Goal: Task Accomplishment & Management: Manage account settings

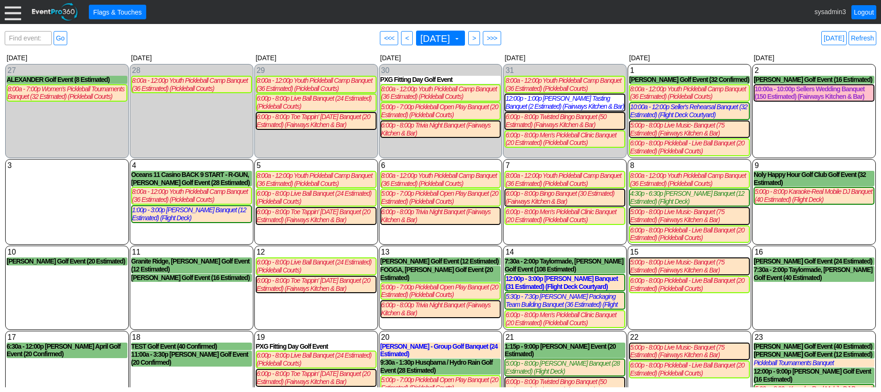
click at [16, 11] on div at bounding box center [13, 12] width 16 height 16
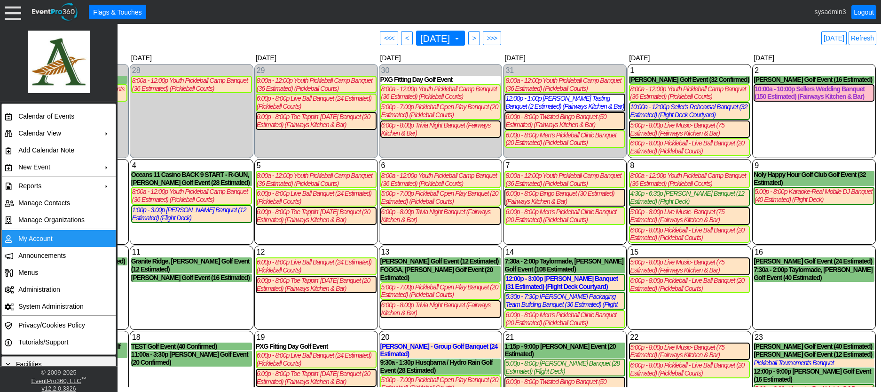
click at [40, 241] on td "My Account" at bounding box center [57, 238] width 84 height 17
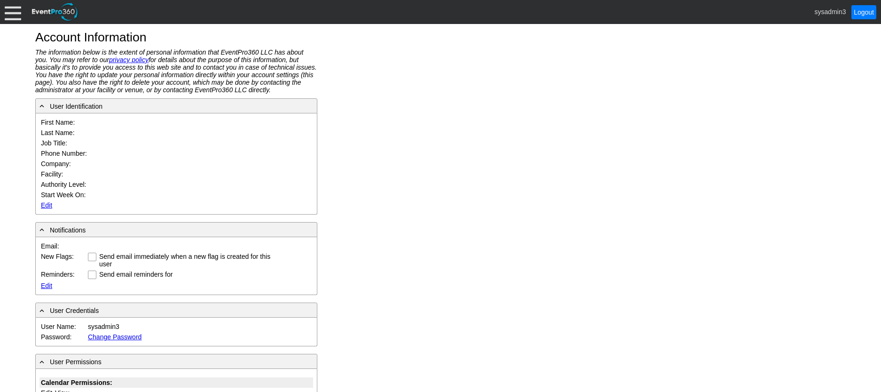
type input "System"
type input "Administrator"
type input "System Administrator"
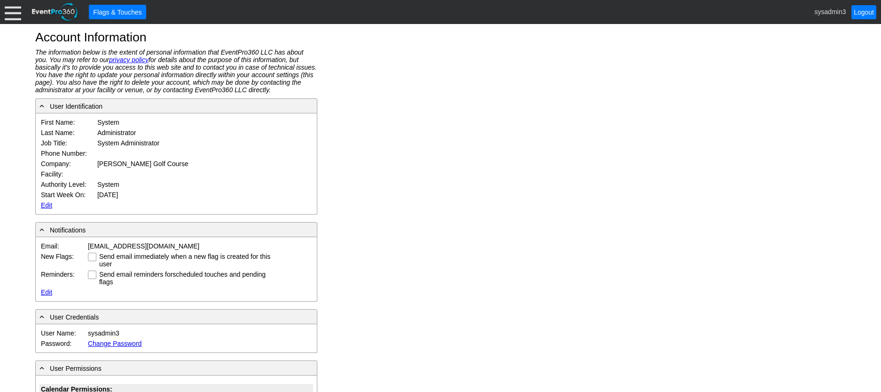
click at [48, 203] on link "Edit" at bounding box center [46, 205] width 11 height 8
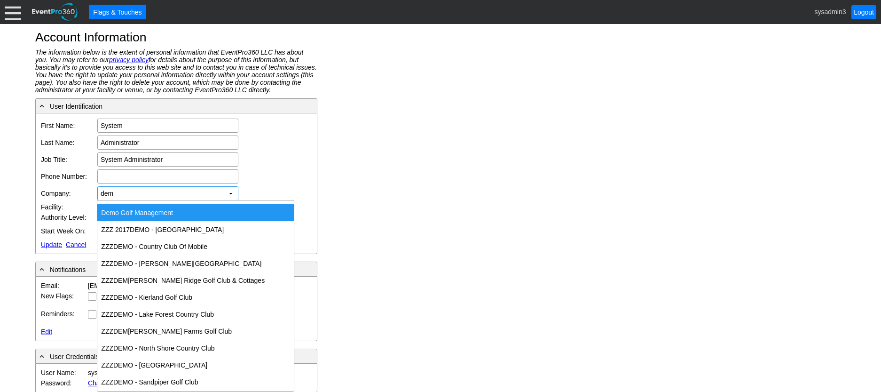
click at [130, 213] on div "Dem o Golf Management" at bounding box center [195, 212] width 197 height 17
type input "Demo Golf Management"
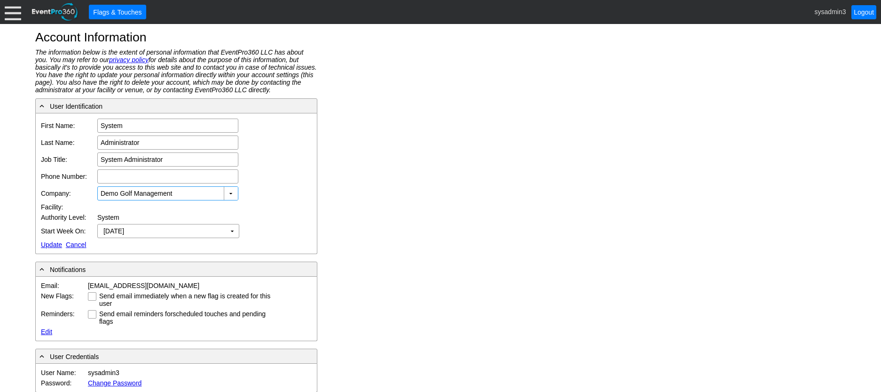
click at [48, 243] on link "Update" at bounding box center [51, 245] width 21 height 8
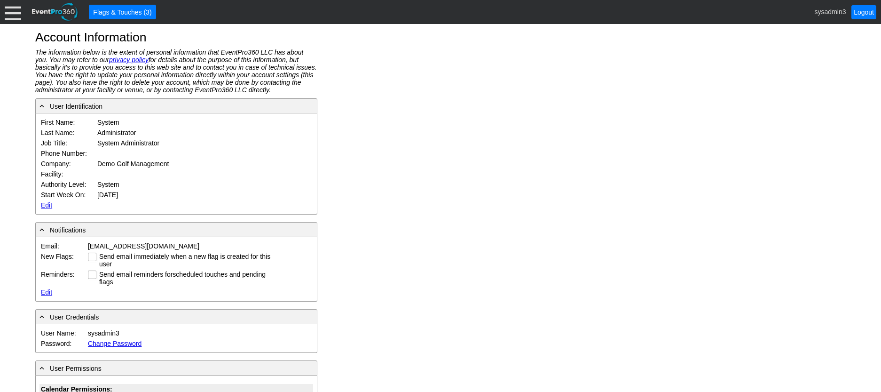
click at [9, 16] on div at bounding box center [13, 12] width 16 height 16
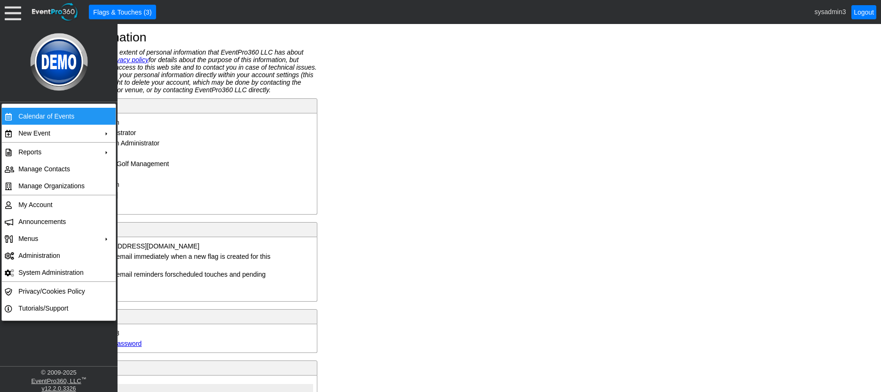
click at [38, 114] on td "Calendar of Events" at bounding box center [57, 116] width 84 height 17
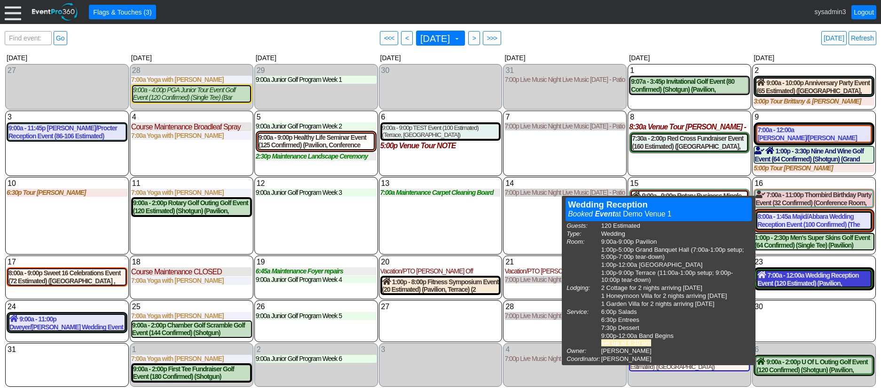
click at [798, 279] on div "7:00a - 12:00a Wedding Reception Event (120 Estimated) (Pavilion, [GEOGRAPHIC_D…" at bounding box center [814, 279] width 113 height 16
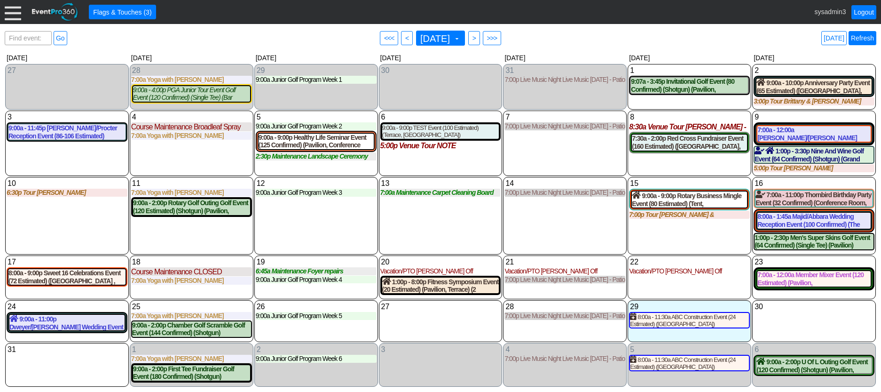
click at [867, 36] on link "Refresh" at bounding box center [863, 38] width 28 height 14
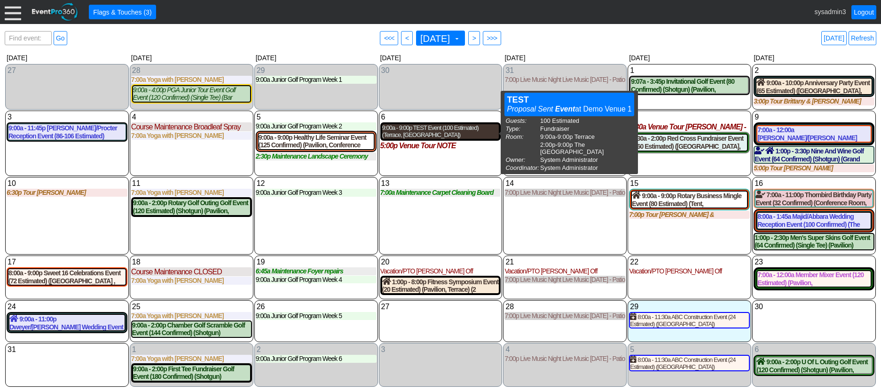
click at [451, 129] on div "9:00a - 9:00p TEST Event (100 Estimated) (Terrace, The Grand Room)" at bounding box center [440, 131] width 117 height 15
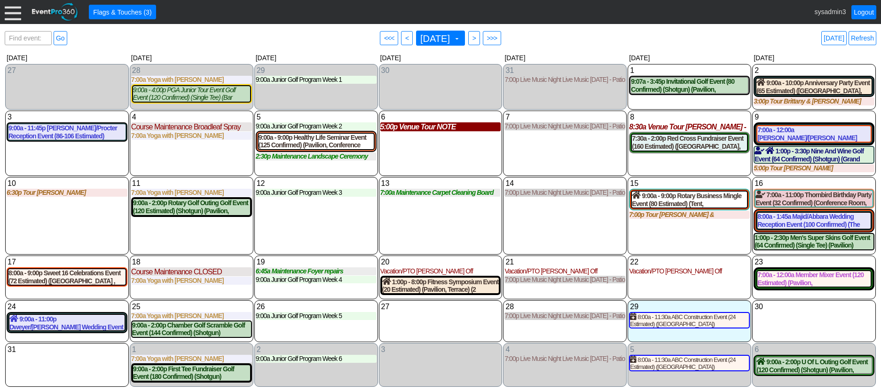
click at [426, 131] on div "5:00p Venue Tour NOTE" at bounding box center [440, 126] width 121 height 9
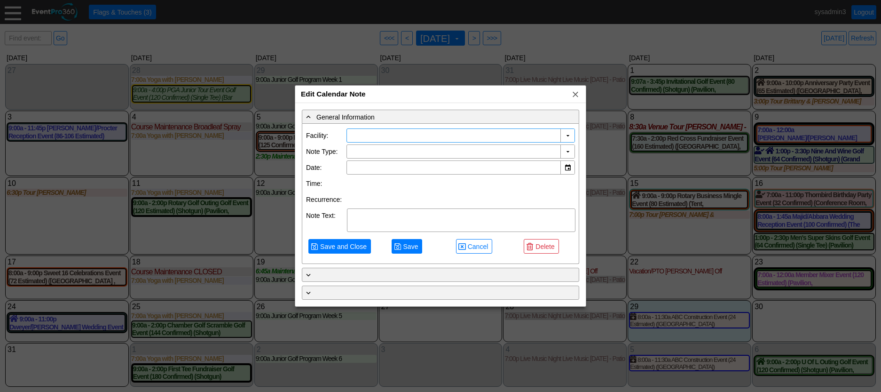
type input "Demo Venue 1"
type input "[DATE]"
type textarea "NOTE"
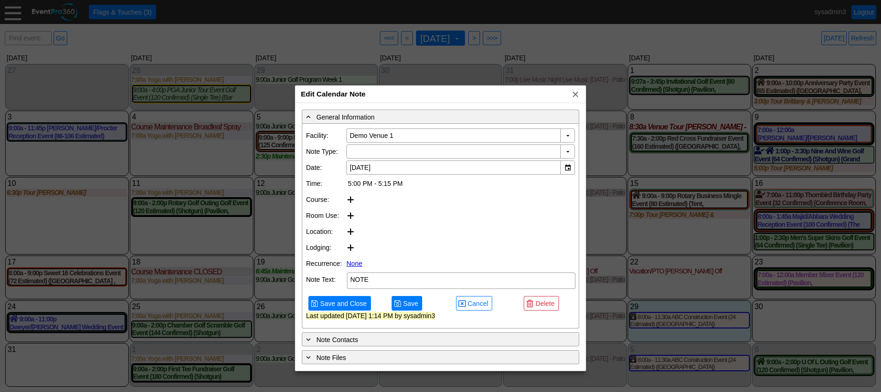
type input "Venue Tour"
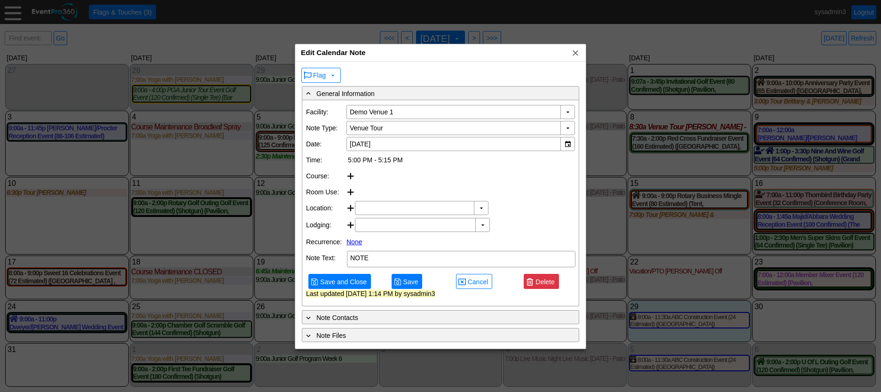
click at [552, 286] on span "Delete" at bounding box center [545, 281] width 23 height 9
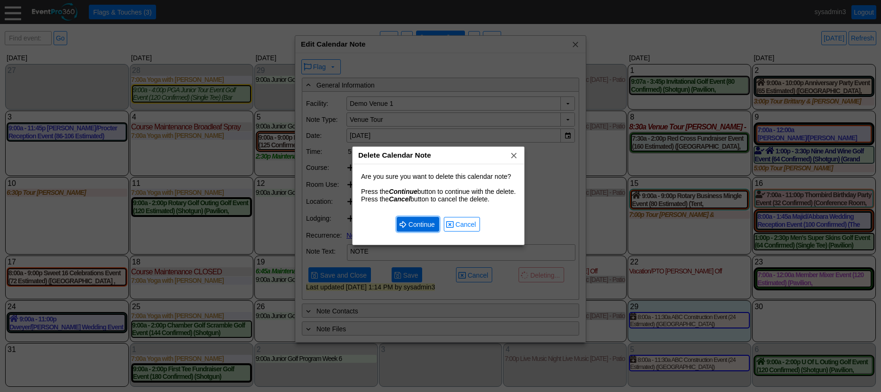
click at [418, 221] on span "Continue" at bounding box center [422, 224] width 30 height 9
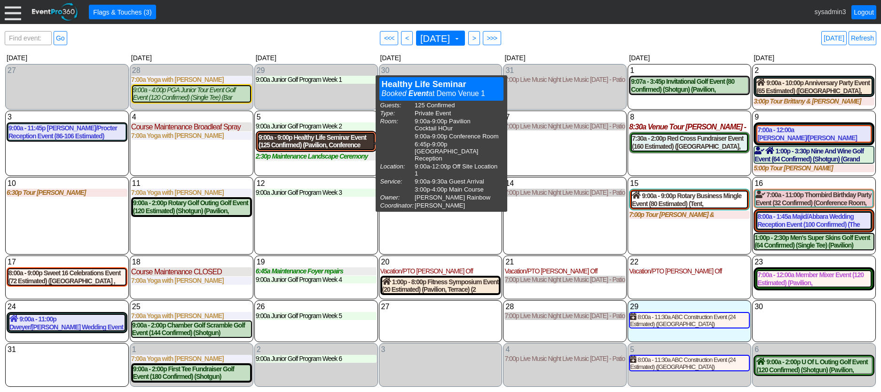
click at [344, 140] on div "9:00a - 9:00p Healthy Life Seminar Event (125 Confirmed) (Pavilion, Conference …" at bounding box center [316, 142] width 115 height 16
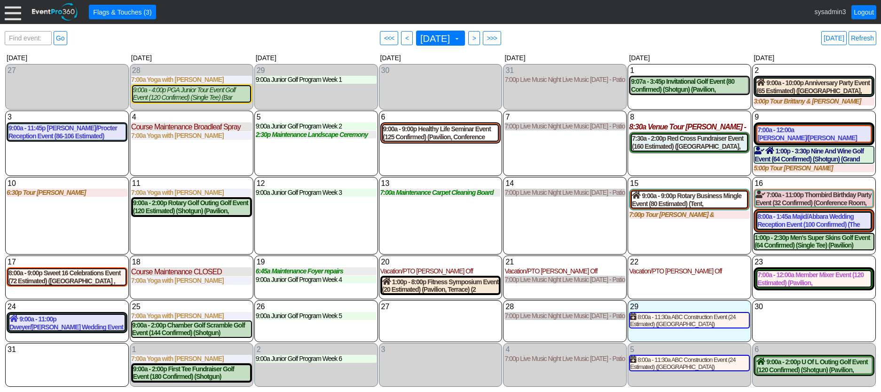
click at [14, 15] on div at bounding box center [13, 12] width 16 height 16
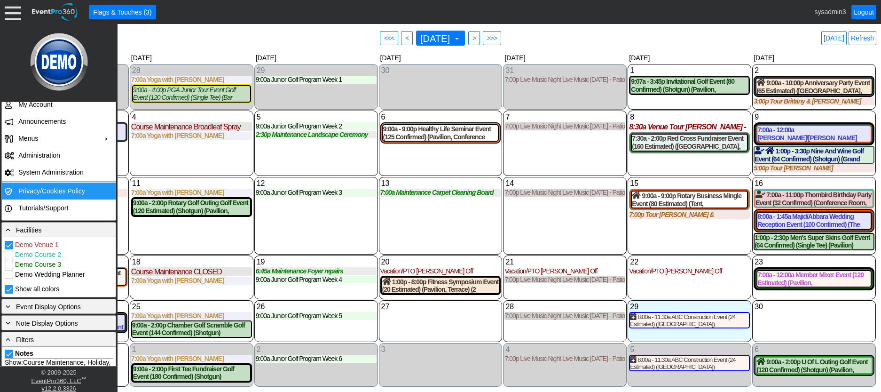
scroll to position [141, 0]
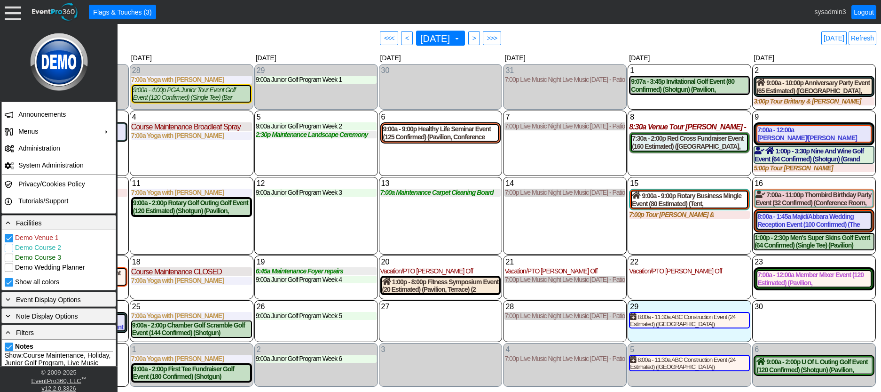
click at [10, 249] on input "Demo Course 2" at bounding box center [9, 248] width 9 height 9
checkbox input "true"
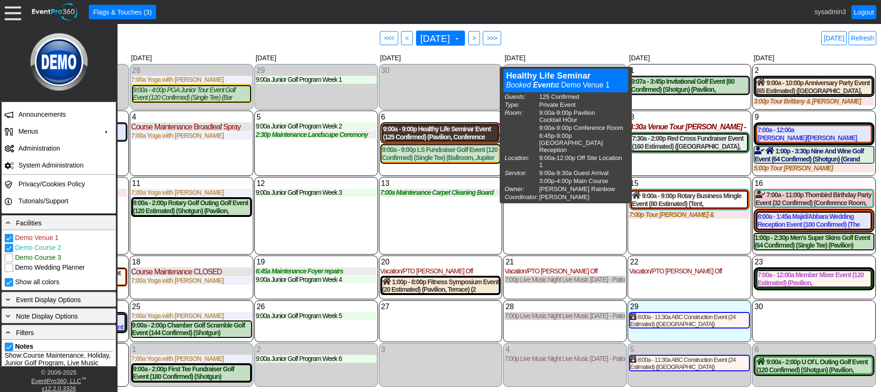
click at [442, 130] on div "9:00a - 9:00p Healthy Life Seminar Event (125 Confirmed) (Pavilion, Conference …" at bounding box center [440, 133] width 115 height 16
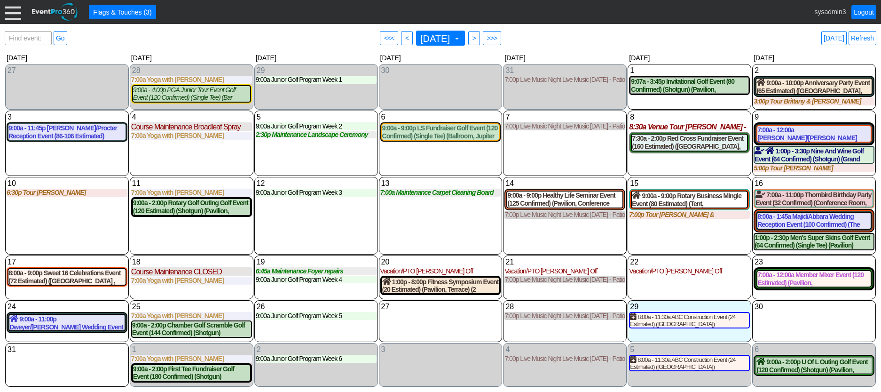
click at [16, 15] on div at bounding box center [13, 12] width 16 height 16
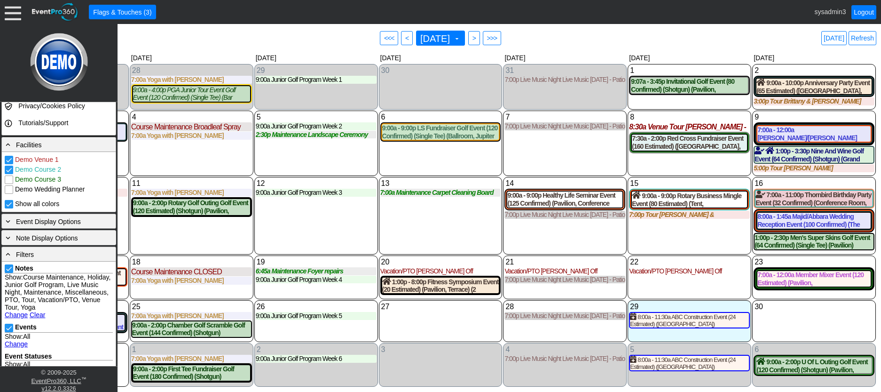
scroll to position [235, 0]
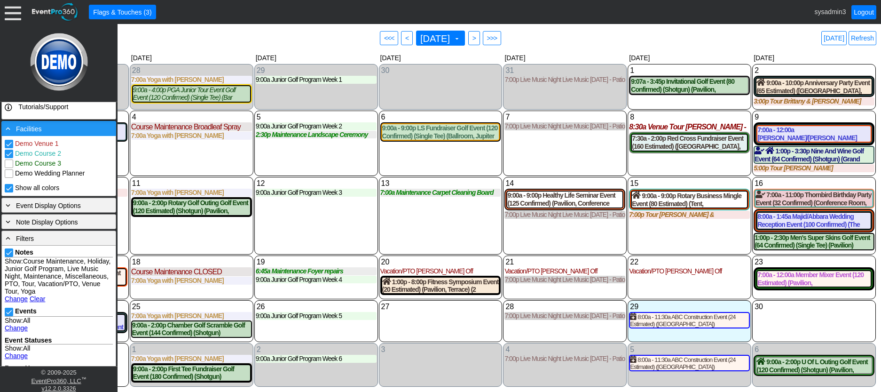
click at [55, 130] on div "- Facilities" at bounding box center [59, 128] width 110 height 10
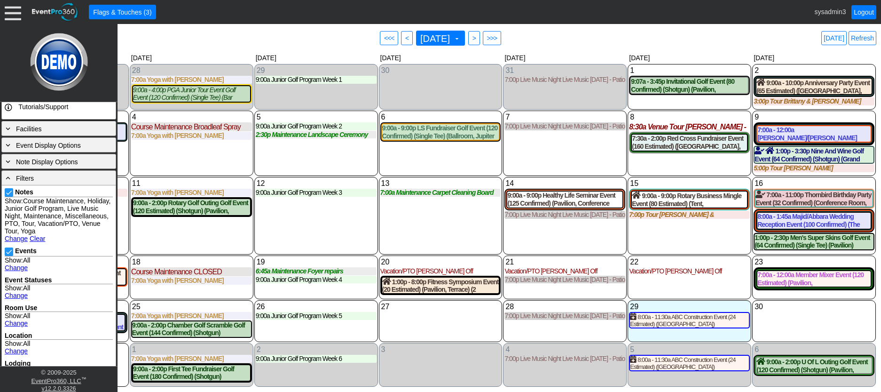
click at [17, 236] on link "Change" at bounding box center [16, 239] width 23 height 8
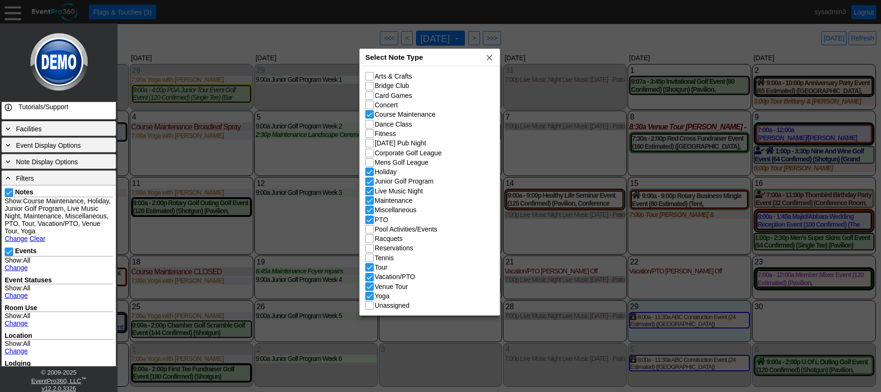
click at [436, 55] on div "Select Note Type x" at bounding box center [430, 57] width 140 height 17
click at [369, 89] on input "Bridge Club" at bounding box center [370, 86] width 9 height 9
checkbox input "true"
click at [371, 239] on input "Racquets" at bounding box center [370, 239] width 9 height 9
checkbox input "true"
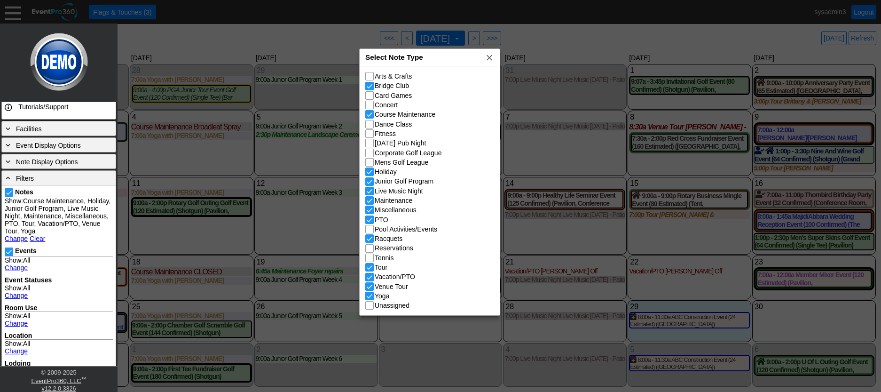
click at [371, 287] on input "Venue Tour" at bounding box center [370, 287] width 9 height 9
checkbox input "false"
click at [371, 269] on input "Tour" at bounding box center [370, 267] width 9 height 9
checkbox input "false"
click at [369, 173] on input "Holiday" at bounding box center [370, 172] width 9 height 9
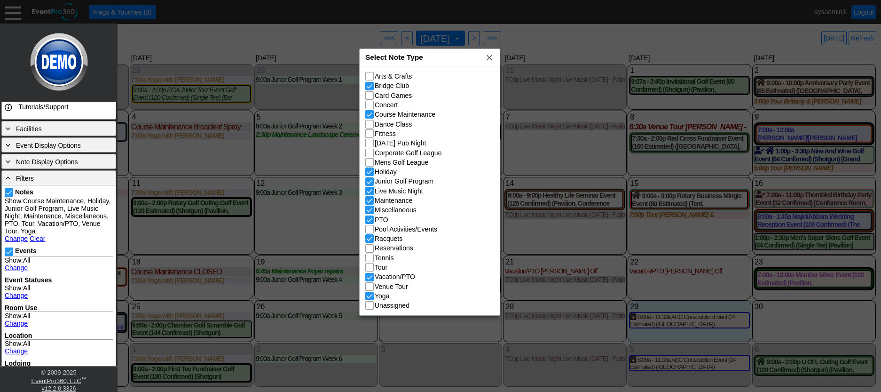
checkbox input "false"
click at [369, 182] on input "Junior Golf Program" at bounding box center [370, 182] width 9 height 9
checkbox input "false"
click at [488, 58] on span "x" at bounding box center [489, 57] width 9 height 9
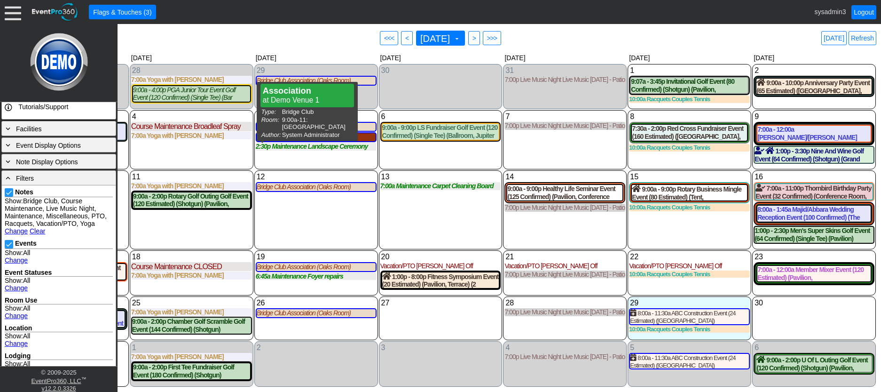
click at [335, 139] on div "Bridge Club Association (Oaks Room)" at bounding box center [316, 137] width 119 height 8
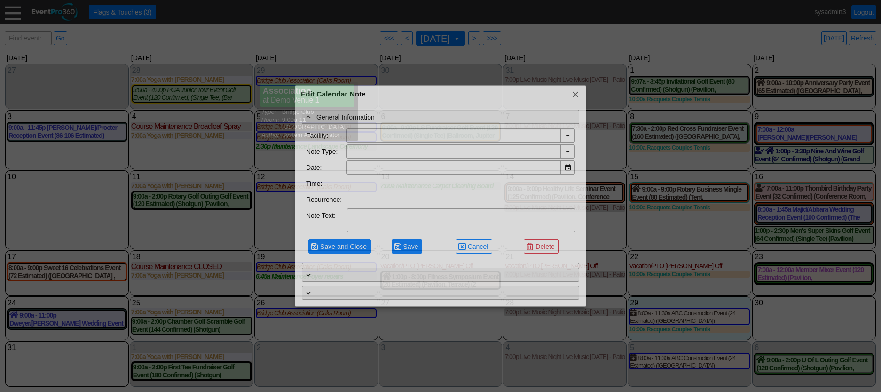
type input "Demo Venue 1"
type input "8/5/2025"
type textarea "Association"
type input "Bridge Club"
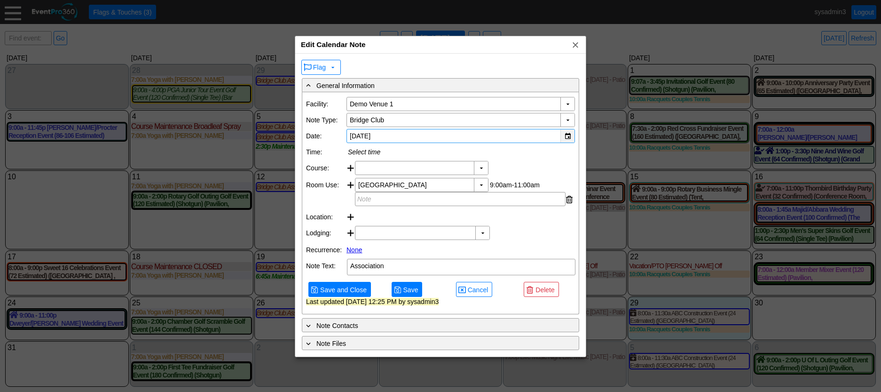
click at [566, 136] on div "▼" at bounding box center [568, 135] width 14 height 13
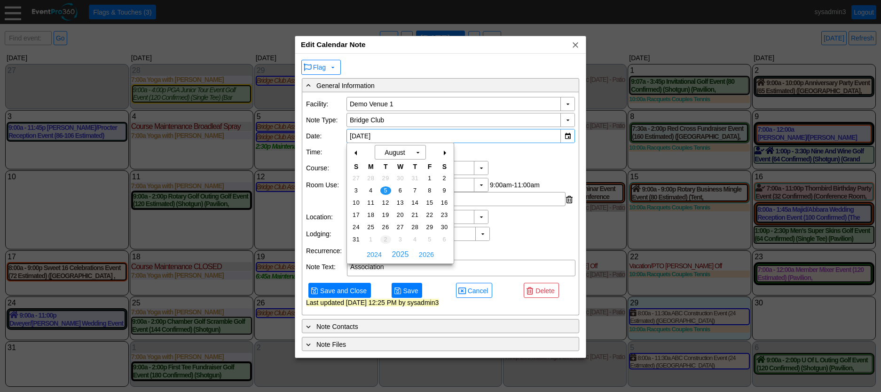
click at [386, 238] on span "2" at bounding box center [385, 239] width 11 height 8
type input "9/2/2025"
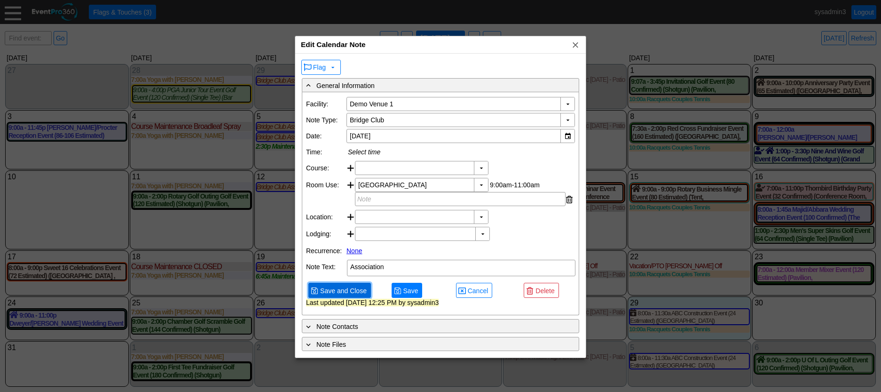
click at [353, 295] on span "Save and Close" at bounding box center [343, 290] width 50 height 9
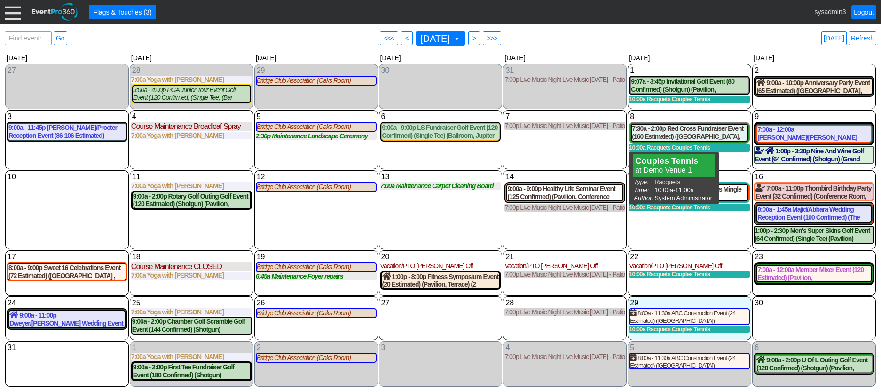
click at [698, 211] on div "10:00a Racquets Couples Tennis" at bounding box center [689, 208] width 121 height 8
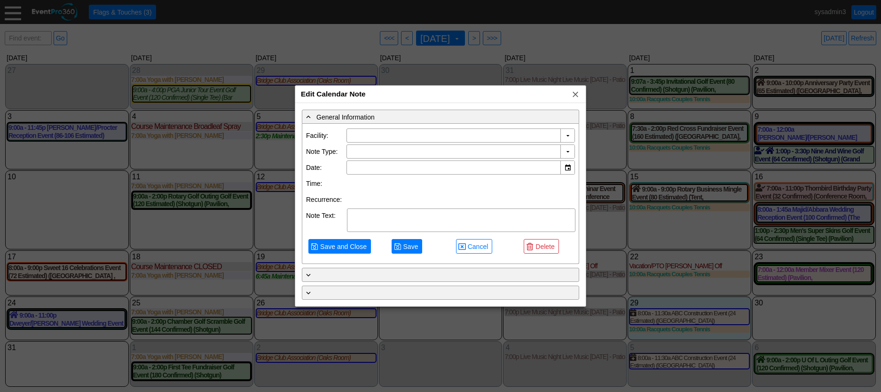
type input "Demo Venue 1"
type input "8/15/2025"
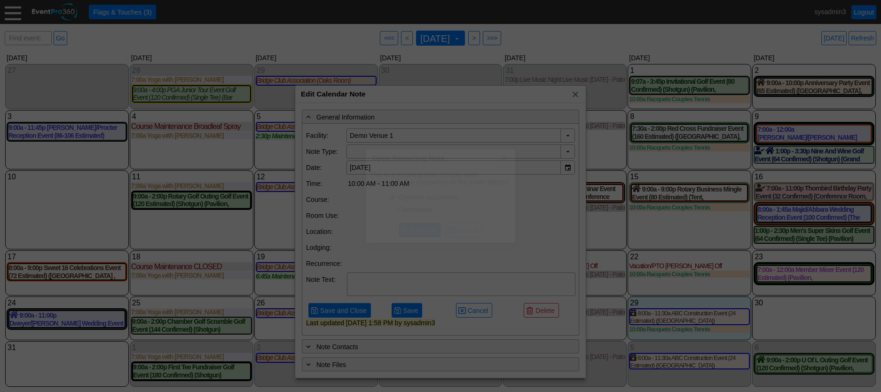
type input "Racquets"
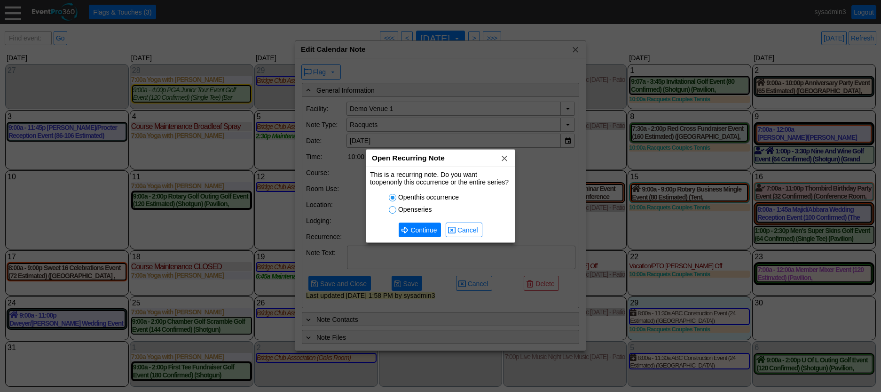
click at [395, 210] on input "Open series" at bounding box center [393, 210] width 9 height 9
radio input "true"
click at [420, 227] on span "Continue" at bounding box center [424, 229] width 30 height 9
type textarea "Couples Tennis"
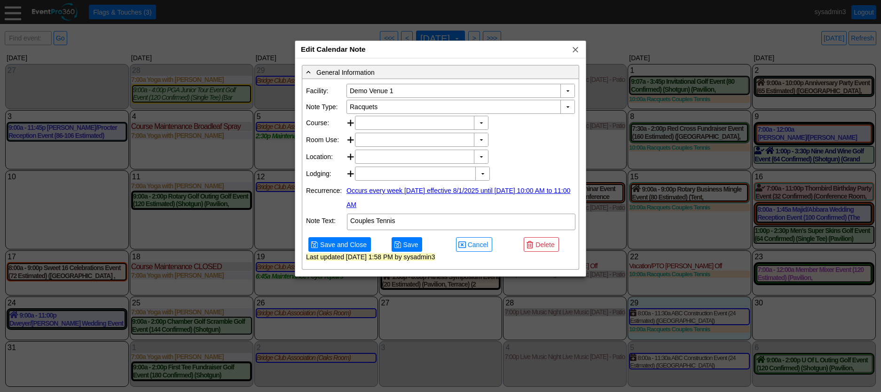
click at [396, 203] on link "Occurs every week on Friday effective 8/1/2025 until 8/29/2025 from 10:00 AM to…" at bounding box center [459, 198] width 224 height 22
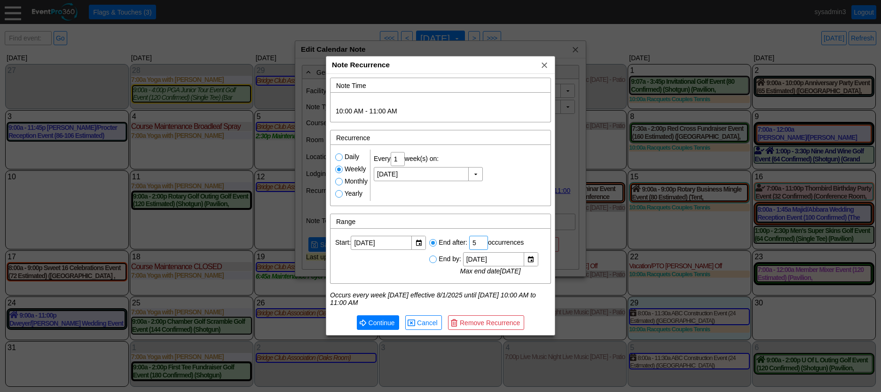
click at [482, 241] on input "5" at bounding box center [479, 242] width 12 height 13
type input "6"
type input "Friday, 9/5/2025"
click at [380, 320] on span "Continue" at bounding box center [382, 322] width 30 height 9
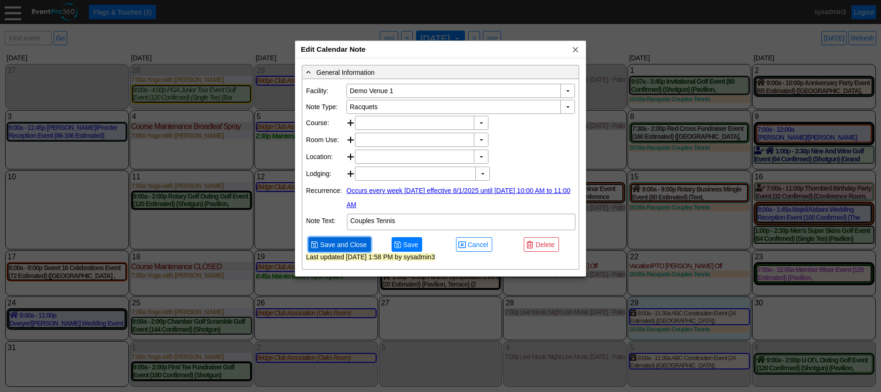
click at [350, 249] on span "Save and Close" at bounding box center [343, 244] width 50 height 9
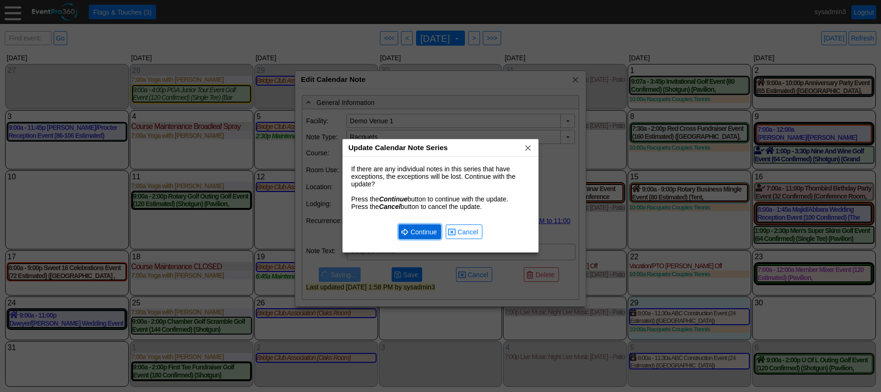
click at [426, 232] on span "Continue" at bounding box center [424, 231] width 30 height 9
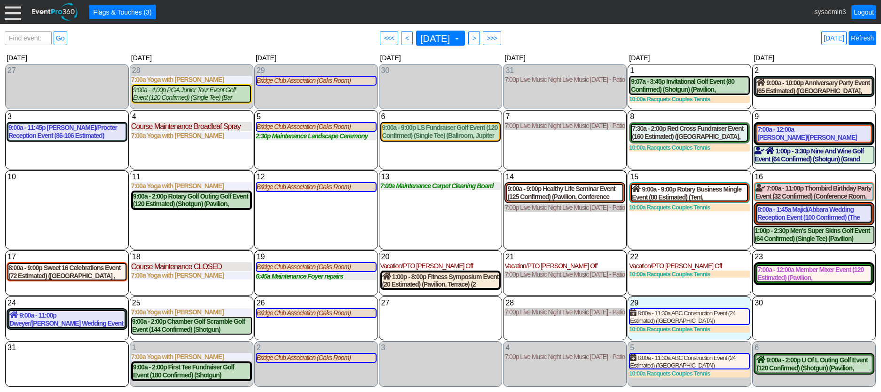
click at [859, 35] on link "Refresh" at bounding box center [863, 38] width 28 height 14
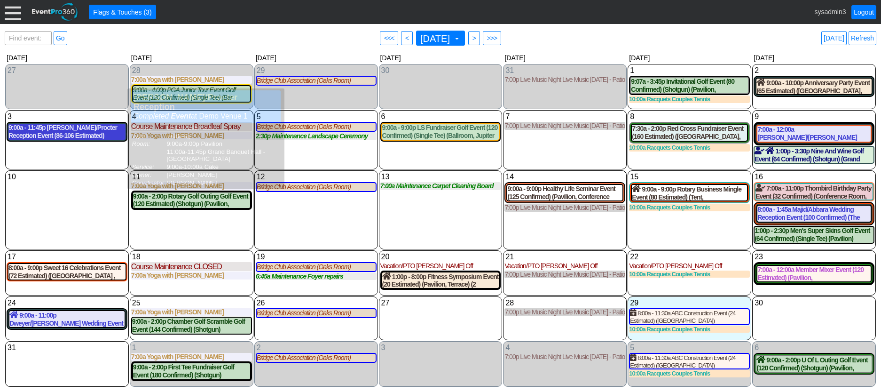
click at [55, 137] on div "9:00a - 11:45p Thorson/Procter Reception Event (86-106 Estimated) (Pavilion, Gr…" at bounding box center [66, 132] width 117 height 16
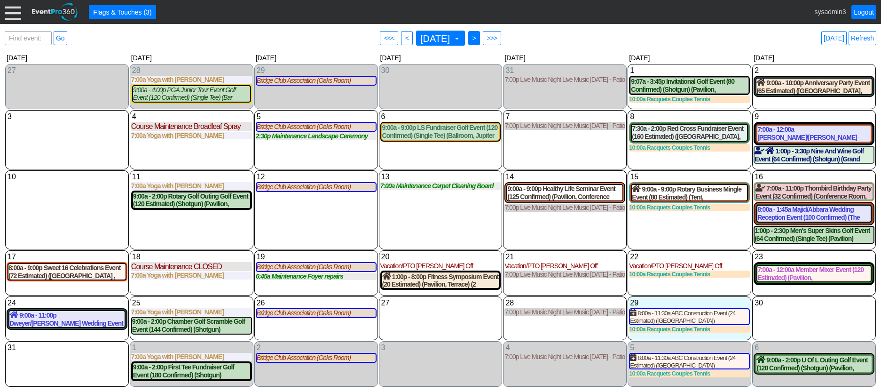
click at [478, 40] on span ">" at bounding box center [474, 37] width 7 height 9
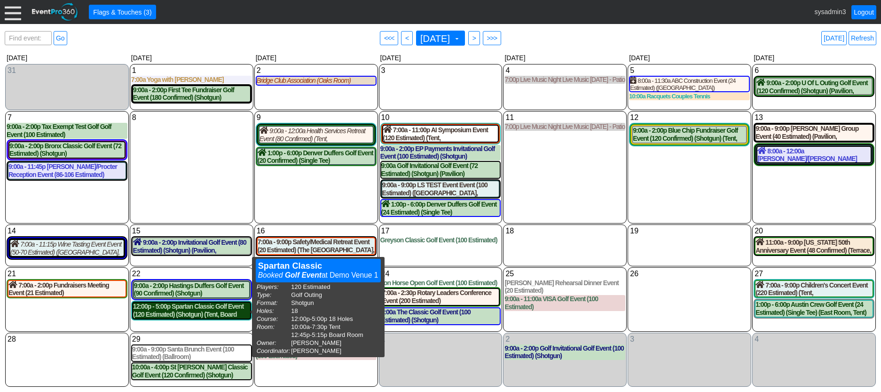
click at [185, 309] on div "12:00p - 5:00p Spartan Classic Golf Event (120 Estimated) (Shotgun) (Tent, Boar…" at bounding box center [191, 310] width 117 height 16
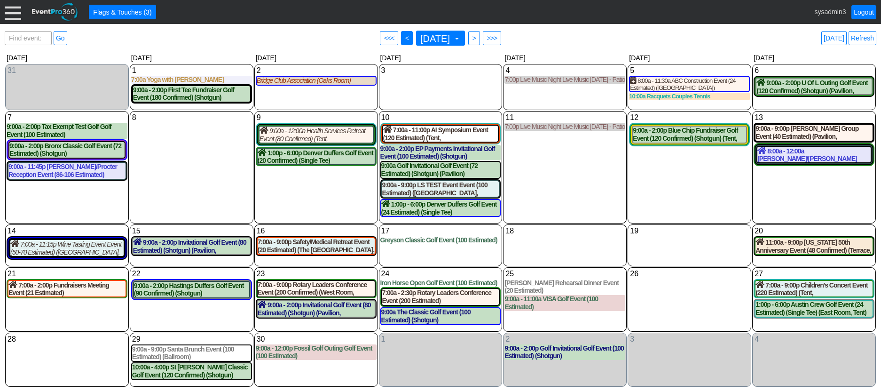
click at [401, 40] on span "● <" at bounding box center [407, 38] width 12 height 14
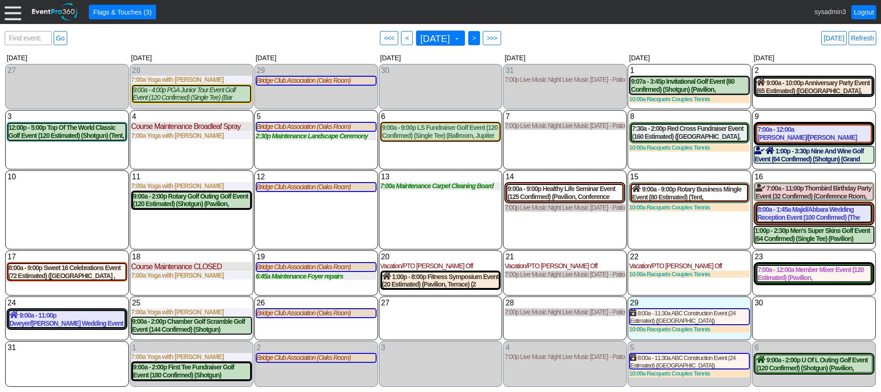
click at [478, 38] on span ">" at bounding box center [474, 37] width 7 height 9
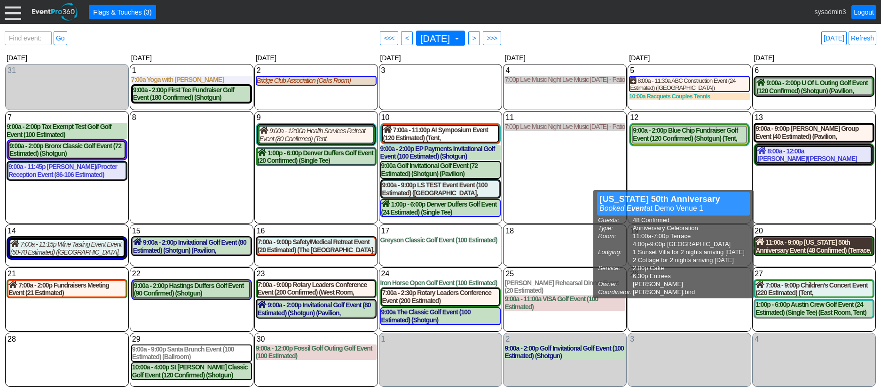
click at [799, 244] on div "11:00a - 9:00p Maine 50th Anniversary Event (48 Confirmed) (Terrace, West Room)…" at bounding box center [814, 246] width 117 height 16
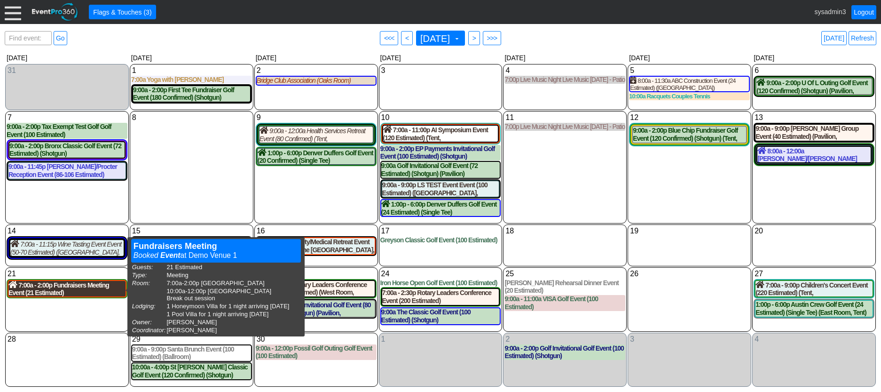
click at [71, 292] on div "7:00a - 2:00p Fundraisers Meeting Event (21 Estimated) (West Room, South Room )…" at bounding box center [66, 289] width 117 height 16
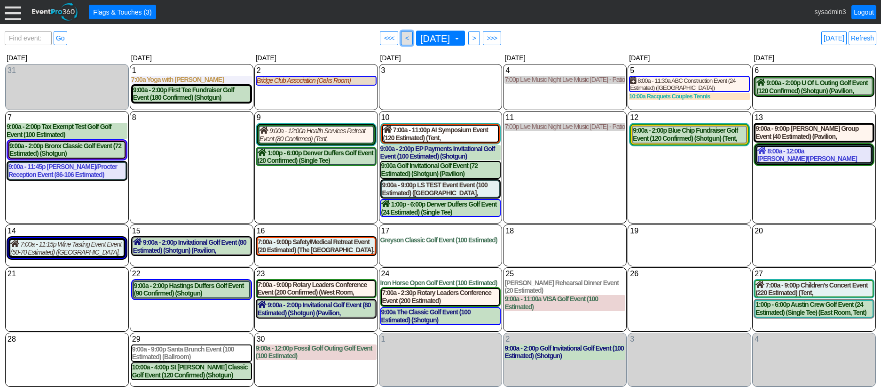
click at [403, 38] on span "<" at bounding box center [406, 37] width 7 height 9
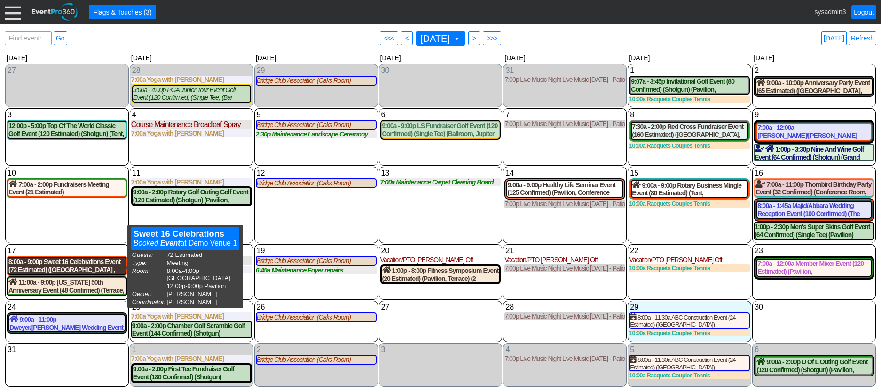
click at [86, 265] on div "8:00a - 9:00p Sweet 16 Celebrations Event (72 Estimated) (South Room , Pavilion)" at bounding box center [66, 266] width 117 height 16
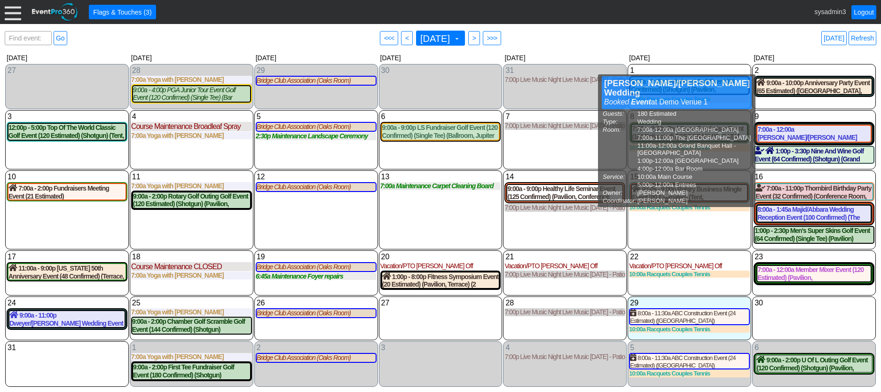
click at [551, 150] on div "7 Thursday 7:00p Live Music Night Live Music Thursday - Patio Room Live Music T…" at bounding box center [565, 139] width 124 height 59
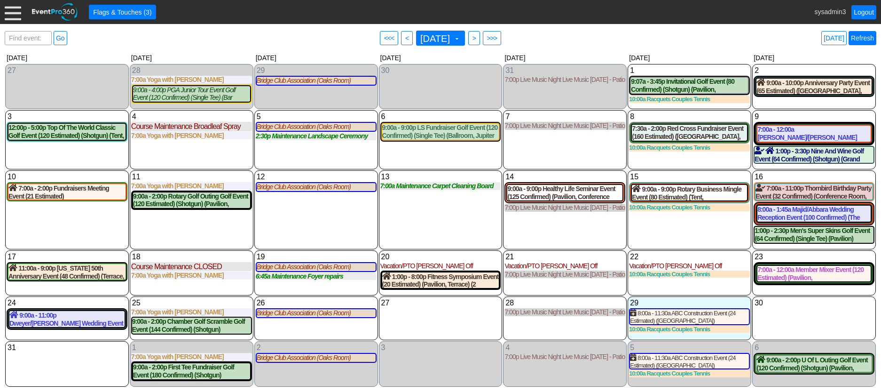
click at [863, 40] on link "Refresh" at bounding box center [863, 38] width 28 height 14
click at [861, 39] on link "Refresh" at bounding box center [863, 38] width 28 height 14
click at [863, 12] on link "Logout" at bounding box center [864, 12] width 25 height 14
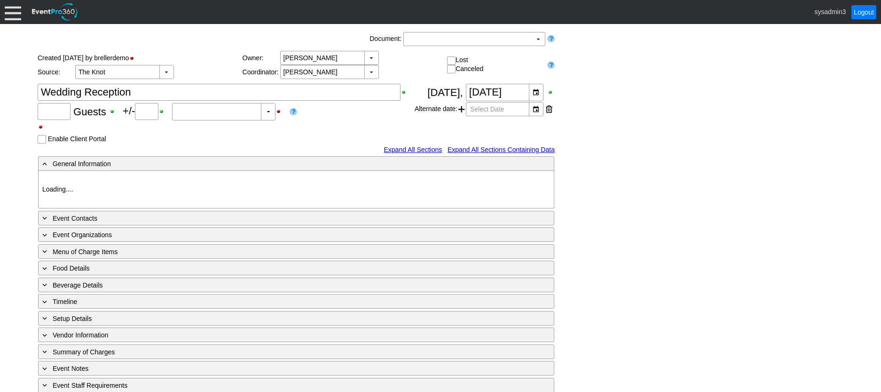
type input "120"
type input "0"
type input "Estimated"
type input "Demo Venue 1"
type input "Wedding"
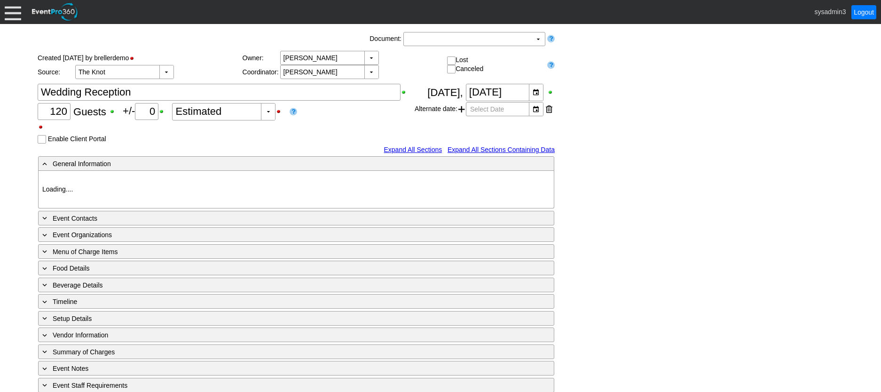
type input "https://eventpro360.com/"
type input "675609"
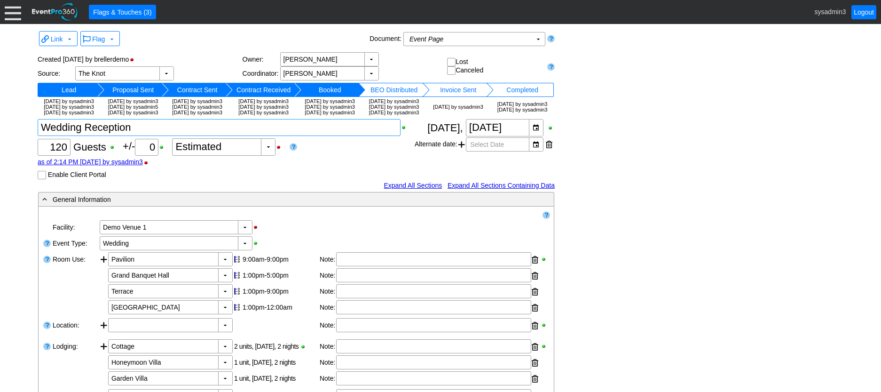
drag, startPoint x: 149, startPoint y: 146, endPoint x: 12, endPoint y: 133, distance: 137.0
click at [12, 133] on div "Link ▼ Flag ▼ Document: Event Page Χ ▼ ● Print or PDF E-Sign ▼ Insert ▼ Save ▼ …" at bounding box center [440, 208] width 881 height 368
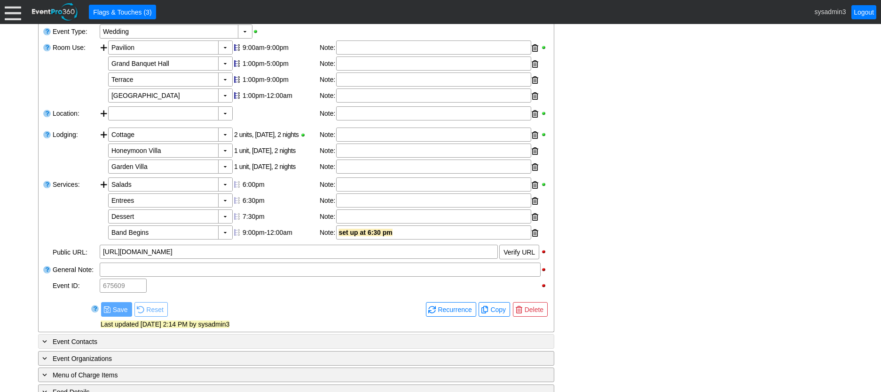
scroll to position [188, 0]
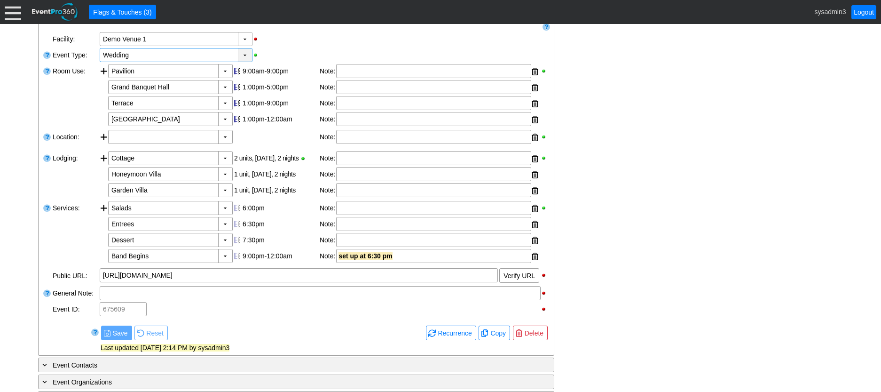
type textarea "Member Mixer"
click at [245, 62] on div "▼" at bounding box center [245, 54] width 14 height 13
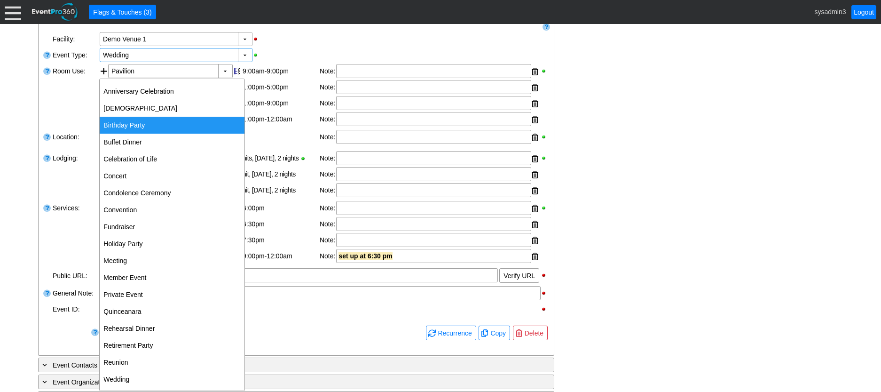
scroll to position [1, 0]
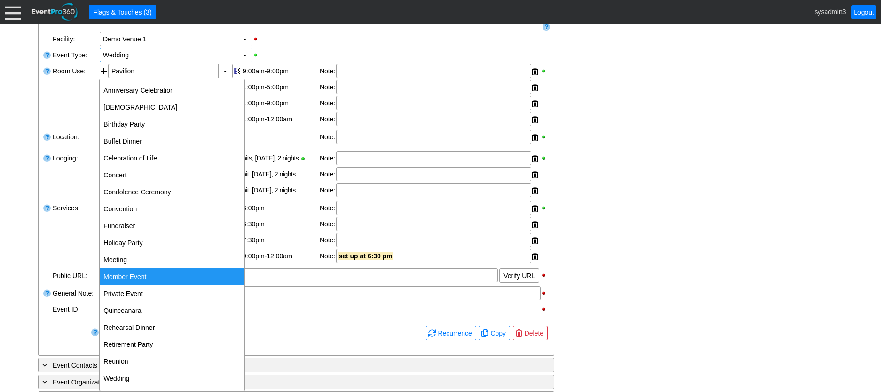
click at [125, 274] on div "Member Event" at bounding box center [172, 276] width 145 height 17
type input "Member Event"
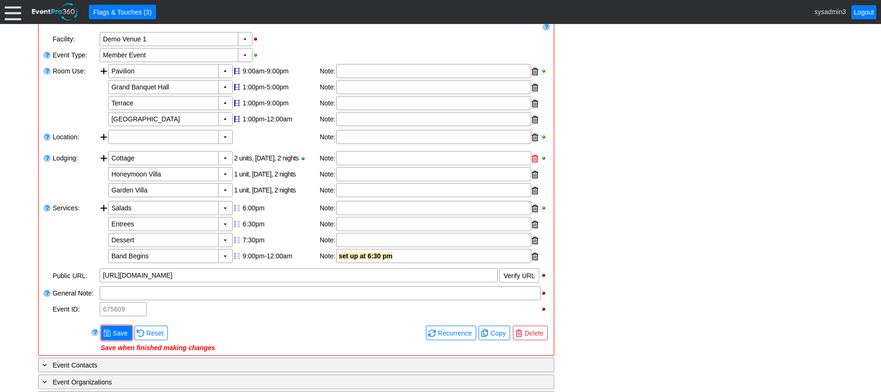
click at [535, 166] on div at bounding box center [535, 158] width 7 height 14
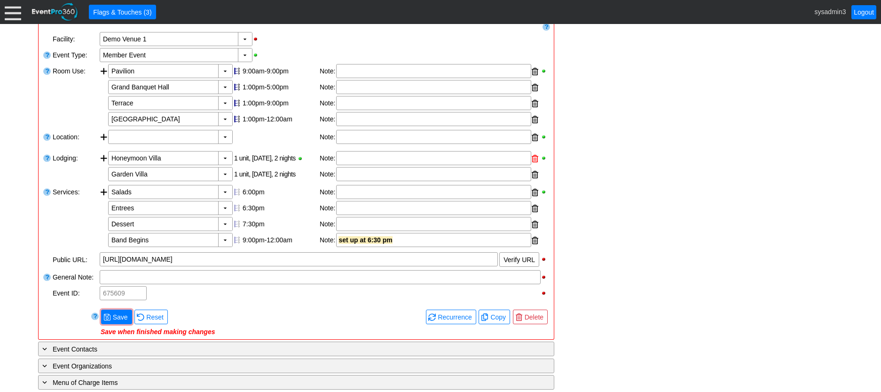
click at [535, 166] on div at bounding box center [535, 158] width 7 height 14
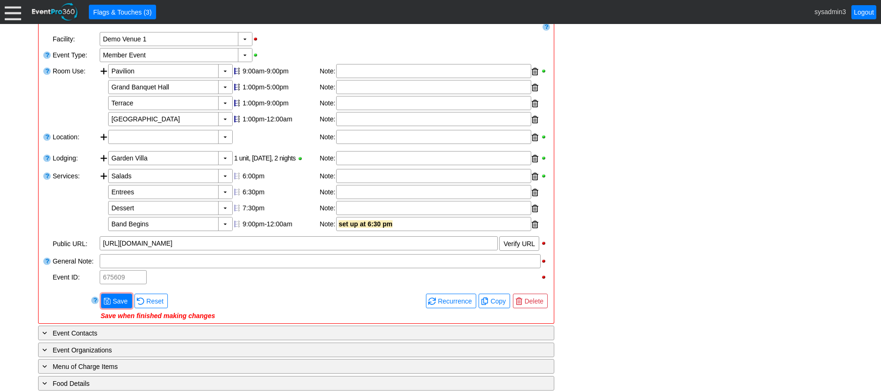
click at [535, 166] on div at bounding box center [535, 158] width 7 height 14
click at [123, 304] on span "Save" at bounding box center [120, 298] width 19 height 9
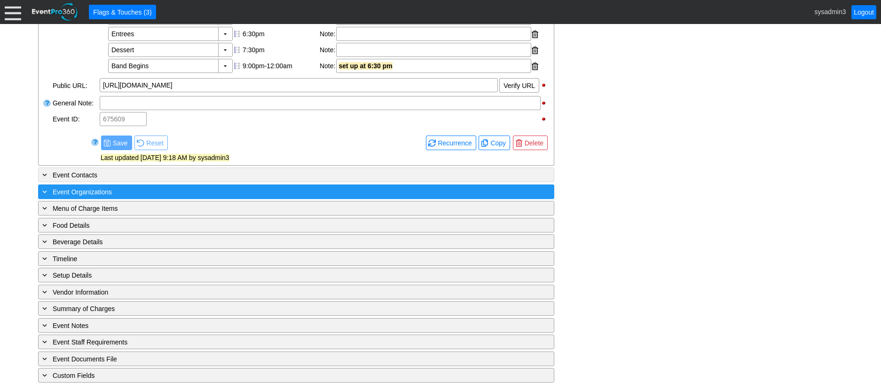
scroll to position [363, 0]
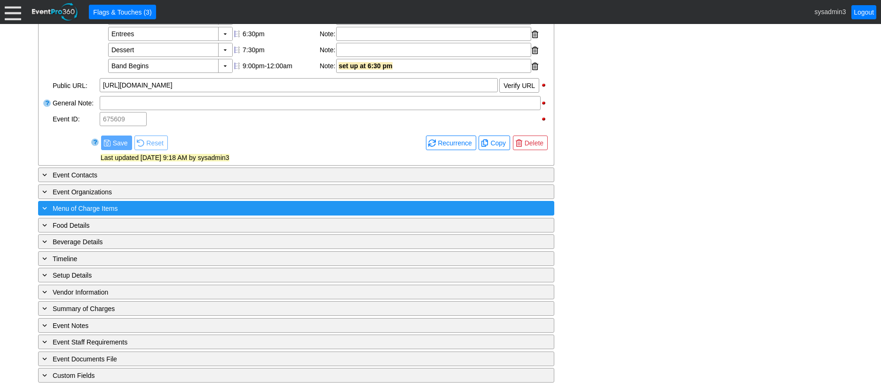
click at [135, 211] on div "+ Menu of Charge Items" at bounding box center [276, 208] width 473 height 11
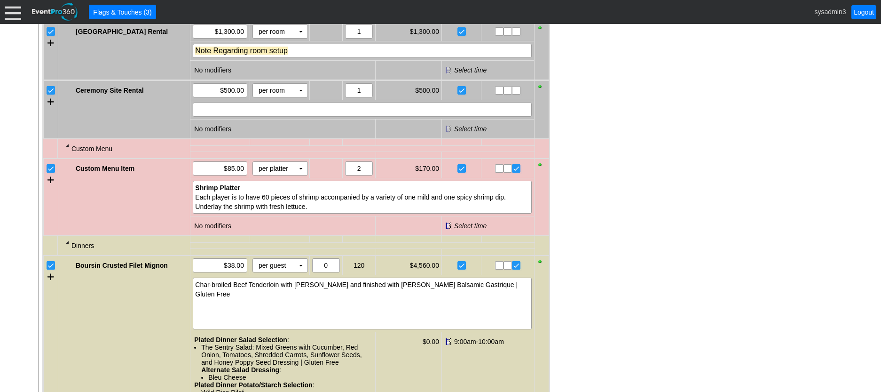
scroll to position [645, 0]
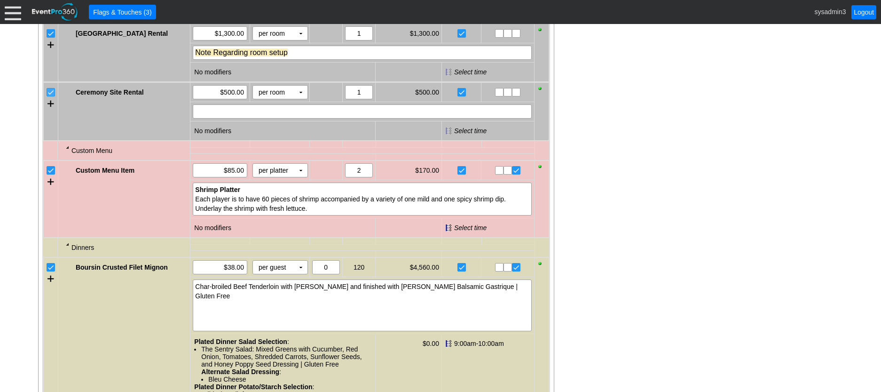
click at [47, 96] on div at bounding box center [51, 92] width 8 height 8
click at [50, 98] on input "checkbox" at bounding box center [51, 92] width 9 height 9
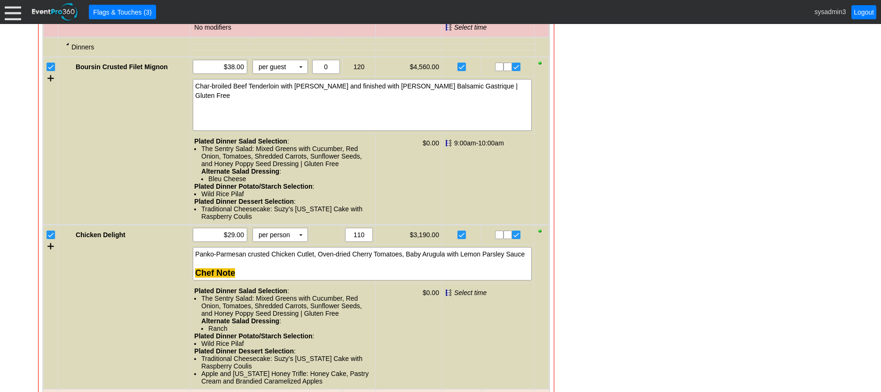
scroll to position [833, 0]
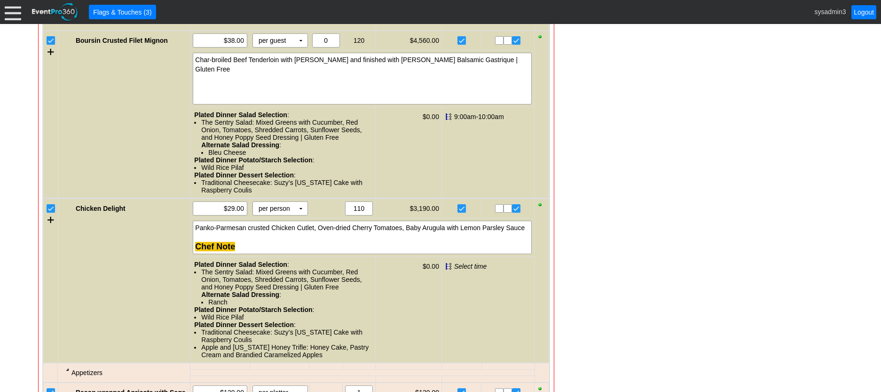
click at [53, 214] on input "checkbox" at bounding box center [51, 209] width 9 height 9
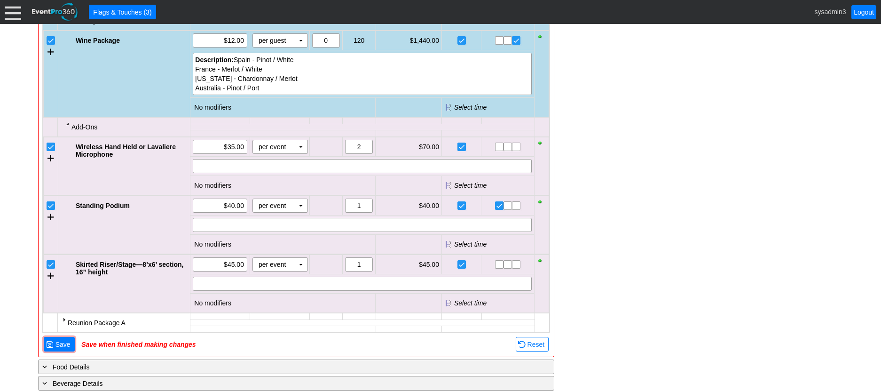
scroll to position [1210, 0]
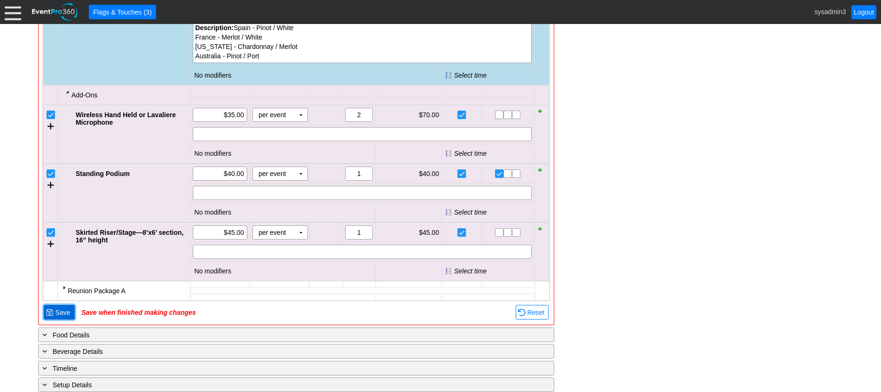
click at [57, 316] on span "Save" at bounding box center [63, 312] width 19 height 9
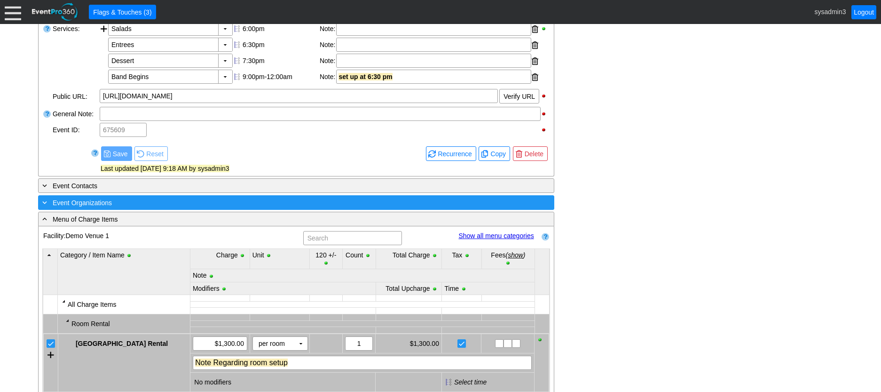
scroll to position [335, 0]
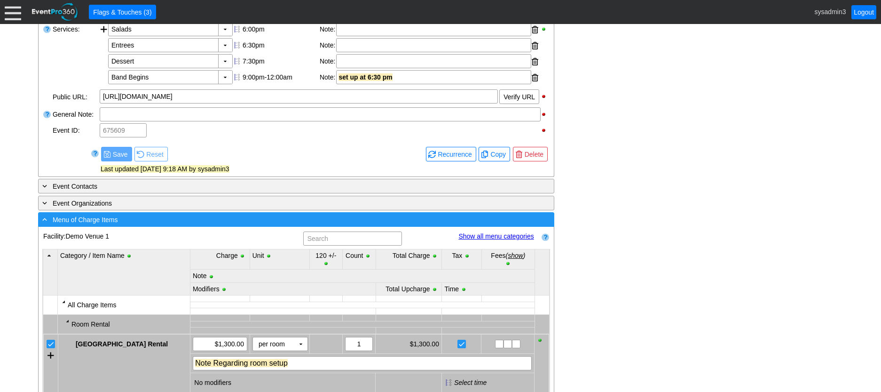
click at [205, 225] on div "- Menu of Charge Items" at bounding box center [276, 219] width 473 height 11
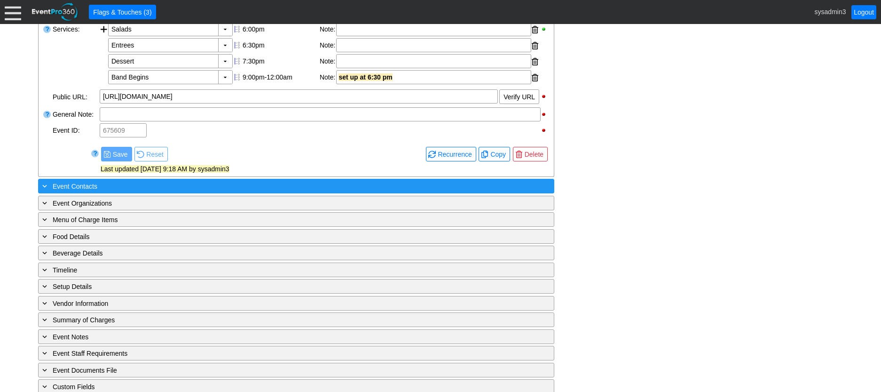
click at [197, 191] on div "+ Event Contacts" at bounding box center [276, 186] width 473 height 11
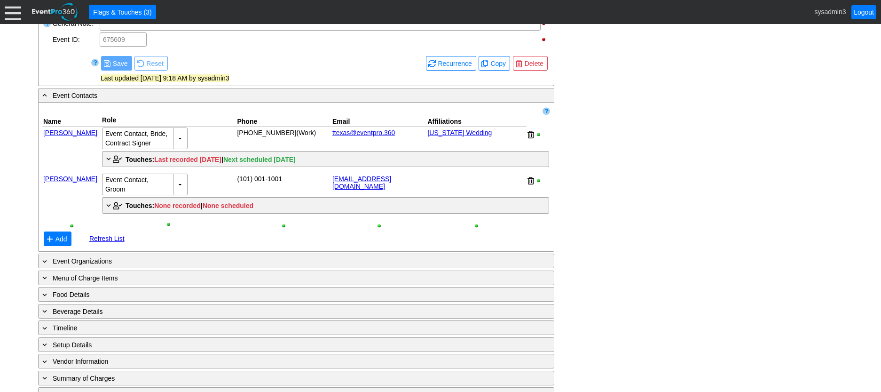
scroll to position [429, 0]
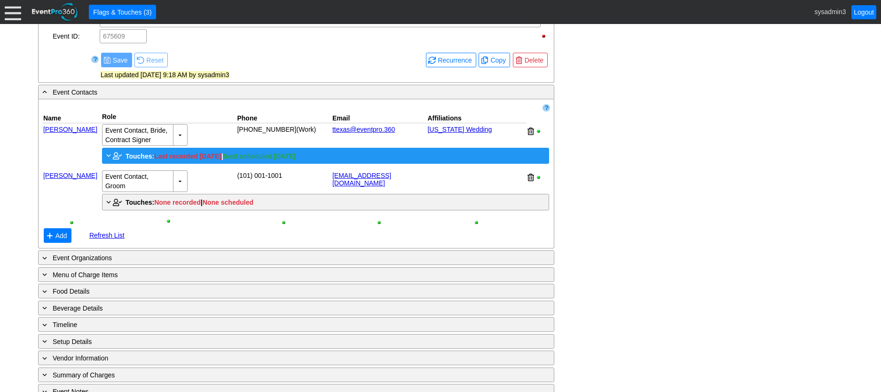
click at [139, 160] on span "Touches:" at bounding box center [140, 156] width 29 height 8
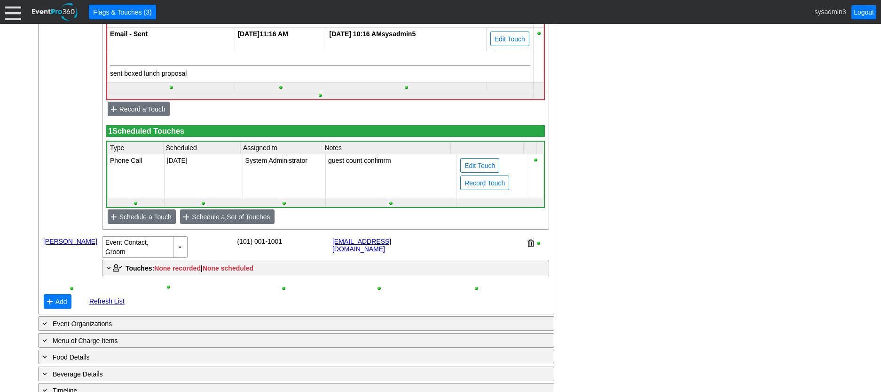
scroll to position [711, 0]
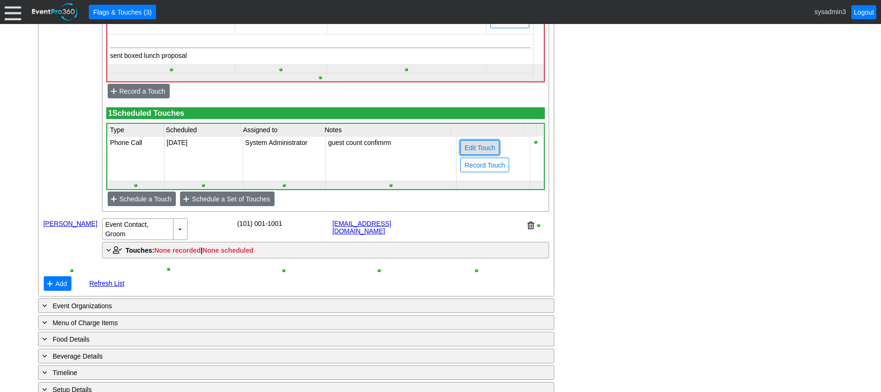
click at [468, 152] on span "Edit Touch" at bounding box center [480, 147] width 34 height 9
type input "Phone Call"
type input "12/9/2025"
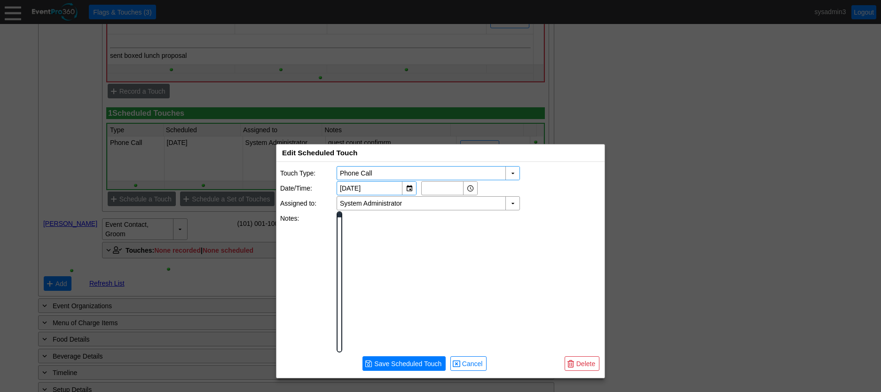
scroll to position [0, 0]
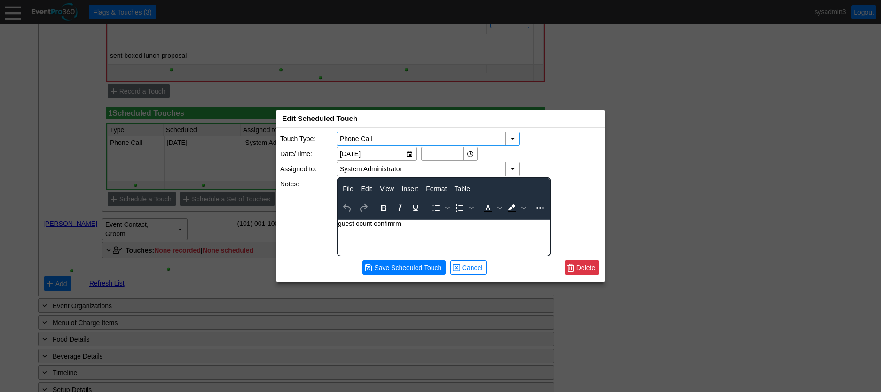
click at [588, 268] on span "Delete" at bounding box center [586, 267] width 23 height 9
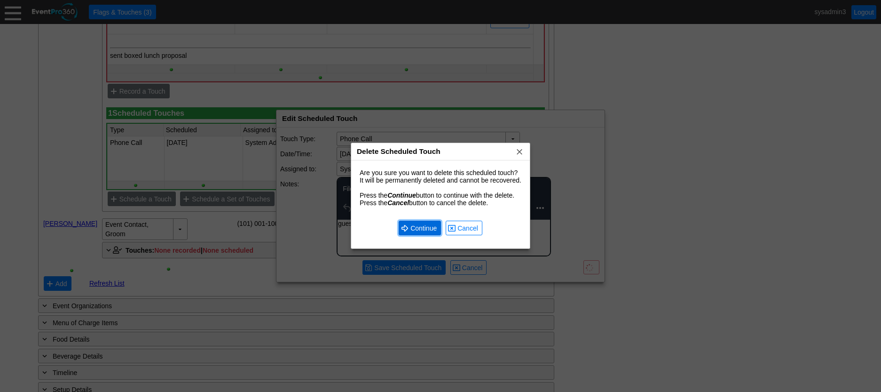
click at [416, 226] on span "Continue" at bounding box center [424, 227] width 30 height 9
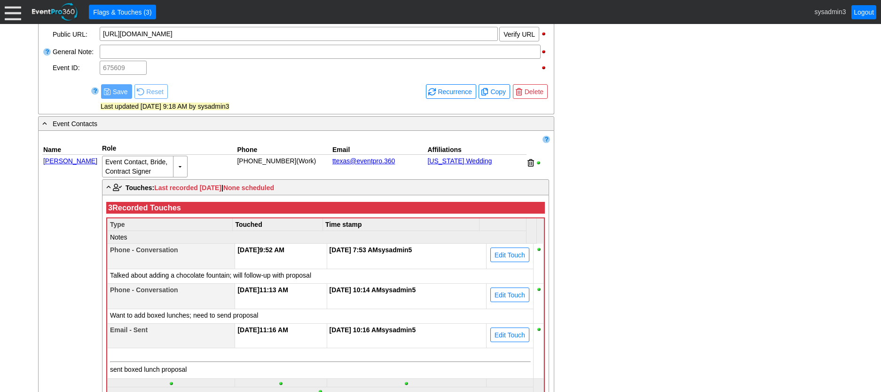
scroll to position [382, 0]
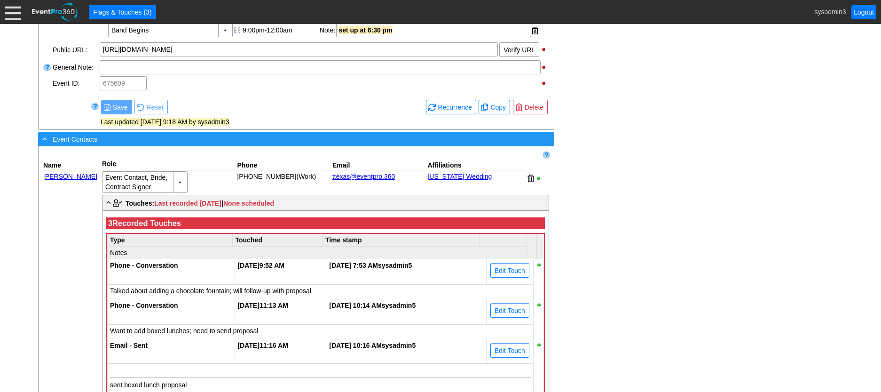
click at [229, 144] on div "- Event Contacts" at bounding box center [276, 139] width 473 height 11
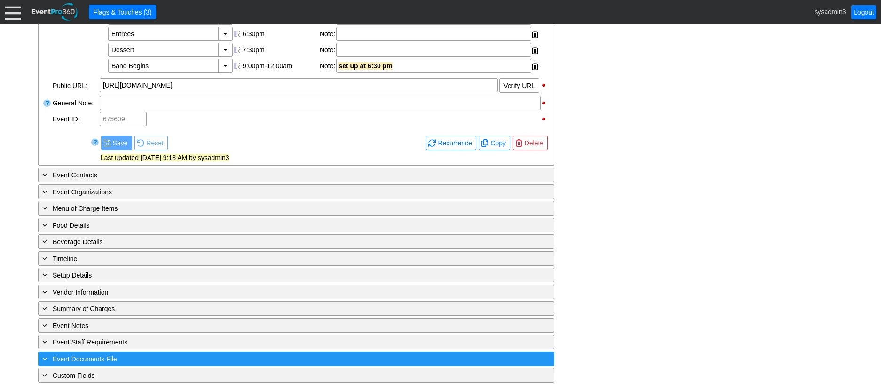
click at [196, 357] on div "+ Event Documents File" at bounding box center [276, 358] width 473 height 11
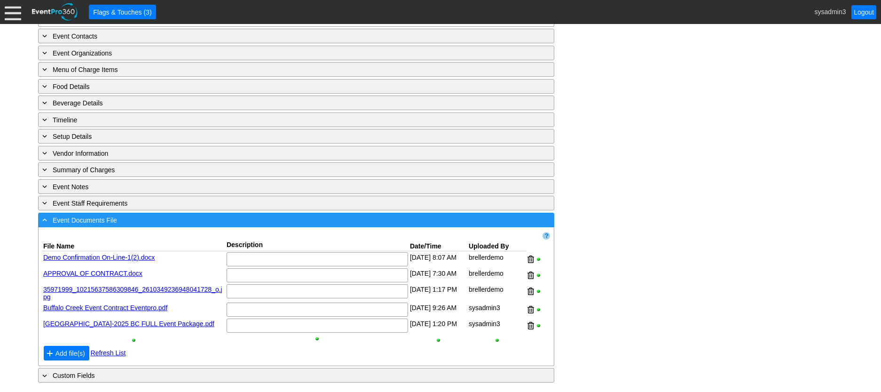
scroll to position [502, 0]
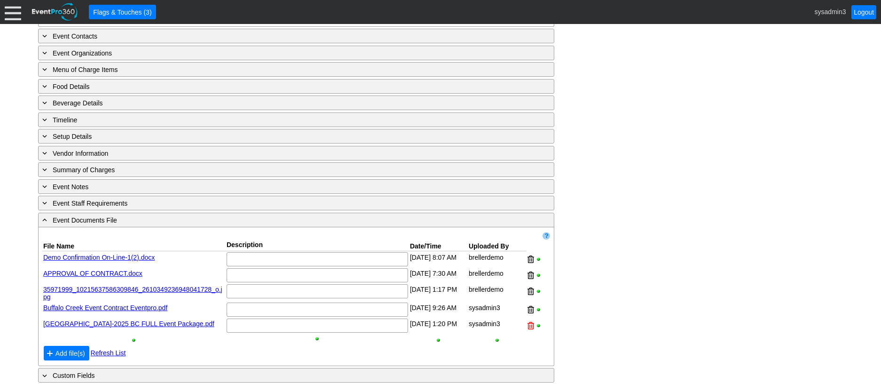
click at [533, 327] on div at bounding box center [531, 325] width 7 height 14
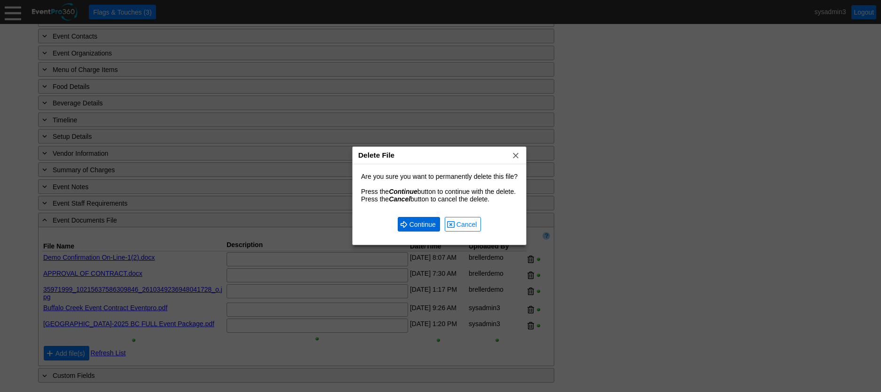
click at [426, 227] on span "Continue" at bounding box center [423, 224] width 30 height 9
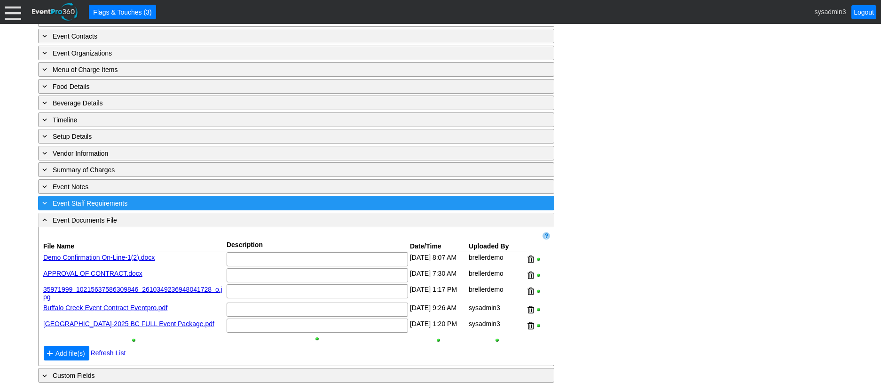
scroll to position [486, 0]
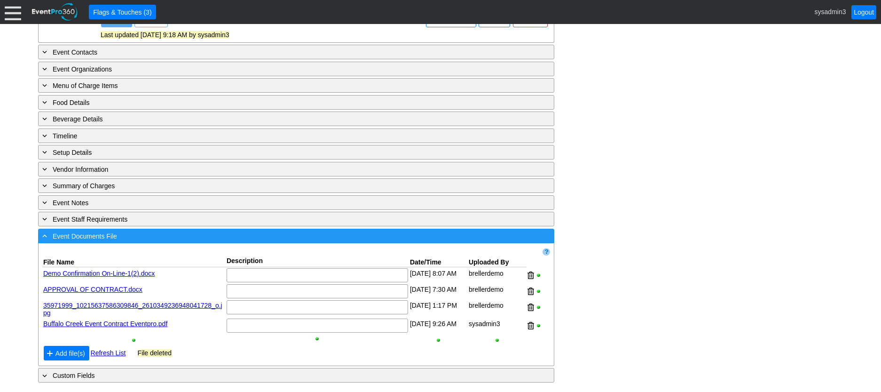
click at [214, 234] on div "- Event Documents File" at bounding box center [276, 235] width 473 height 11
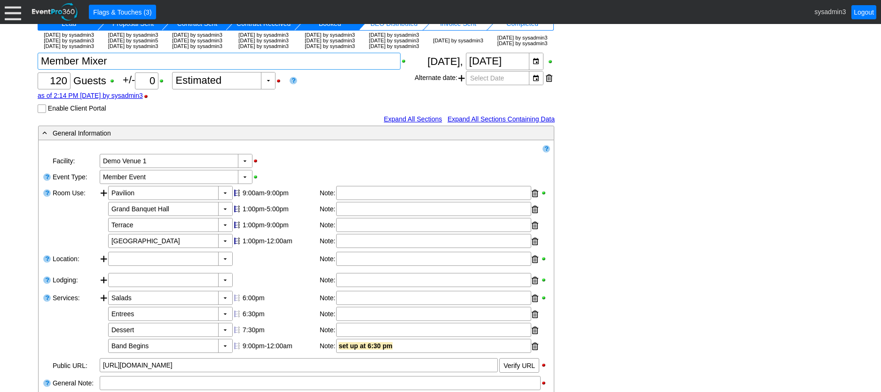
scroll to position [0, 0]
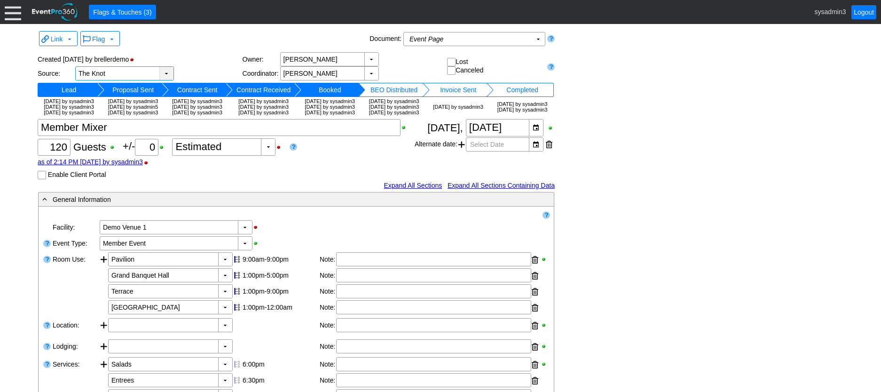
click at [166, 72] on div "▼" at bounding box center [166, 73] width 14 height 13
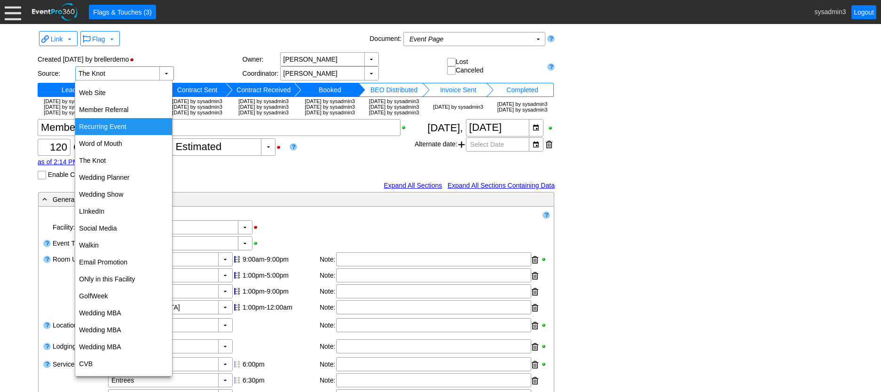
click at [116, 127] on div "Recurring Event" at bounding box center [123, 126] width 97 height 17
type input "Recurring Event"
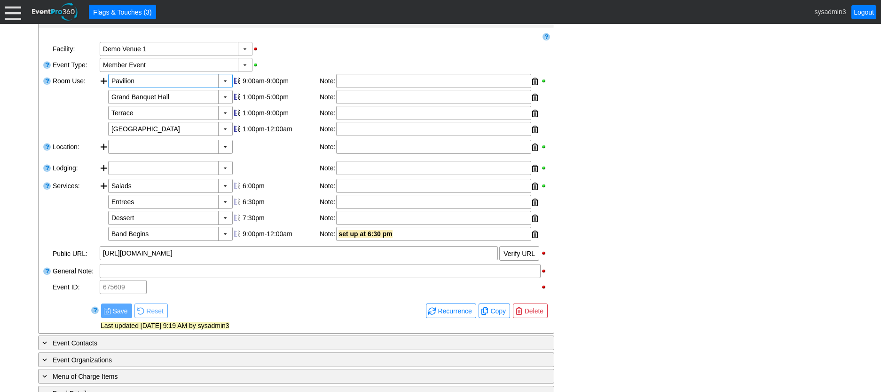
scroll to position [181, 0]
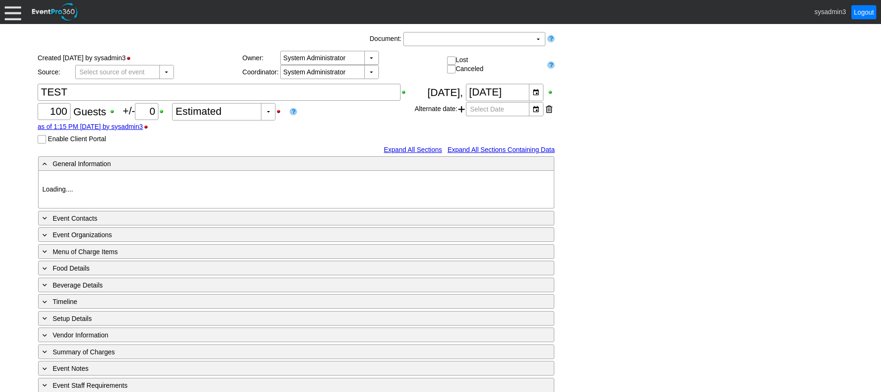
type input "Demo Venue 1"
type input "Fundraiser"
type input "1205249"
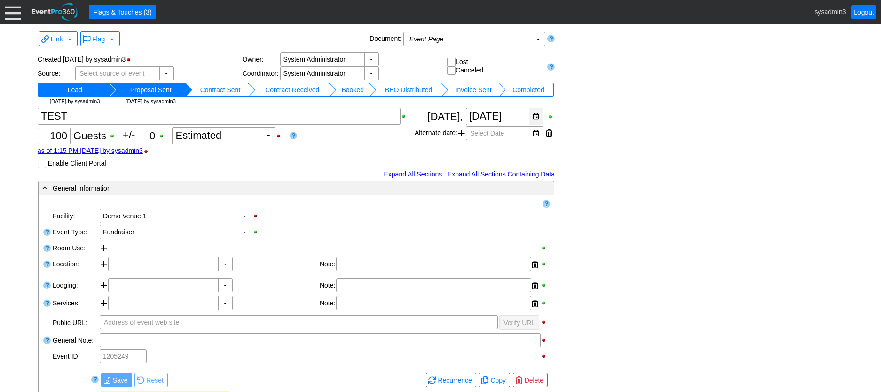
click at [534, 113] on div "▼" at bounding box center [536, 116] width 14 height 16
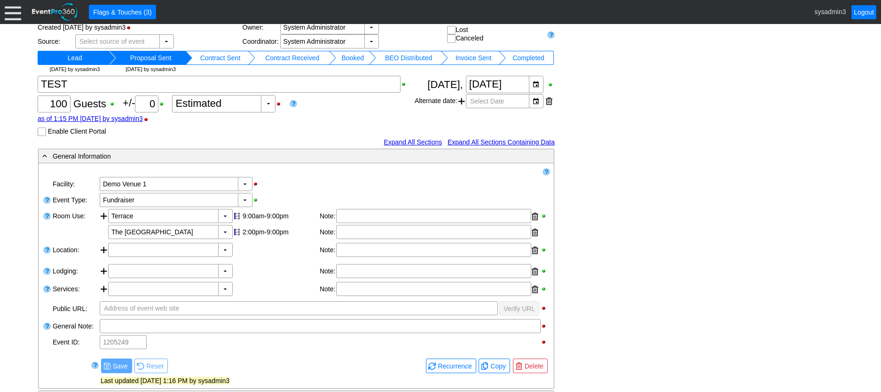
scroll to position [141, 0]
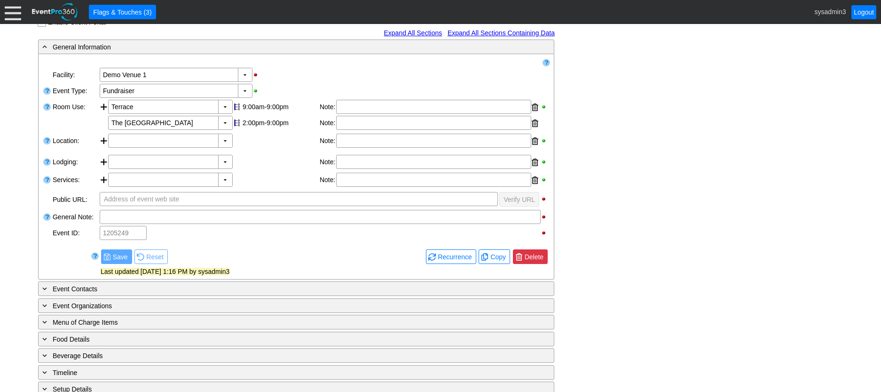
click at [535, 254] on span "Delete" at bounding box center [534, 256] width 23 height 9
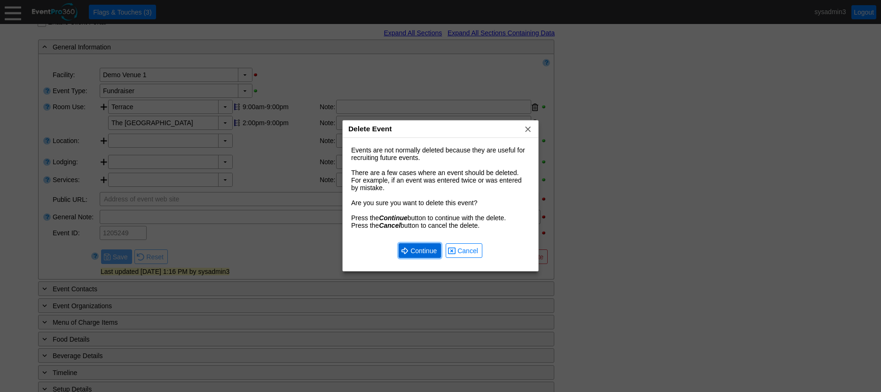
click at [419, 247] on span "Continue" at bounding box center [424, 250] width 30 height 9
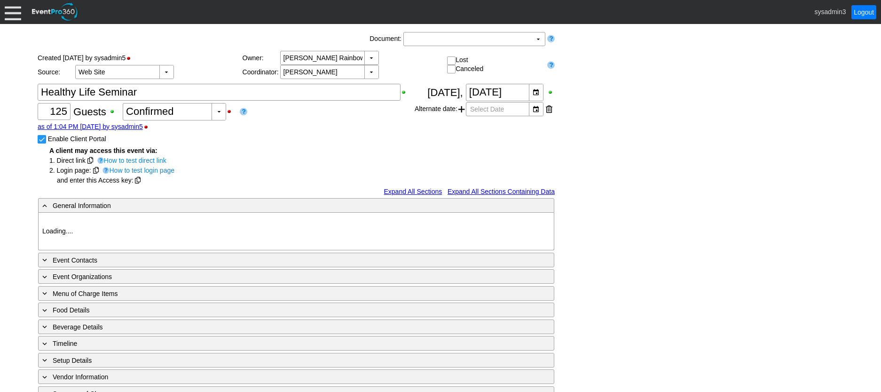
type input "Demo Venue 1"
type input "Private Event"
type input "994739"
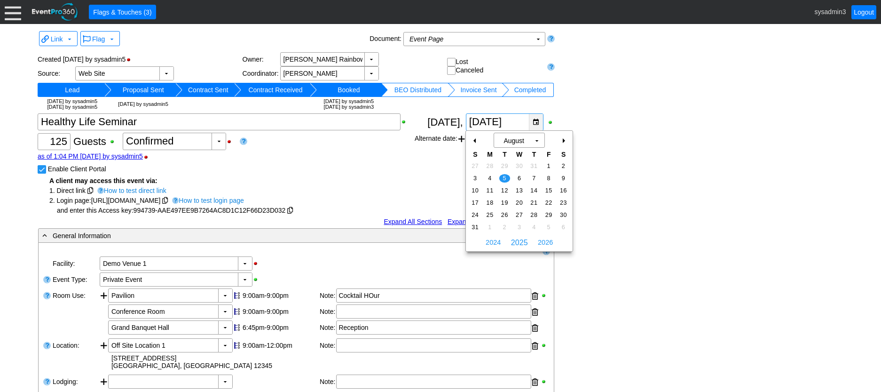
click at [533, 120] on div "▼" at bounding box center [536, 122] width 14 height 16
click at [521, 177] on span "6" at bounding box center [519, 178] width 11 height 8
type input "[DATE]"
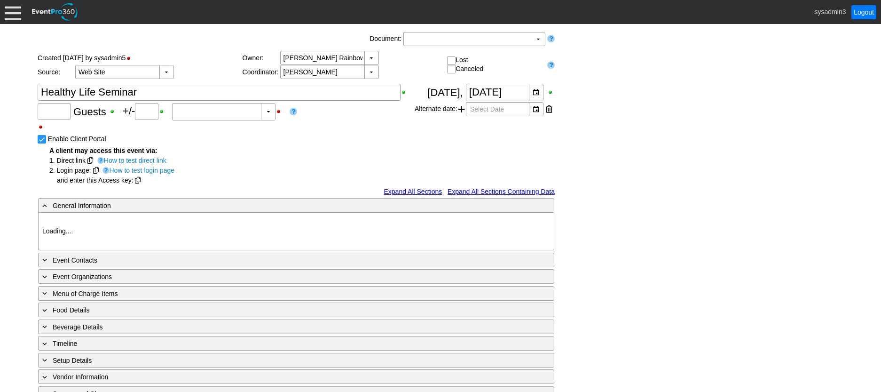
type input "125"
type input "Confirmed"
type input "Demo Venue 1"
type input "Private Event"
type input "994739"
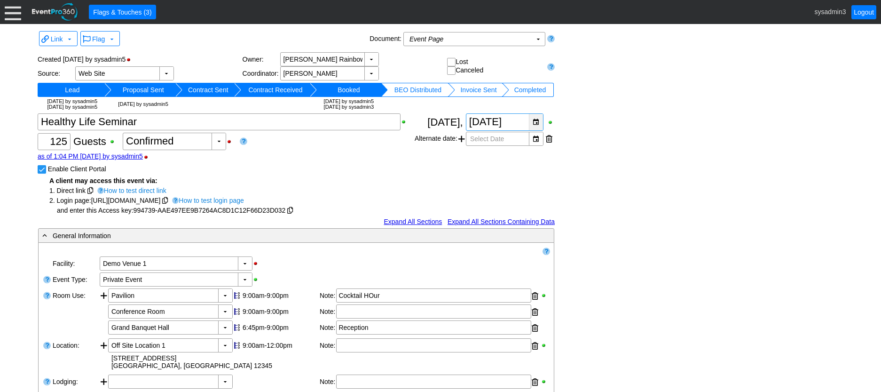
click at [540, 123] on div "▼" at bounding box center [536, 122] width 14 height 16
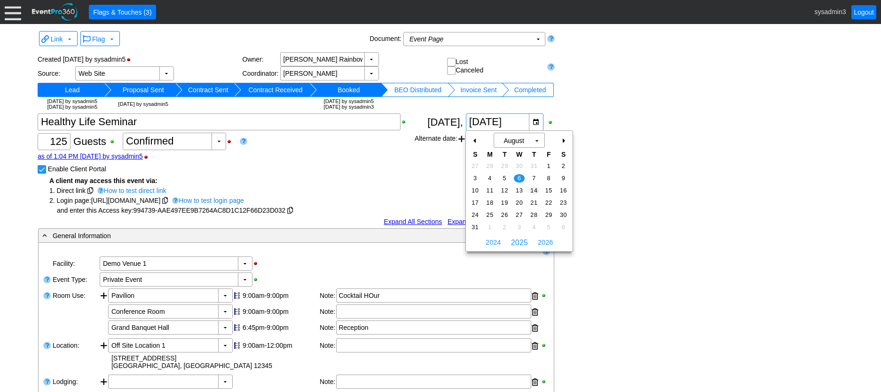
click at [533, 189] on span "14" at bounding box center [534, 190] width 11 height 8
type input "8/14/2025"
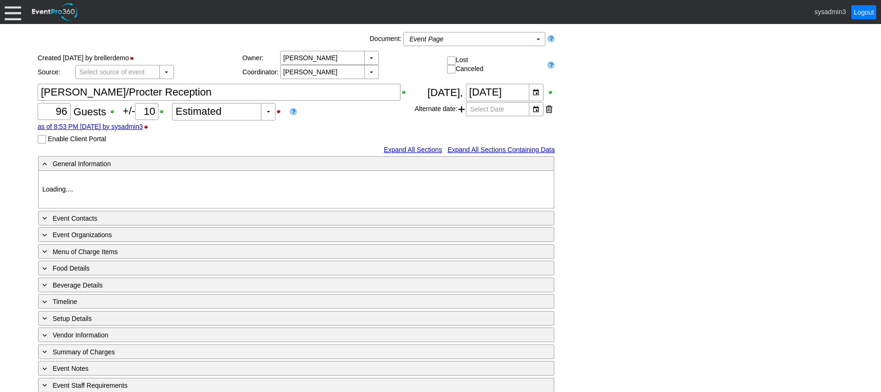
type input "Demo Venue 1"
type input "Wedding"
type input "100693"
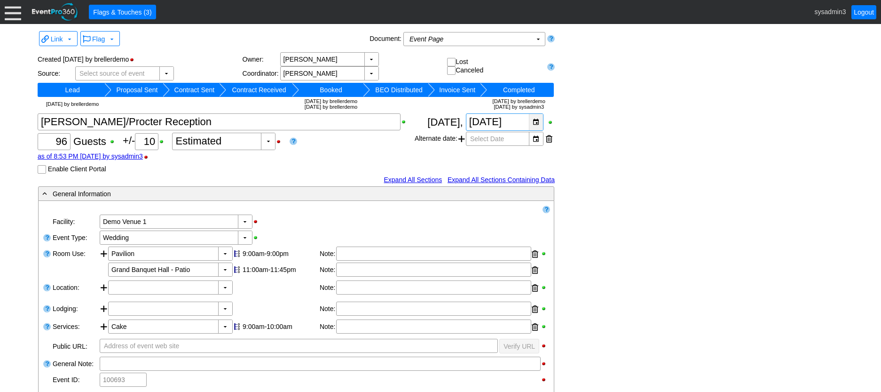
click at [538, 120] on div "▼" at bounding box center [536, 122] width 14 height 16
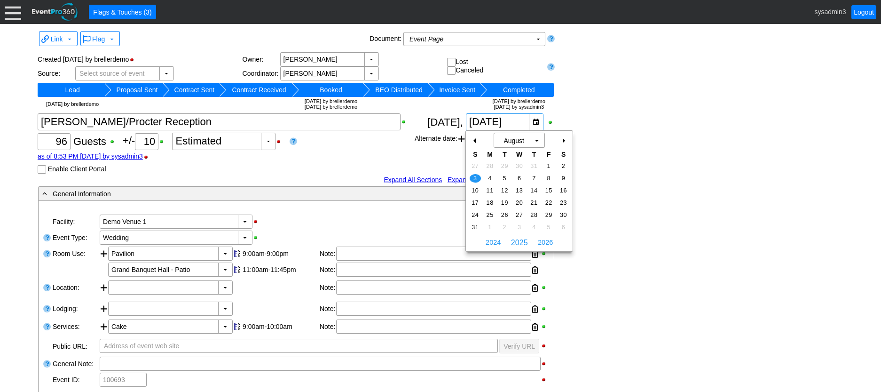
click at [565, 140] on div "+" at bounding box center [563, 141] width 15 height 16
click at [475, 176] on span "7" at bounding box center [475, 178] width 11 height 8
type input "9/7/2025"
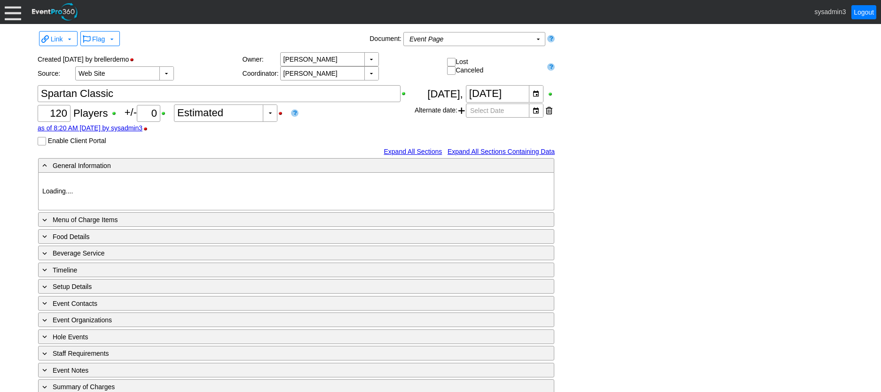
type input "Demo Venue 1"
type input "Golf Outing"
type input "Scramble"
type input "Shotgun"
type input "Blue"
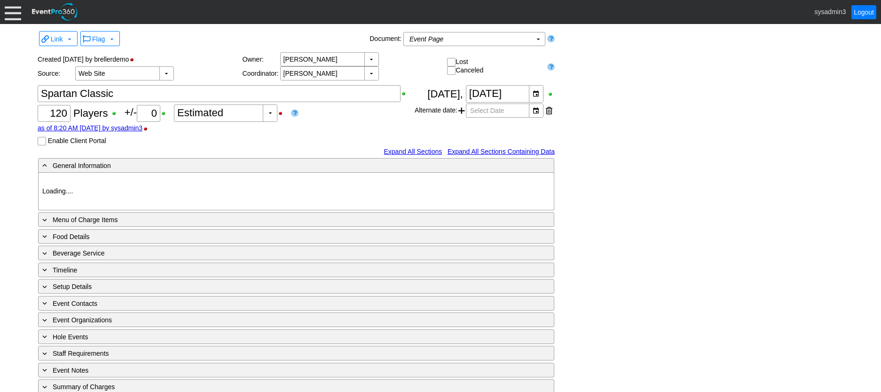
type input "Red"
type input "1384"
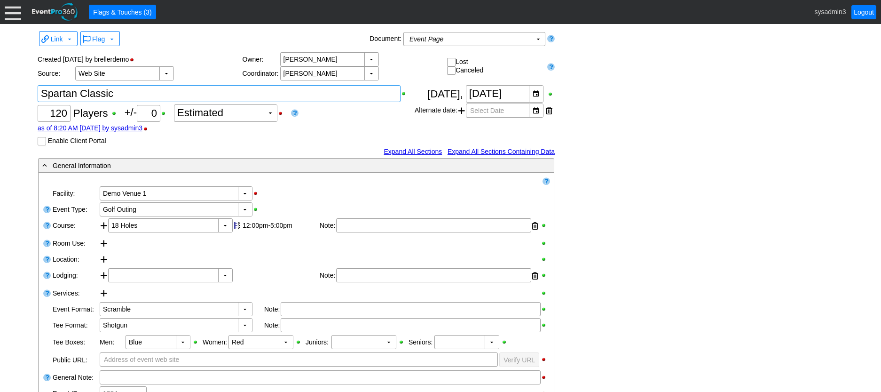
click at [81, 94] on textarea at bounding box center [219, 93] width 363 height 17
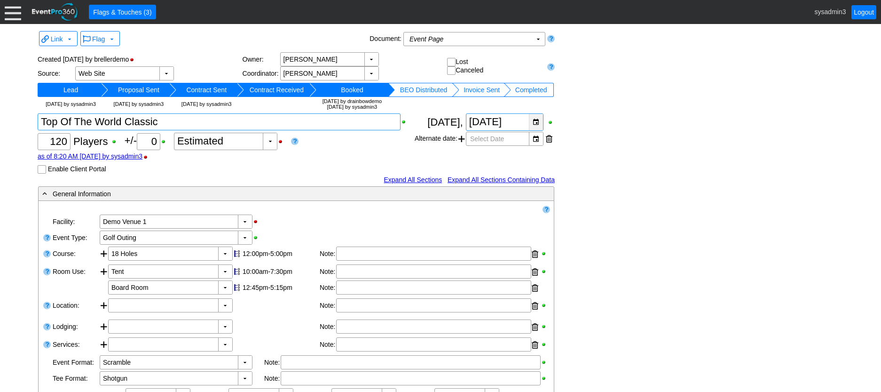
type textarea "Top Of The World Classic"
click at [538, 121] on div "▼" at bounding box center [536, 122] width 14 height 16
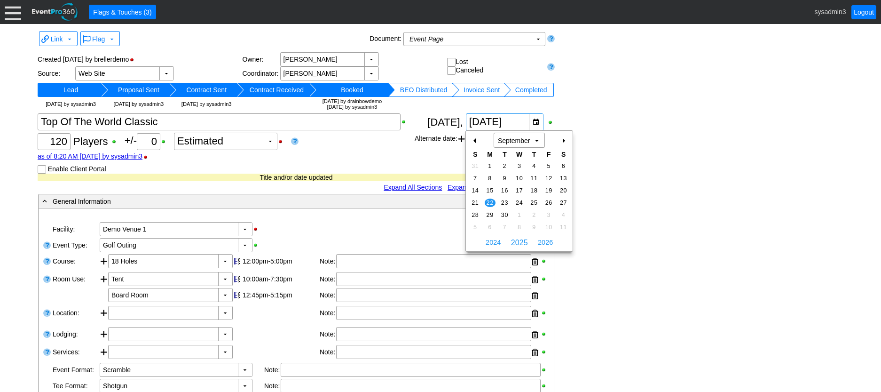
click at [471, 140] on div "-" at bounding box center [475, 141] width 15 height 16
click at [477, 176] on span "3" at bounding box center [475, 178] width 11 height 8
type input "8/3/2025"
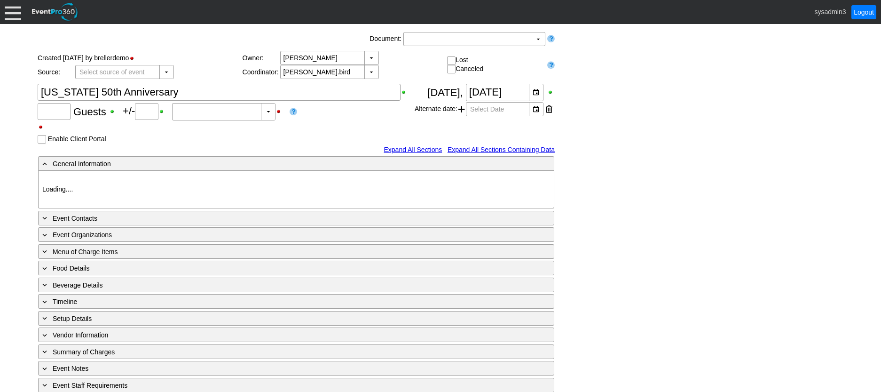
type input "48"
type input "Confirmed"
type input "Demo Venue 1"
type input "Anniversary Celebration"
type input "10371"
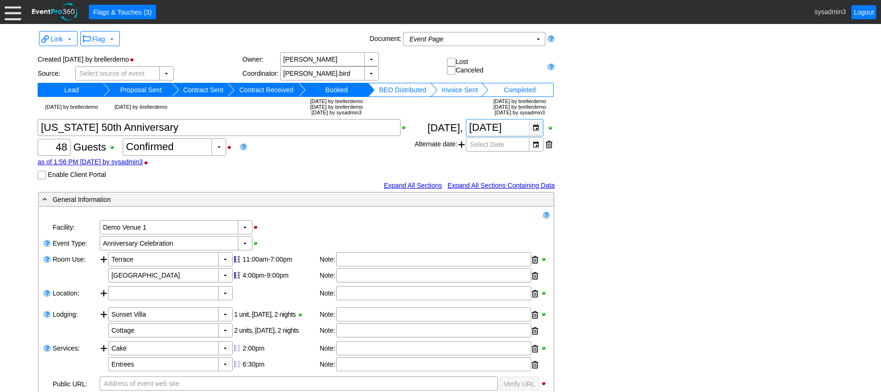
click at [538, 125] on div "▼" at bounding box center [536, 127] width 14 height 16
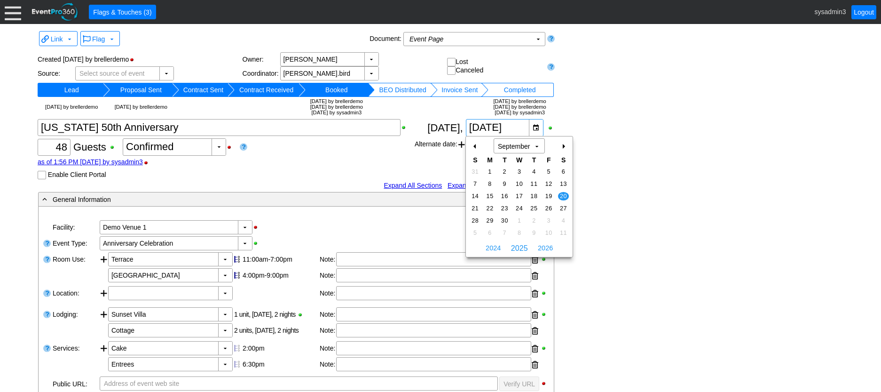
click at [476, 145] on div "-" at bounding box center [475, 146] width 15 height 16
click at [476, 202] on td "17" at bounding box center [475, 208] width 15 height 12
type input "[DATE]"
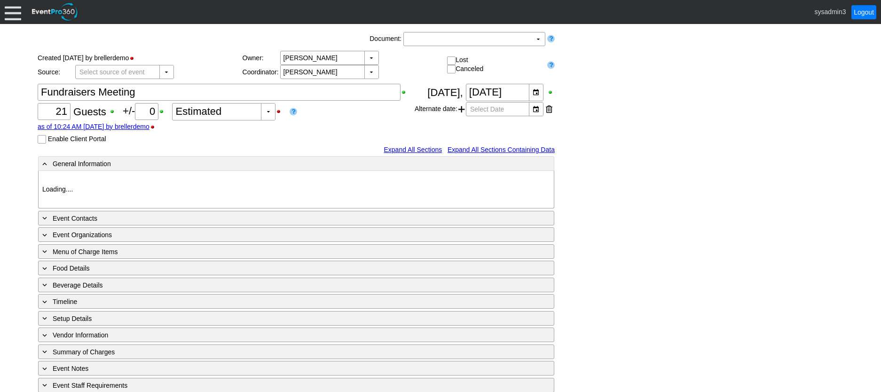
type input "Demo Venue 1"
type input "Meeting"
type input "496272"
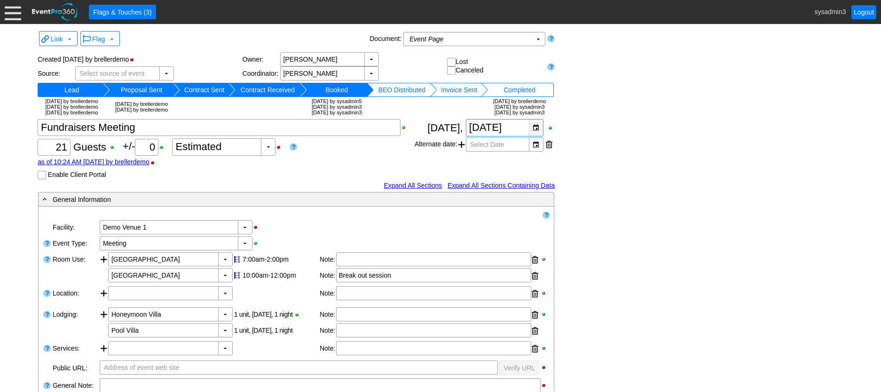
click at [534, 126] on div "▼" at bounding box center [536, 127] width 14 height 16
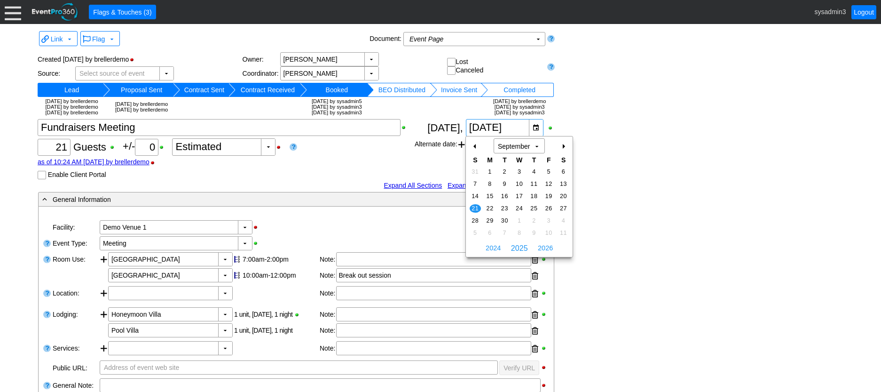
click at [474, 144] on div "-" at bounding box center [475, 146] width 15 height 16
click at [475, 194] on span "10" at bounding box center [475, 196] width 11 height 8
type input "8/10/2025"
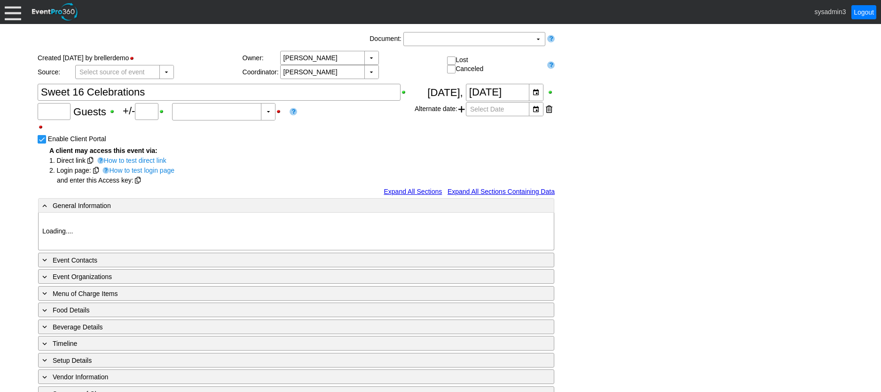
type input "72"
type input "0"
type input "Estimated"
type input "Demo Venue 1"
type input "Meeting"
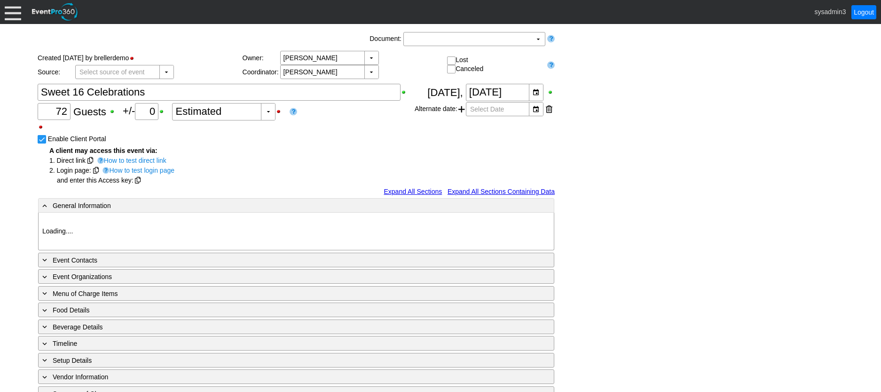
type input "160157"
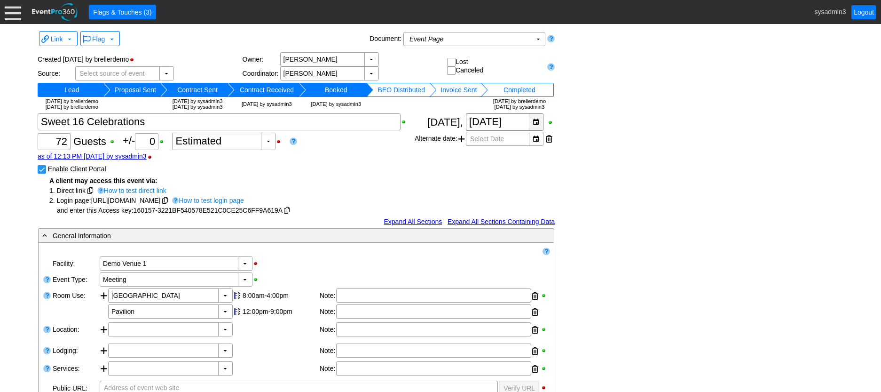
click at [538, 123] on div "▼" at bounding box center [536, 122] width 14 height 16
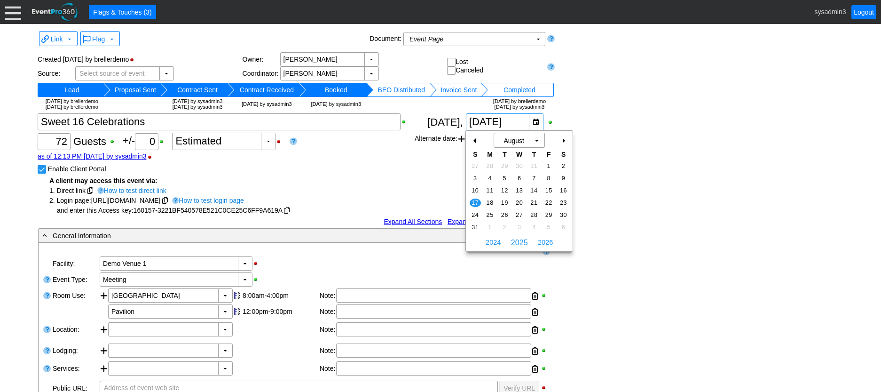
click at [564, 138] on div "+" at bounding box center [563, 141] width 15 height 16
click at [474, 199] on span "19" at bounding box center [475, 202] width 11 height 8
type input "10/19/2025"
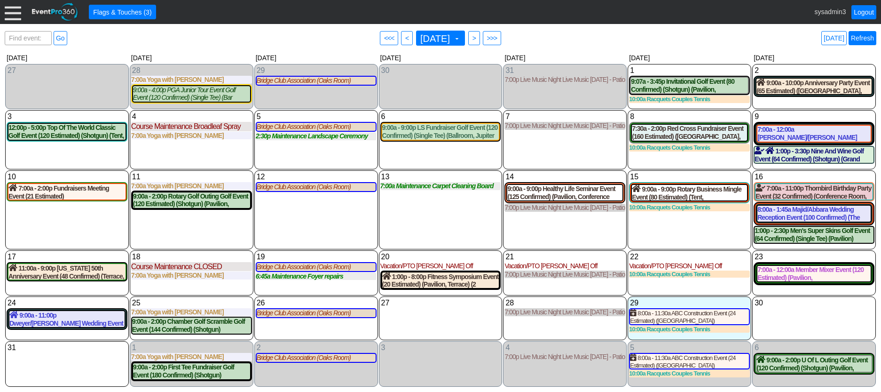
click at [865, 32] on link "Refresh" at bounding box center [863, 38] width 28 height 14
click at [16, 14] on div at bounding box center [13, 12] width 16 height 16
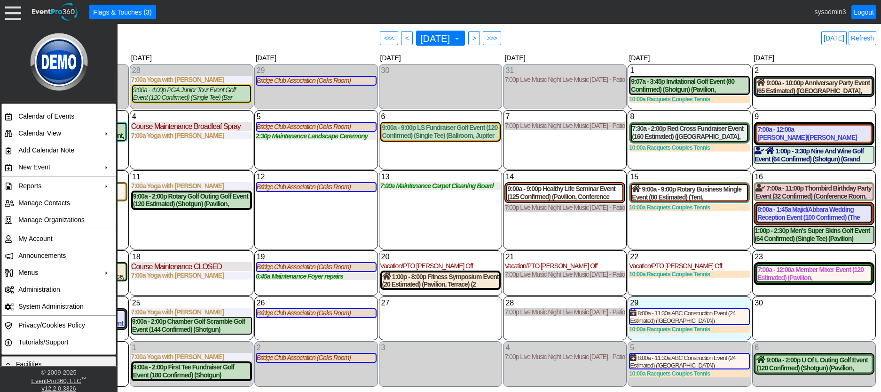
click at [152, 230] on div "11 Monday 7:00a Yoga with Ashley with Ashley at Demo Venue 1 Type: Yoga Time: 7…" at bounding box center [192, 209] width 124 height 79
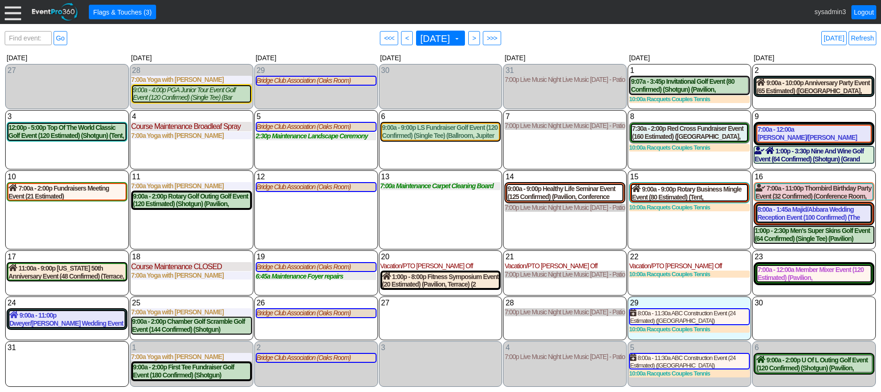
click at [13, 17] on div at bounding box center [13, 12] width 16 height 16
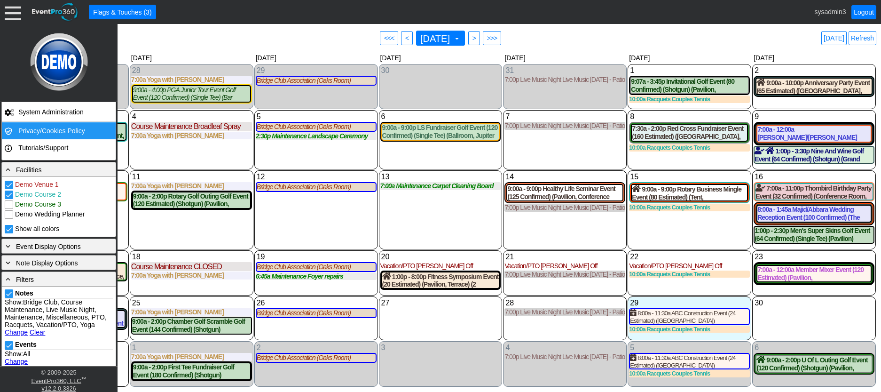
scroll to position [235, 0]
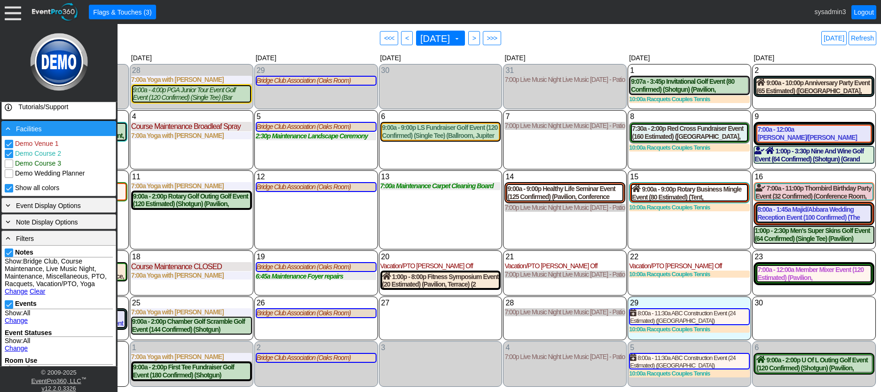
click at [61, 131] on div "- Facilities" at bounding box center [59, 128] width 110 height 10
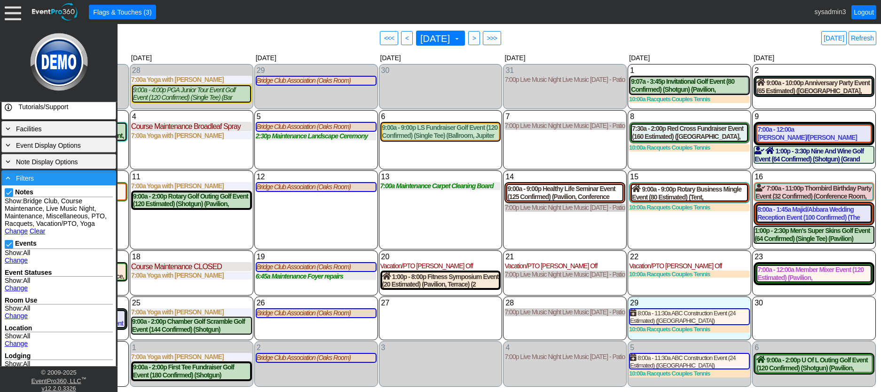
click at [77, 172] on div "- Filters" at bounding box center [58, 177] width 115 height 15
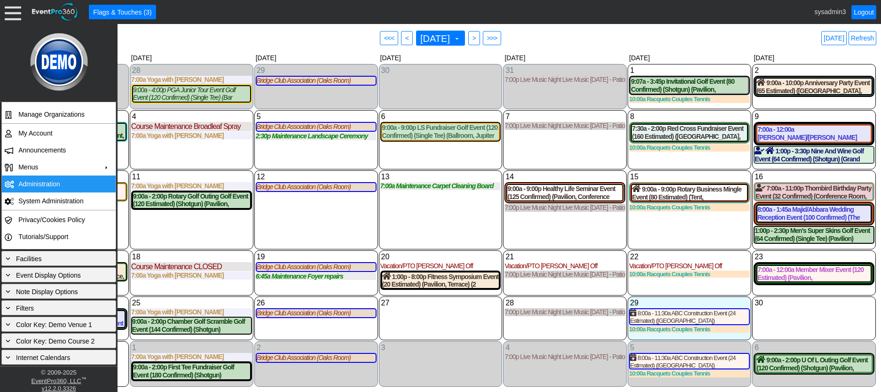
scroll to position [105, 0]
click at [403, 206] on div "13 Wednesday 7:00a Maintenance Carpet Cleaning Board Rooms Carpet Cleaning Boar…" at bounding box center [441, 209] width 124 height 79
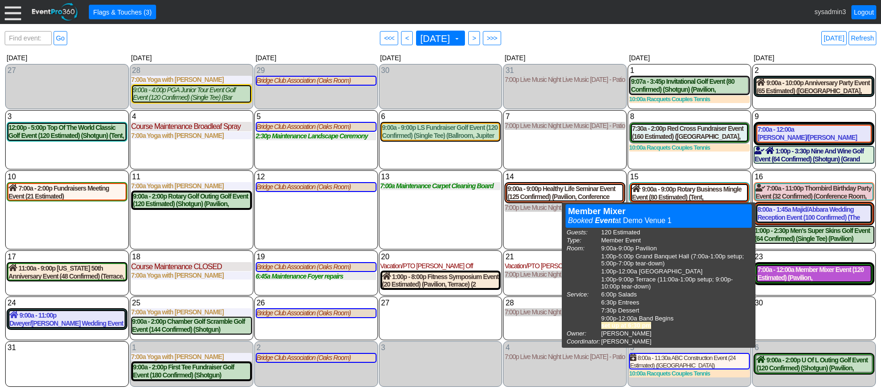
click at [807, 271] on div "7:00a - 12:00a Member Mixer Event (120 Estimated) (Pavilion, Grand Banquet Hall…" at bounding box center [814, 274] width 113 height 16
click at [793, 275] on div "7:00a - 12:00a Member Mixer Event (120 Estimated) (Pavilion, Grand Banquet Hall…" at bounding box center [814, 274] width 113 height 16
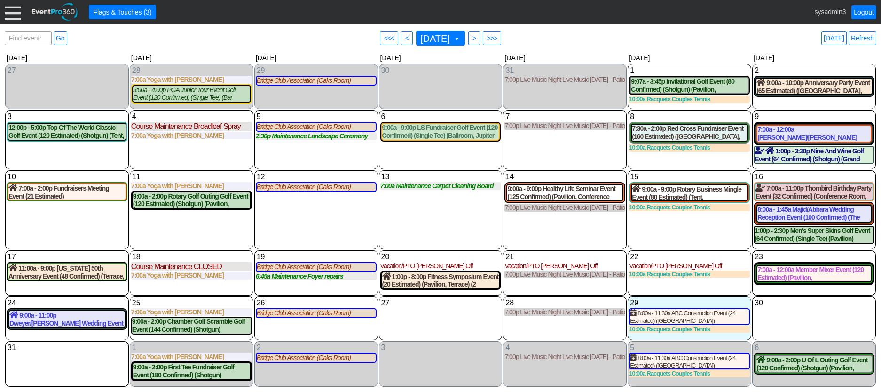
click at [12, 14] on div at bounding box center [13, 12] width 16 height 16
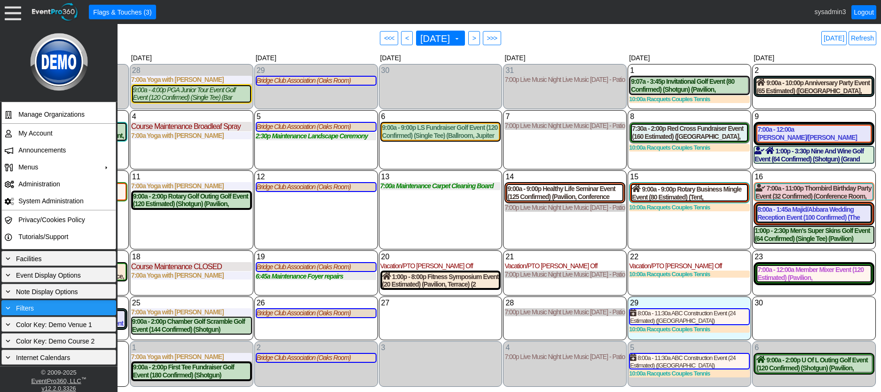
click at [58, 305] on div "+ Filters" at bounding box center [59, 307] width 110 height 10
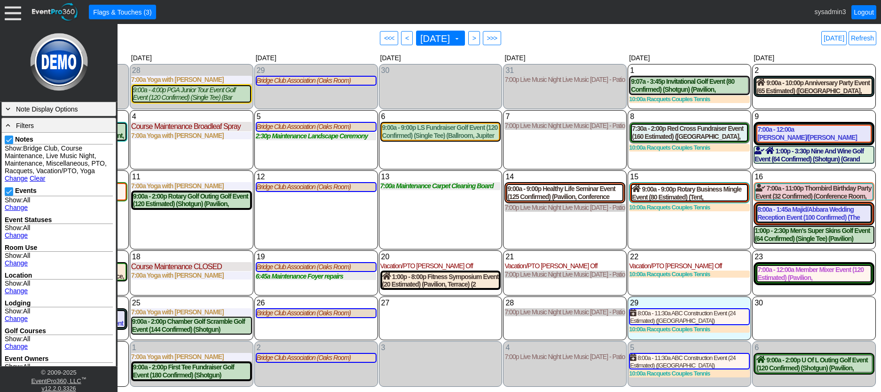
scroll to position [293, 0]
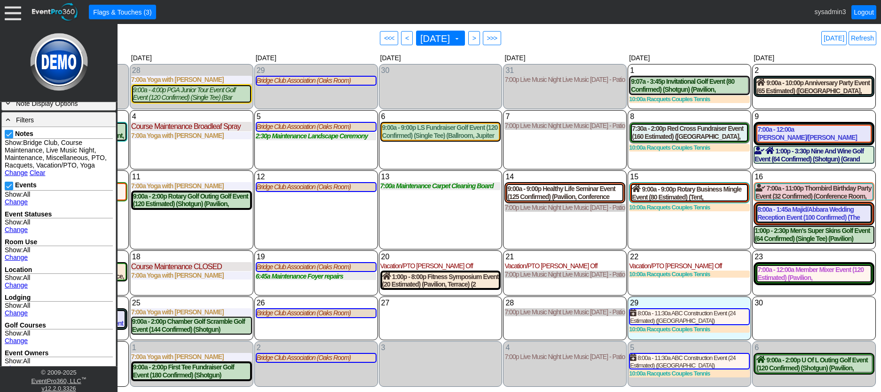
click at [19, 233] on link "Change" at bounding box center [16, 230] width 23 height 8
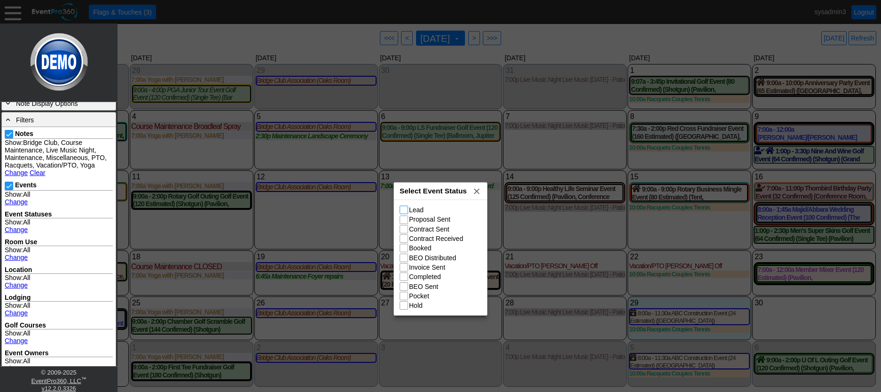
click at [405, 212] on input "Lead" at bounding box center [404, 210] width 9 height 9
checkbox input "true"
click at [403, 222] on input "Proposal Sent" at bounding box center [404, 220] width 9 height 9
checkbox input "true"
click at [405, 211] on input "Lead" at bounding box center [404, 210] width 9 height 9
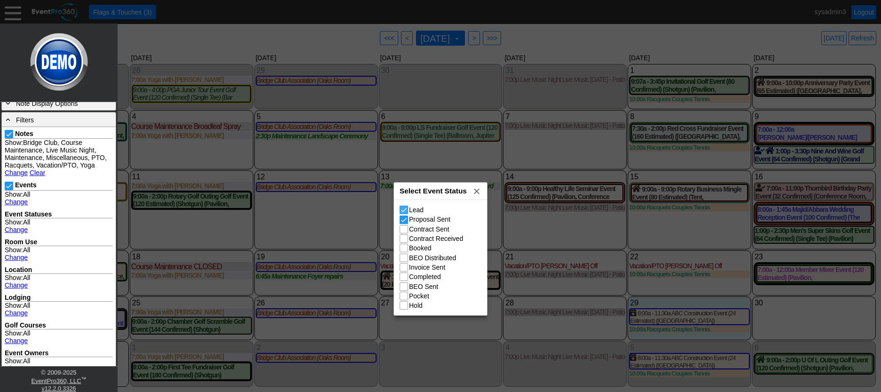
checkbox input "false"
click at [404, 220] on input "Proposal Sent" at bounding box center [404, 220] width 9 height 9
checkbox input "false"
click at [477, 191] on span "x" at bounding box center [476, 190] width 9 height 9
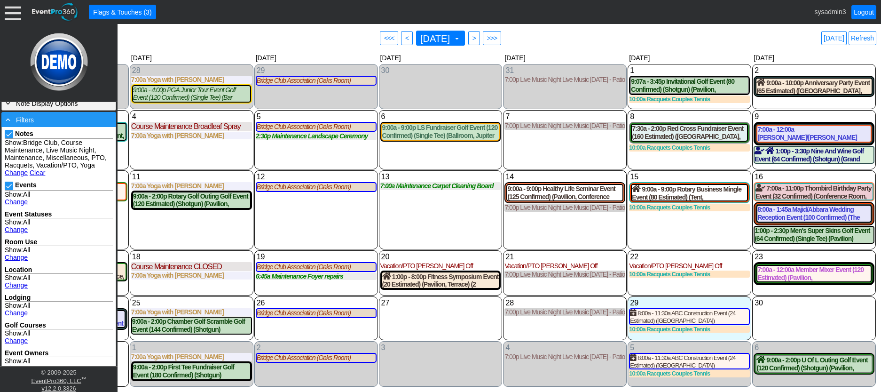
click at [73, 118] on div "- Filters" at bounding box center [59, 119] width 110 height 10
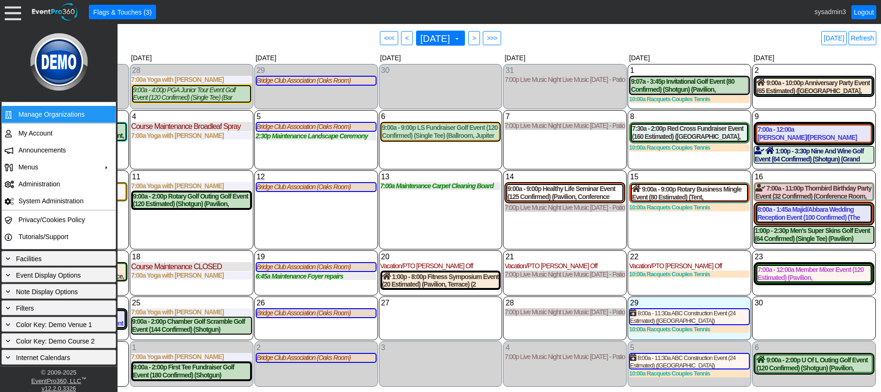
scroll to position [105, 0]
click at [427, 216] on div "13 Wednesday 7:00a Maintenance Carpet Cleaning Board Rooms Carpet Cleaning Boar…" at bounding box center [441, 209] width 124 height 79
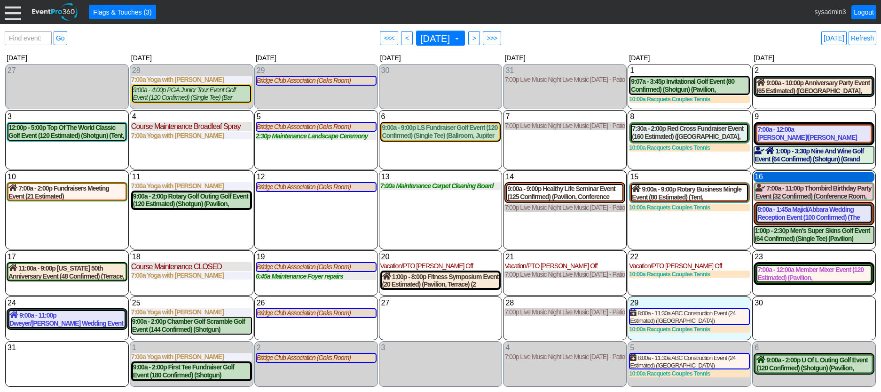
click at [793, 179] on div "16 Saturday" at bounding box center [814, 177] width 121 height 10
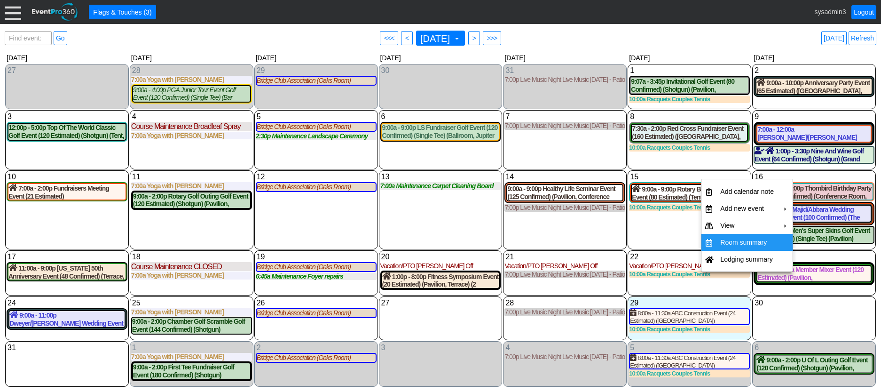
click at [739, 242] on td "Room summary" at bounding box center [747, 242] width 61 height 17
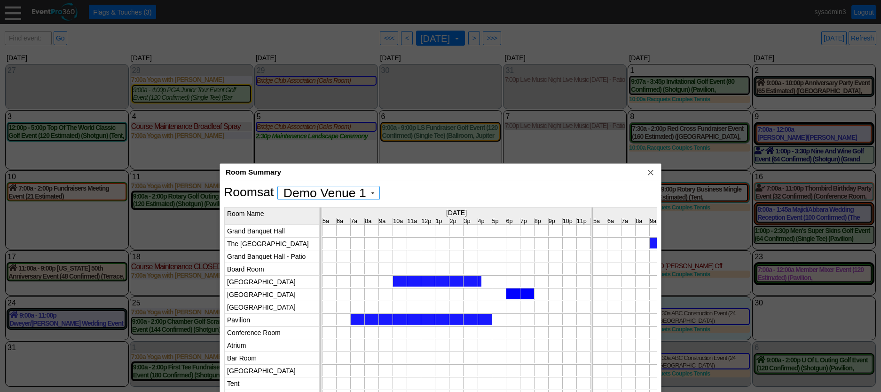
scroll to position [0, 0]
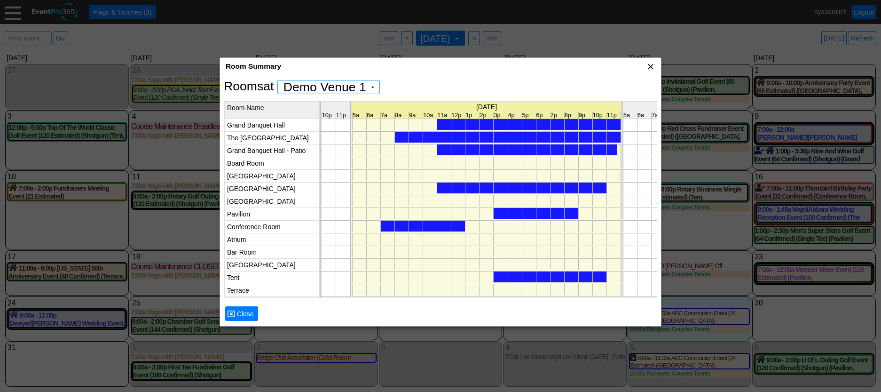
click at [650, 65] on span "x" at bounding box center [650, 66] width 9 height 9
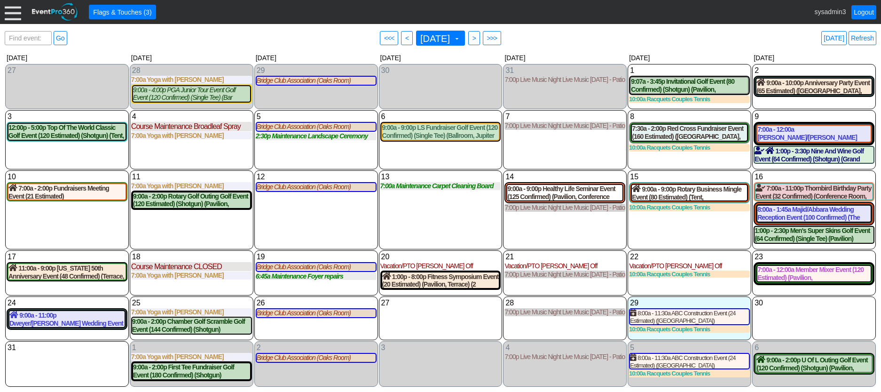
click at [13, 15] on div at bounding box center [13, 12] width 16 height 16
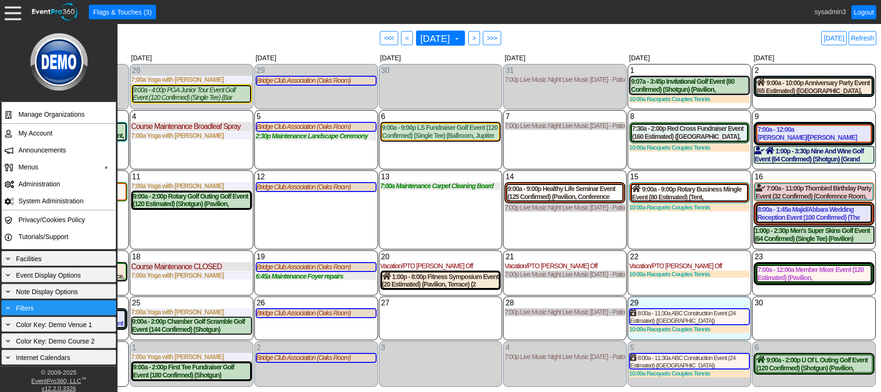
click at [60, 308] on div "+ Filters" at bounding box center [59, 307] width 110 height 10
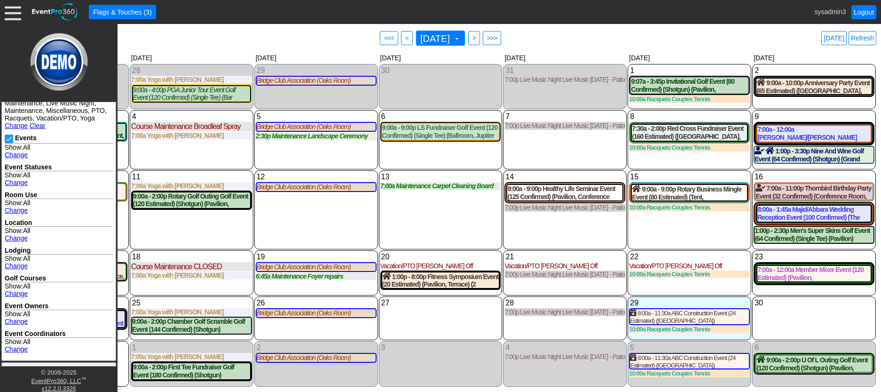
scroll to position [293, 0]
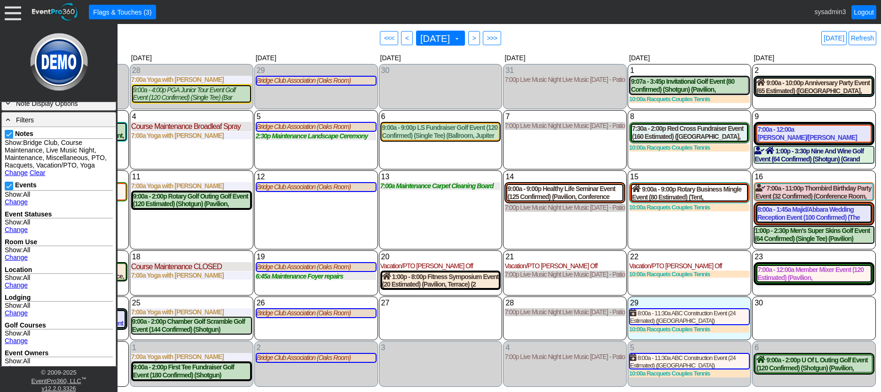
click at [17, 261] on link "Change" at bounding box center [16, 257] width 23 height 8
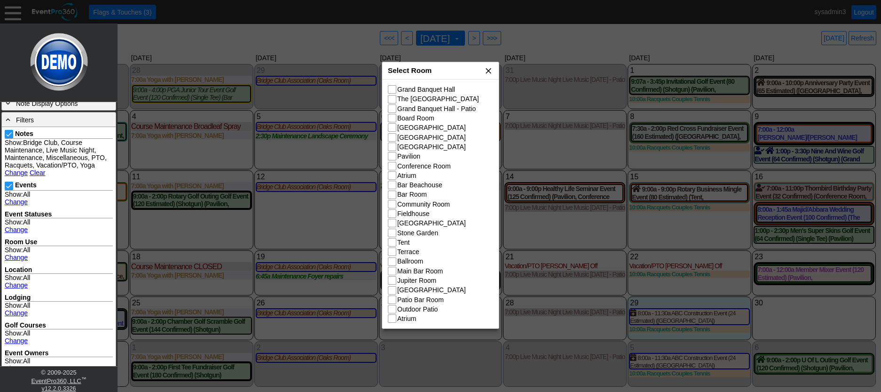
click at [488, 71] on span "x" at bounding box center [488, 70] width 9 height 9
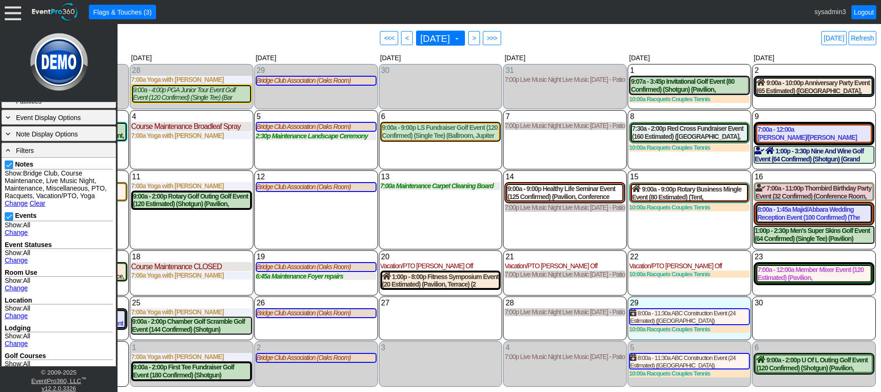
scroll to position [246, 0]
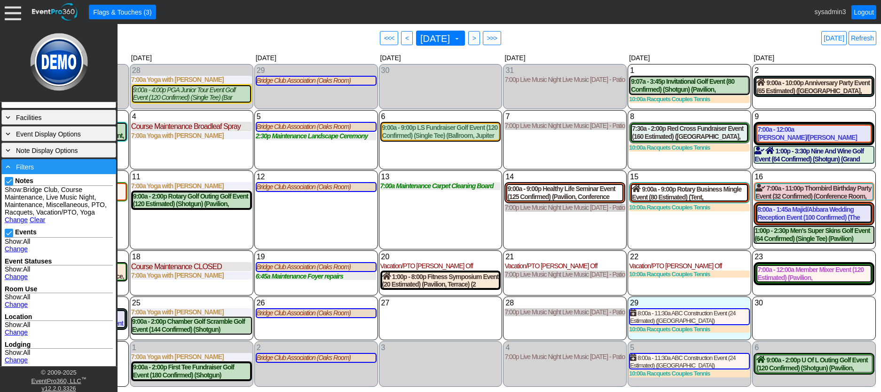
click at [72, 166] on div "- Filters" at bounding box center [59, 166] width 110 height 10
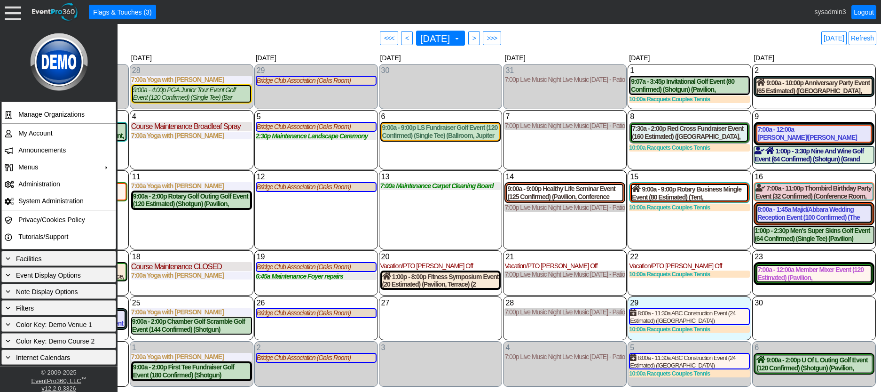
click at [196, 226] on div "11 Monday 7:00a Yoga with Ashley with Ashley at Demo Venue 1 Type: Yoga Time: 7…" at bounding box center [192, 209] width 124 height 79
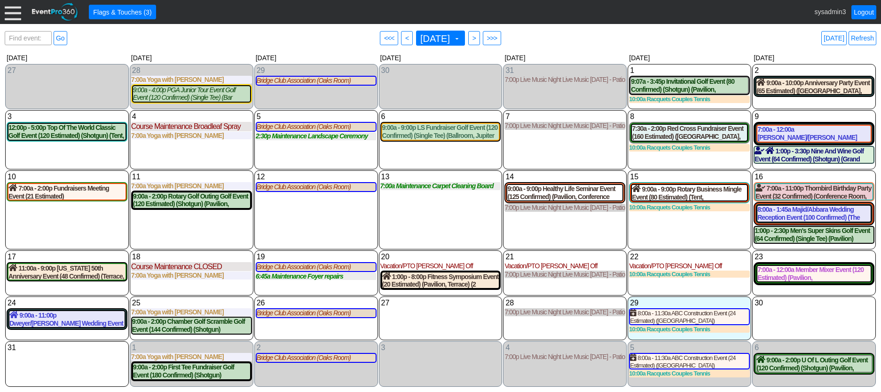
click at [12, 13] on div at bounding box center [13, 12] width 16 height 16
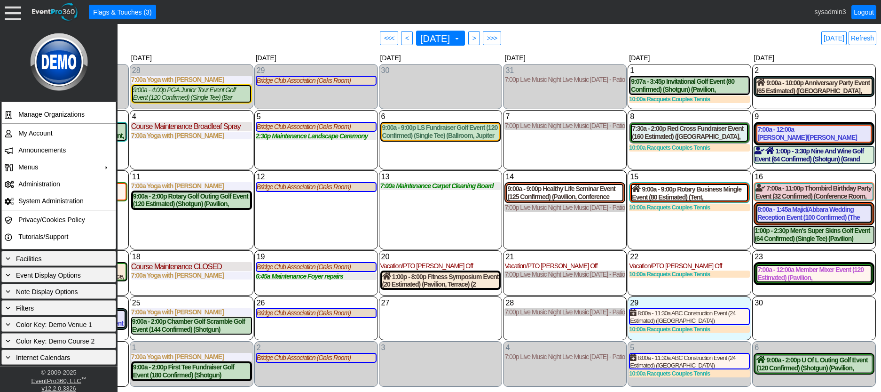
click at [417, 213] on div "13 Wednesday 7:00a Maintenance Carpet Cleaning Board Rooms Carpet Cleaning Boar…" at bounding box center [441, 209] width 124 height 79
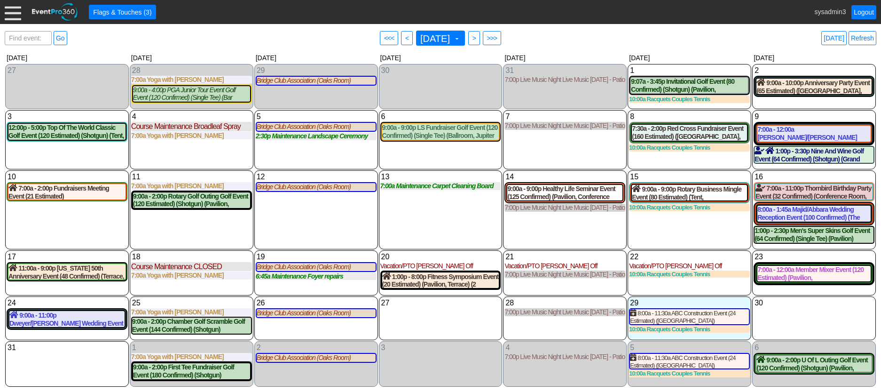
click at [16, 11] on div at bounding box center [13, 12] width 16 height 16
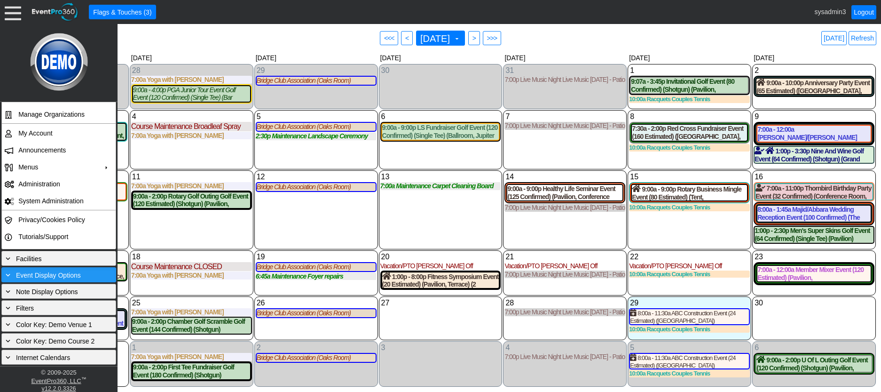
click at [69, 278] on span "Event Display Options" at bounding box center [48, 275] width 65 height 8
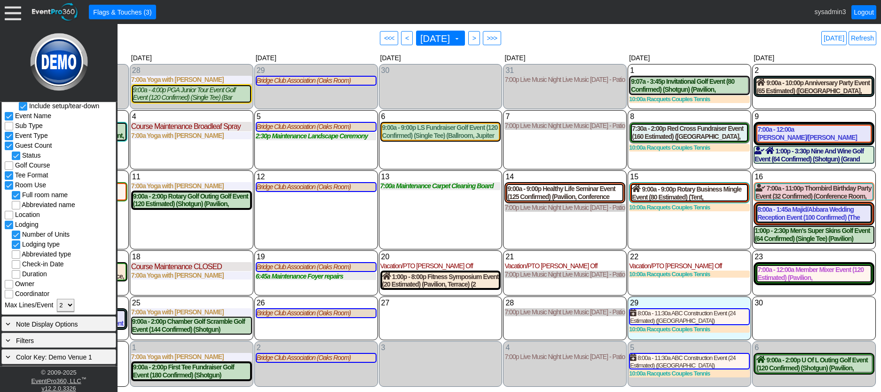
scroll to position [371, 0]
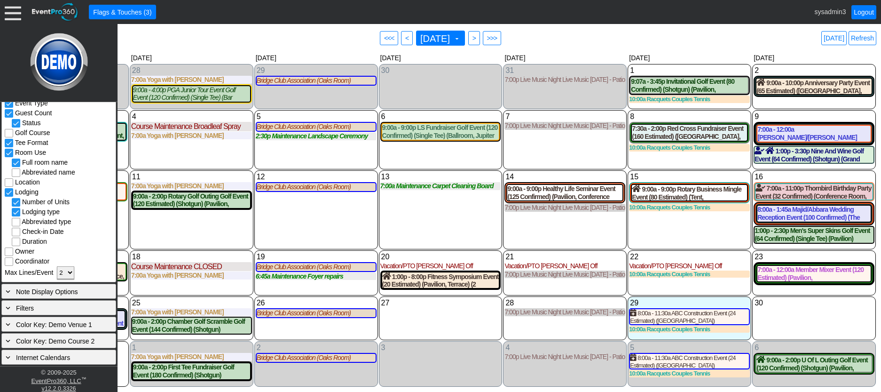
click at [68, 272] on select "1 2 3 All" at bounding box center [65, 272] width 17 height 13
click at [57, 266] on select "1 2 3 All" at bounding box center [65, 272] width 17 height 13
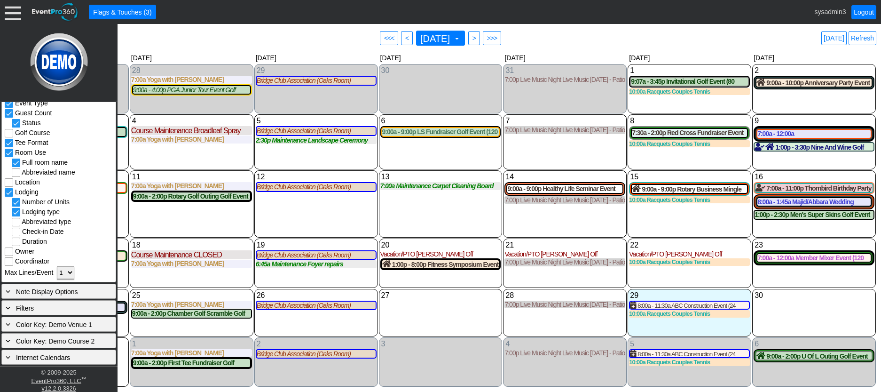
click at [70, 272] on select "1 2 3 All" at bounding box center [65, 272] width 17 height 13
select select "2"
click at [57, 266] on select "1 2 3 All" at bounding box center [65, 272] width 17 height 13
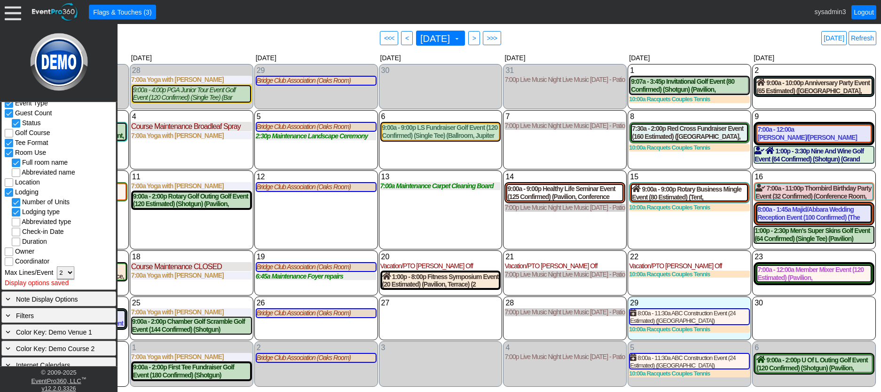
click at [289, 223] on div "12 Tuesday Bridge Club Association (Oaks Room) Association at Demo Venue 1 Type…" at bounding box center [316, 209] width 124 height 79
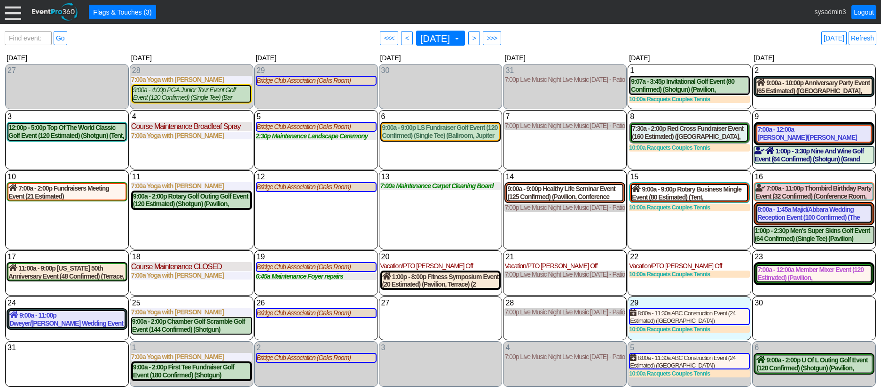
click at [15, 15] on div at bounding box center [13, 12] width 16 height 16
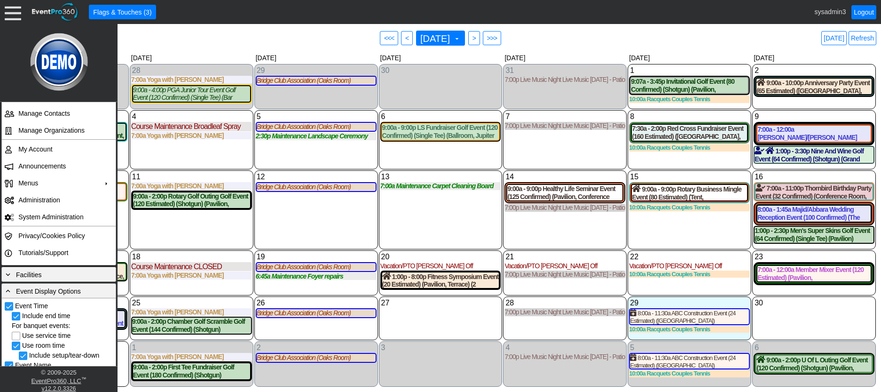
scroll to position [89, 0]
click at [49, 276] on div "+ Facilities" at bounding box center [59, 274] width 110 height 10
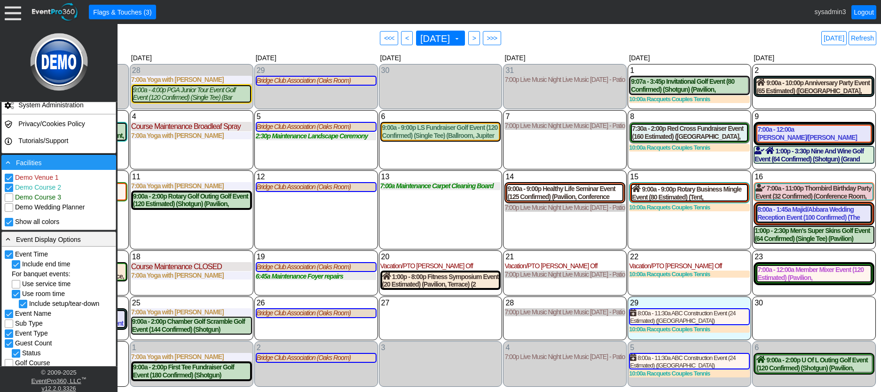
scroll to position [230, 0]
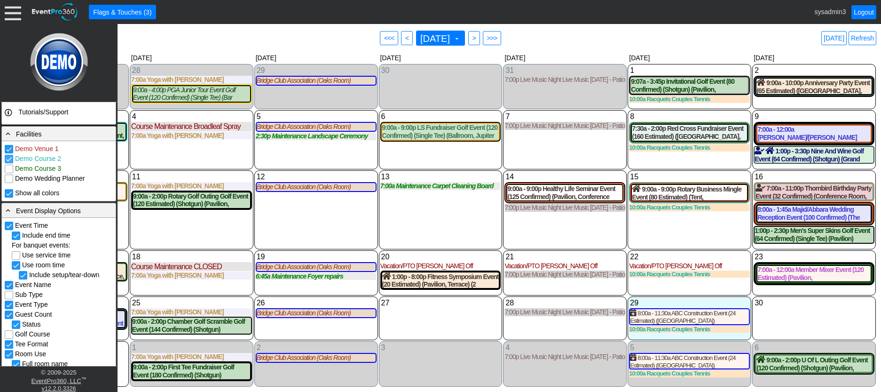
click at [9, 159] on input "Demo Course 2" at bounding box center [9, 159] width 9 height 9
click at [10, 158] on input "Demo Course 2" at bounding box center [9, 159] width 9 height 9
checkbox input "true"
click at [11, 166] on input "Demo Course 3" at bounding box center [9, 169] width 9 height 9
checkbox input "true"
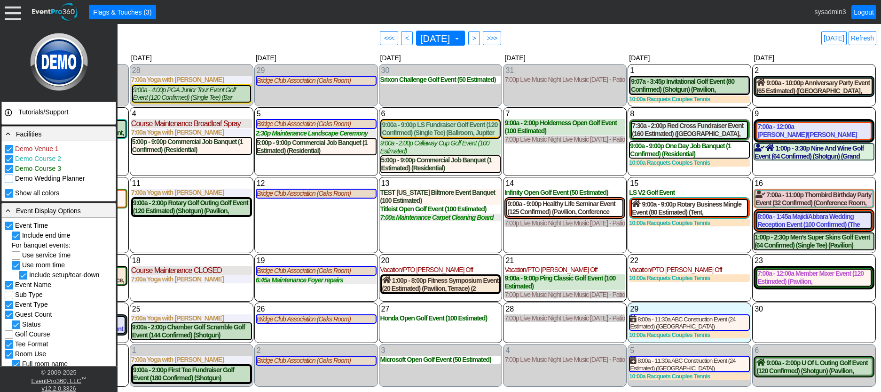
click at [9, 179] on input "Demo Wedding Planner" at bounding box center [9, 179] width 9 height 9
checkbox input "false"
click at [9, 167] on input "Demo Course 3" at bounding box center [9, 169] width 9 height 9
checkbox input "false"
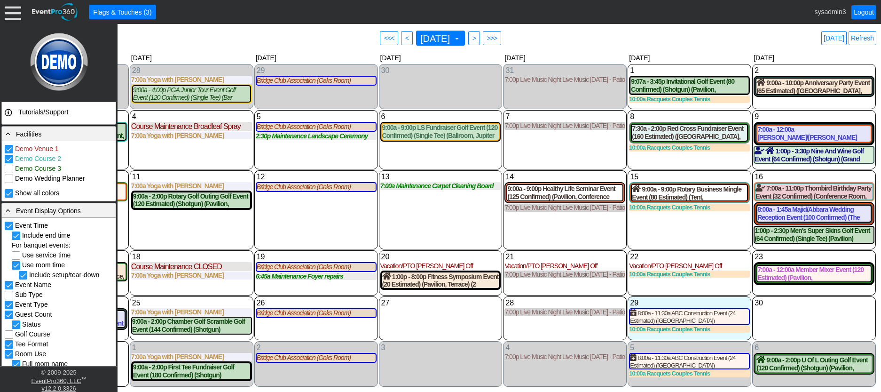
click at [9, 158] on input "Demo Course 2" at bounding box center [9, 159] width 9 height 9
click at [9, 156] on input "Demo Course 2" at bounding box center [9, 159] width 9 height 9
checkbox input "true"
click at [70, 212] on span "Event Display Options" at bounding box center [48, 211] width 65 height 8
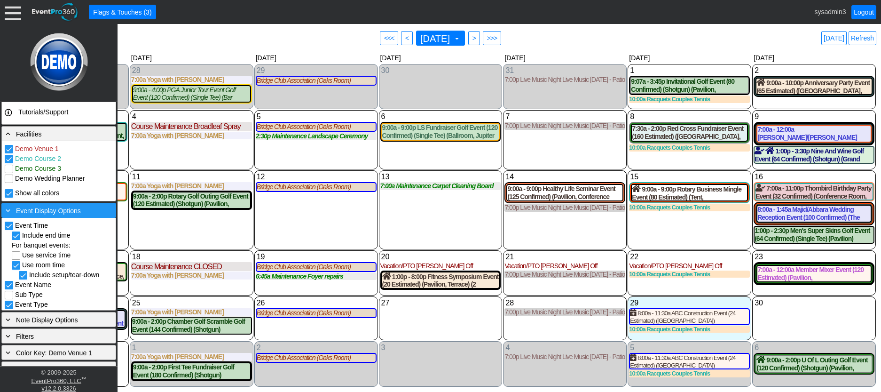
scroll to position [166, 0]
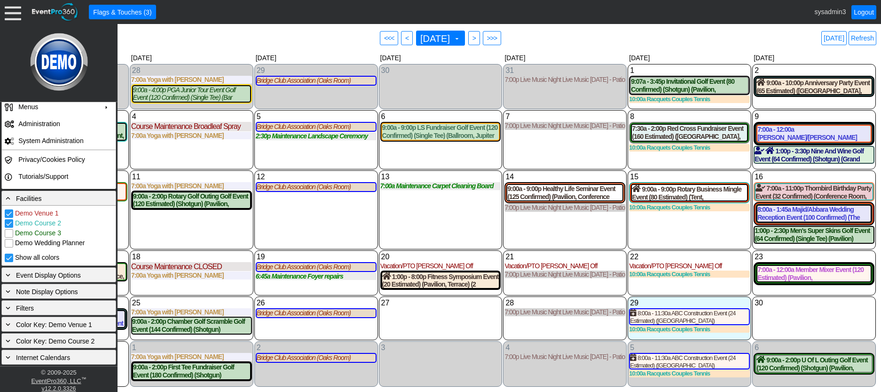
click at [293, 223] on div "12 Tuesday Bridge Club Association (Oaks Room) Association at Demo Venue 1 Type…" at bounding box center [316, 209] width 124 height 79
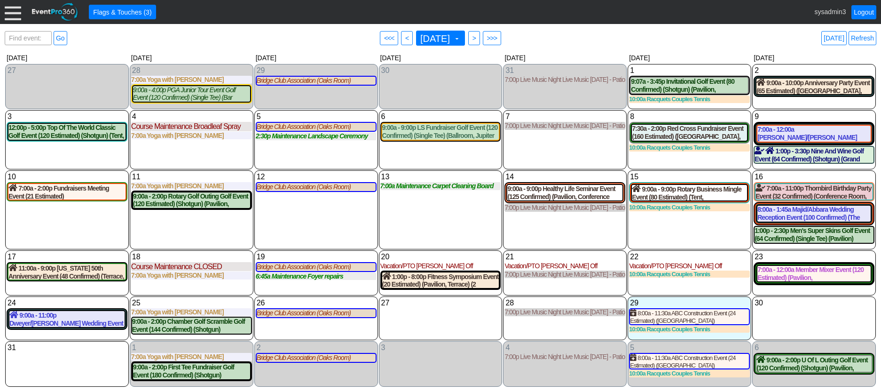
click at [8, 14] on div at bounding box center [13, 12] width 16 height 16
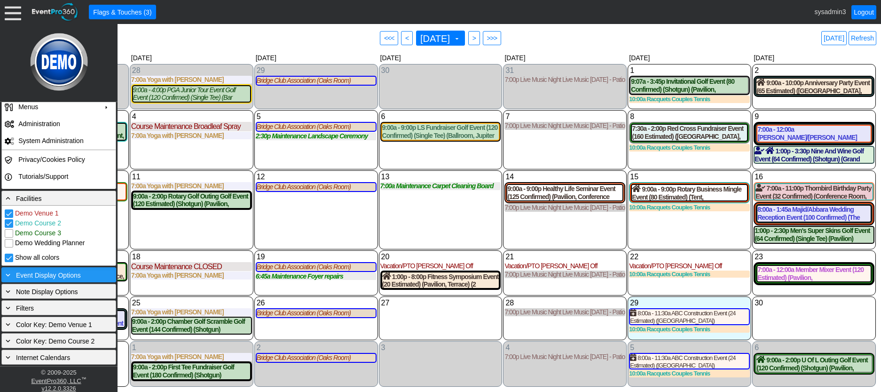
click at [66, 270] on div "+ Event Display Options" at bounding box center [59, 274] width 110 height 10
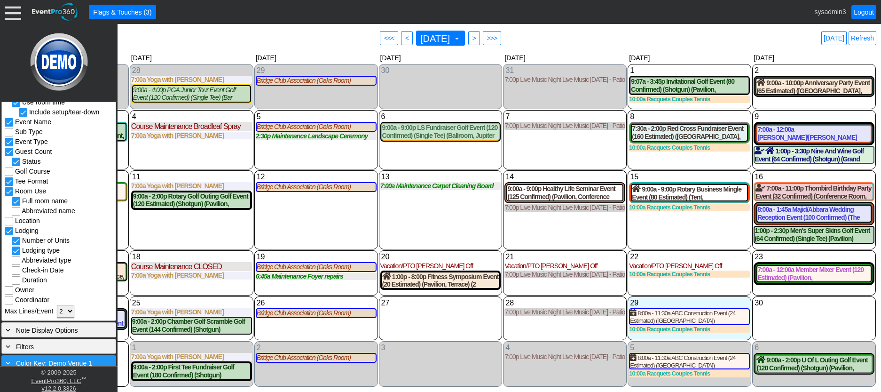
scroll to position [431, 0]
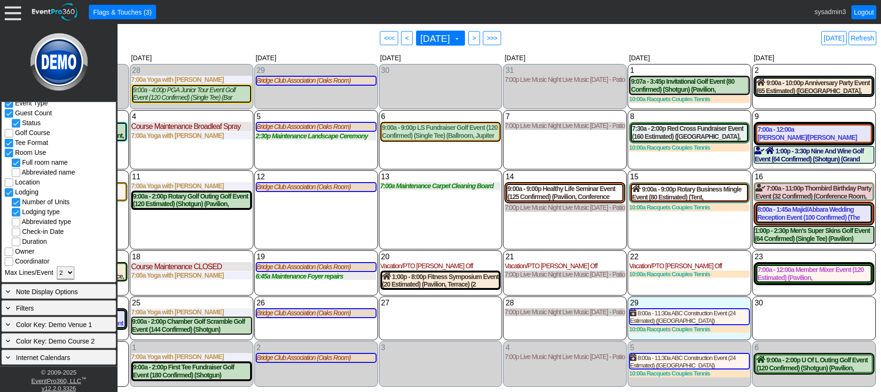
click at [67, 273] on select "1 2 3 All" at bounding box center [65, 272] width 17 height 13
click at [57, 266] on select "1 2 3 All" at bounding box center [65, 272] width 17 height 13
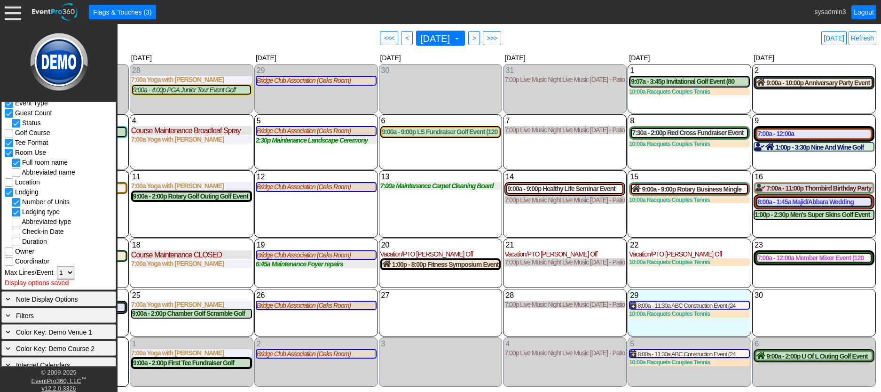
click at [407, 217] on div "13 Wednesday 7:00a Maintenance Carpet Cleaning Board Rooms Carpet Cleaning Boar…" at bounding box center [441, 203] width 124 height 67
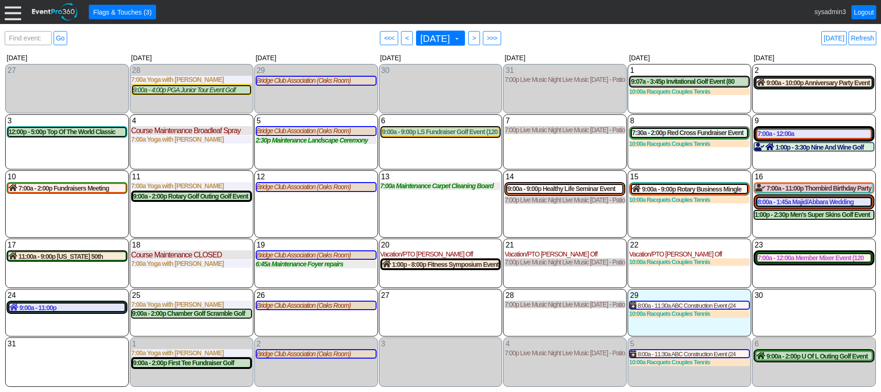
click at [15, 16] on div at bounding box center [13, 12] width 16 height 16
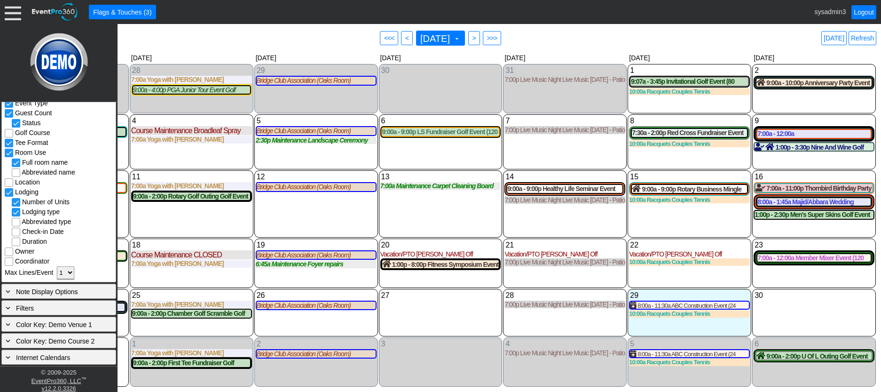
click at [71, 271] on select "1 2 3 All" at bounding box center [65, 272] width 17 height 13
select select "2"
click at [57, 266] on select "1 2 3 All" at bounding box center [65, 272] width 17 height 13
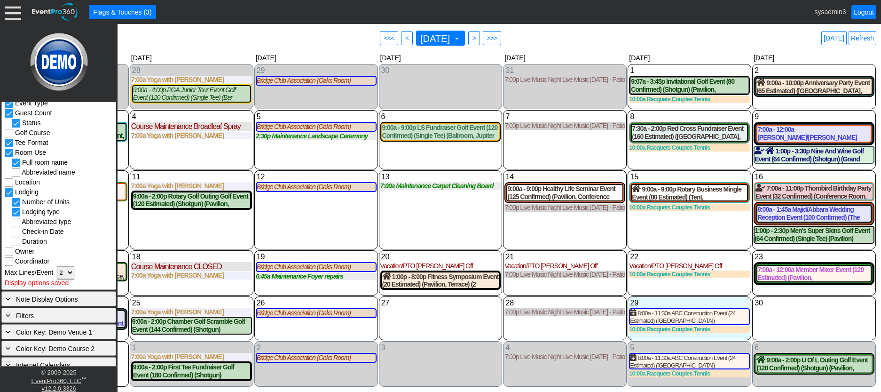
click at [332, 219] on div "12 Tuesday Bridge Club Association (Oaks Room) Association at Demo Venue 1 Type…" at bounding box center [316, 209] width 124 height 79
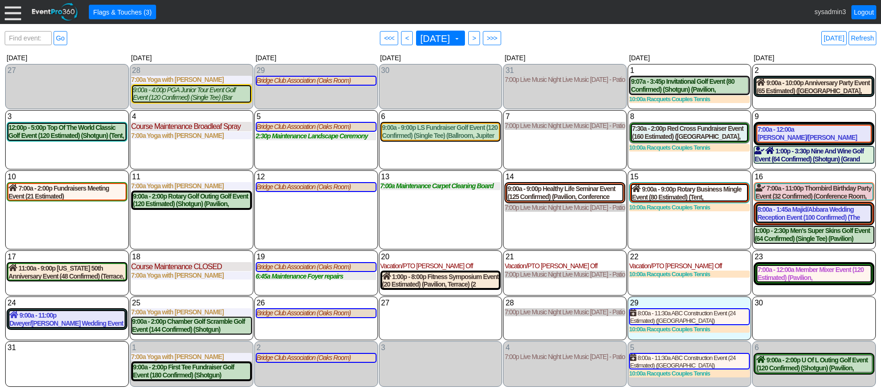
click at [14, 12] on div at bounding box center [13, 12] width 16 height 16
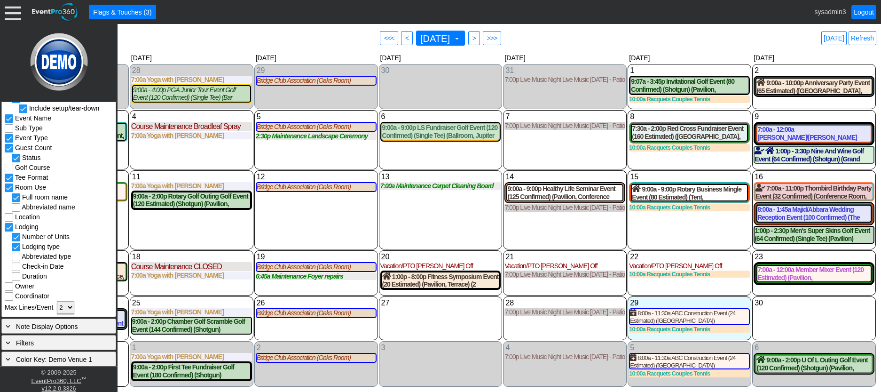
scroll to position [337, 0]
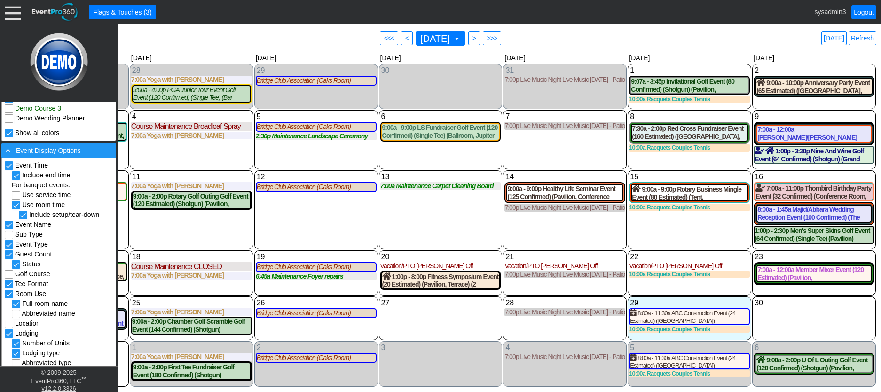
click at [70, 149] on span "Event Display Options" at bounding box center [48, 151] width 65 height 8
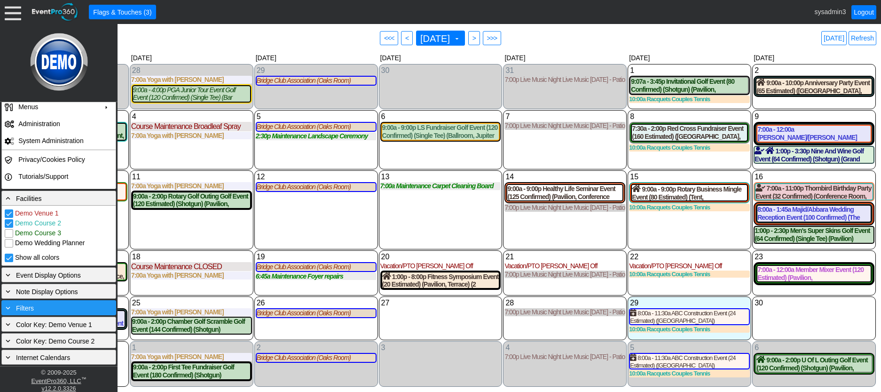
click at [32, 307] on span "Filters" at bounding box center [25, 308] width 18 height 8
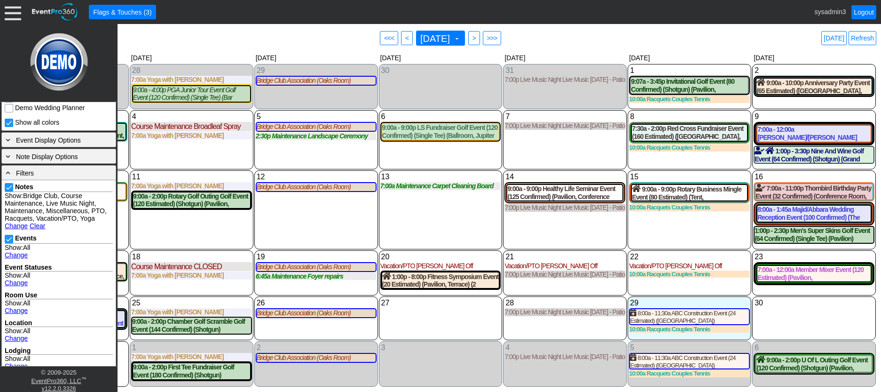
scroll to position [307, 0]
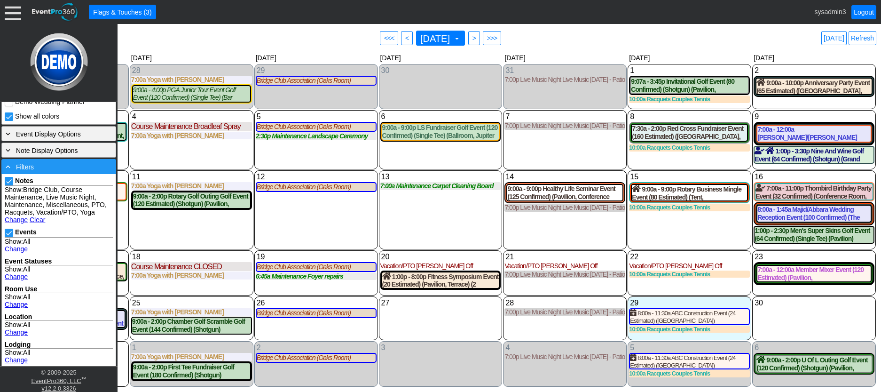
click at [71, 169] on div "- Filters" at bounding box center [59, 166] width 110 height 10
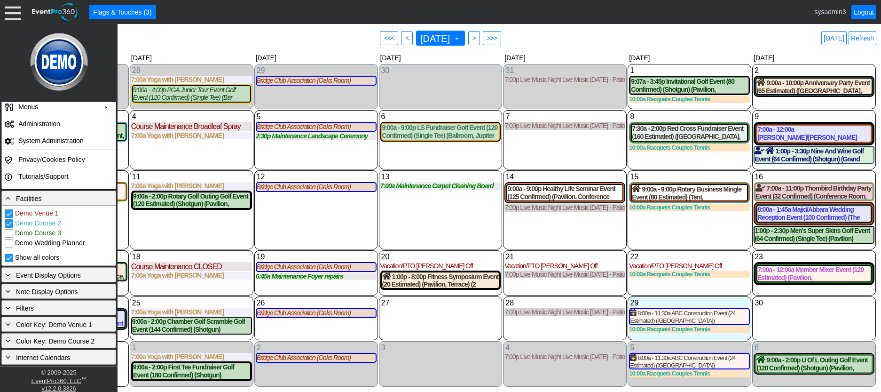
click at [428, 219] on div "13 Wednesday 7:00a Maintenance Carpet Cleaning Board Rooms Carpet Cleaning Boar…" at bounding box center [441, 209] width 124 height 79
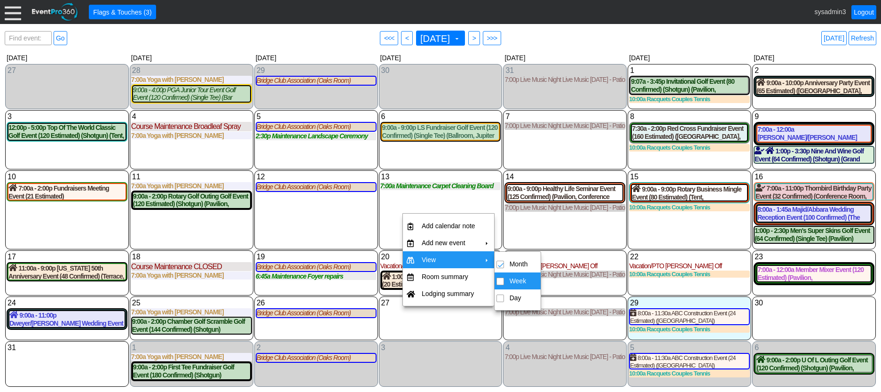
click at [502, 282] on span "Week" at bounding box center [501, 281] width 8 height 8
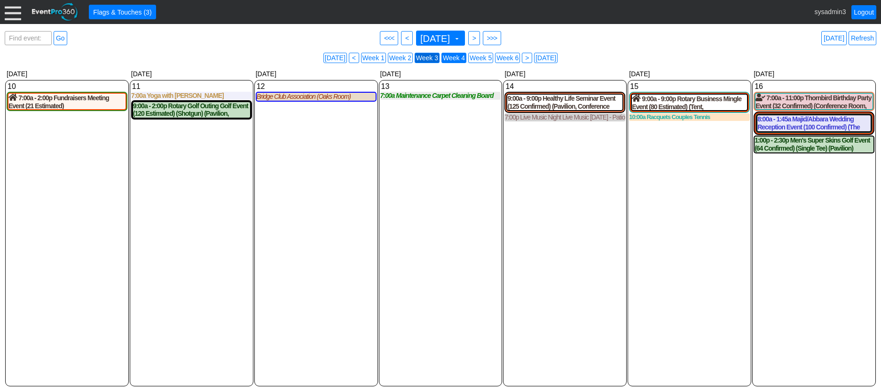
click at [454, 58] on li "Week 4" at bounding box center [454, 58] width 25 height 10
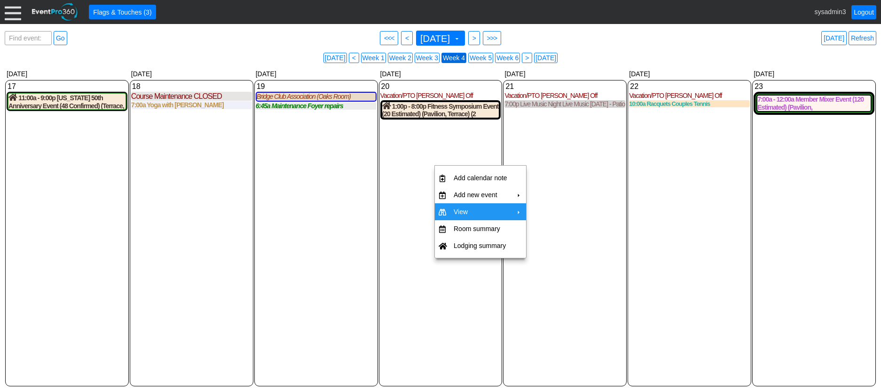
click at [476, 213] on td "View" at bounding box center [480, 211] width 61 height 17
click at [533, 251] on span "Day" at bounding box center [533, 250] width 8 height 8
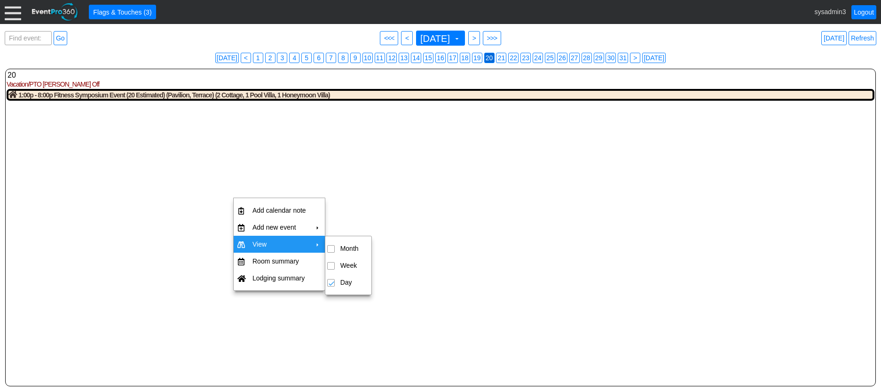
click at [272, 240] on td "View" at bounding box center [279, 244] width 61 height 17
click at [332, 249] on span "Month" at bounding box center [331, 249] width 8 height 8
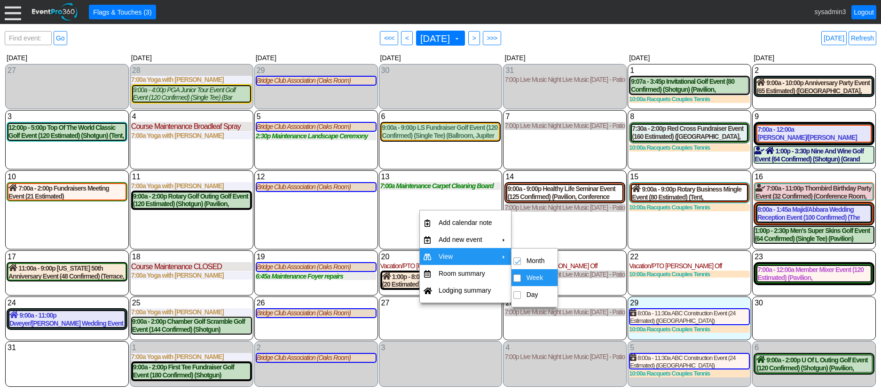
click at [520, 277] on span "Week" at bounding box center [518, 278] width 8 height 8
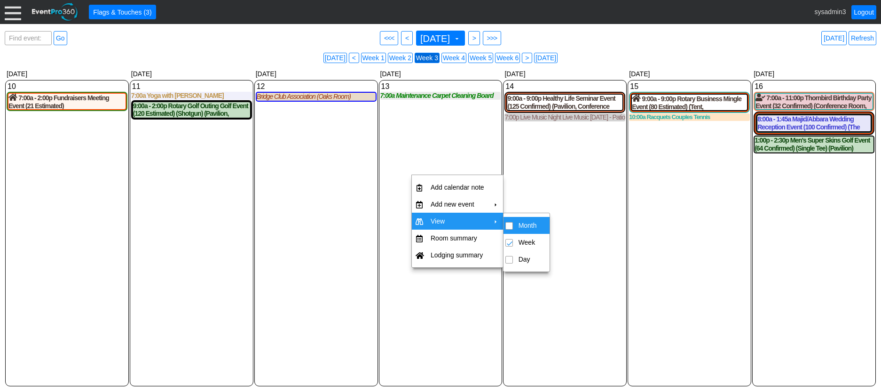
click at [512, 226] on span "Month" at bounding box center [510, 226] width 8 height 8
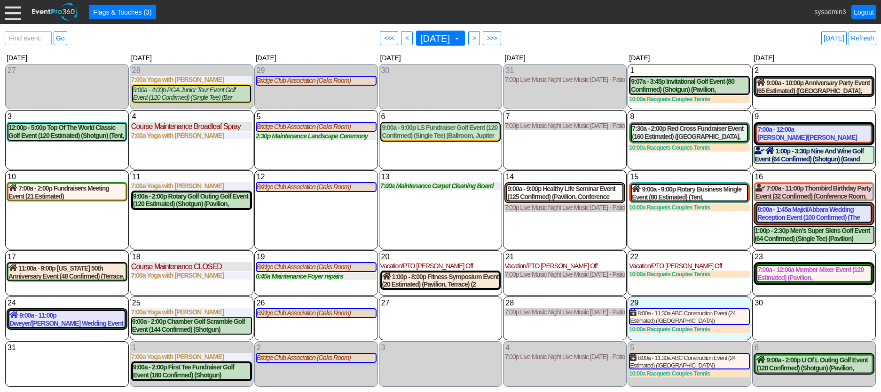
click at [13, 10] on div at bounding box center [13, 12] width 16 height 16
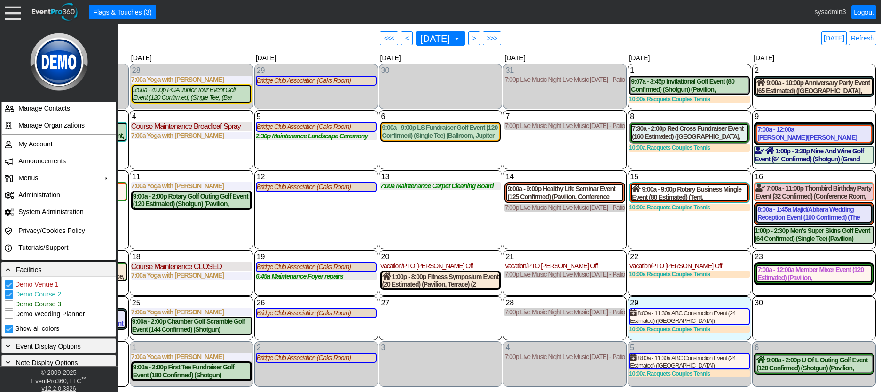
scroll to position [0, 0]
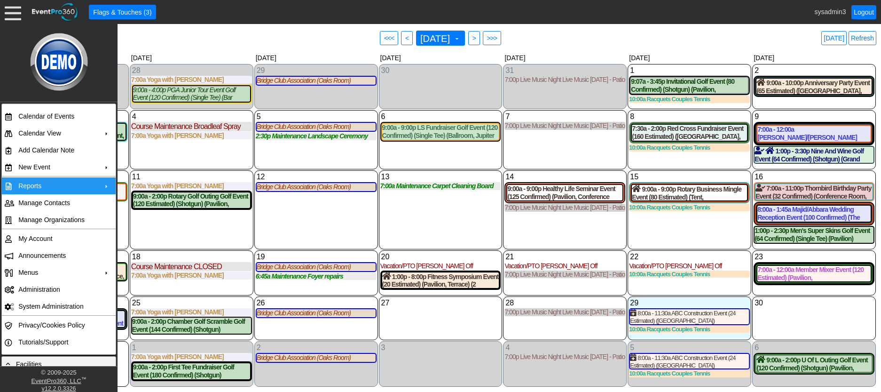
click at [57, 182] on td "Reports" at bounding box center [57, 185] width 84 height 17
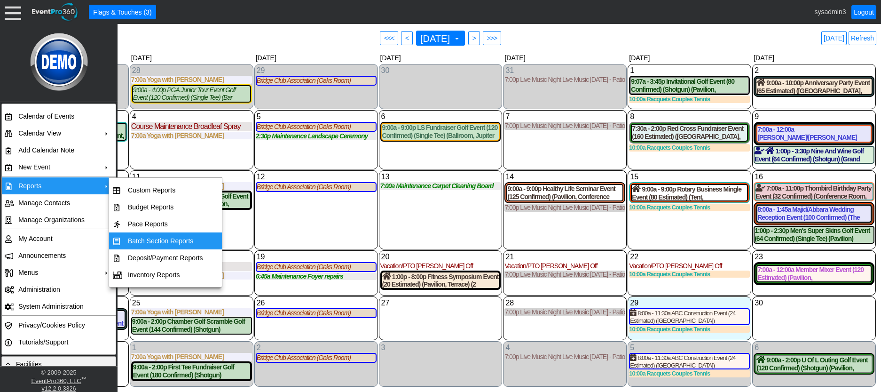
click at [155, 240] on td "Batch Section Reports" at bounding box center [165, 240] width 83 height 17
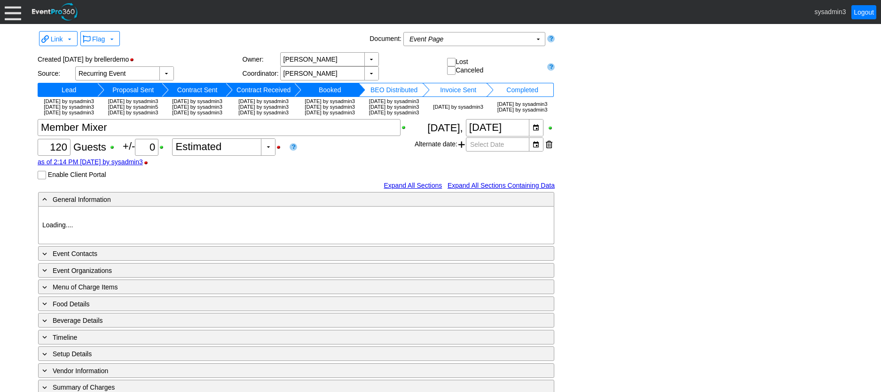
type input "Demo Venue 1"
type input "Member Event"
type input "[URL][DOMAIN_NAME]"
type input "675609"
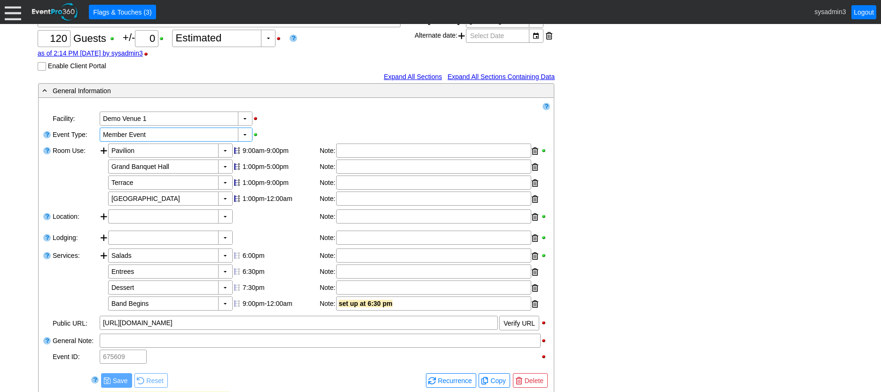
scroll to position [94, 0]
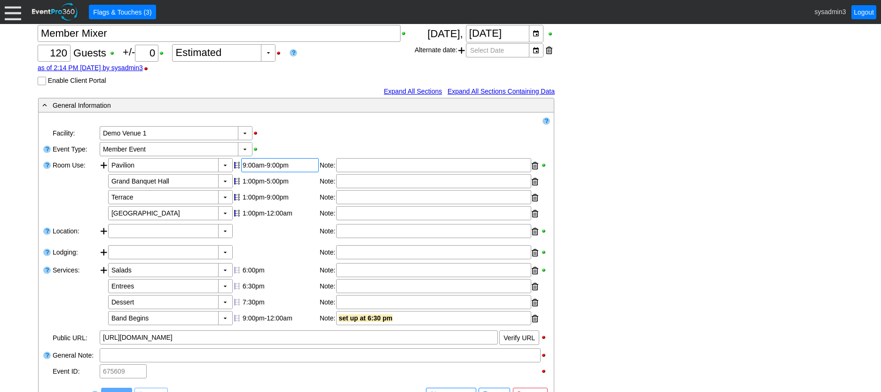
click at [270, 169] on div "9:00am-9:00pm" at bounding box center [280, 165] width 75 height 8
type input "0:00"
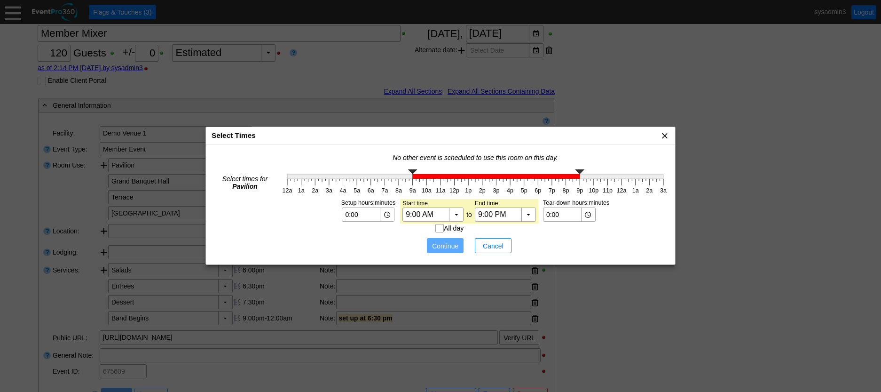
click at [664, 137] on span "x" at bounding box center [664, 135] width 9 height 9
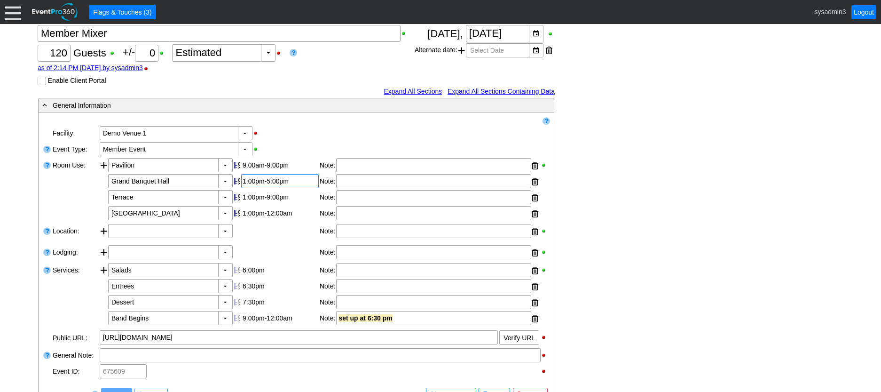
click at [270, 185] on div "1:00pm-5:00pm" at bounding box center [280, 181] width 75 height 8
type input "6:00"
type input "2:00"
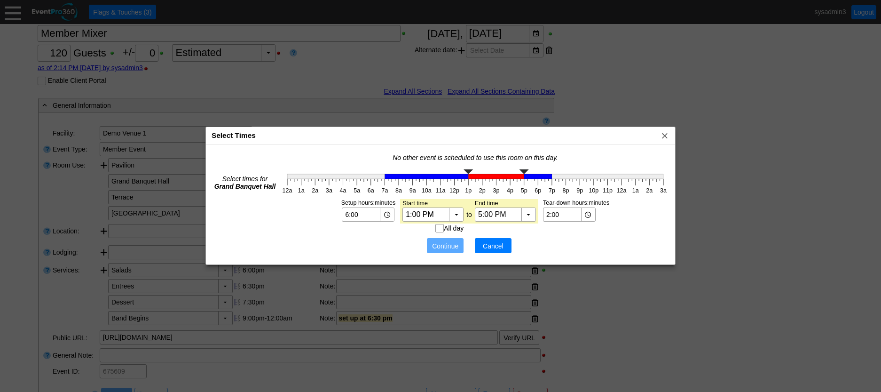
click at [500, 247] on span "Cancel" at bounding box center [493, 245] width 28 height 9
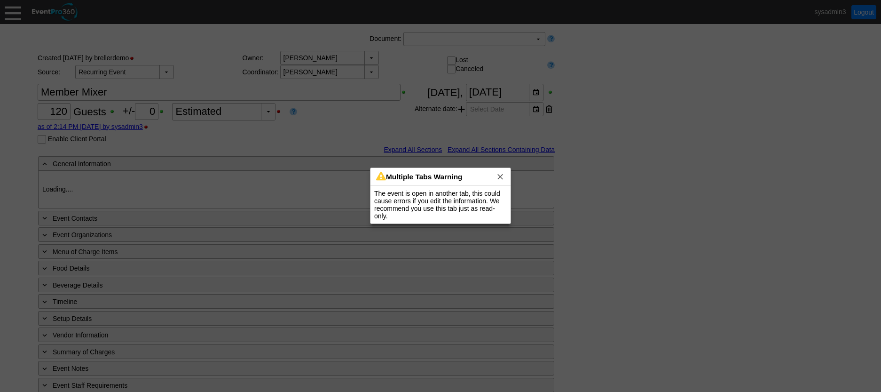
type input "Demo Venue 1"
type input "Member Event"
type input "[URL][DOMAIN_NAME]"
type input "675609"
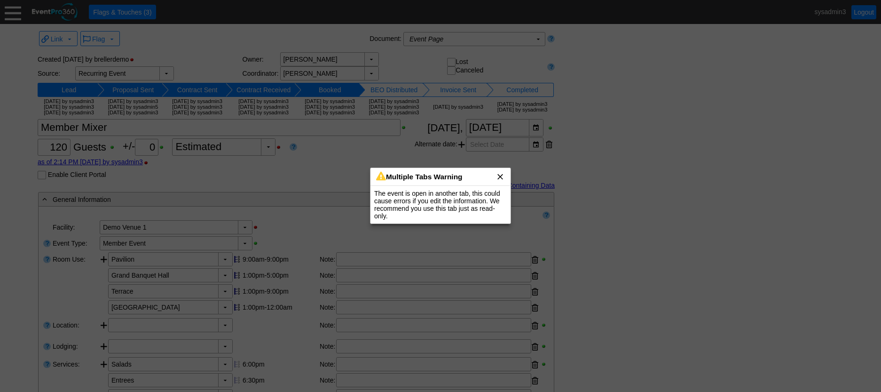
click at [502, 172] on span "x" at bounding box center [500, 176] width 9 height 9
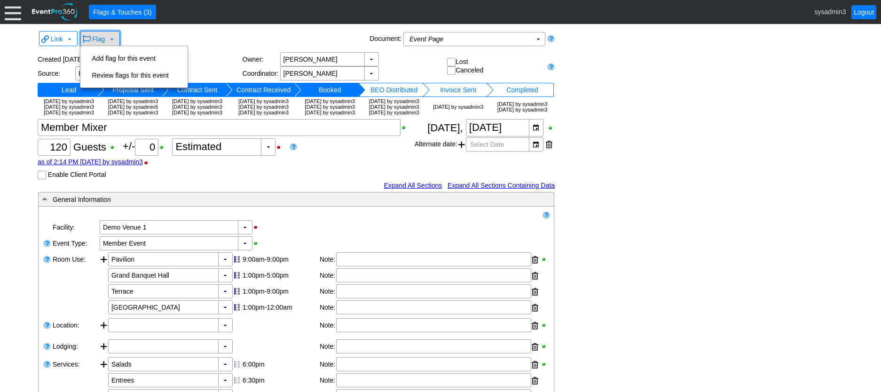
click at [107, 39] on span "Flag ▼" at bounding box center [99, 38] width 33 height 10
click at [114, 59] on td "Add flag for this event" at bounding box center [130, 58] width 84 height 17
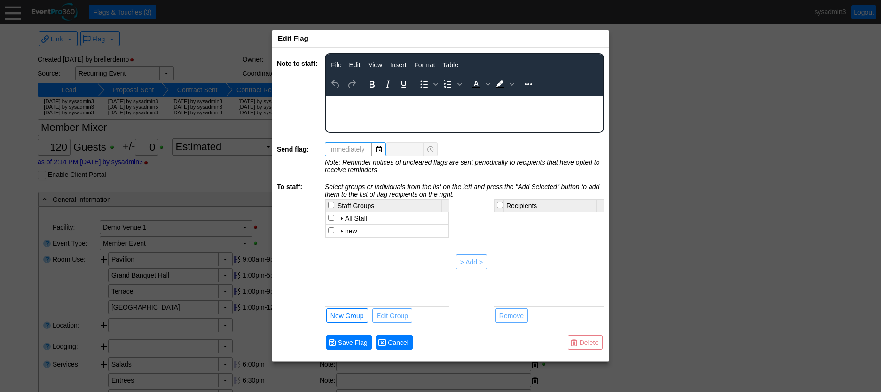
click at [402, 340] on span "Cancel" at bounding box center [398, 342] width 24 height 9
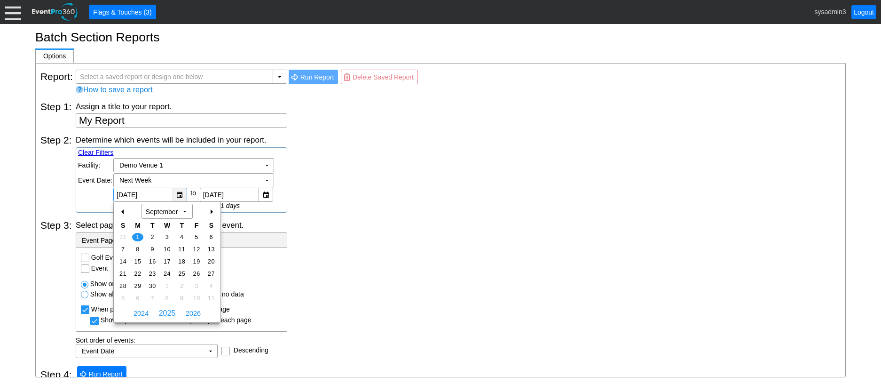
click at [179, 195] on div "▼" at bounding box center [180, 194] width 14 height 13
click at [377, 212] on div "Determine which events will be included in your report. Clear Filters Region: Χ…" at bounding box center [458, 173] width 765 height 78
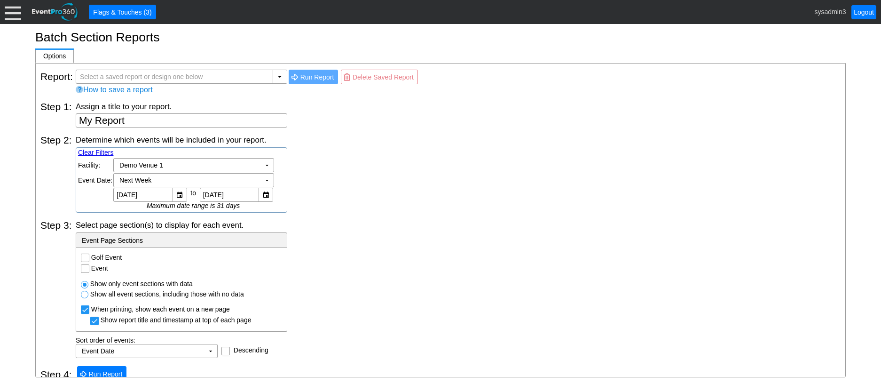
scroll to position [10, 0]
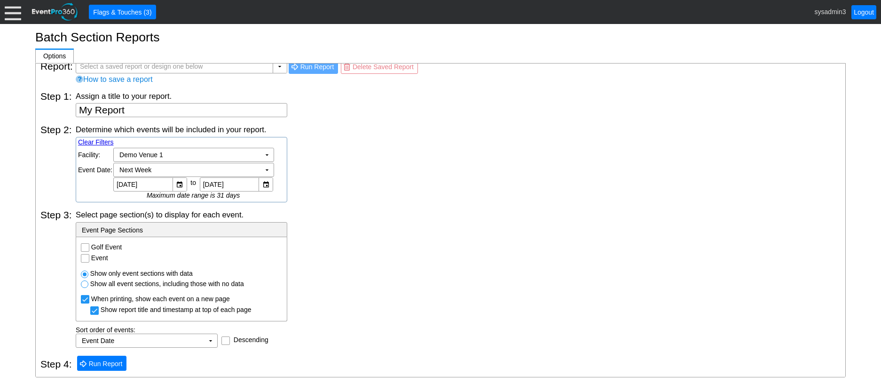
click at [87, 247] on input "Golf Event" at bounding box center [85, 248] width 9 height 9
checkbox input "true"
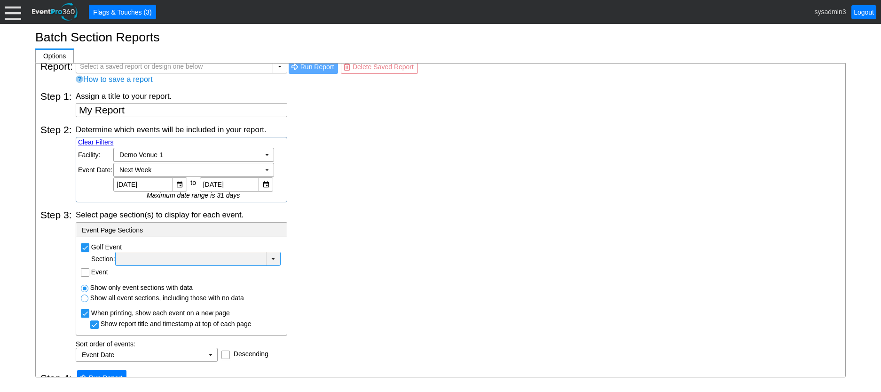
click at [199, 260] on div at bounding box center [191, 258] width 147 height 9
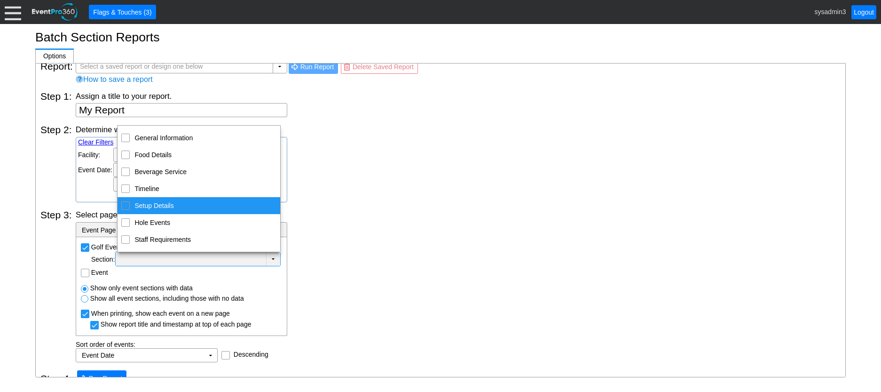
click at [129, 206] on div "Setup Details" at bounding box center [125, 205] width 8 height 8
checkbox input "true"
click at [327, 189] on div "Determine which events will be included in your report. Clear Filters Region: Χ…" at bounding box center [458, 163] width 765 height 78
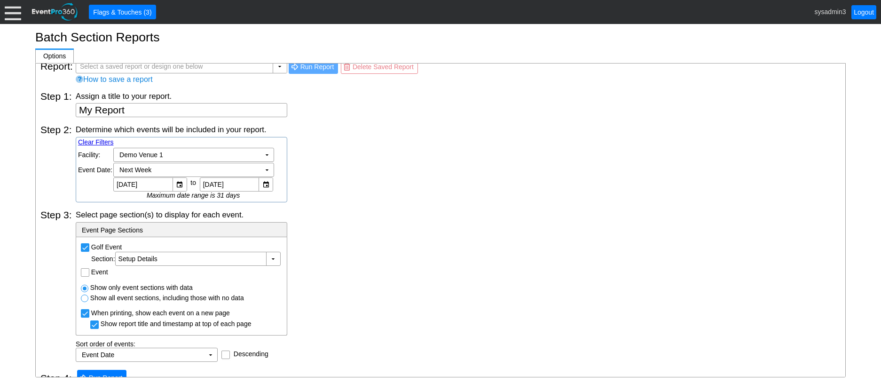
click at [87, 274] on input "Event" at bounding box center [85, 273] width 9 height 9
checkbox input "true"
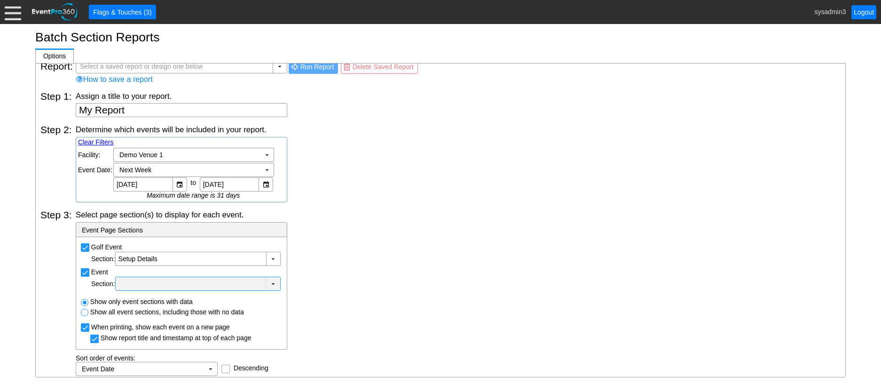
click at [151, 286] on div at bounding box center [191, 283] width 147 height 9
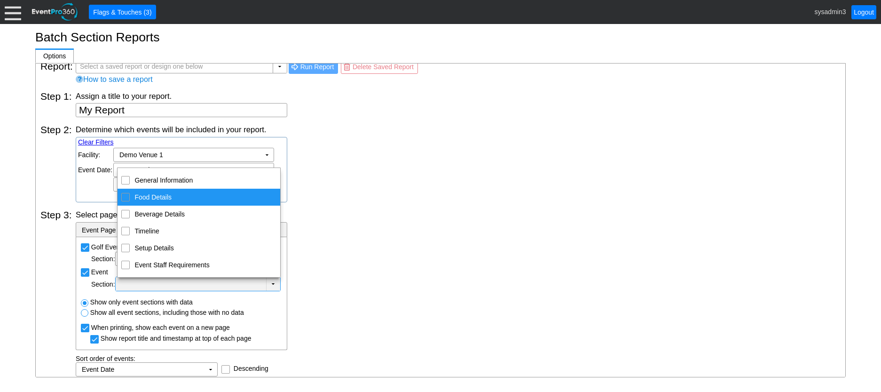
click at [127, 198] on input "Food Details" at bounding box center [126, 196] width 6 height 6
checkbox input "true"
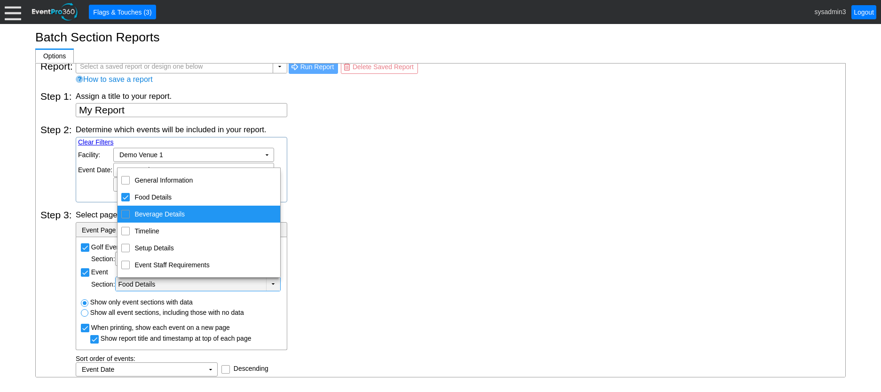
click at [387, 224] on div "Select page section(s) to display for each event. - Event Page Sections Golf Ev…" at bounding box center [458, 292] width 765 height 167
click at [273, 281] on td "▼" at bounding box center [273, 284] width 14 height 14
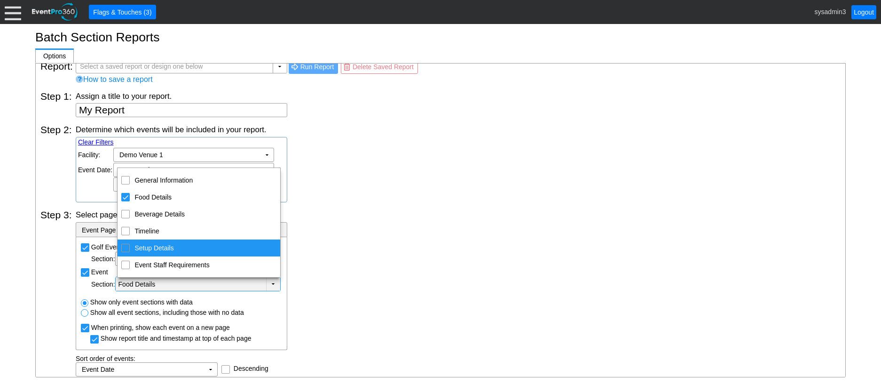
click at [132, 248] on td "Setup Details" at bounding box center [126, 247] width 16 height 17
checkbox input "true"
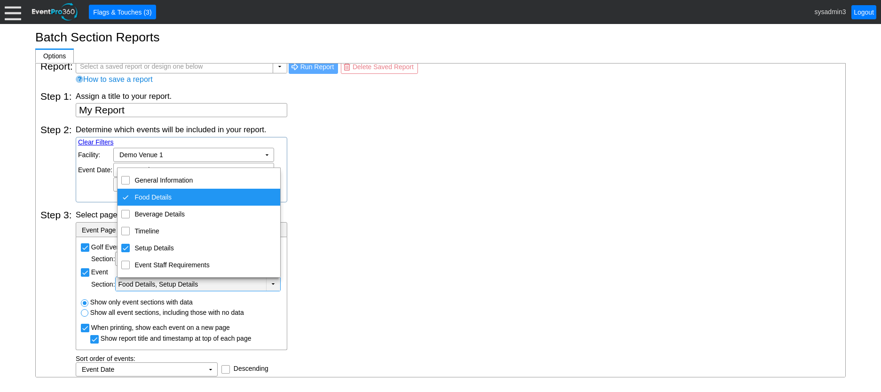
click at [125, 196] on div "Food Details" at bounding box center [125, 197] width 8 height 8
click at [127, 198] on input "Food Details" at bounding box center [126, 196] width 6 height 6
click at [127, 198] on div "Food Details" at bounding box center [125, 197] width 8 height 8
checkbox input "false"
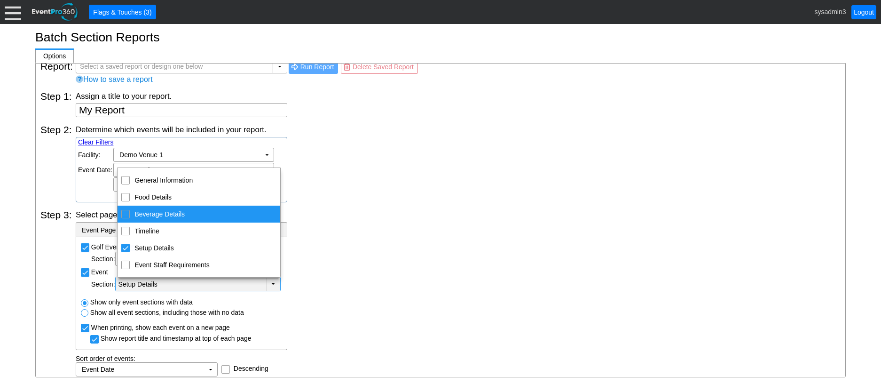
click at [342, 217] on div "Select page section(s) to display for each event." at bounding box center [458, 214] width 765 height 10
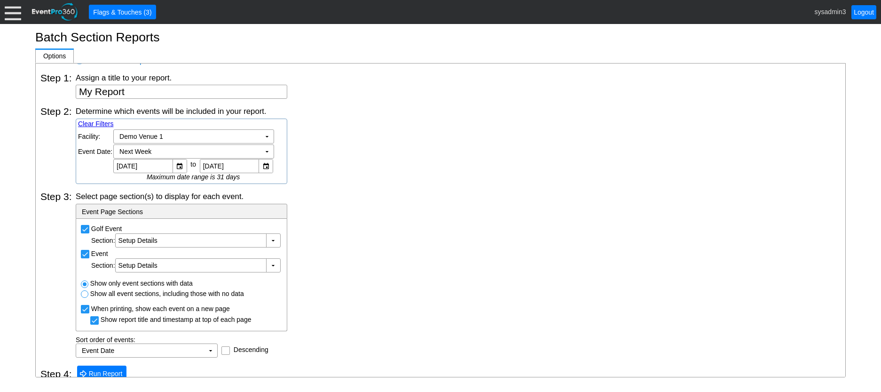
scroll to position [39, 0]
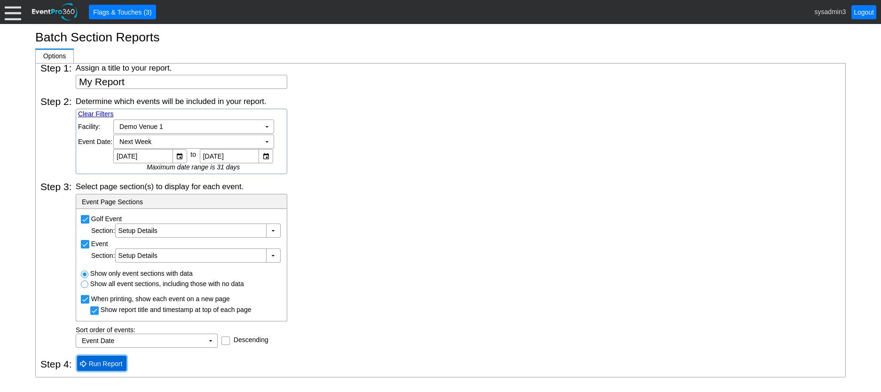
click at [109, 359] on span "Run Report" at bounding box center [106, 363] width 38 height 9
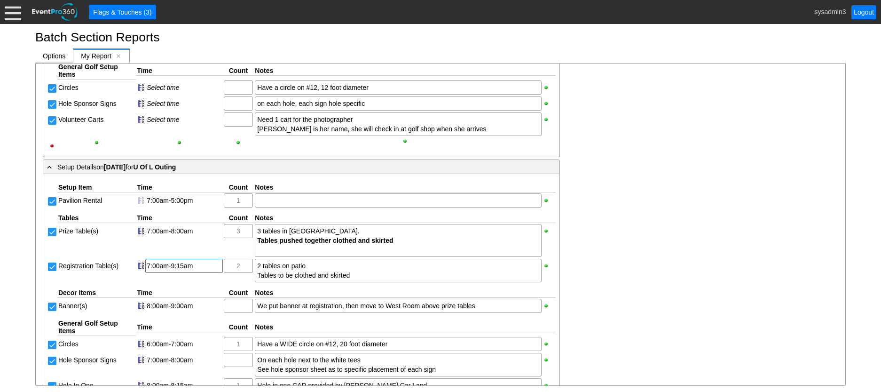
scroll to position [0, 0]
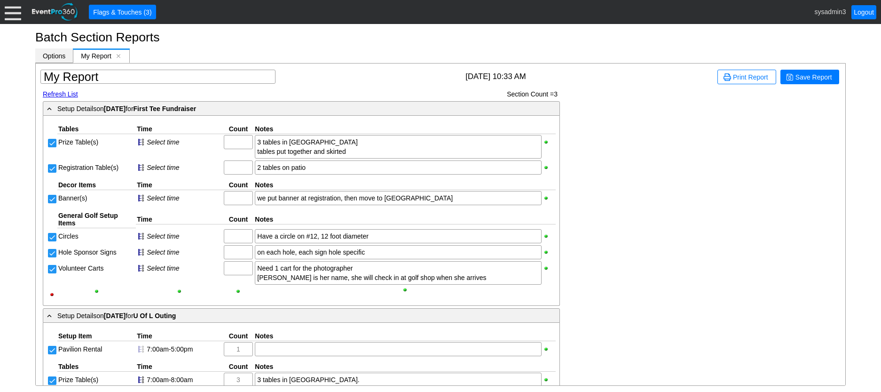
click at [54, 53] on span "Options" at bounding box center [54, 56] width 23 height 8
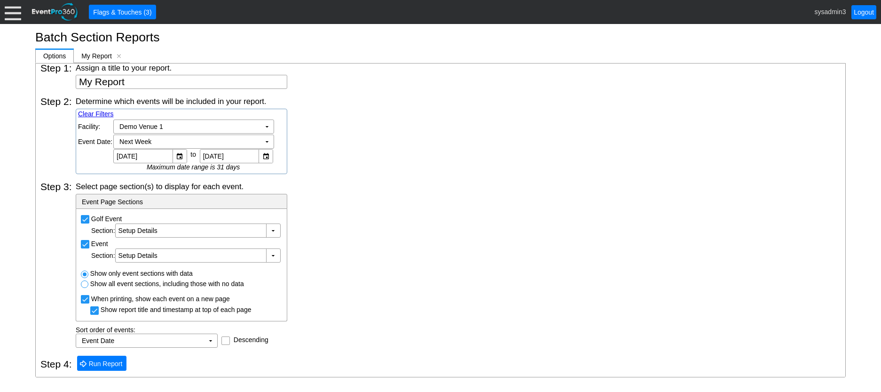
click at [10, 5] on div at bounding box center [13, 12] width 16 height 16
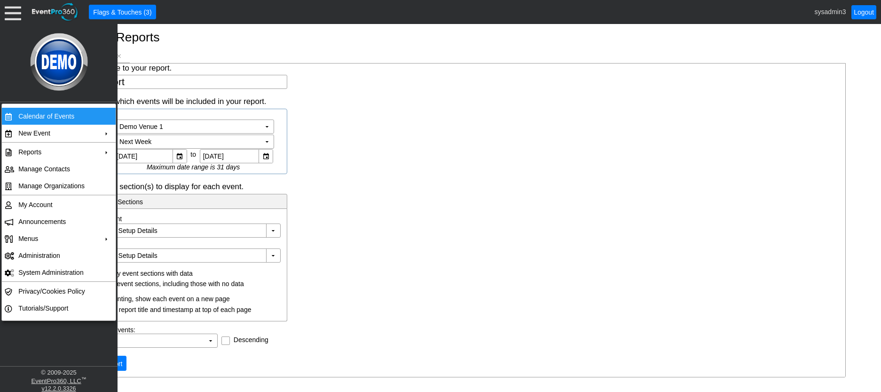
click at [63, 115] on td "Calendar of Events" at bounding box center [57, 116] width 84 height 17
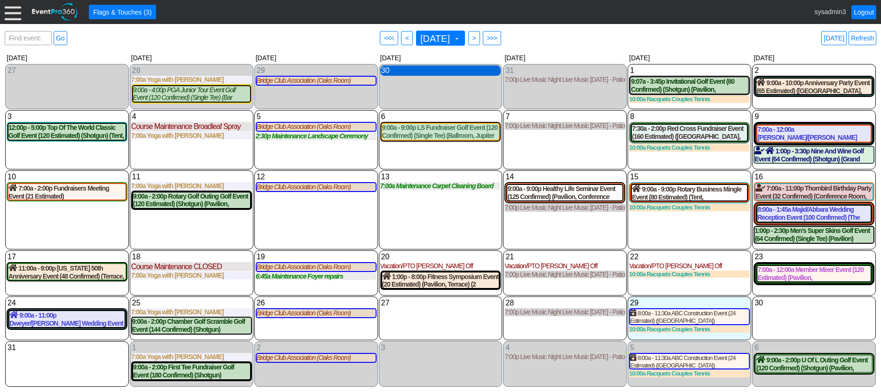
click at [431, 72] on div "30 [DATE]" at bounding box center [440, 70] width 121 height 10
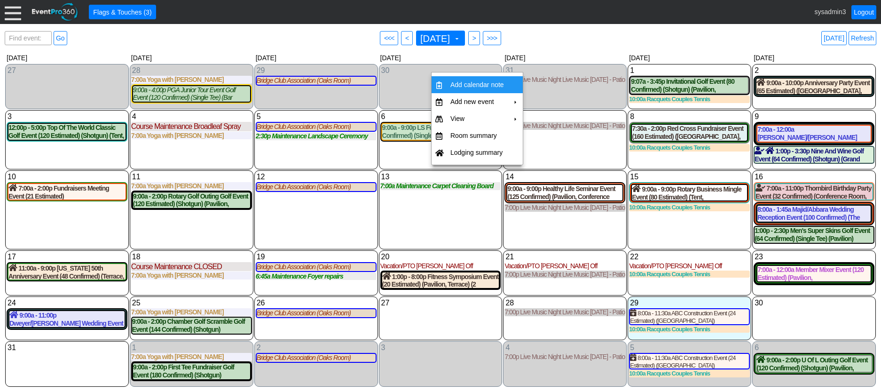
click at [476, 83] on td "Add calendar note" at bounding box center [477, 84] width 61 height 17
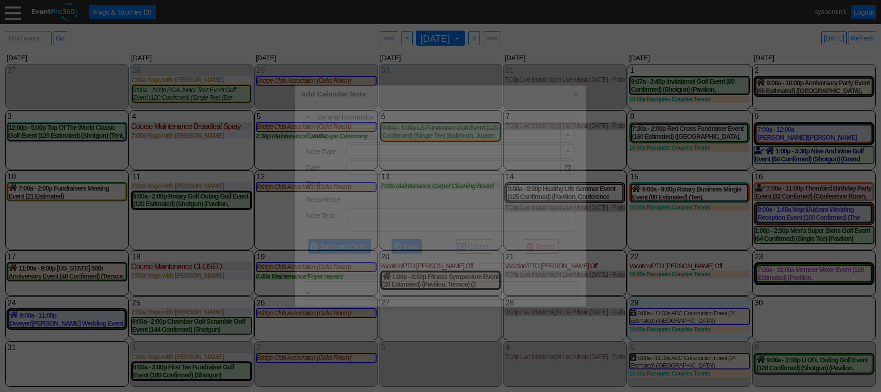
type input "Demo Venue 1"
type input "[DATE]"
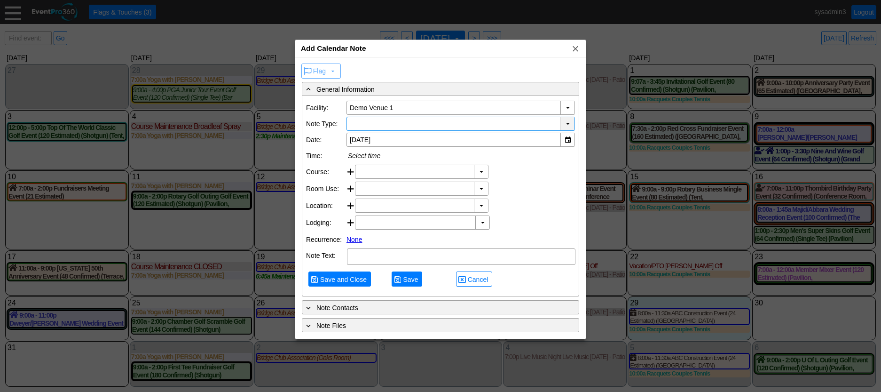
click at [566, 124] on div "▼" at bounding box center [568, 123] width 14 height 13
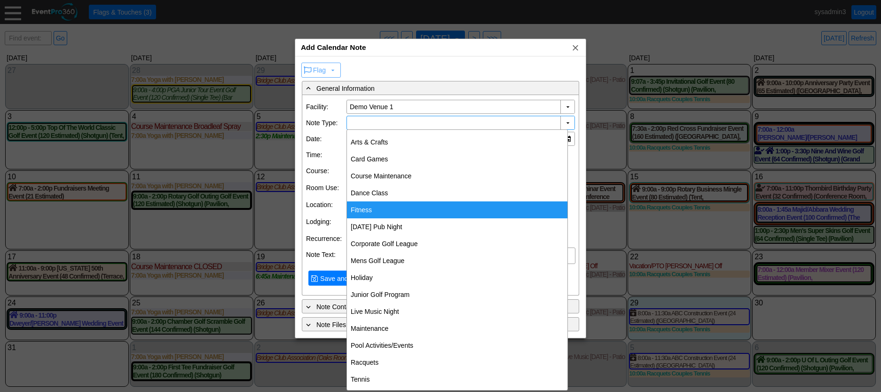
click at [377, 209] on div "Fitness" at bounding box center [457, 209] width 221 height 17
type input "Fitness"
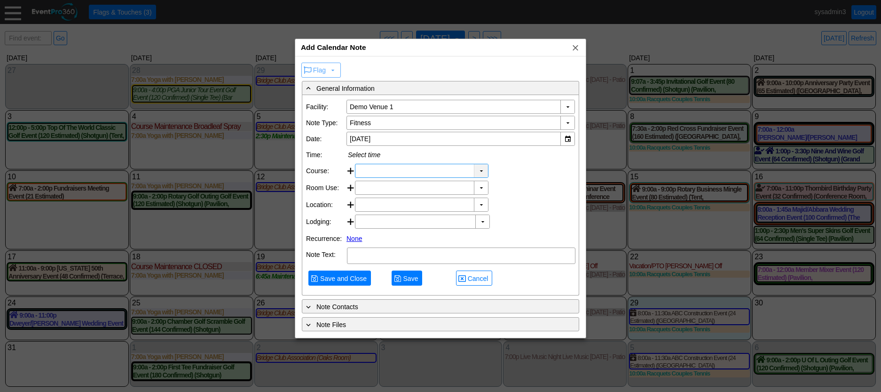
click at [481, 170] on div "▼" at bounding box center [481, 170] width 14 height 13
click at [536, 163] on div "Course: ▼ Χ Select time Note" at bounding box center [440, 171] width 269 height 17
click at [479, 182] on div "▼" at bounding box center [481, 187] width 14 height 13
click at [524, 209] on div "▼ Χ Select time" at bounding box center [465, 205] width 220 height 14
click at [403, 264] on textarea at bounding box center [461, 255] width 229 height 16
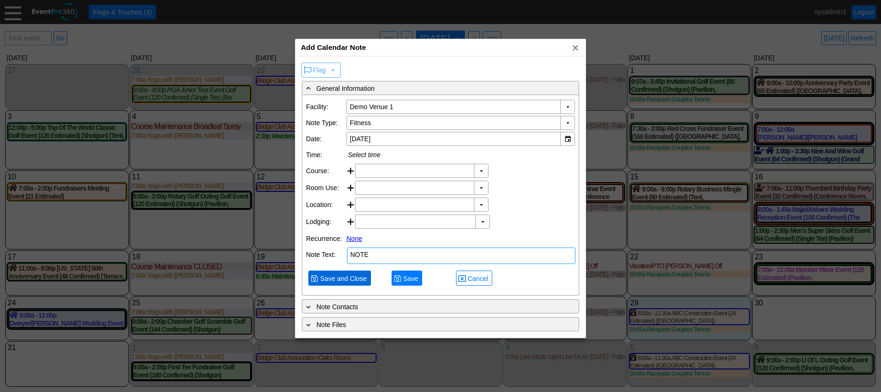
type textarea "NOTE"
click at [350, 283] on span "Save and Close" at bounding box center [343, 278] width 50 height 9
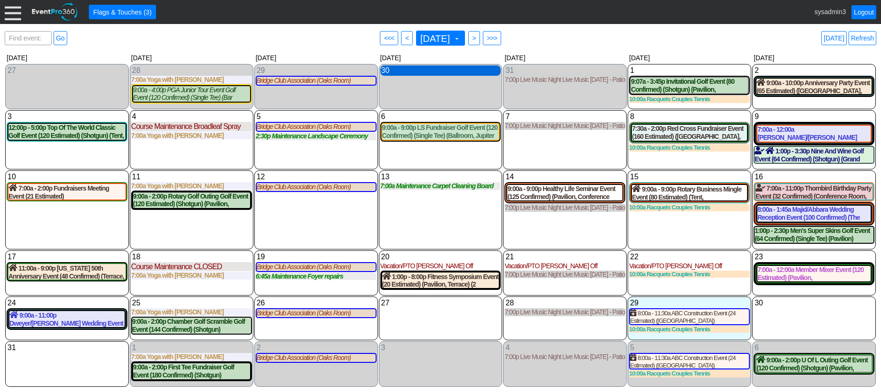
click at [441, 70] on div "30 Wednesday" at bounding box center [440, 70] width 121 height 10
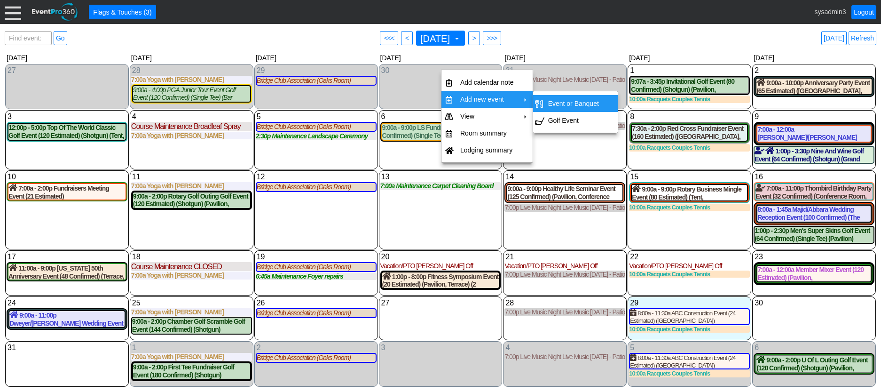
click at [575, 104] on td "Event or Banquet" at bounding box center [574, 103] width 58 height 17
type input "[DATE]"
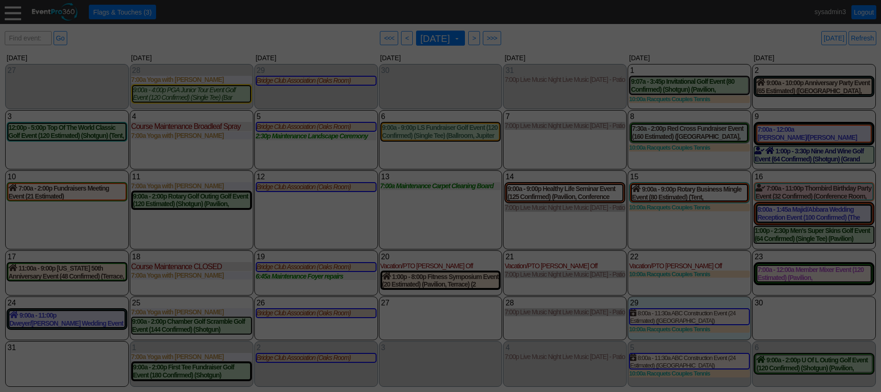
type input "Demo Venue 1"
type input "Lead"
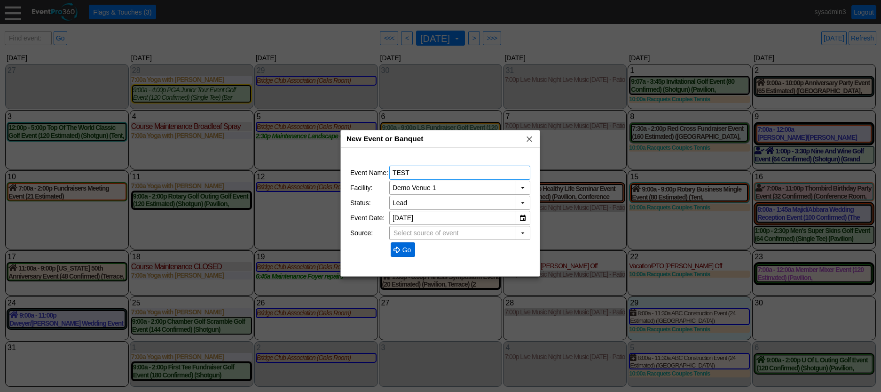
type input "TEST"
click at [406, 251] on span "Go" at bounding box center [407, 249] width 13 height 9
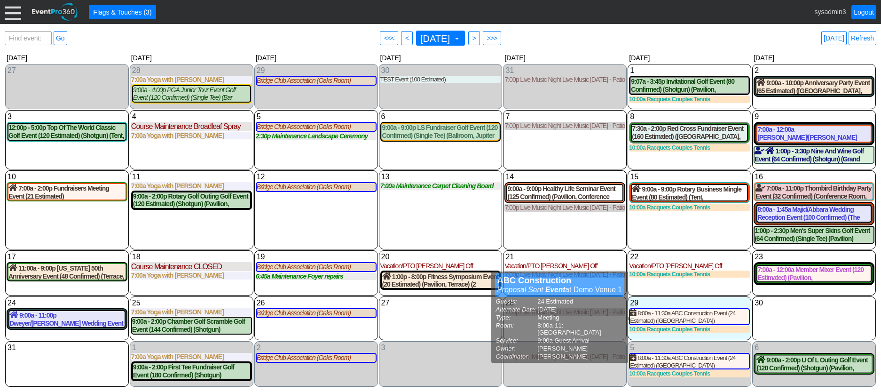
click at [779, 319] on div "30 Saturday" at bounding box center [814, 318] width 124 height 44
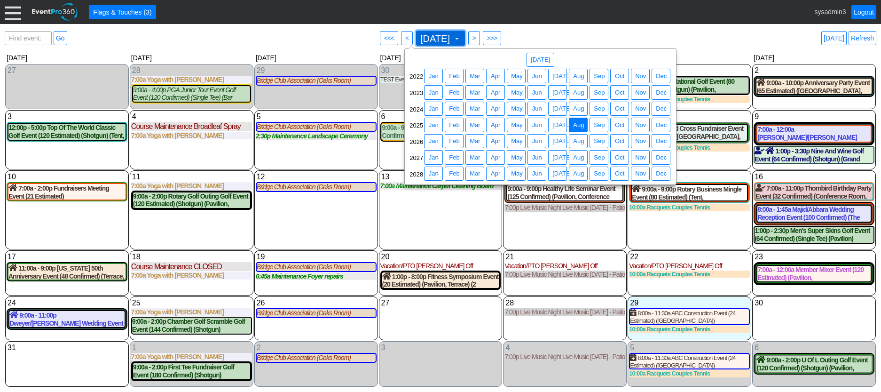
click at [443, 35] on span "August 2025" at bounding box center [435, 38] width 33 height 9
click at [495, 140] on span "Apr" at bounding box center [495, 140] width 13 height 9
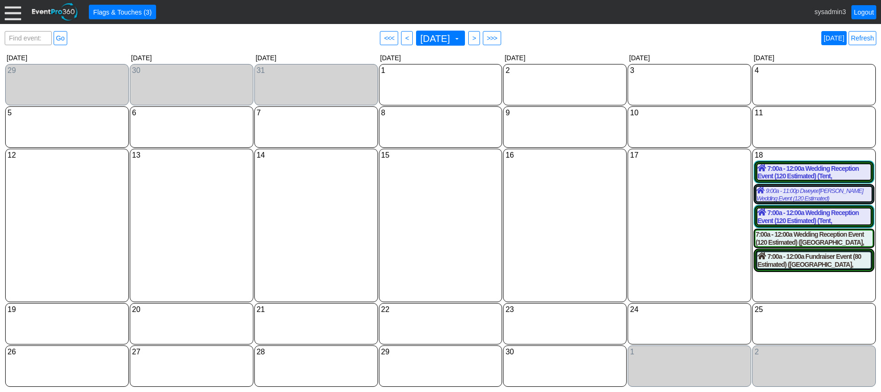
click at [839, 38] on link "Today" at bounding box center [834, 38] width 25 height 14
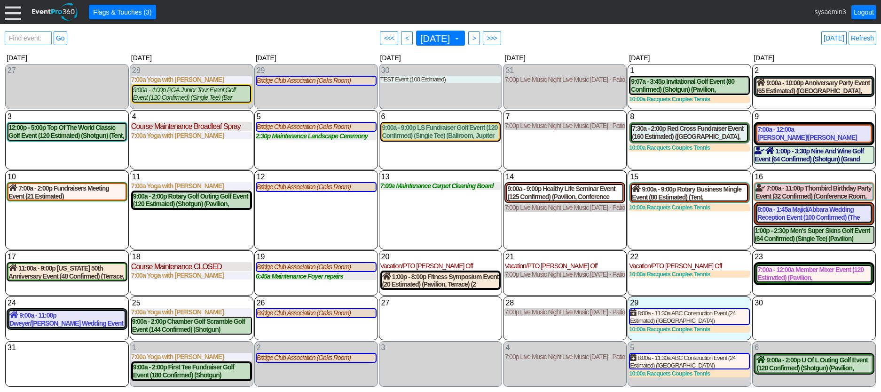
click at [34, 38] on span "Find event: enter title" at bounding box center [28, 43] width 42 height 23
type input "red cr"
click at [63, 39] on link "Go" at bounding box center [61, 38] width 14 height 14
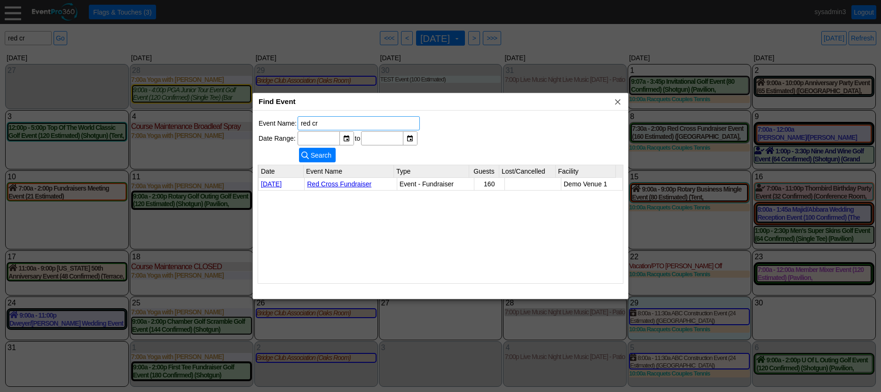
drag, startPoint x: 382, startPoint y: 121, endPoint x: 279, endPoint y: 120, distance: 103.0
click at [279, 120] on tr "Event Name: red cr" at bounding box center [339, 123] width 161 height 14
click at [615, 102] on span "x" at bounding box center [617, 101] width 9 height 9
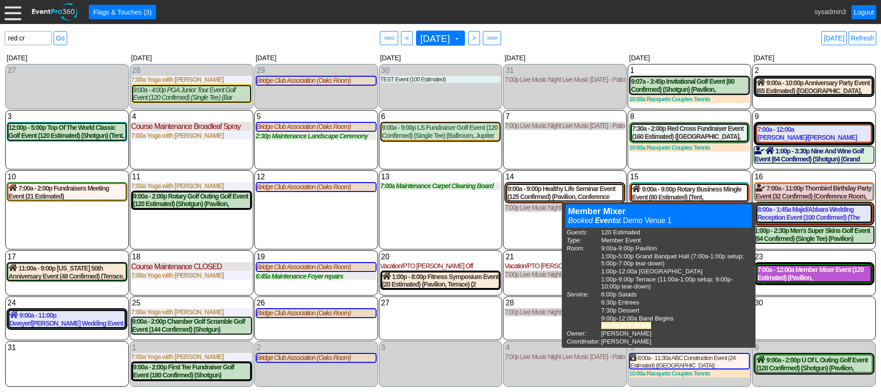
click at [805, 274] on div "7:00a - 12:00a Member Mixer Event (120 Estimated) (Pavilion, Grand Banquet Hall…" at bounding box center [814, 274] width 113 height 16
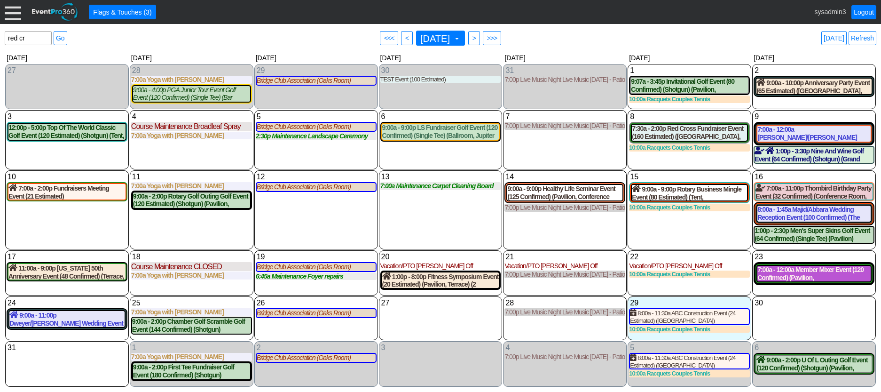
click at [840, 280] on div "7:00a - 12:00a Member Mixer Event (120 Confirmed) (Pavilion, Grand Banquet Hall…" at bounding box center [814, 274] width 113 height 16
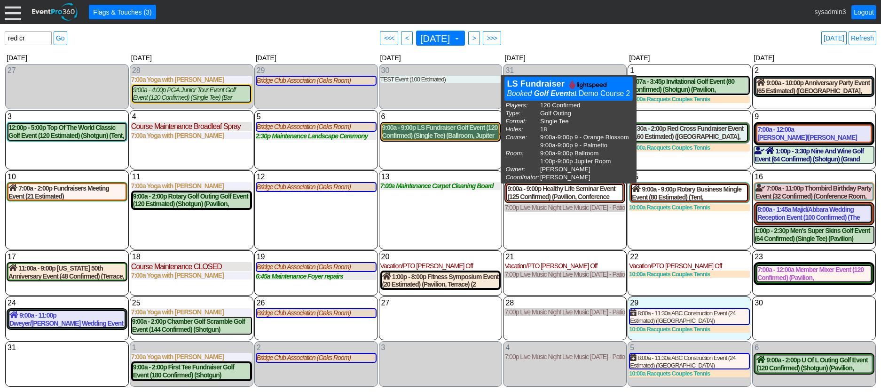
click at [445, 134] on div "9:00a - 9:00p LS Fundraiser Golf Event (120 Confirmed) (Single Tee) (Ballroom, …" at bounding box center [440, 132] width 117 height 16
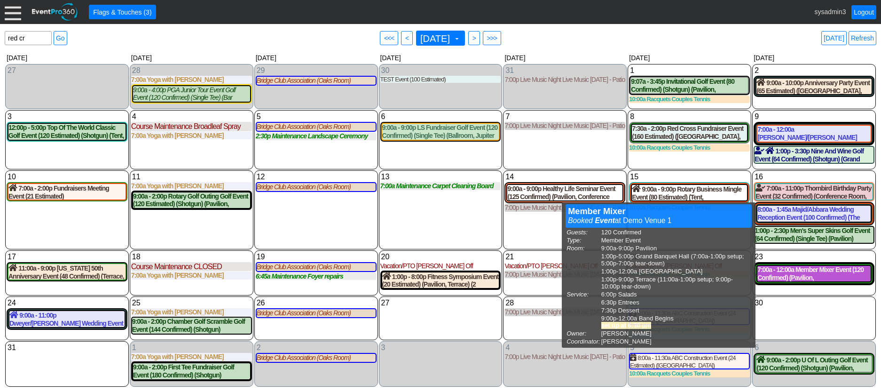
click at [810, 273] on div "7:00a - 12:00a Member Mixer Event (120 Confirmed) (Pavilion, Grand Banquet Hall…" at bounding box center [814, 274] width 113 height 16
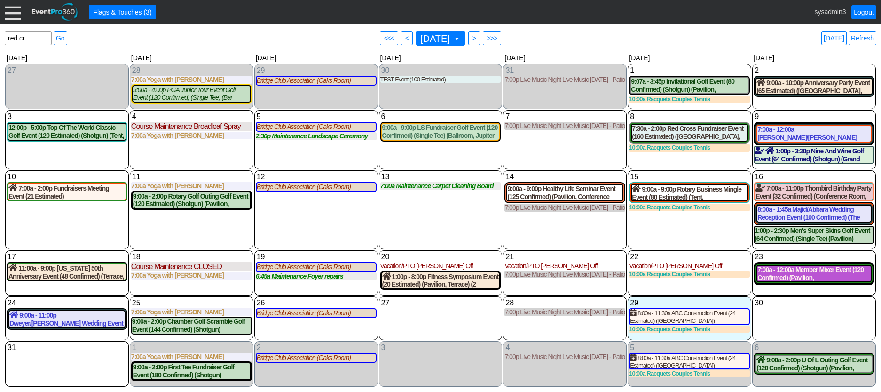
click at [788, 278] on div "7:00a - 12:00a Member Mixer Event (120 Confirmed) (Pavilion, Grand Banquet Hall…" at bounding box center [814, 274] width 113 height 16
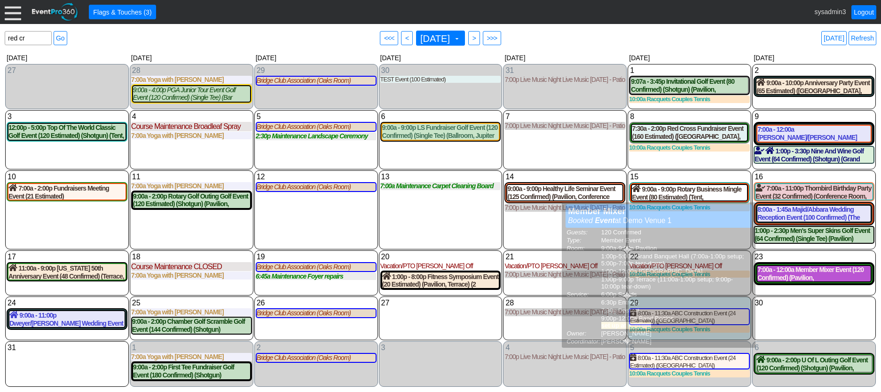
click at [809, 278] on div "7:00a - 12:00a Member Mixer Event (120 Confirmed) (Pavilion, Grand Banquet Hall…" at bounding box center [814, 274] width 113 height 16
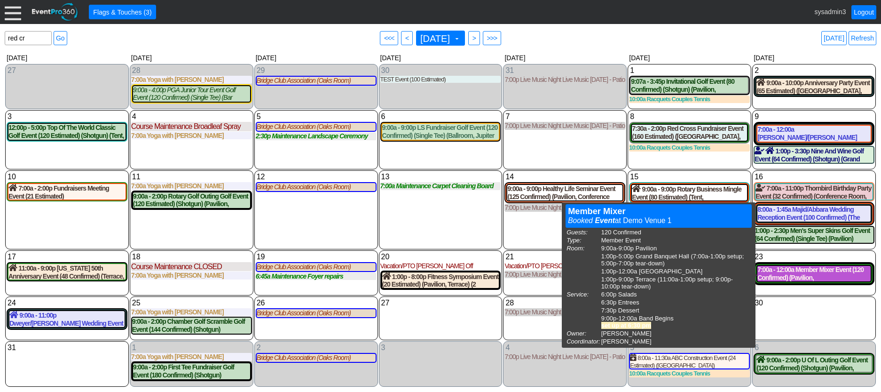
click at [796, 276] on div "7:00a - 12:00a Member Mixer Event (120 Confirmed) (Pavilion, Grand Banquet Hall…" at bounding box center [814, 274] width 113 height 16
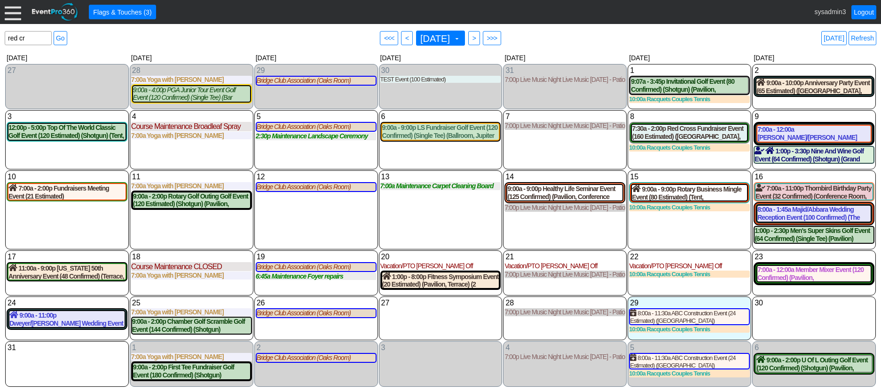
click at [673, 229] on div "15 Friday 9:00a - 9:00p Rotary Business Mingle Event (80 Estimated) (Tent, Sout…" at bounding box center [690, 209] width 124 height 79
click at [682, 225] on div "15 Friday 9:00a - 9:00p Rotary Business Mingle Event (80 Estimated) (Tent, Sout…" at bounding box center [690, 209] width 124 height 79
click at [19, 13] on div at bounding box center [13, 12] width 16 height 16
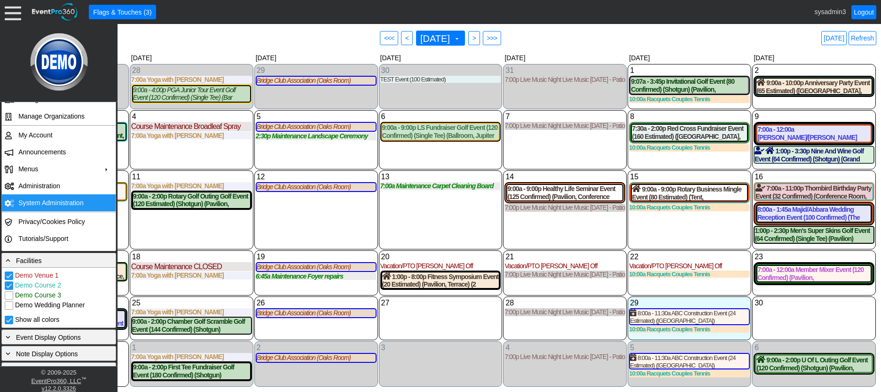
scroll to position [141, 0]
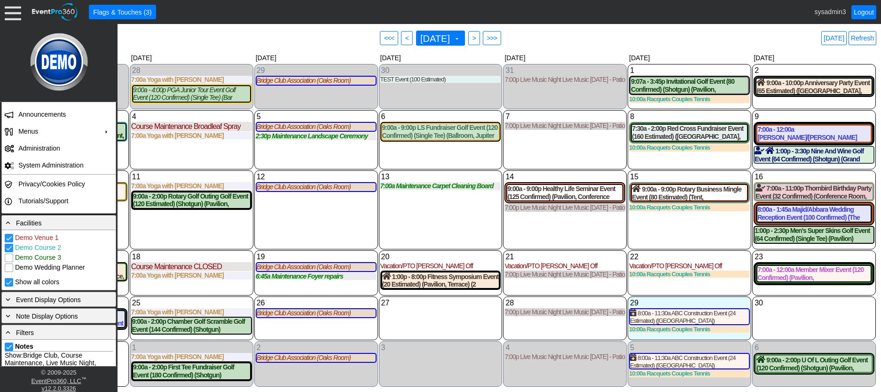
click at [303, 218] on div "12 Tuesday Bridge Club Association (Oaks Room) Association at Demo Venue 1 Type…" at bounding box center [316, 209] width 124 height 79
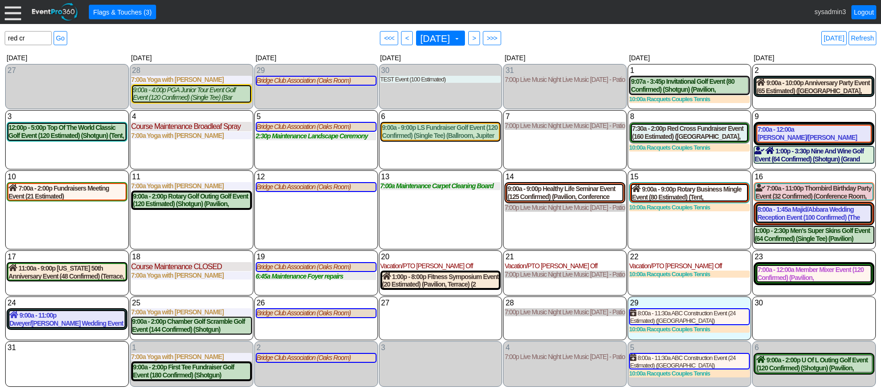
click at [19, 12] on div at bounding box center [13, 12] width 16 height 16
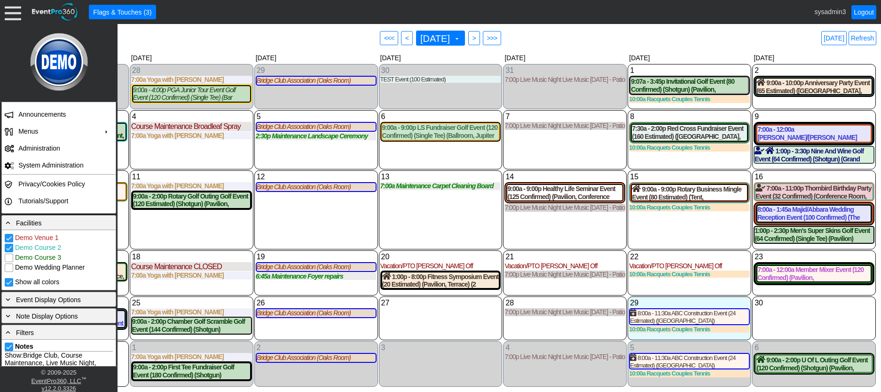
click at [415, 220] on div "13 Wednesday 7:00a Maintenance Carpet Cleaning Board Rooms Carpet Cleaning Boar…" at bounding box center [441, 209] width 124 height 79
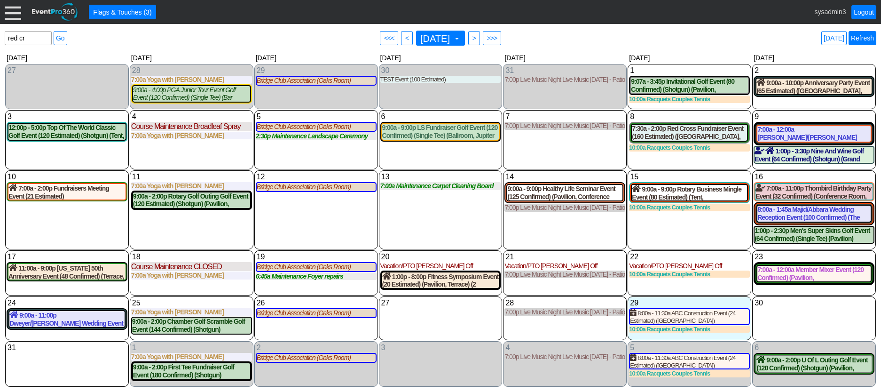
click at [856, 36] on link "Refresh" at bounding box center [863, 38] width 28 height 14
click at [864, 11] on link "Logout" at bounding box center [864, 12] width 25 height 14
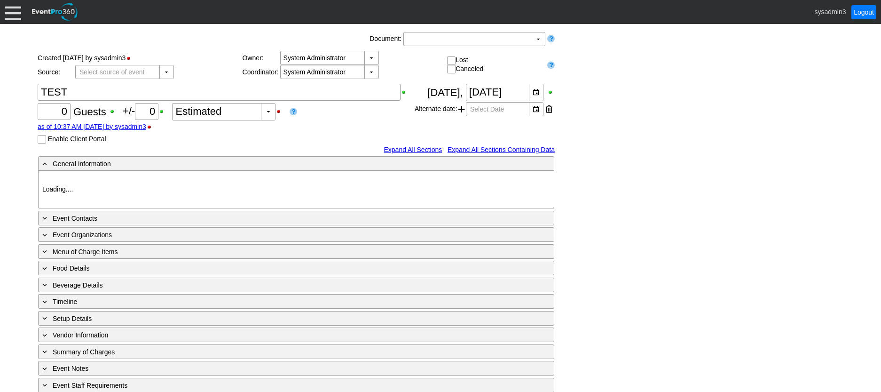
type input "Demo Venue 1"
type input "1205651"
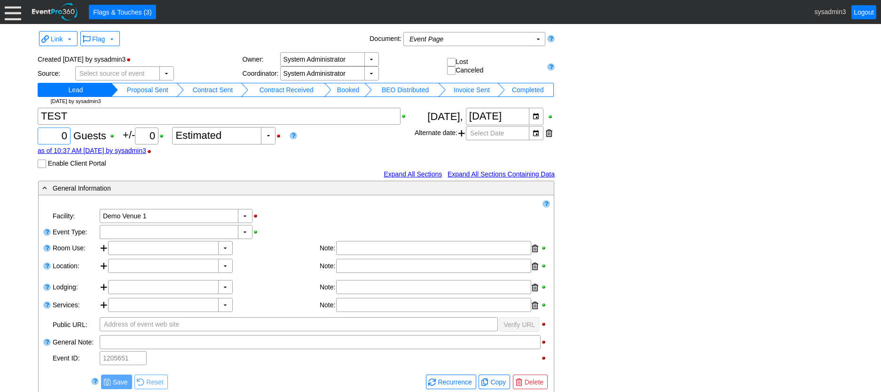
click at [66, 132] on input "0" at bounding box center [54, 136] width 26 height 16
type input "100"
click at [242, 234] on div "▼" at bounding box center [245, 231] width 14 height 13
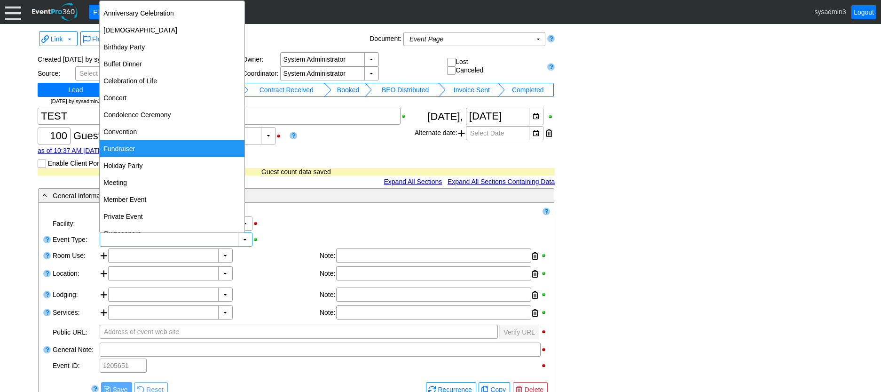
click at [147, 144] on div "Fundraiser" at bounding box center [172, 148] width 145 height 17
type input "Fundraiser"
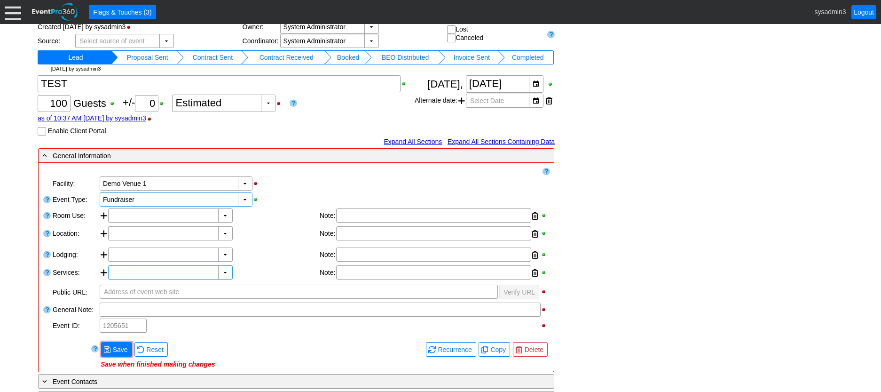
scroll to position [47, 0]
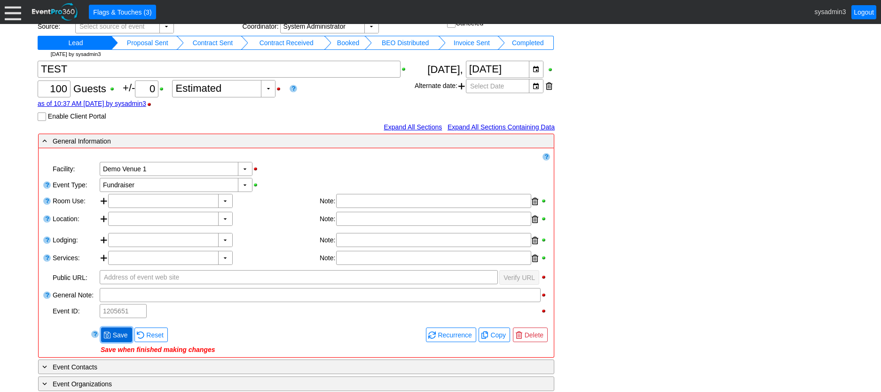
click at [119, 334] on span "Save" at bounding box center [120, 334] width 19 height 9
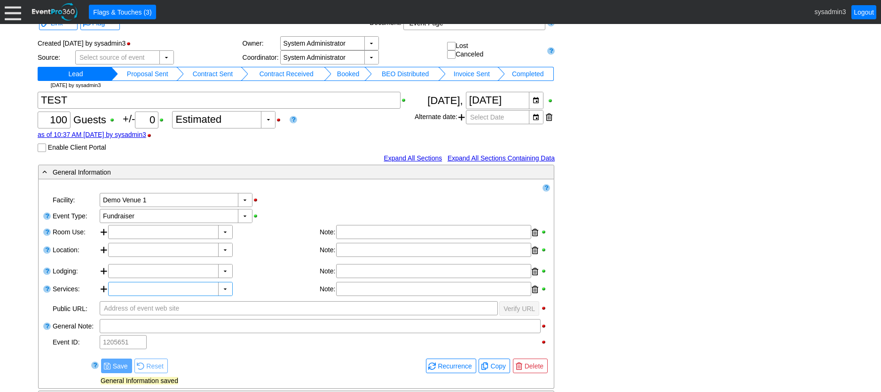
scroll to position [0, 0]
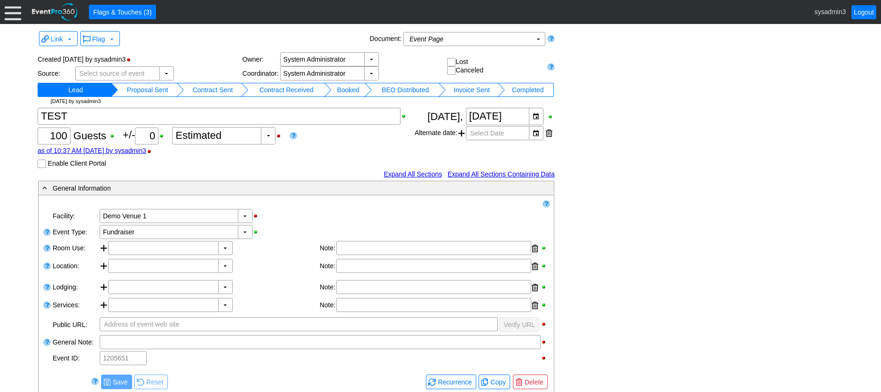
click at [157, 90] on td "Proposal Sent" at bounding box center [147, 90] width 59 height 14
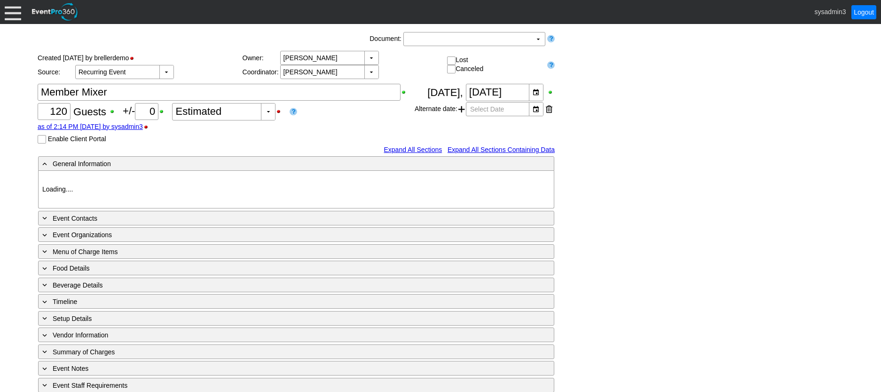
type input "Demo Venue 1"
type input "Member Event"
type input "[URL][DOMAIN_NAME]"
type input "675609"
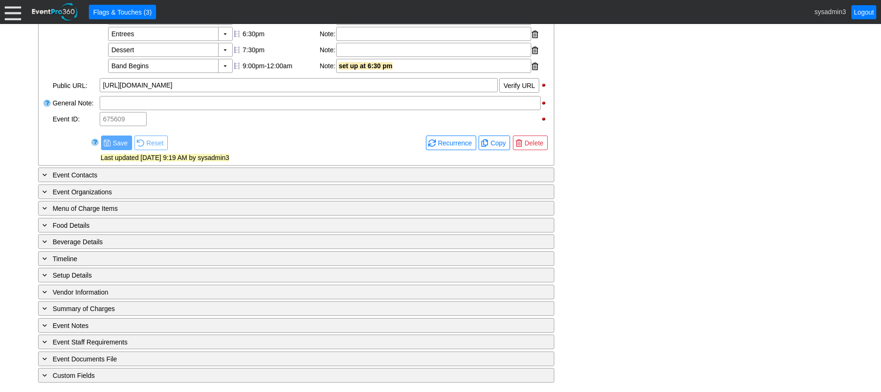
scroll to position [363, 0]
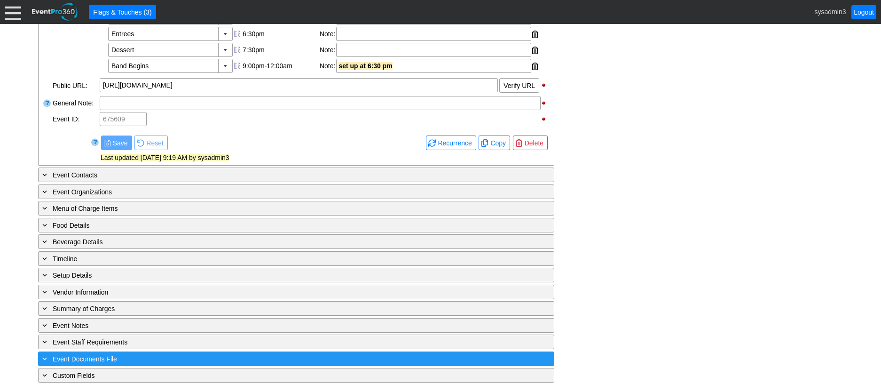
click at [159, 353] on div "+ Event Documents File ▼" at bounding box center [296, 358] width 516 height 15
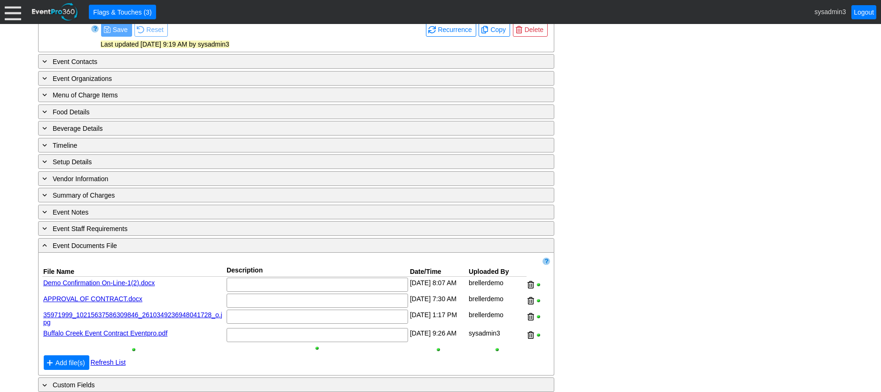
scroll to position [486, 0]
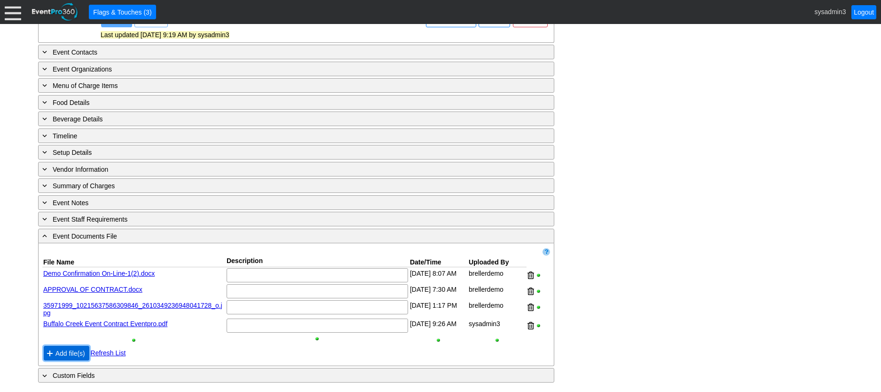
click at [75, 354] on span "Add file(s)" at bounding box center [70, 352] width 33 height 9
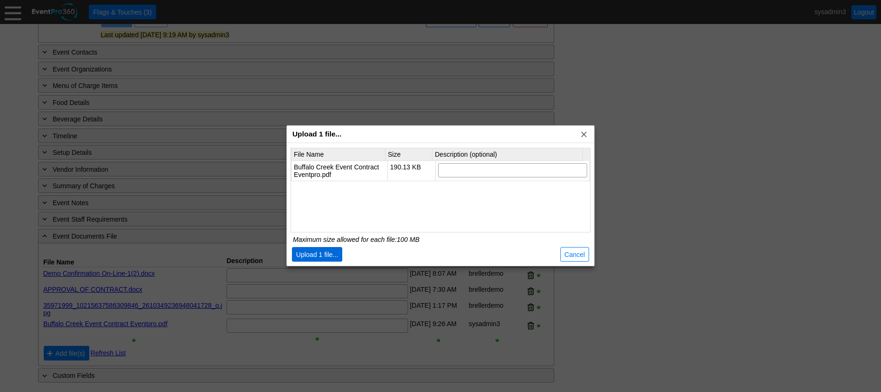
click at [323, 254] on span "Upload 1 file..." at bounding box center [317, 254] width 46 height 9
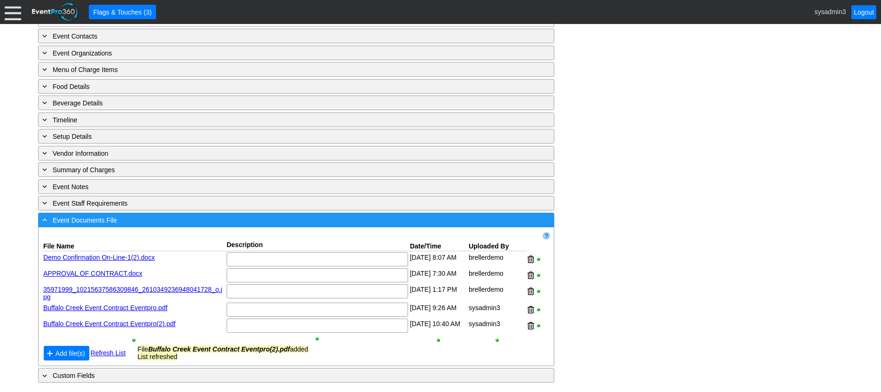
click at [221, 225] on div "- Event Documents File" at bounding box center [276, 219] width 473 height 11
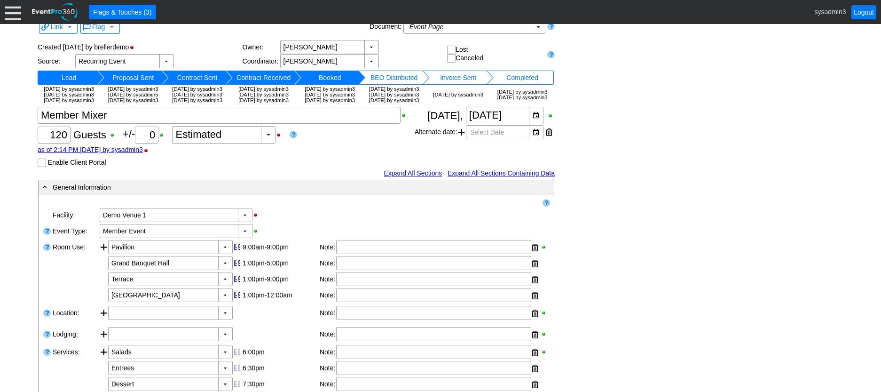
scroll to position [0, 0]
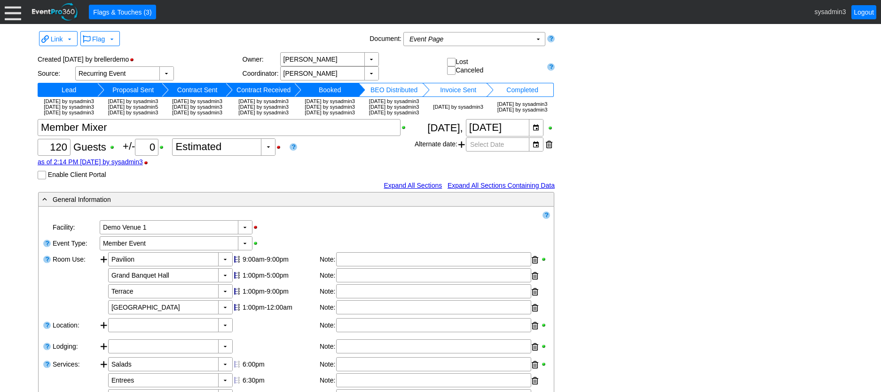
click at [89, 88] on td "Lead" at bounding box center [68, 90] width 57 height 14
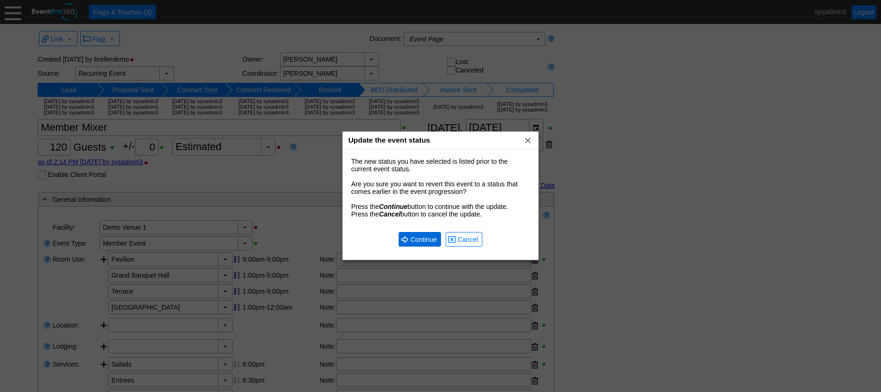
click at [405, 235] on span "● Continue" at bounding box center [420, 239] width 38 height 10
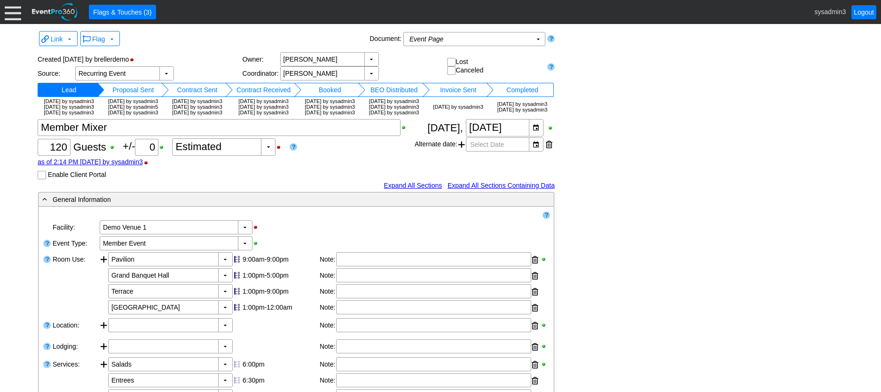
click at [333, 88] on td "Booked" at bounding box center [329, 90] width 57 height 14
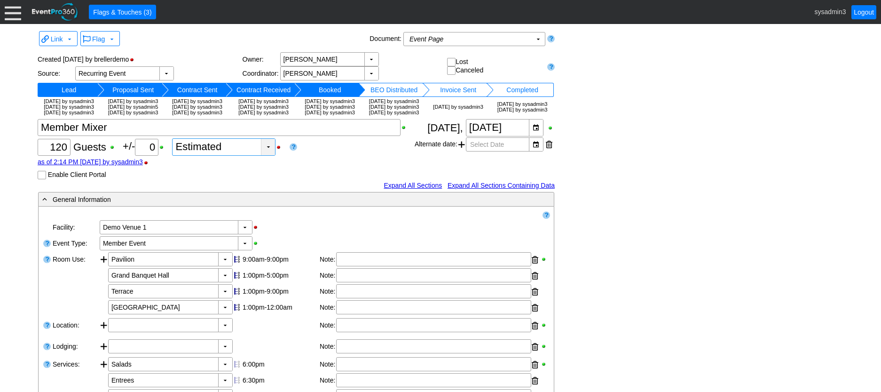
click at [272, 155] on div "▼" at bounding box center [268, 147] width 14 height 16
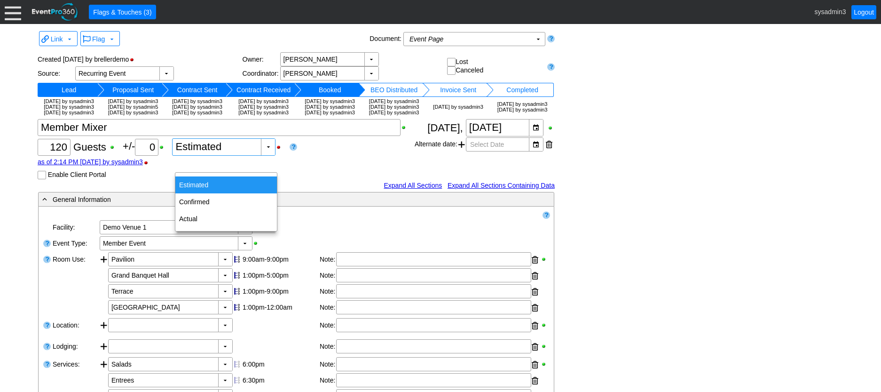
click at [205, 183] on div "Estimated" at bounding box center [226, 184] width 102 height 17
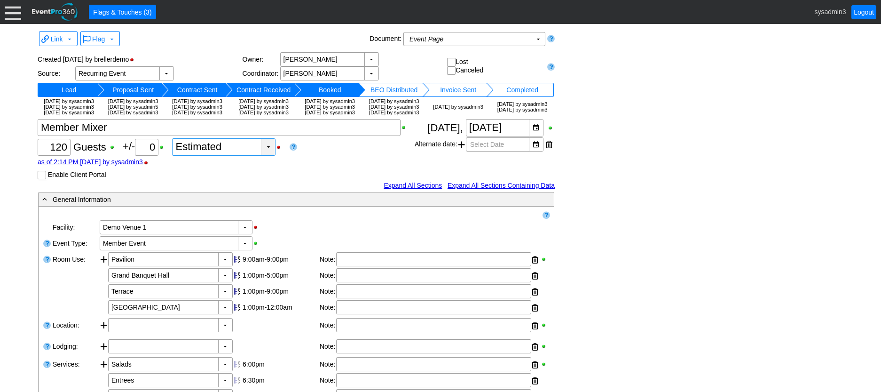
click at [271, 155] on div "▼" at bounding box center [268, 147] width 14 height 16
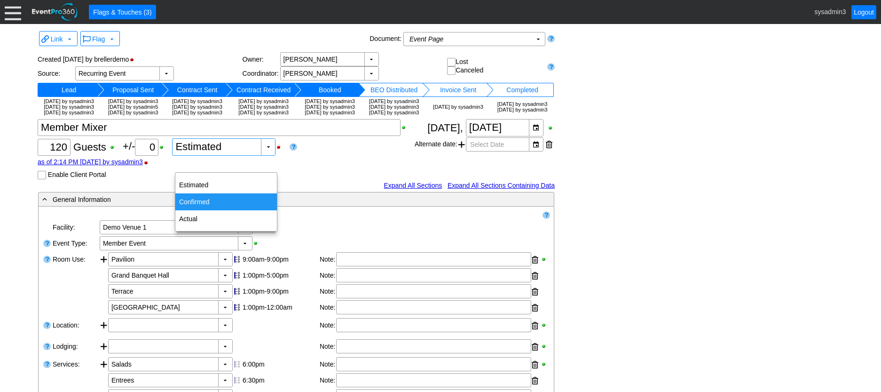
click at [213, 198] on div "Confirmed" at bounding box center [226, 201] width 102 height 17
type input "Confirmed"
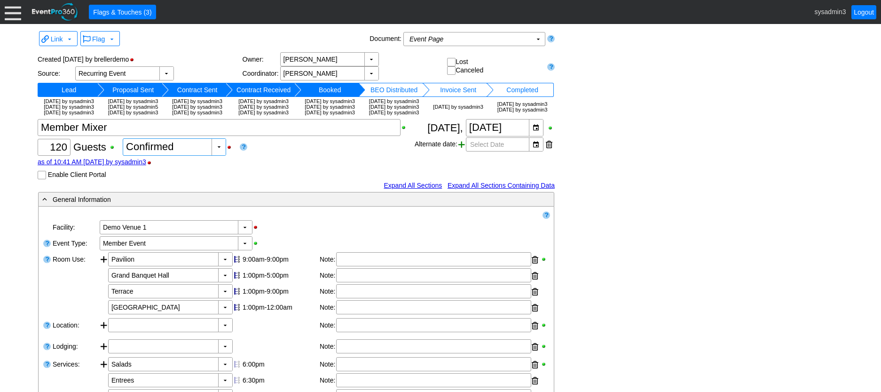
click at [461, 151] on span at bounding box center [462, 144] width 7 height 14
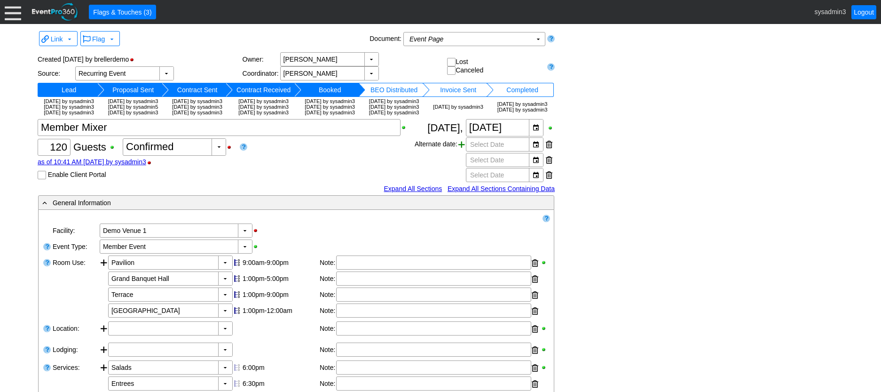
click at [461, 151] on span at bounding box center [462, 144] width 7 height 14
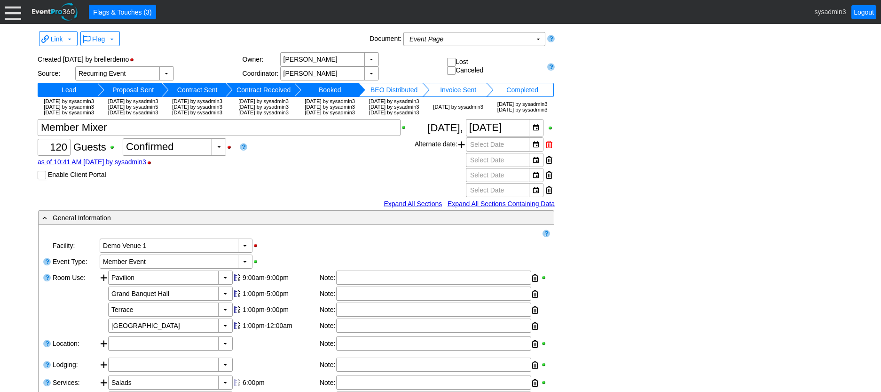
click at [548, 151] on div at bounding box center [549, 144] width 7 height 14
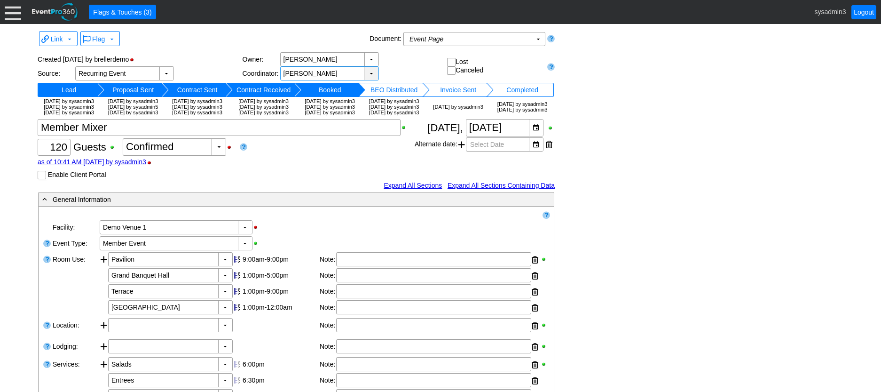
click at [370, 75] on div "▼" at bounding box center [371, 73] width 14 height 13
click at [409, 71] on div "▼ Χ Alyssa Diaz" at bounding box center [363, 73] width 167 height 14
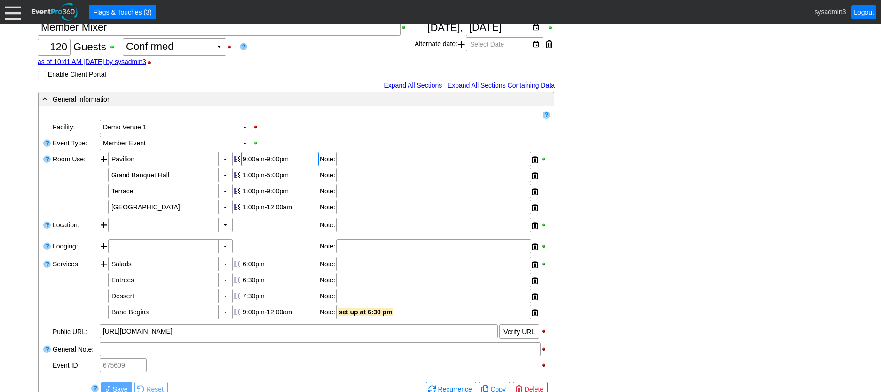
scroll to position [141, 0]
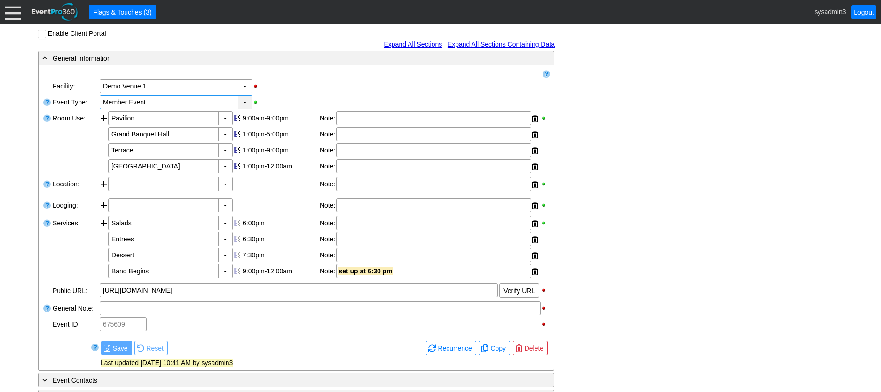
click at [243, 109] on div "▼" at bounding box center [245, 101] width 14 height 13
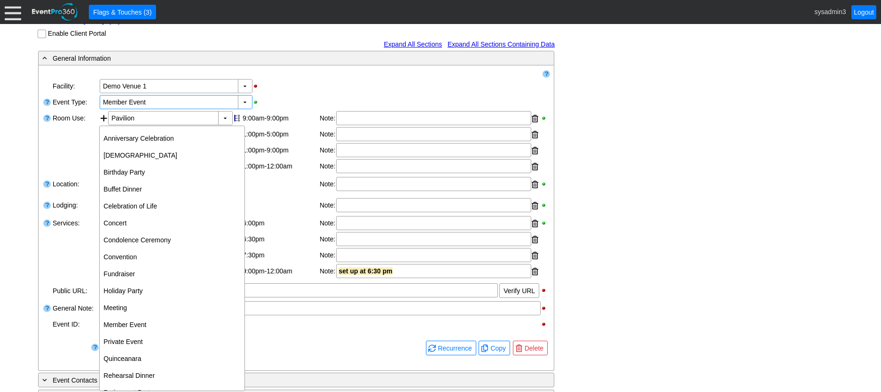
click at [356, 94] on div "▼ Χ Demo Venue 1" at bounding box center [324, 86] width 451 height 16
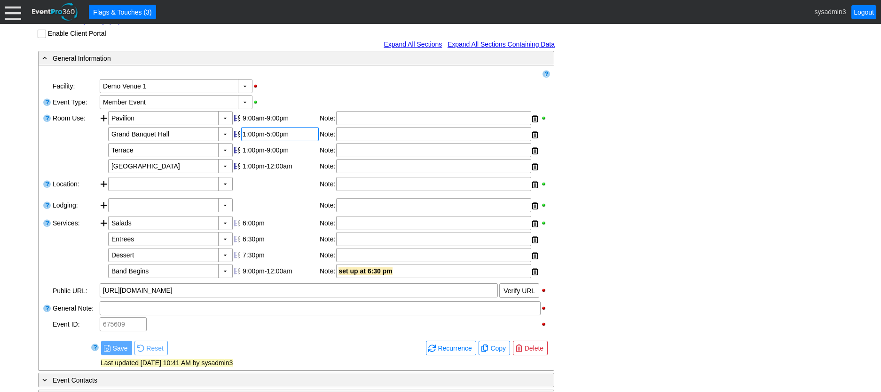
click at [260, 138] on div "1:00pm-5:00pm" at bounding box center [280, 134] width 75 height 8
type input "6:00"
type input "2:00"
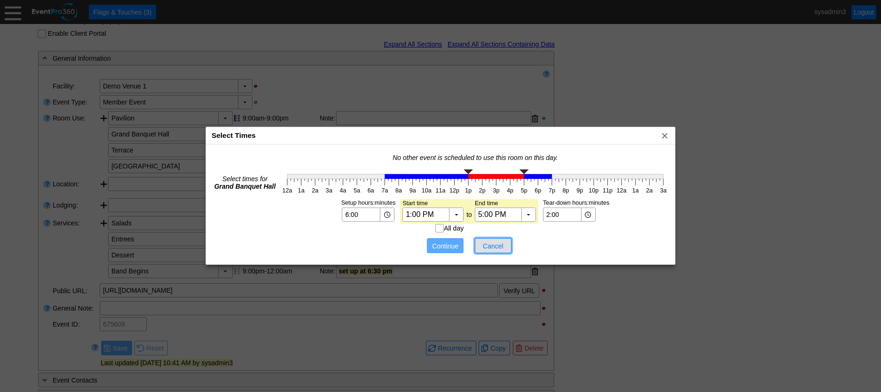
click at [500, 244] on span "Cancel" at bounding box center [493, 245] width 28 height 9
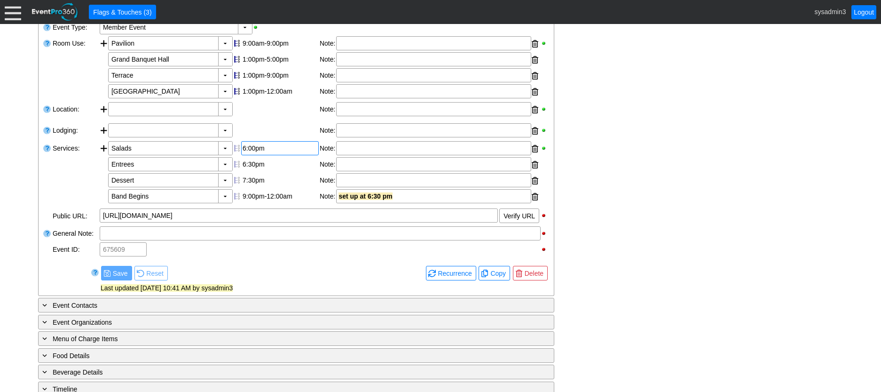
scroll to position [235, 0]
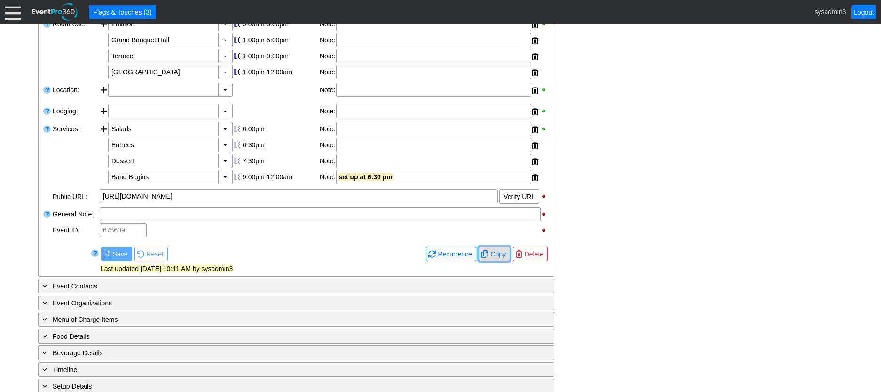
click at [496, 259] on span "Copy" at bounding box center [498, 253] width 19 height 9
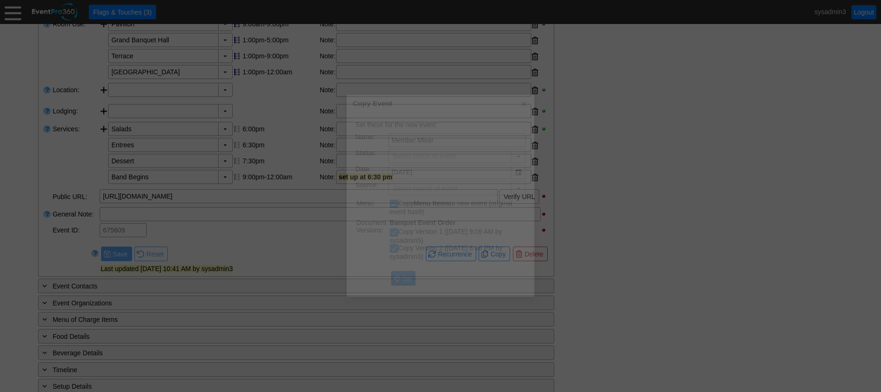
type input "Lead"
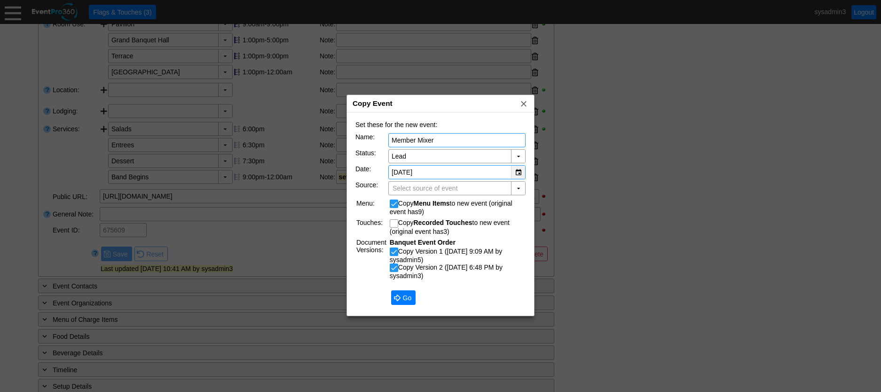
click at [521, 172] on div "▼" at bounding box center [518, 172] width 14 height 13
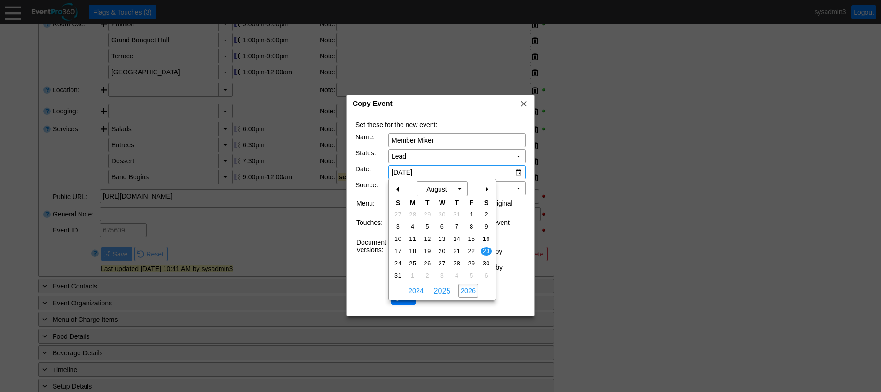
click at [467, 291] on span "2026" at bounding box center [469, 291] width 20 height 14
click at [486, 254] on span "22" at bounding box center [486, 251] width 11 height 8
type input "8/22/2026"
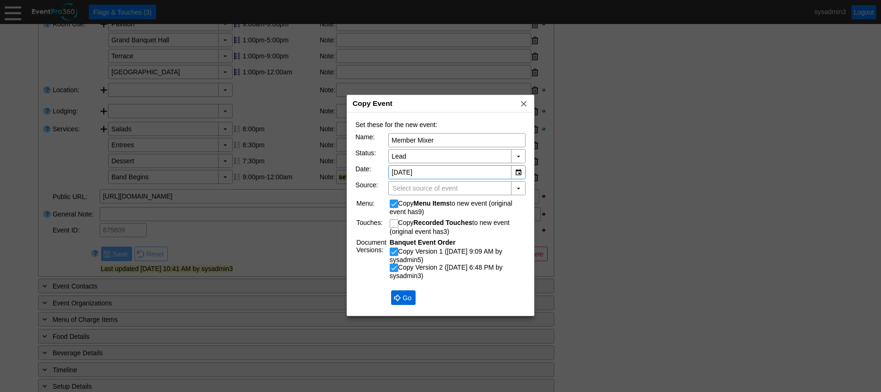
click at [403, 298] on span "Go" at bounding box center [407, 297] width 13 height 9
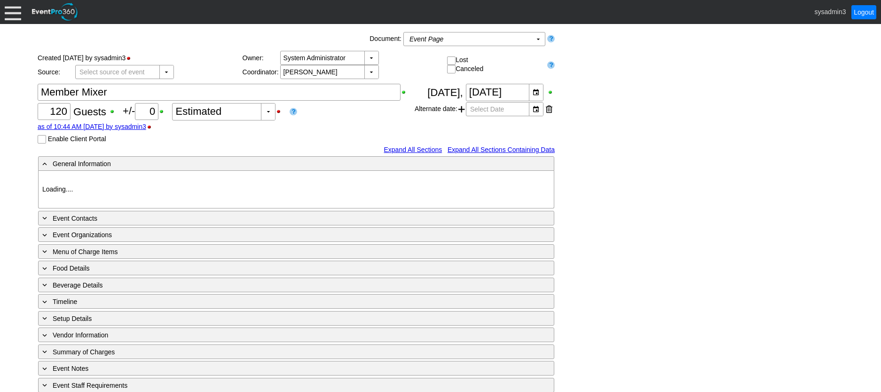
type input "Demo Venue 1"
type input "Member Event"
type input "[URL][DOMAIN_NAME]"
type input "1205660"
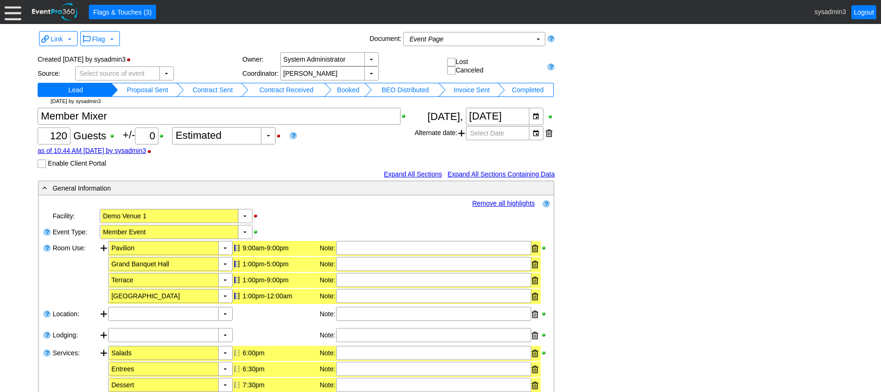
click at [359, 87] on td "Booked" at bounding box center [348, 90] width 33 height 14
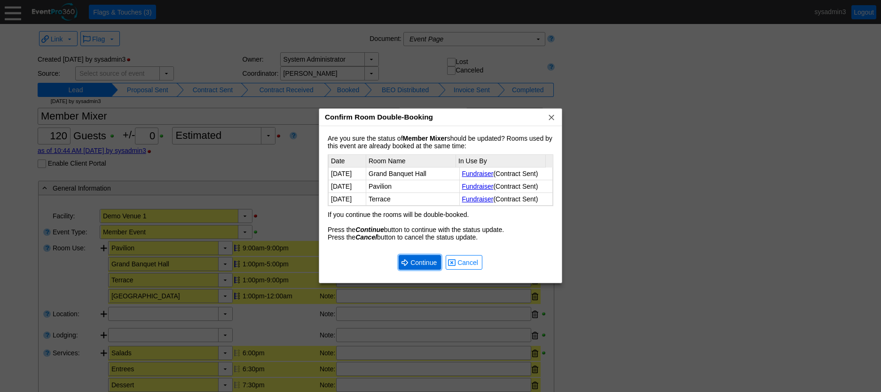
click at [415, 257] on span "● Continue" at bounding box center [420, 262] width 42 height 15
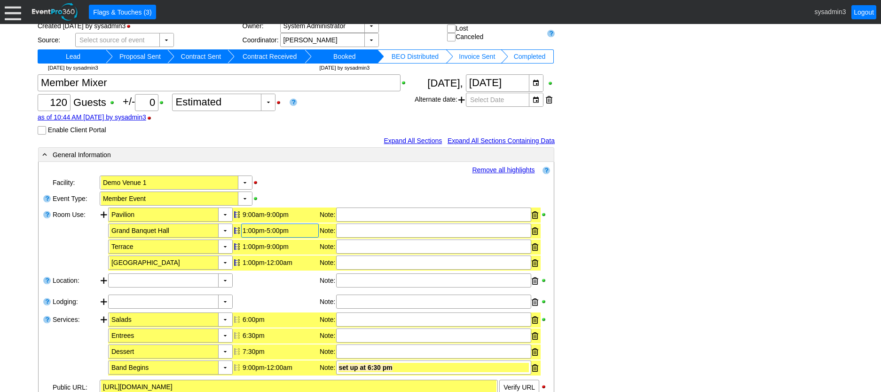
scroll to position [94, 0]
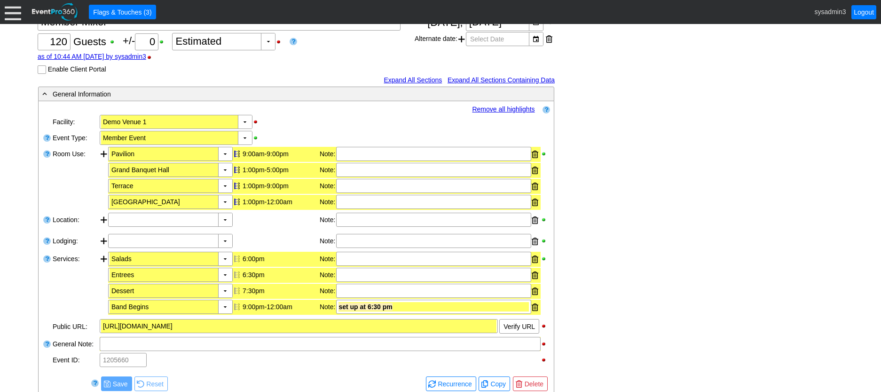
click at [499, 109] on link "Remove all highlights" at bounding box center [503, 109] width 63 height 8
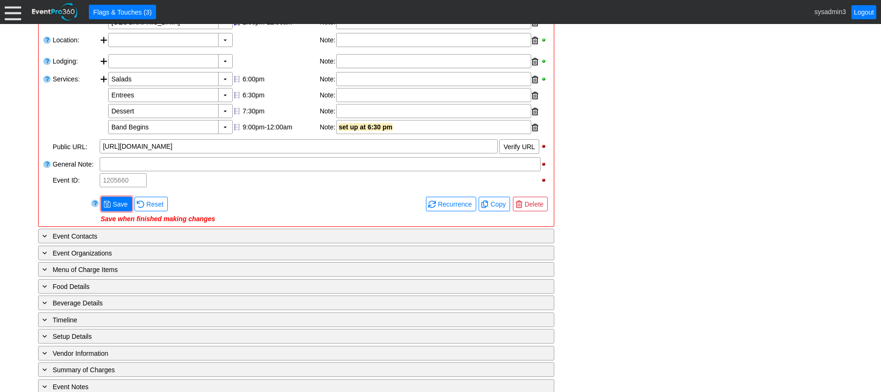
scroll to position [282, 0]
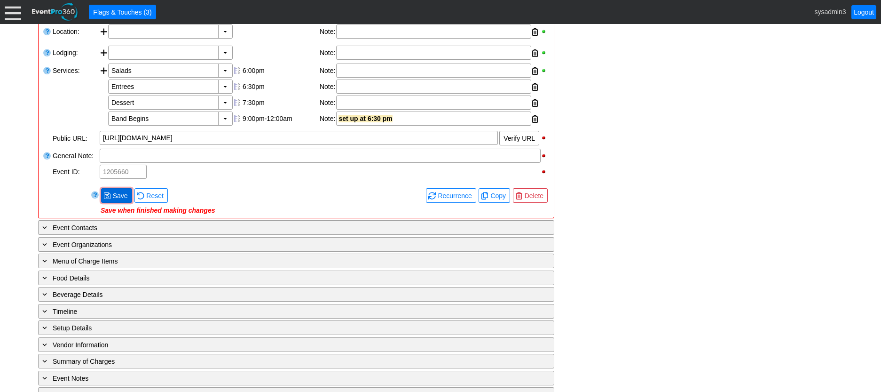
click at [119, 198] on span "Save" at bounding box center [120, 195] width 19 height 9
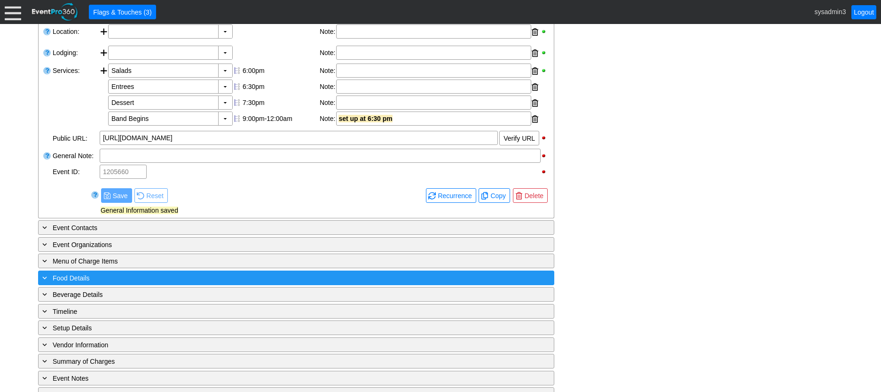
click at [158, 278] on div "+ Food Details" at bounding box center [276, 277] width 473 height 11
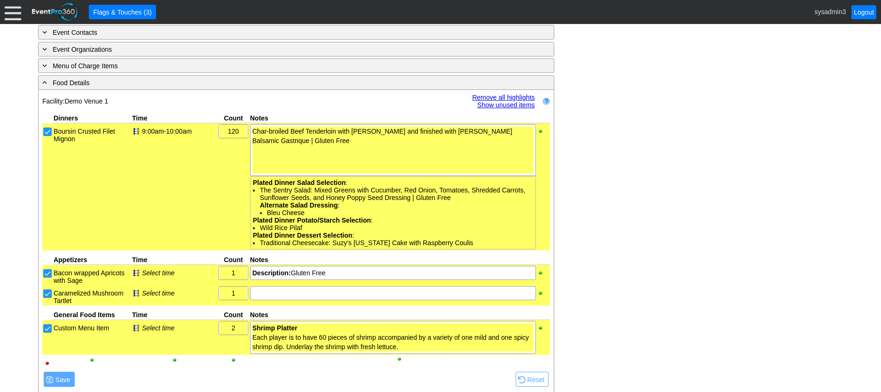
scroll to position [478, 0]
click at [491, 95] on link "Remove all highlights" at bounding box center [503, 97] width 63 height 8
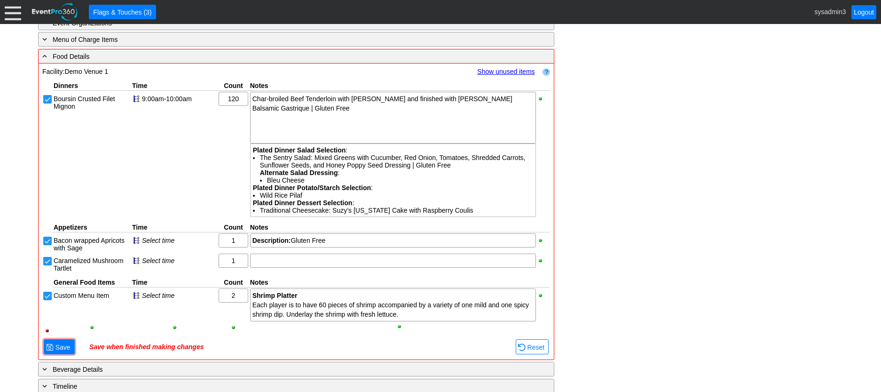
scroll to position [525, 0]
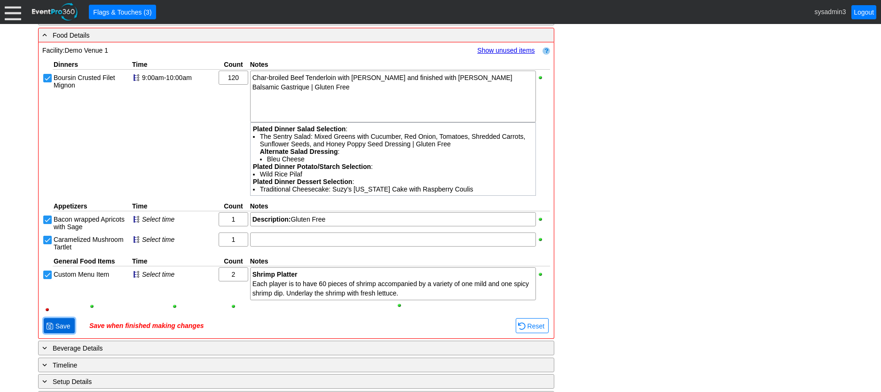
click at [64, 327] on span "Save" at bounding box center [63, 325] width 19 height 9
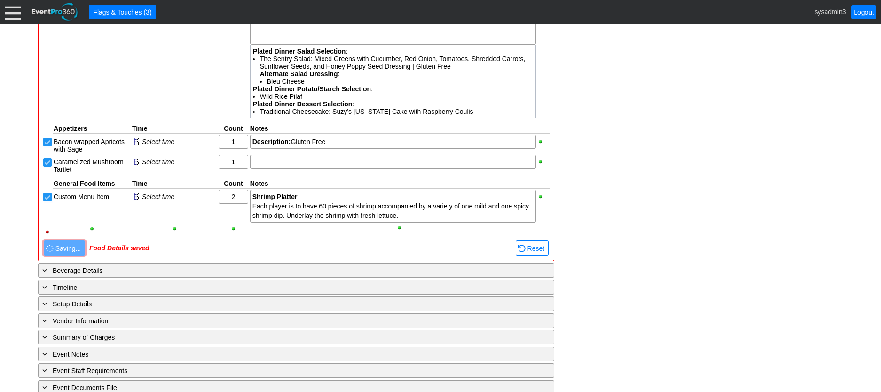
scroll to position [631, 0]
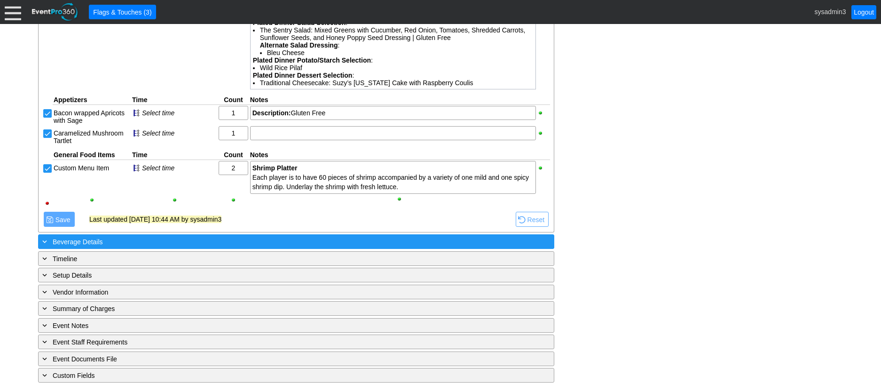
click at [166, 239] on div "+ Beverage Details" at bounding box center [276, 241] width 473 height 11
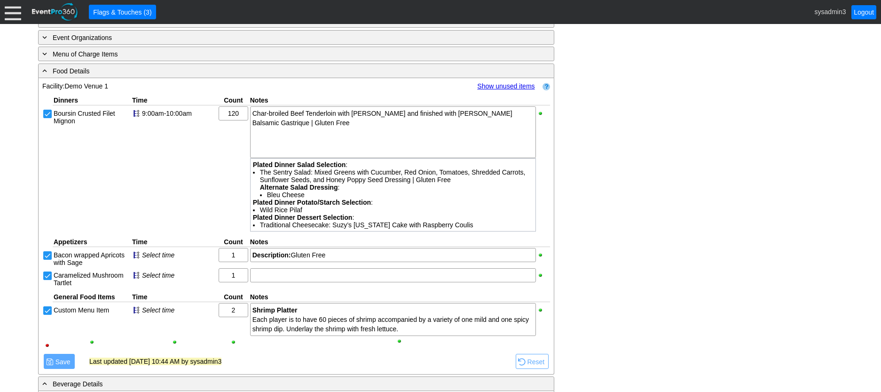
scroll to position [443, 0]
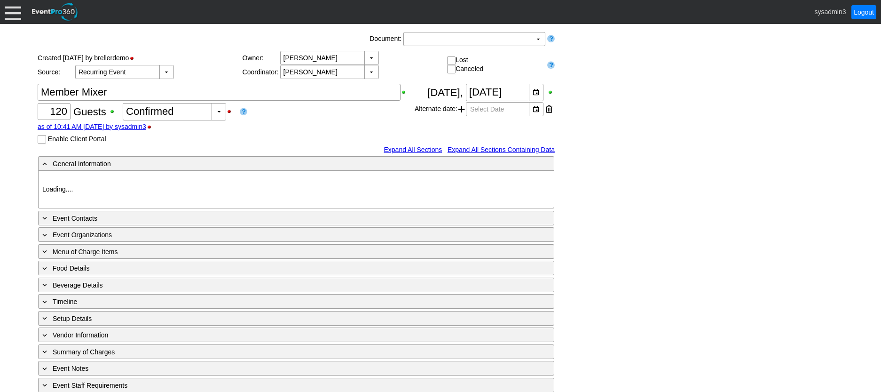
type input "Demo Venue 1"
type input "Member Event"
type input "[URL][DOMAIN_NAME]"
type input "675609"
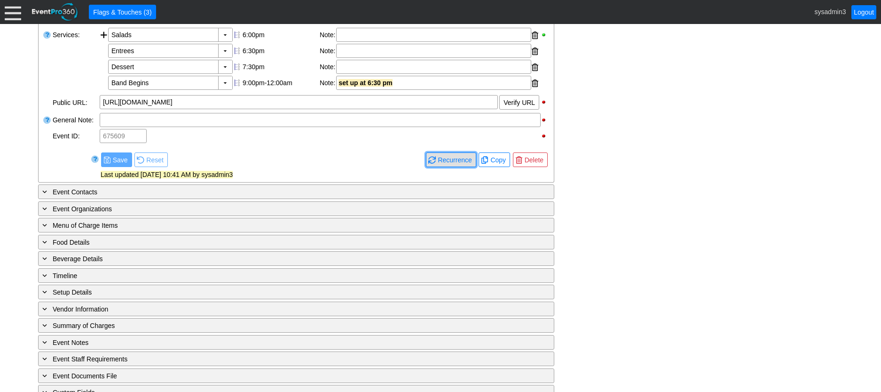
click at [459, 165] on span "Recurrence" at bounding box center [455, 159] width 38 height 9
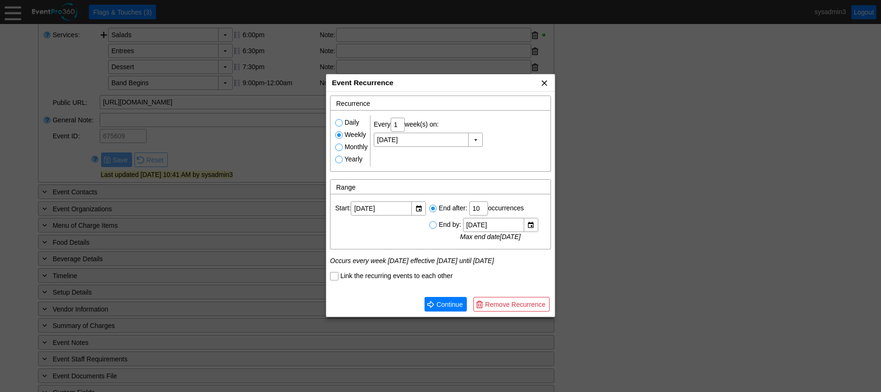
click at [544, 84] on span "x" at bounding box center [544, 82] width 9 height 9
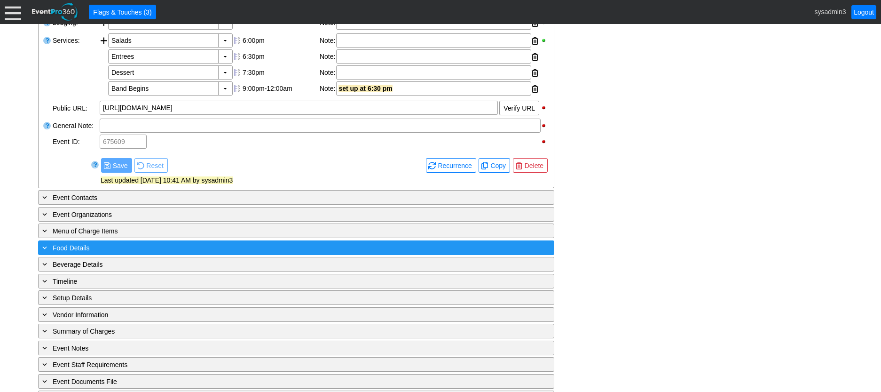
scroll to position [329, 0]
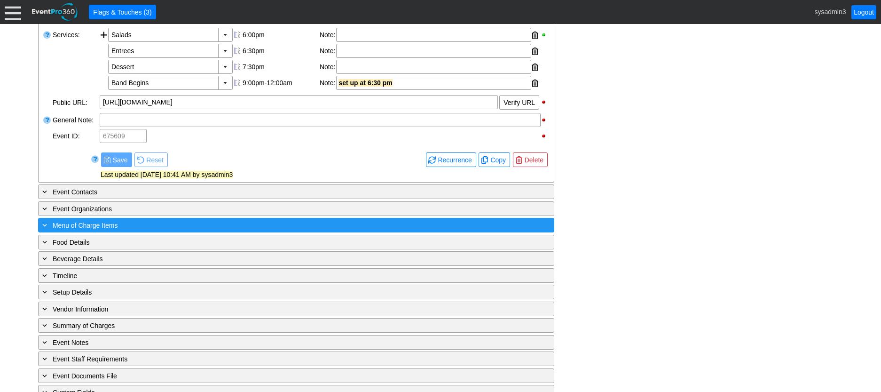
click at [152, 230] on div "+ Menu of Charge Items" at bounding box center [276, 225] width 473 height 11
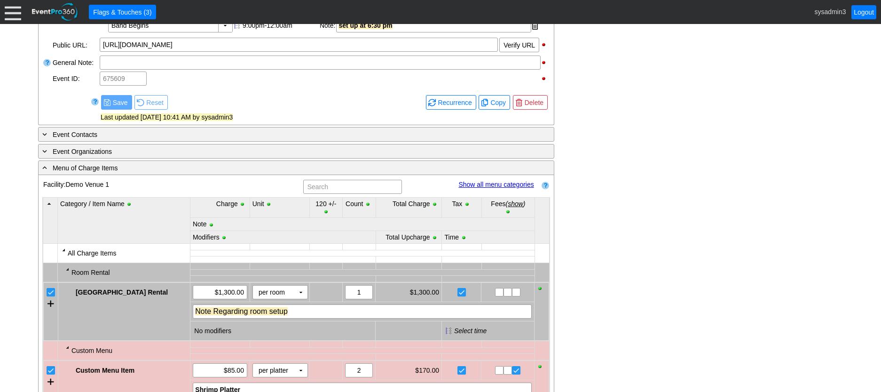
scroll to position [376, 0]
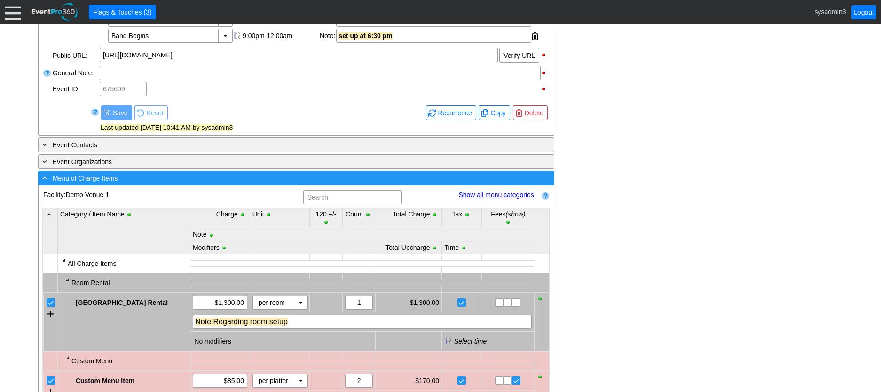
click at [202, 183] on div "- Menu of Charge Items" at bounding box center [276, 178] width 473 height 11
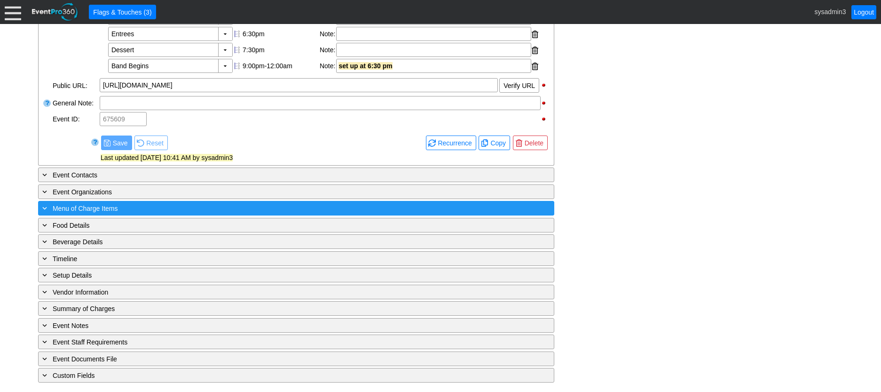
scroll to position [363, 0]
click at [179, 205] on div "+ Menu of Charge Items" at bounding box center [276, 208] width 473 height 11
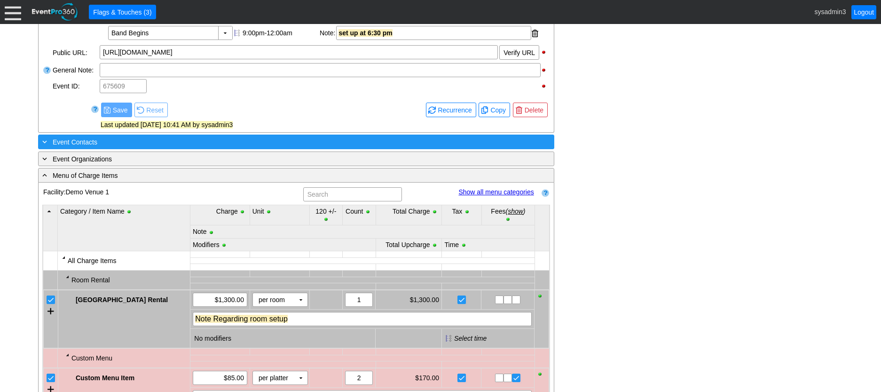
scroll to position [376, 0]
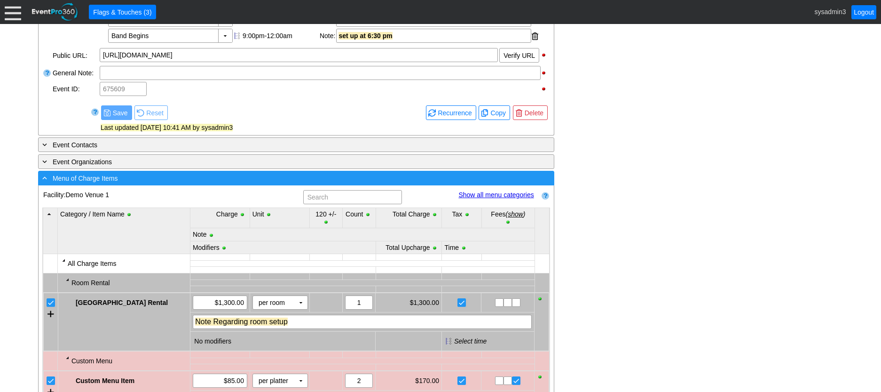
click at [231, 183] on div "- Menu of Charge Items" at bounding box center [276, 178] width 473 height 11
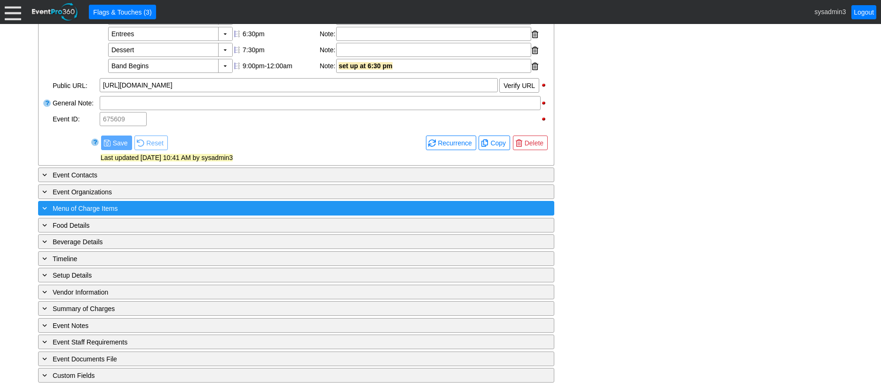
click at [164, 208] on div "+ Menu of Charge Items" at bounding box center [276, 208] width 473 height 11
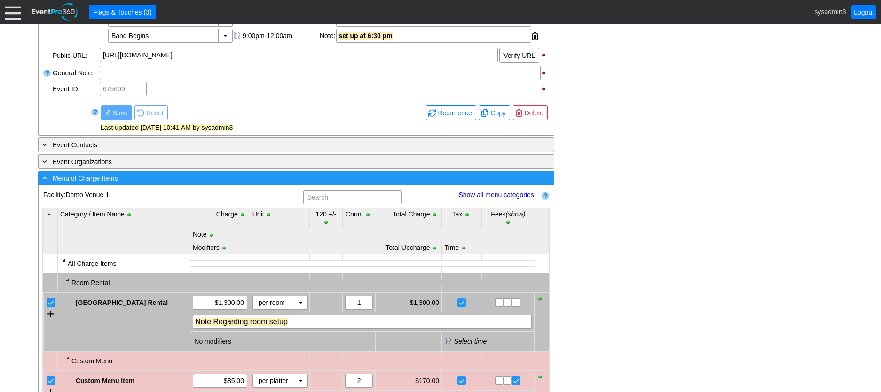
click at [197, 183] on div "- Menu of Charge Items" at bounding box center [276, 178] width 473 height 11
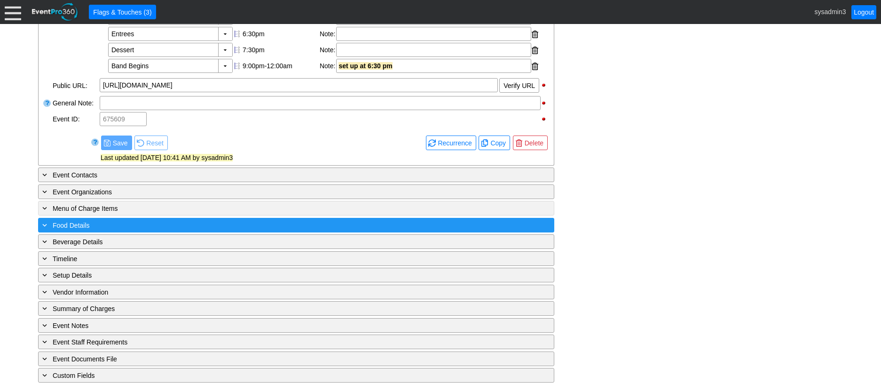
scroll to position [363, 0]
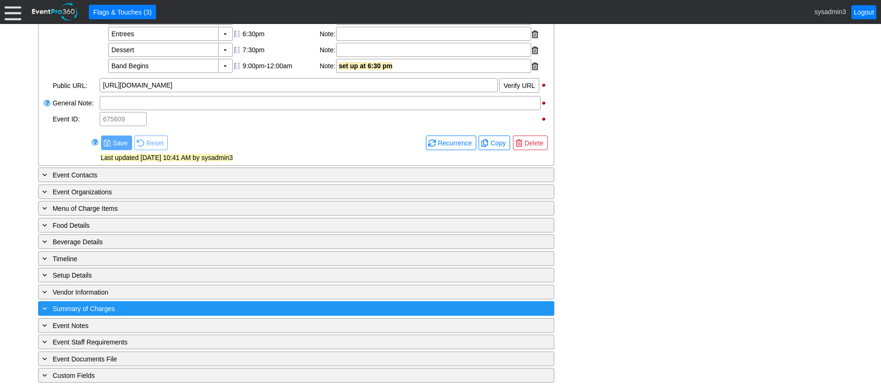
click at [206, 308] on div "+ Summary of Charges" at bounding box center [276, 308] width 473 height 11
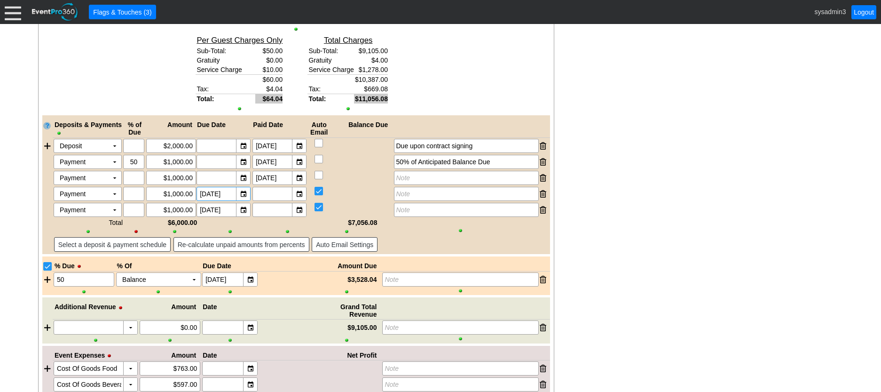
scroll to position [1270, 0]
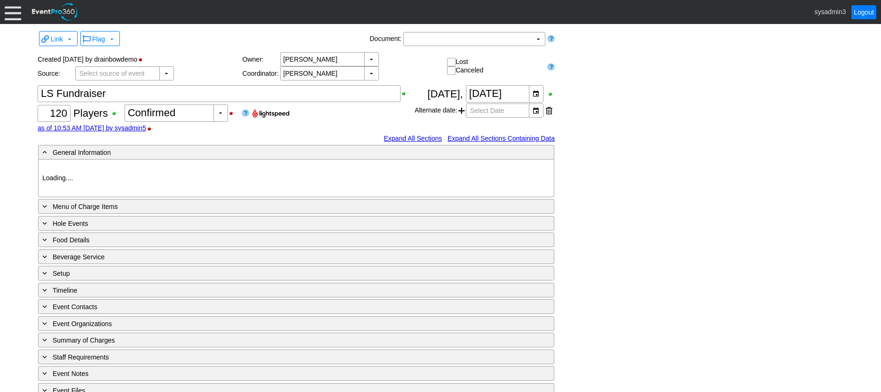
type input "Demo Course 2"
type input "Golf Outing"
type input "Individual"
type input "Single Tee"
type input "Red"
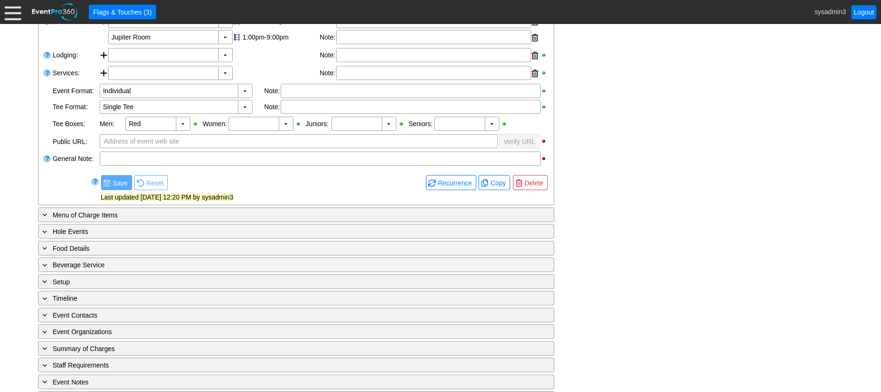
scroll to position [276, 0]
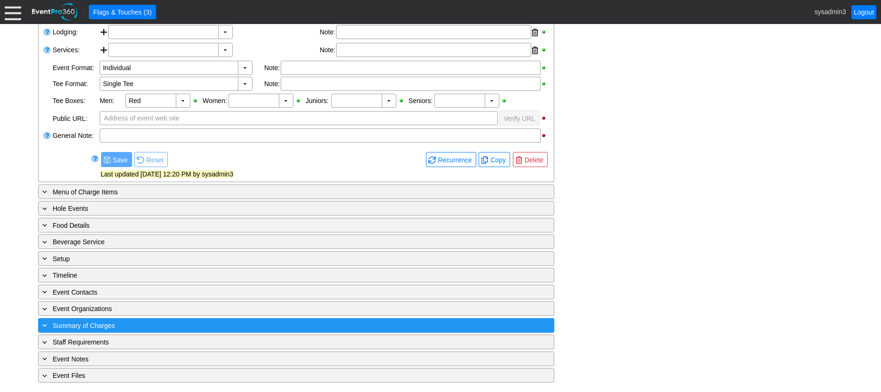
click at [184, 321] on div "+ Summary of Charges" at bounding box center [276, 325] width 473 height 11
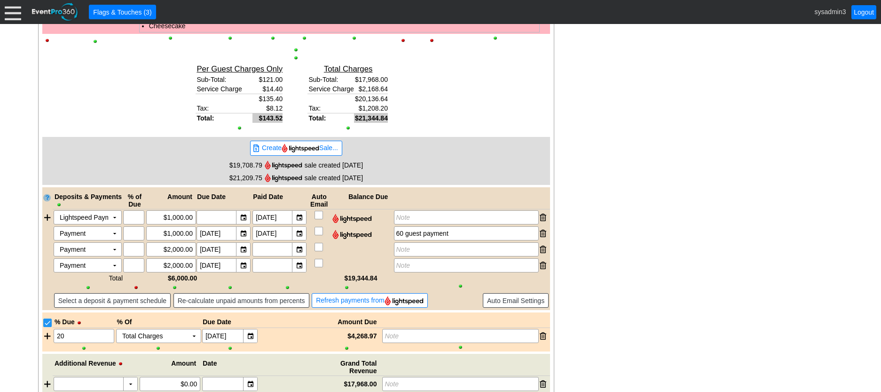
scroll to position [1037, 0]
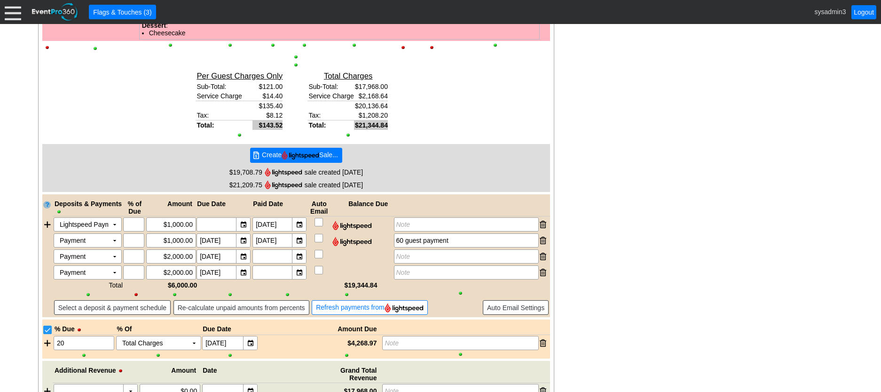
click at [298, 152] on img at bounding box center [301, 154] width 38 height 9
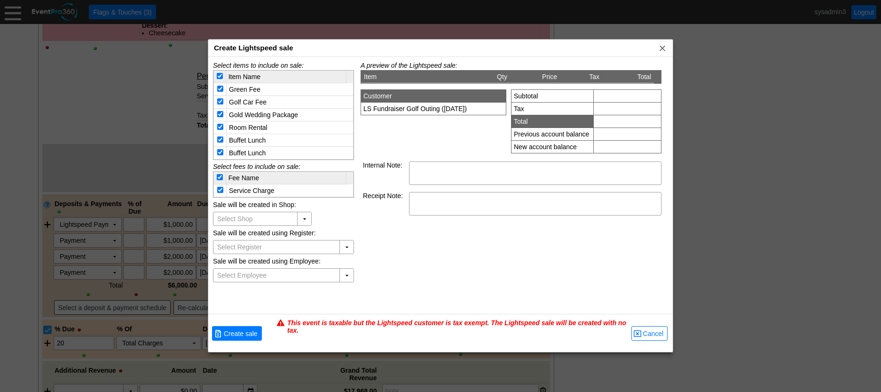
type input "EP360 EventPro 360"
type input "Demo Golf Club"
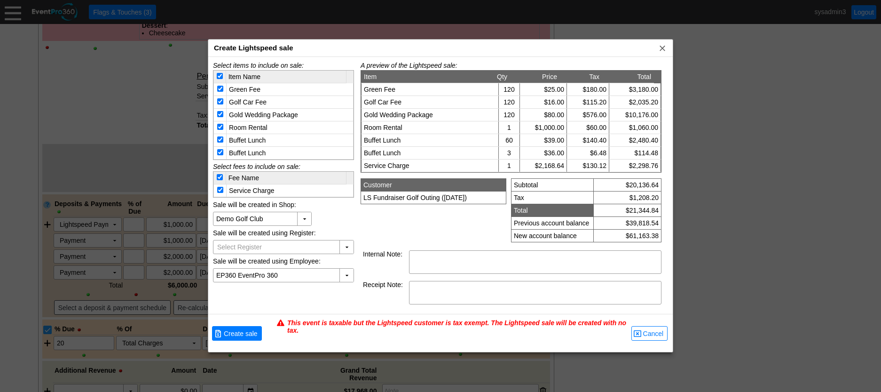
type input "Register 1"
click at [654, 336] on span "Cancel" at bounding box center [653, 333] width 24 height 9
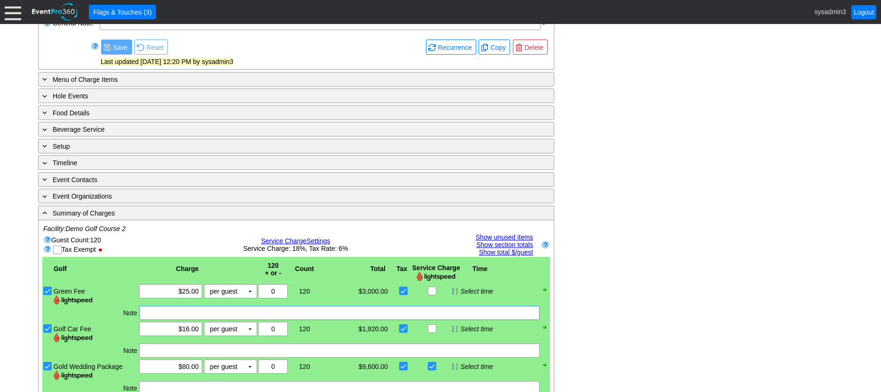
scroll to position [379, 0]
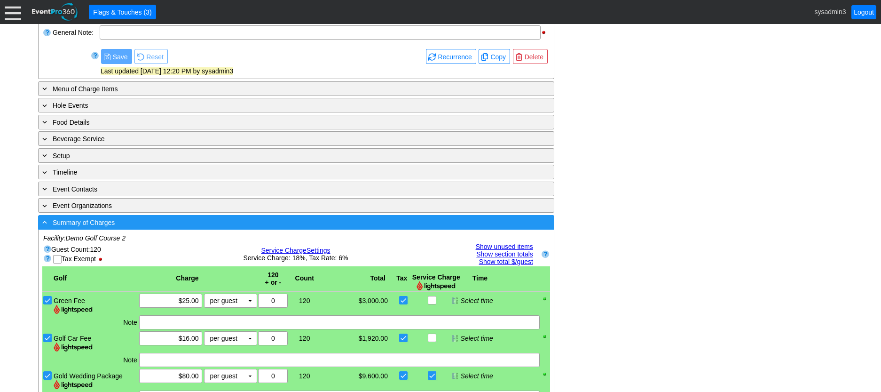
click at [298, 224] on div "- Summary of Charges" at bounding box center [276, 222] width 473 height 11
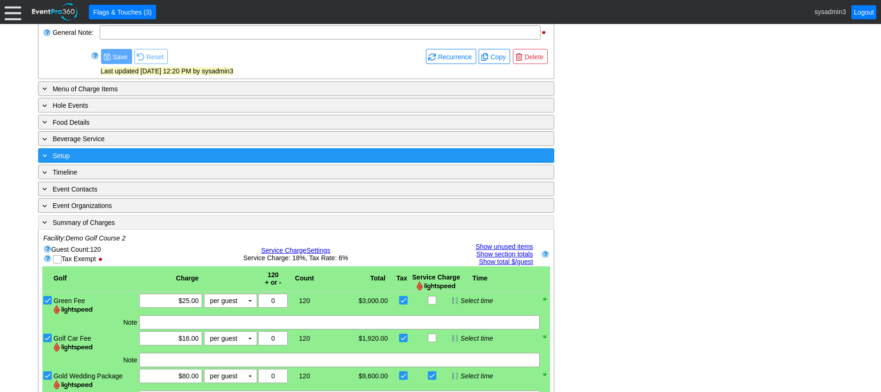
scroll to position [276, 0]
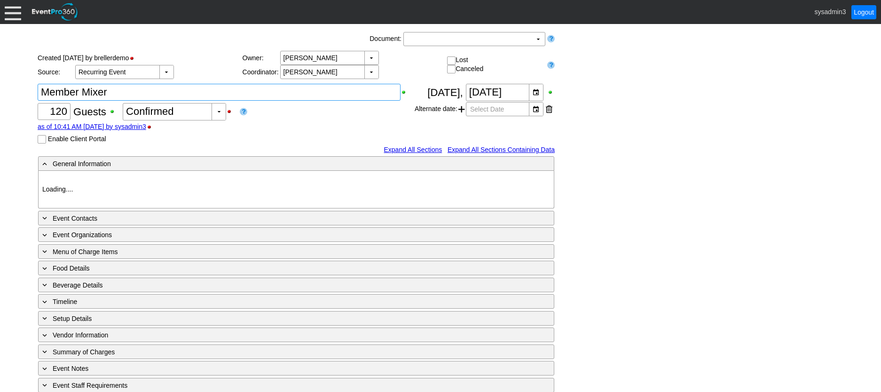
type input "Demo Venue 1"
type input "Member Event"
type input "[URL][DOMAIN_NAME]"
type input "675609"
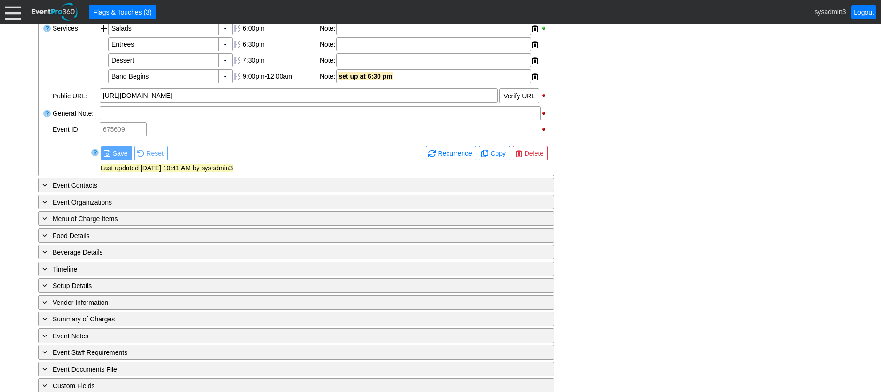
scroll to position [363, 0]
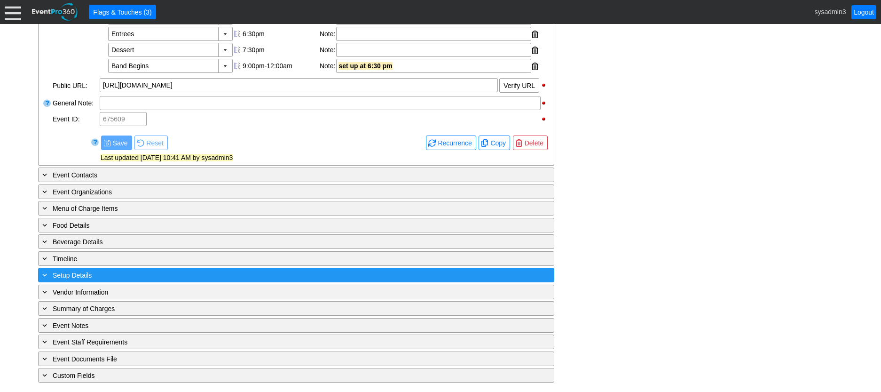
click at [189, 276] on div "+ Setup Details" at bounding box center [276, 274] width 473 height 11
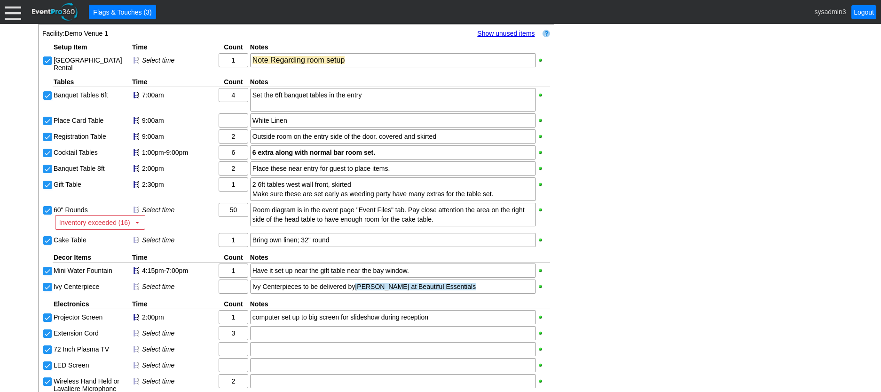
scroll to position [600, 0]
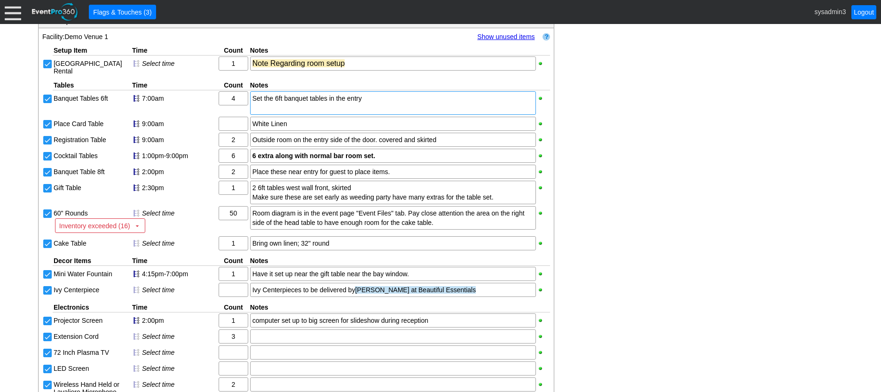
click at [375, 112] on div at bounding box center [393, 107] width 281 height 9
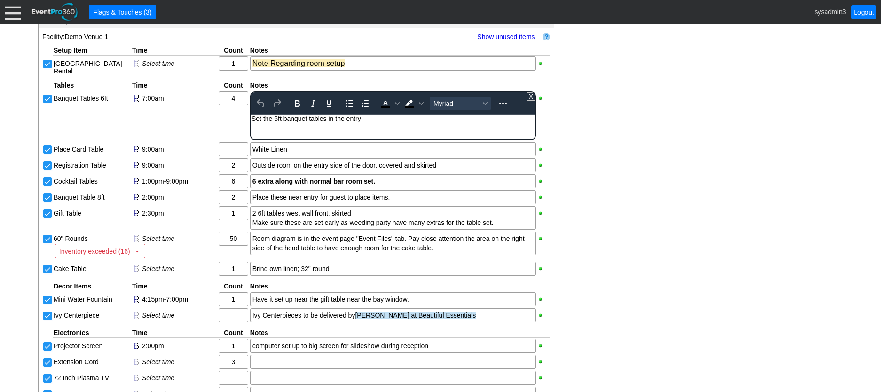
scroll to position [0, 0]
click at [370, 124] on div "To enrich screen reader interactions, please activate Accessibility in Grammarl…" at bounding box center [392, 126] width 283 height 8
click at [371, 121] on div "Set the 6ft banquet tables in the entry" at bounding box center [392, 119] width 283 height 8
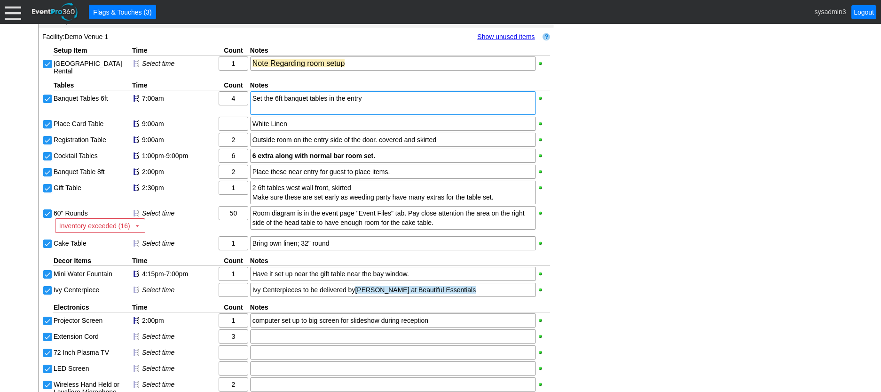
click at [664, 109] on div "- General Information ▼ Loading.... Remove all highlights Facility: ▼ Χ Demo Ve…" at bounding box center [440, 124] width 811 height 1066
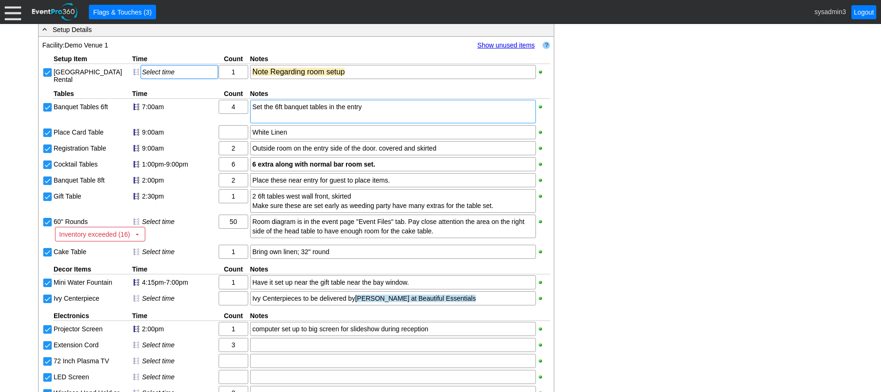
scroll to position [553, 0]
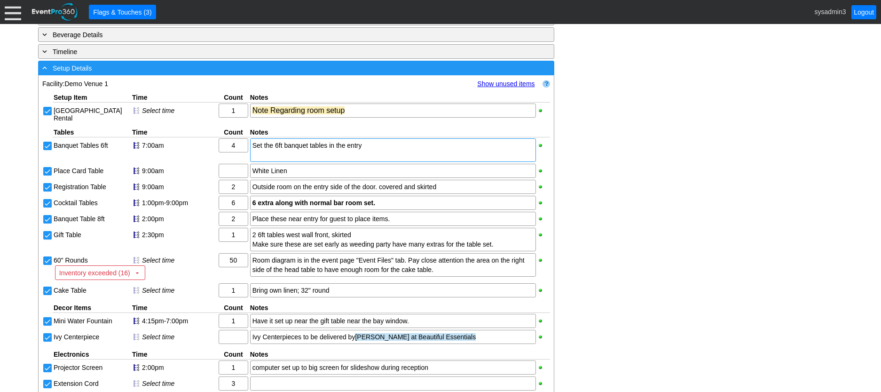
click at [165, 73] on div "- Setup Details" at bounding box center [276, 68] width 473 height 11
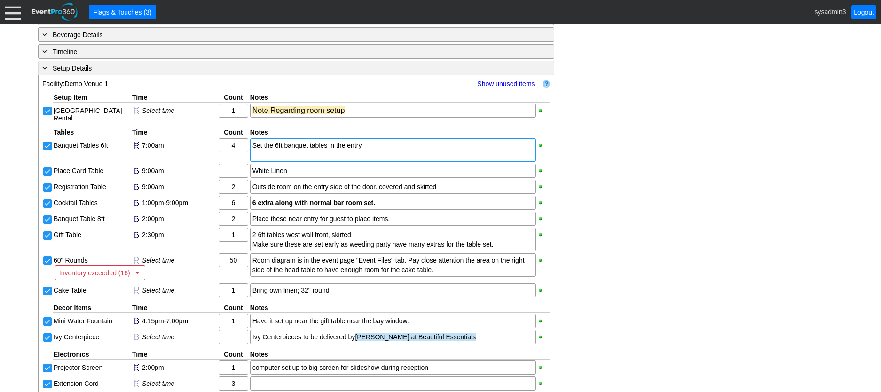
scroll to position [363, 0]
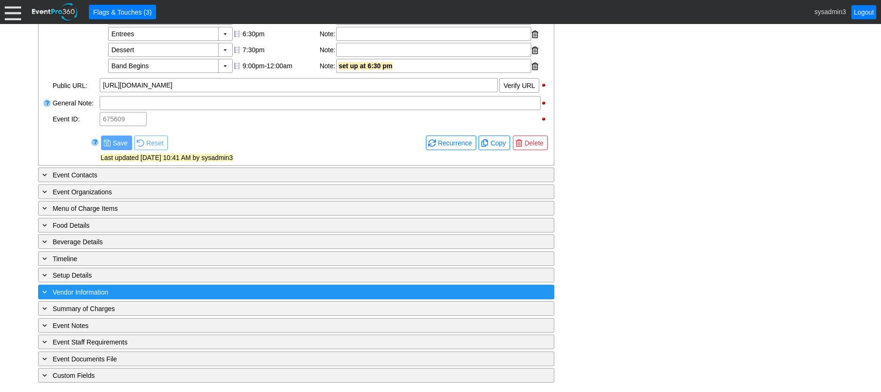
click at [151, 290] on div "+ Vendor Information" at bounding box center [276, 291] width 473 height 11
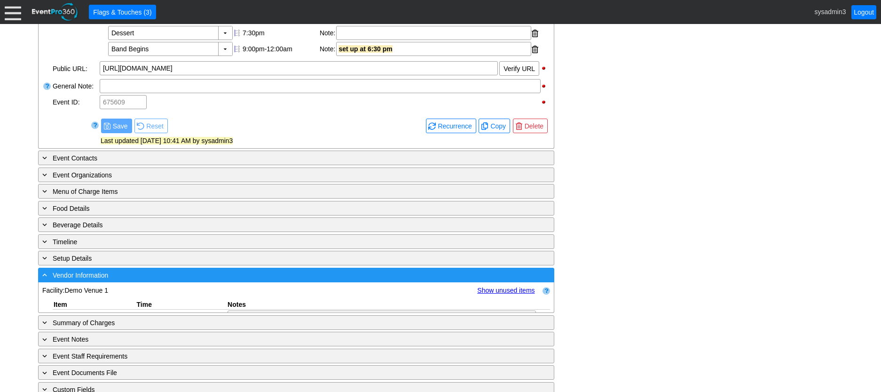
scroll to position [548, 0]
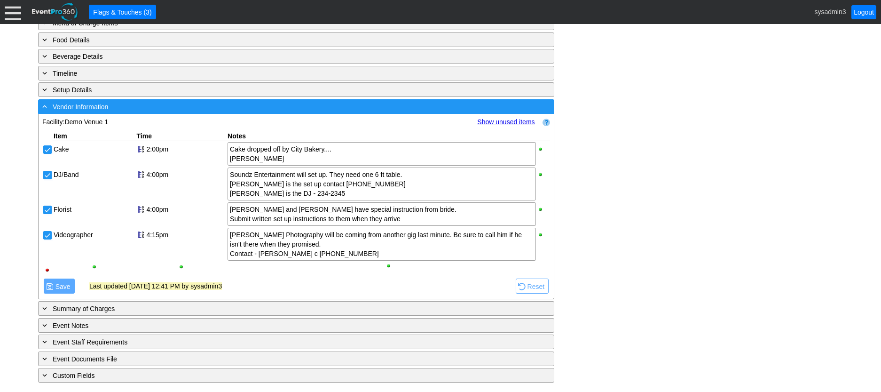
click at [170, 106] on div "- Vendor Information" at bounding box center [276, 106] width 473 height 11
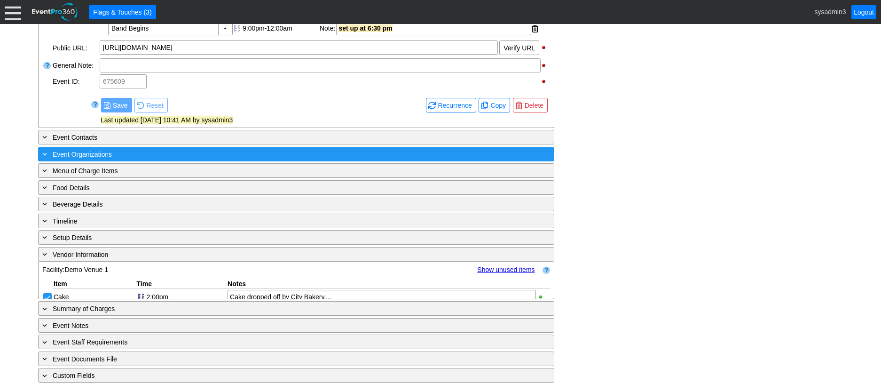
scroll to position [363, 0]
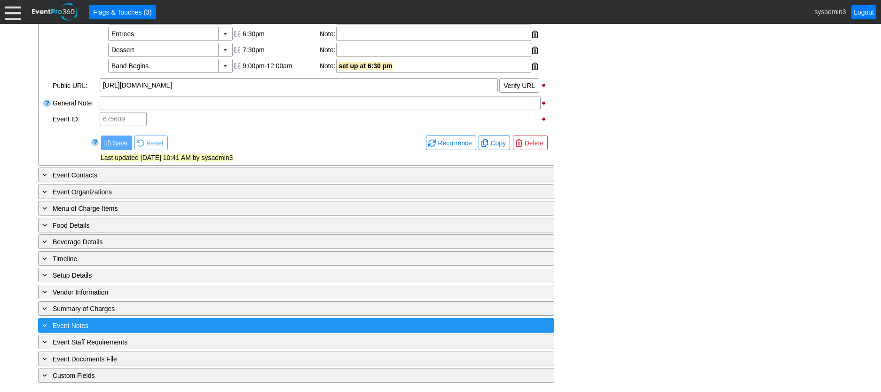
click at [154, 322] on div "+ Event Notes" at bounding box center [276, 325] width 473 height 11
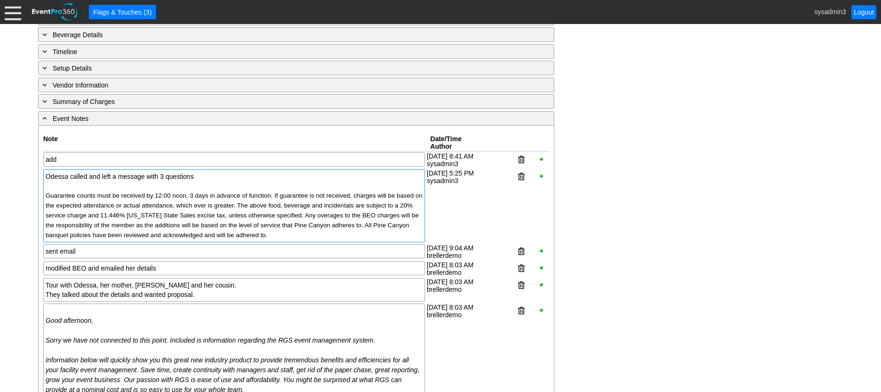
scroll to position [600, 0]
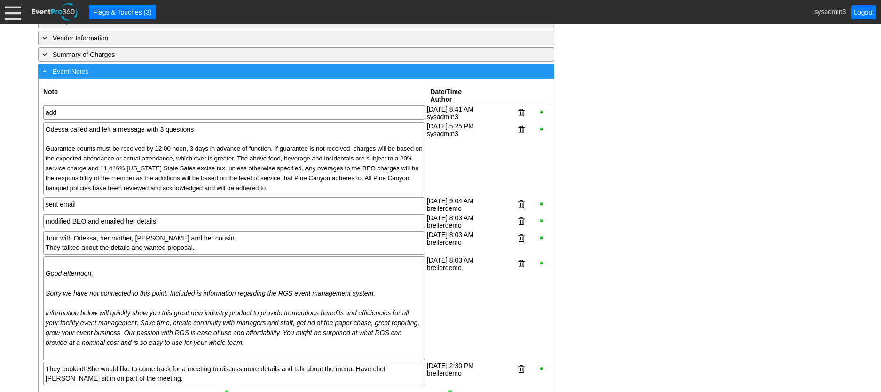
click at [189, 77] on div "- Event Notes" at bounding box center [276, 71] width 473 height 11
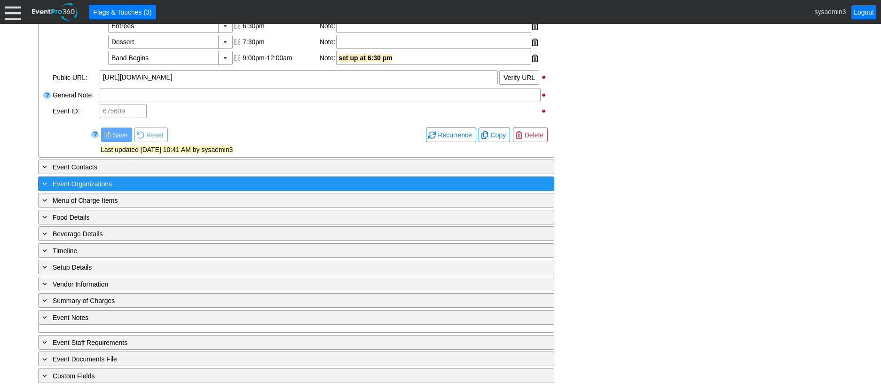
scroll to position [363, 0]
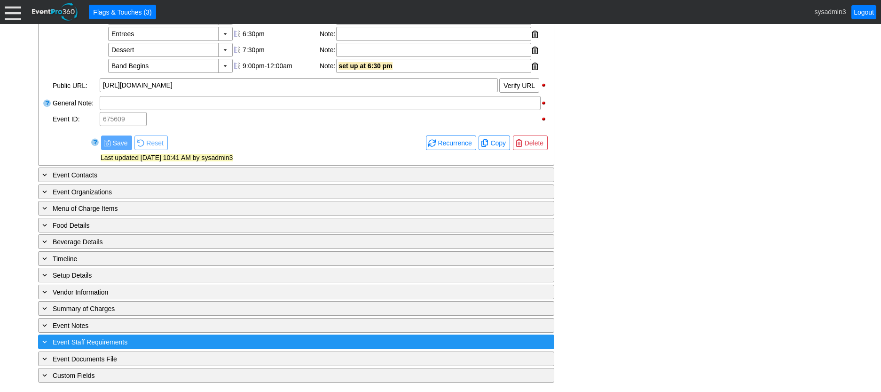
click at [164, 338] on div "+ Event Staff Requirements" at bounding box center [276, 341] width 473 height 11
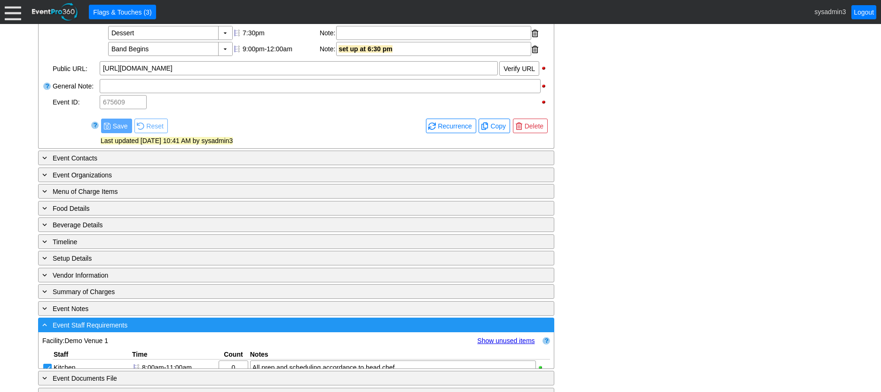
scroll to position [592, 0]
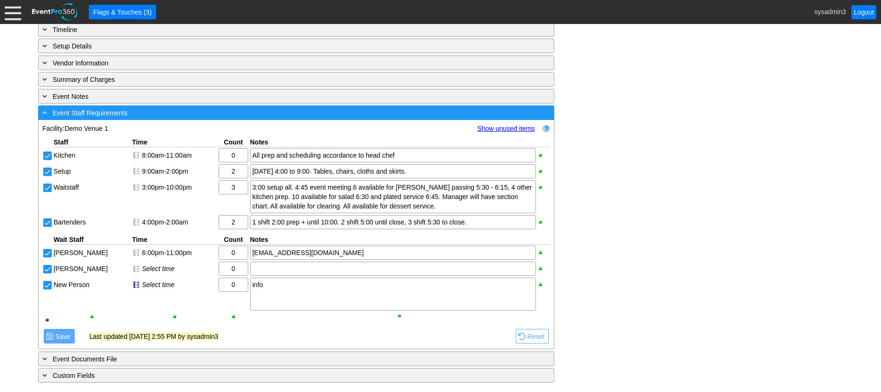
click at [194, 109] on div "- Event Staff Requirements" at bounding box center [276, 112] width 473 height 11
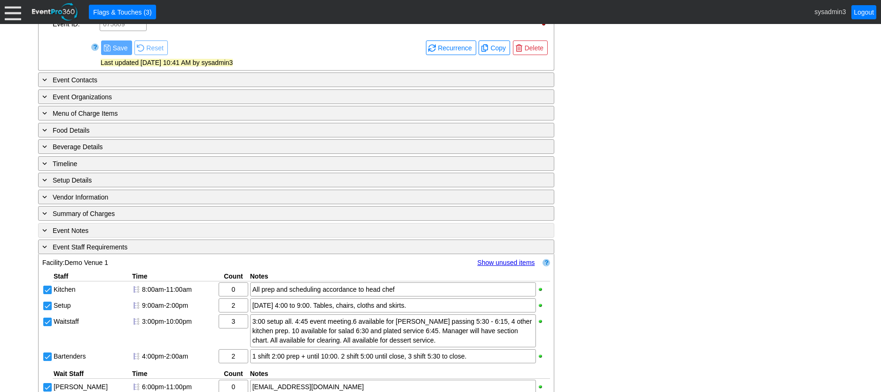
scroll to position [363, 0]
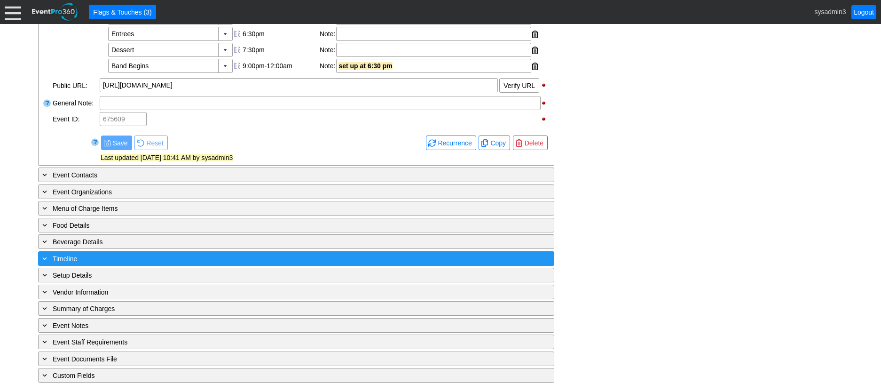
click at [179, 255] on div "+ Timeline" at bounding box center [276, 258] width 473 height 11
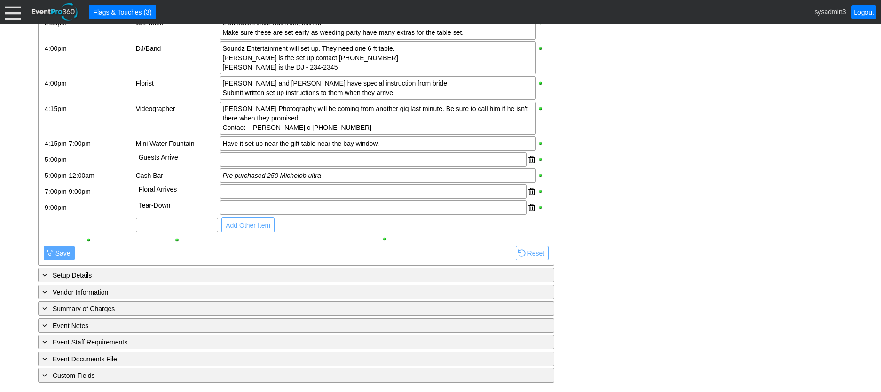
scroll to position [988, 0]
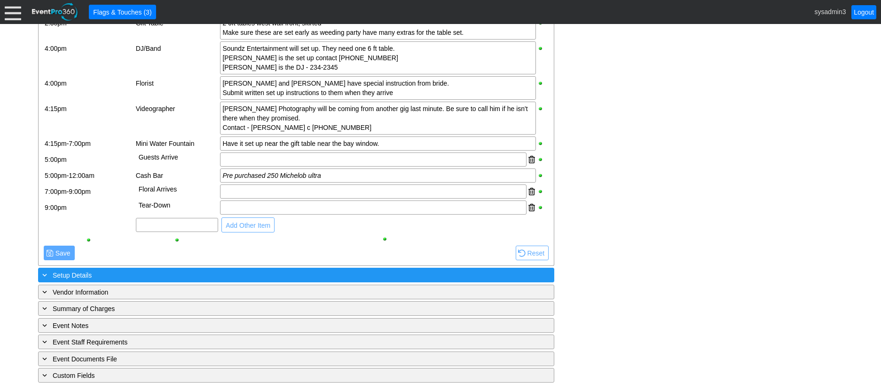
click at [174, 275] on div "+ Setup Details" at bounding box center [276, 274] width 473 height 11
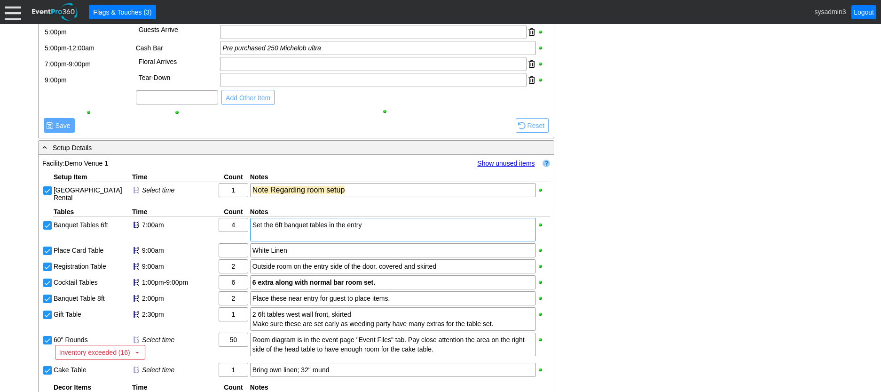
scroll to position [1082, 0]
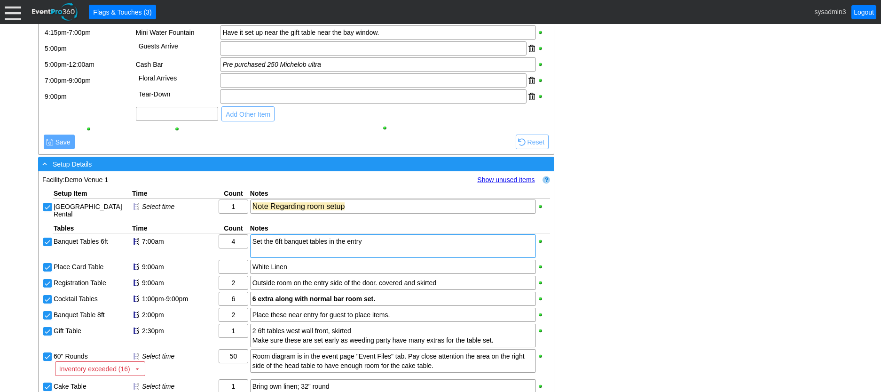
click at [185, 169] on div "- Setup Details" at bounding box center [276, 163] width 473 height 11
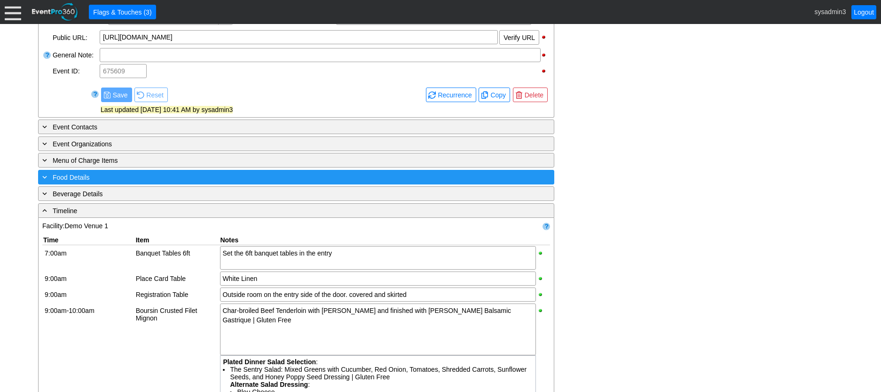
scroll to position [424, 0]
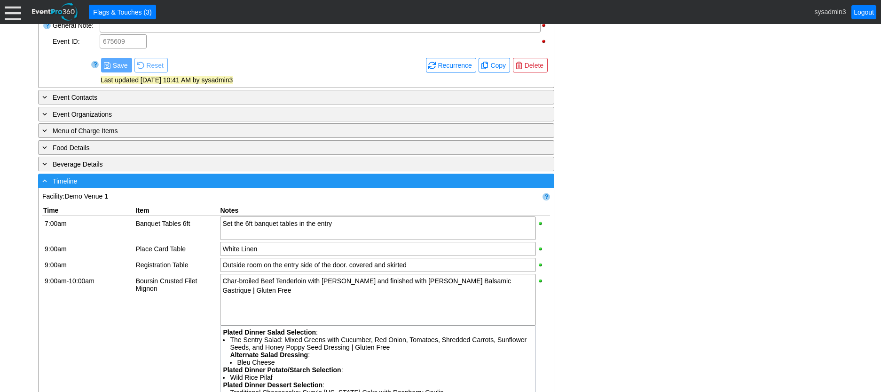
click at [212, 186] on div "- Timeline" at bounding box center [276, 180] width 473 height 11
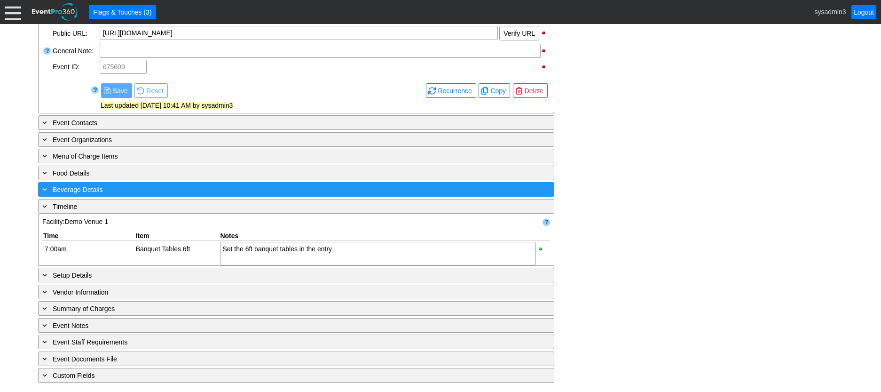
scroll to position [363, 0]
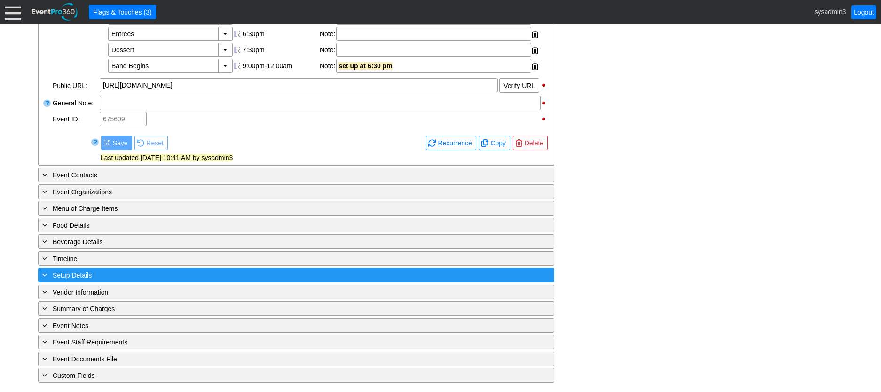
click at [202, 274] on div "+ Setup Details" at bounding box center [276, 274] width 473 height 11
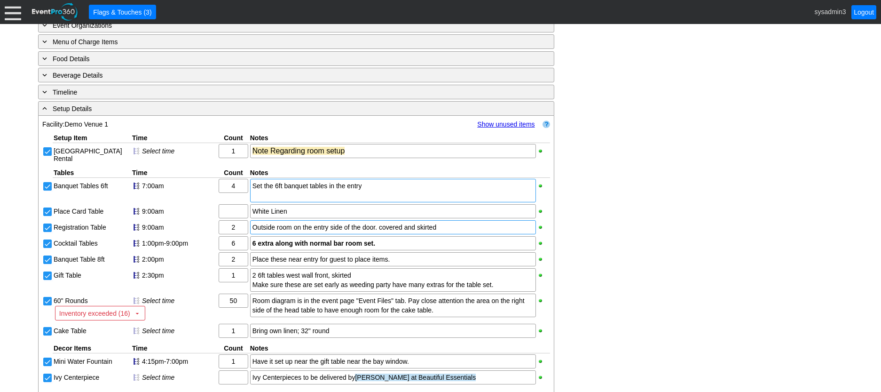
scroll to position [517, 0]
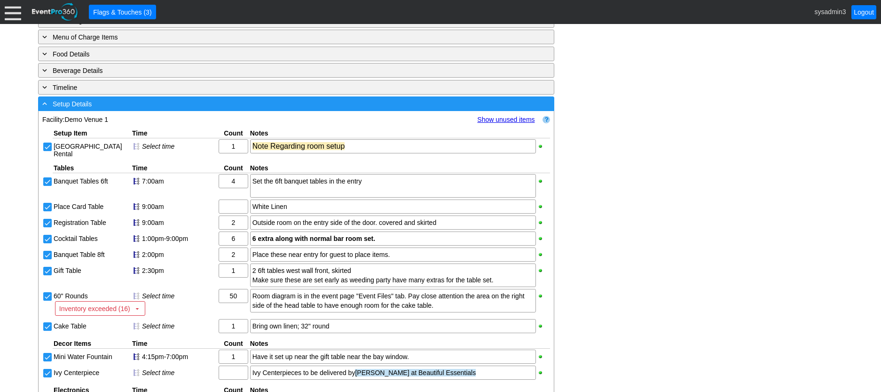
click at [243, 109] on div "- Setup Details" at bounding box center [276, 103] width 473 height 11
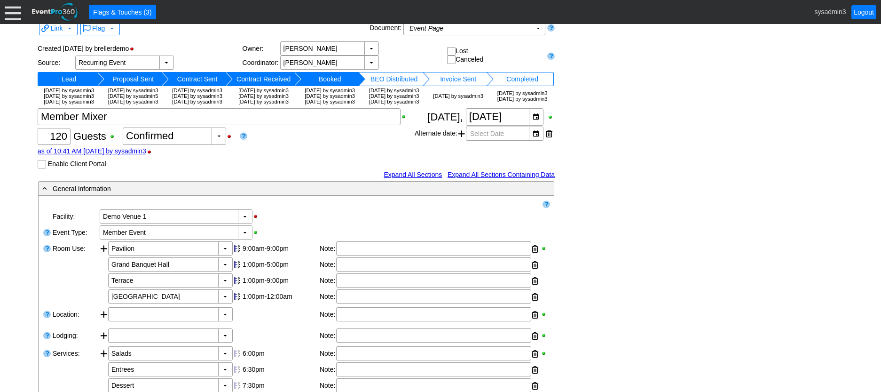
scroll to position [0, 0]
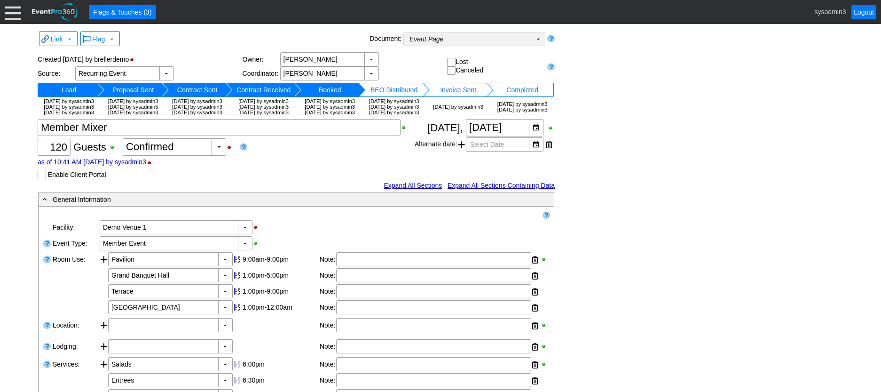
click at [512, 39] on td "Event Page Χ" at bounding box center [468, 38] width 128 height 13
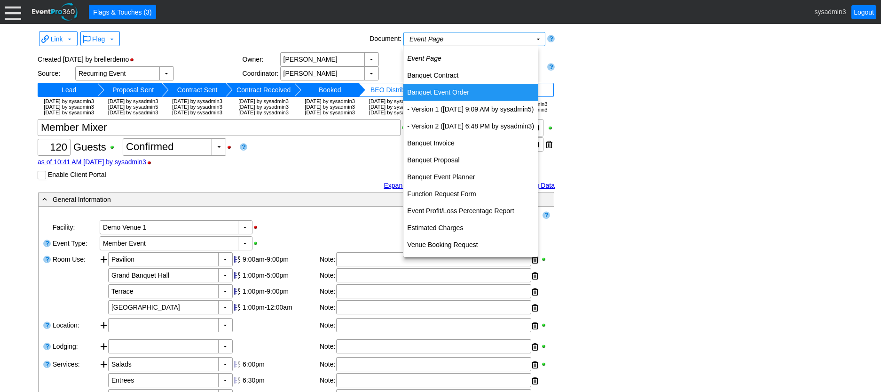
click at [440, 91] on td "Banquet Event Order" at bounding box center [470, 92] width 134 height 17
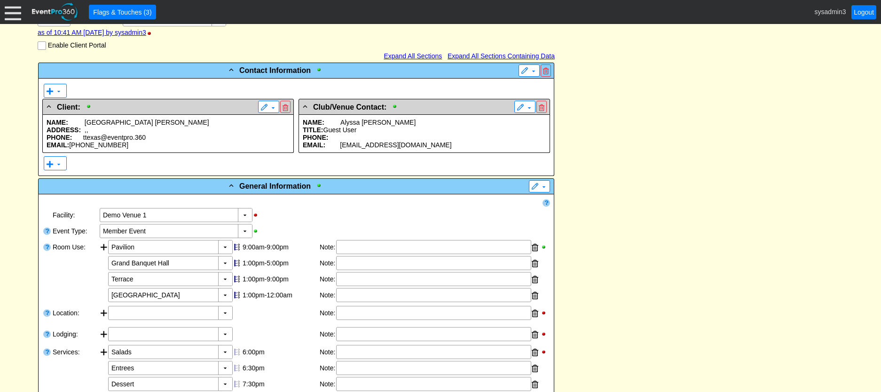
scroll to position [188, 0]
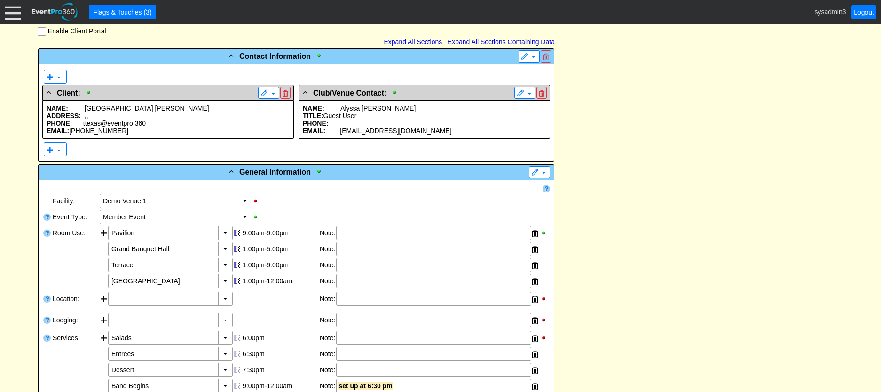
click at [190, 127] on p "PHONE: ttexas@eventpro.360" at bounding box center [168, 123] width 243 height 8
click at [385, 127] on p "PHONE:" at bounding box center [424, 123] width 243 height 8
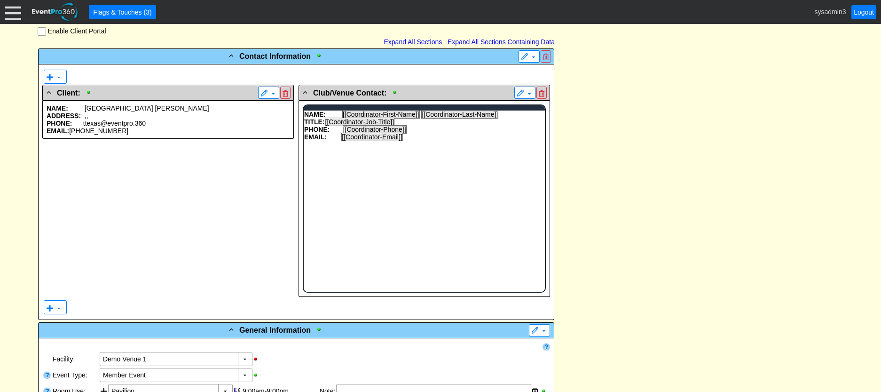
scroll to position [0, 0]
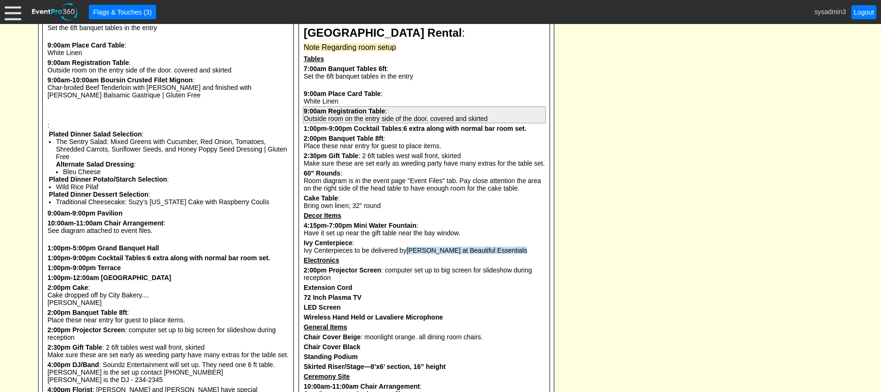
scroll to position [846, 0]
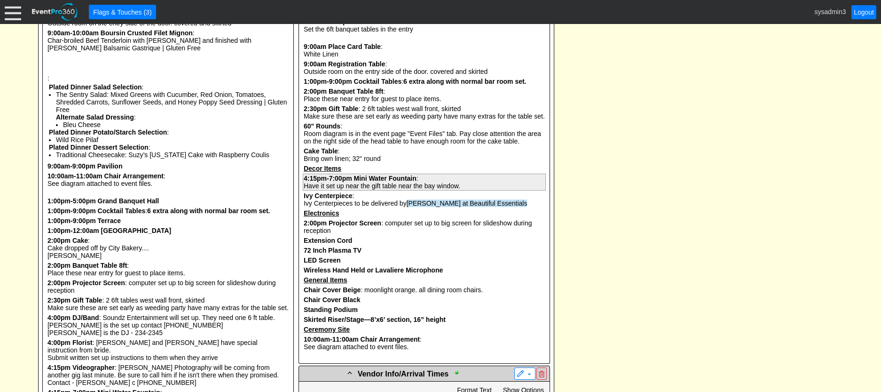
click at [387, 182] on b "Mini Water Fountain" at bounding box center [385, 178] width 63 height 8
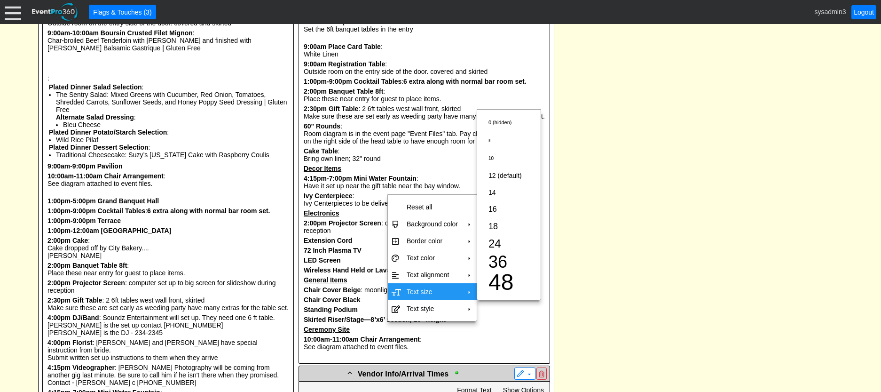
click at [421, 289] on td "Text size" at bounding box center [432, 291] width 59 height 17
click at [499, 242] on span "24" at bounding box center [495, 243] width 13 height 13
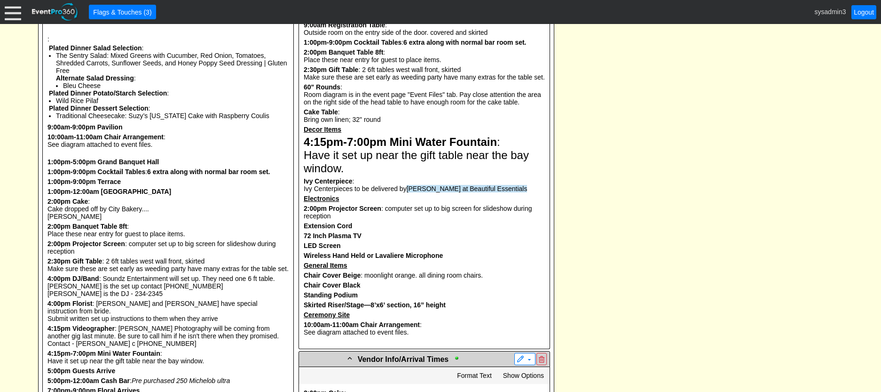
scroll to position [894, 0]
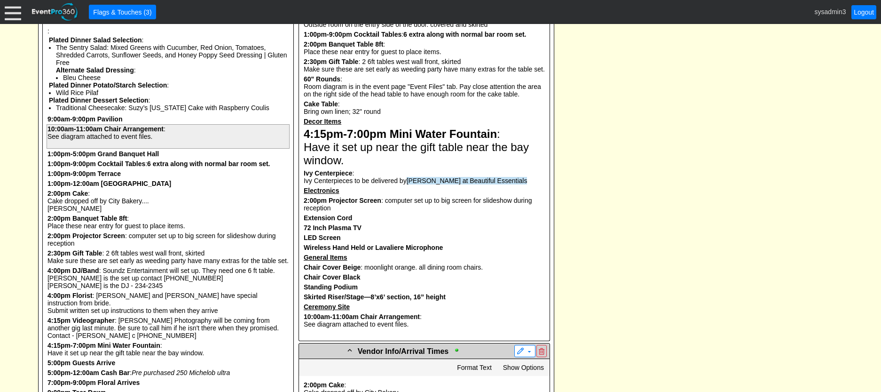
click at [149, 140] on div "See diagram attached to event files." at bounding box center [167, 137] width 241 height 8
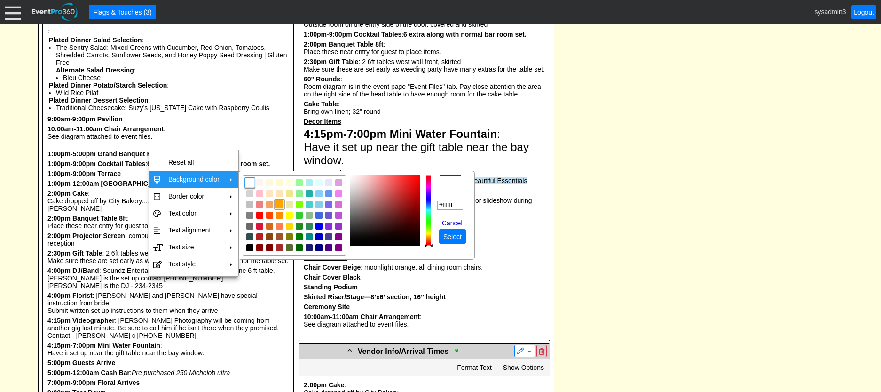
click at [278, 203] on img "focusNode" at bounding box center [279, 204] width 8 height 8
type input "#ffa500"
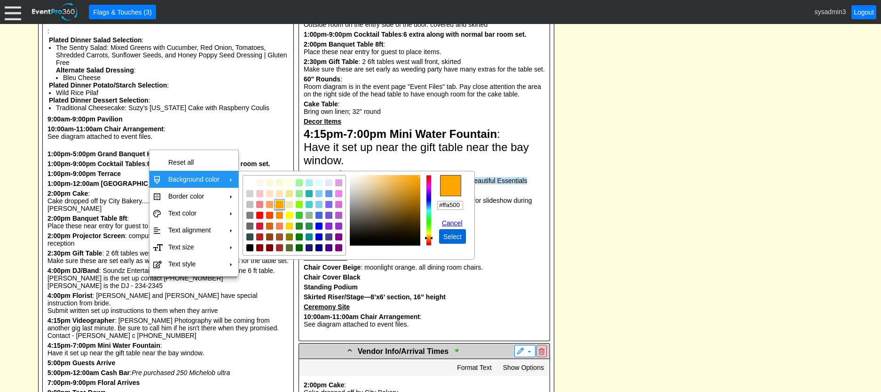
click at [453, 240] on span "Select" at bounding box center [453, 236] width 22 height 9
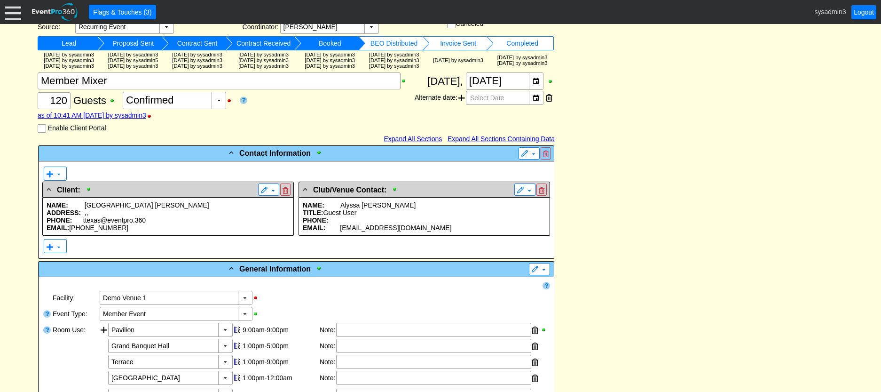
scroll to position [0, 0]
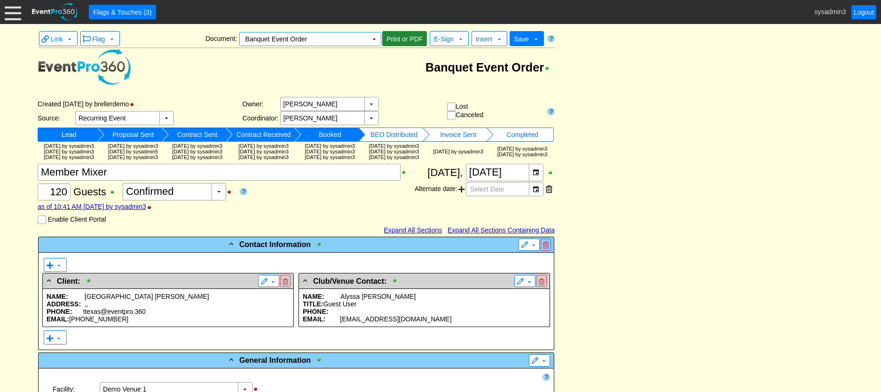
click at [401, 38] on span "Print or PDF" at bounding box center [405, 38] width 40 height 9
click at [375, 43] on td "▼" at bounding box center [374, 38] width 13 height 13
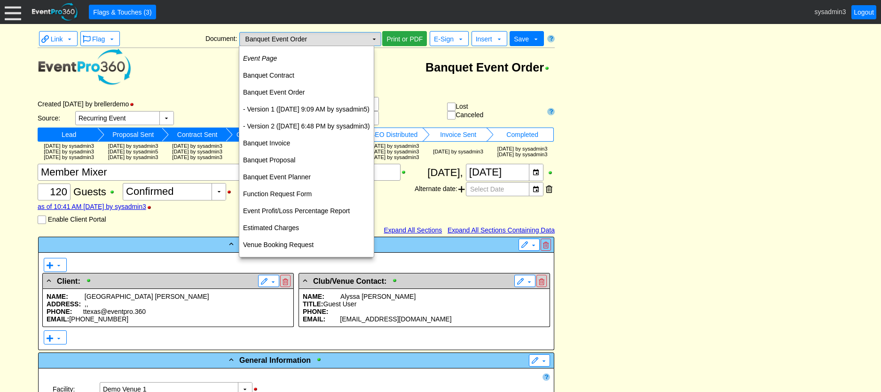
click at [373, 39] on td "▼" at bounding box center [374, 38] width 13 height 13
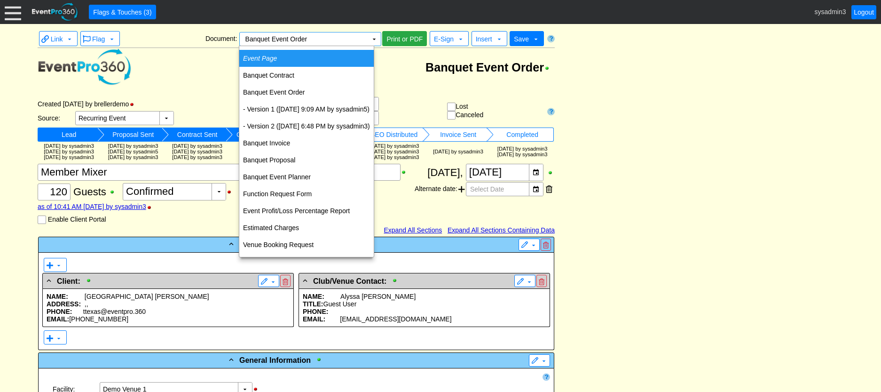
click at [288, 59] on td "Event Page" at bounding box center [306, 58] width 134 height 17
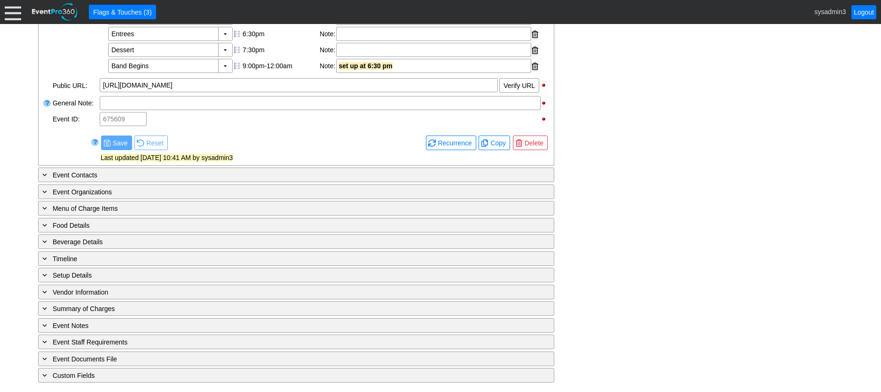
scroll to position [363, 0]
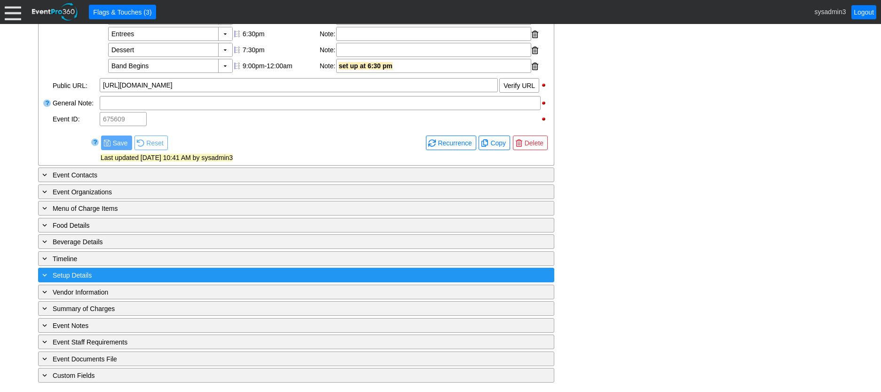
click at [147, 275] on div "+ Setup Details" at bounding box center [276, 274] width 473 height 11
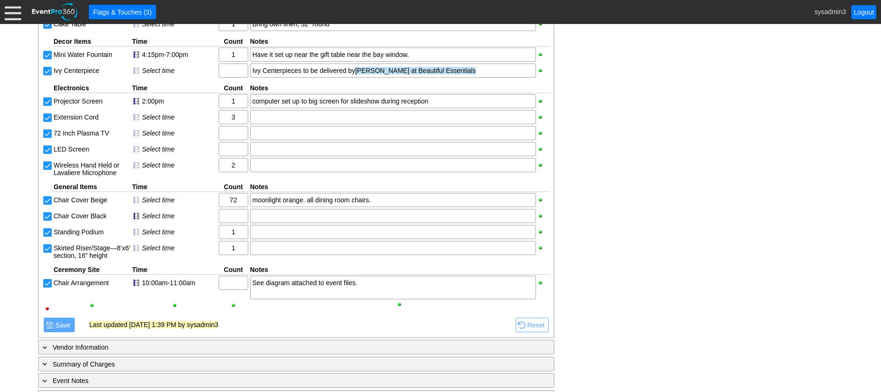
scroll to position [887, 0]
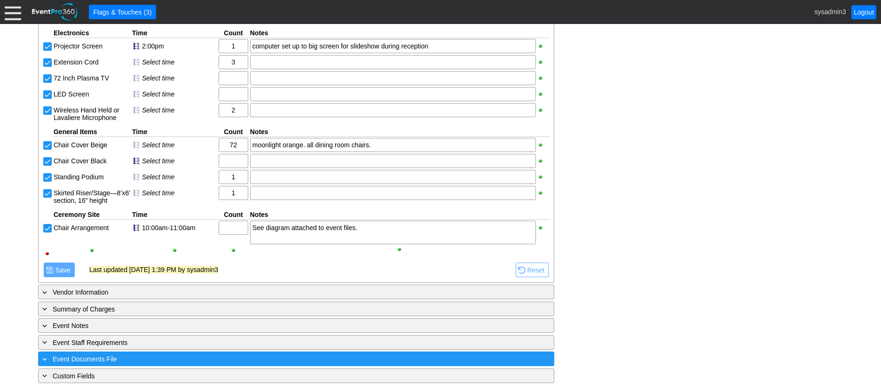
click at [158, 356] on div "+ Event Documents File" at bounding box center [276, 358] width 473 height 11
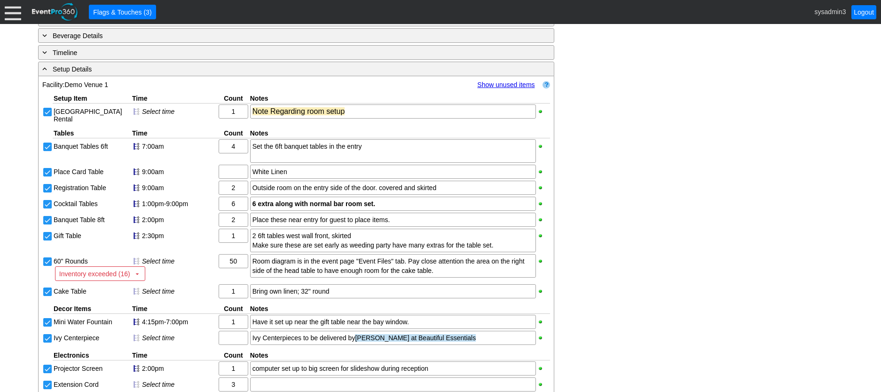
scroll to position [558, 0]
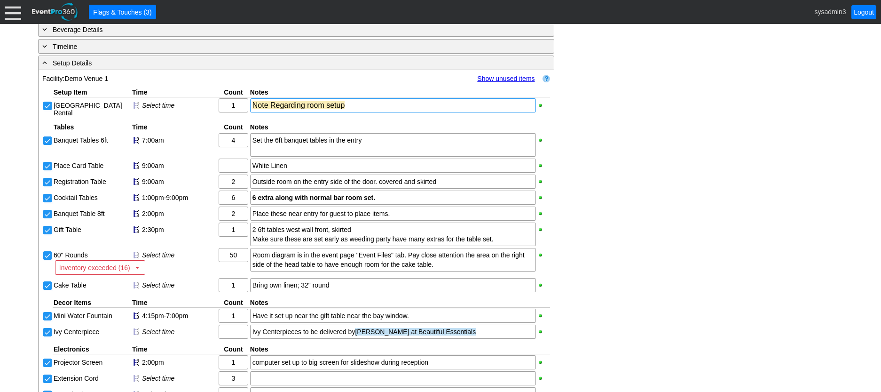
click at [359, 110] on div "Note Regarding room setup" at bounding box center [393, 105] width 281 height 9
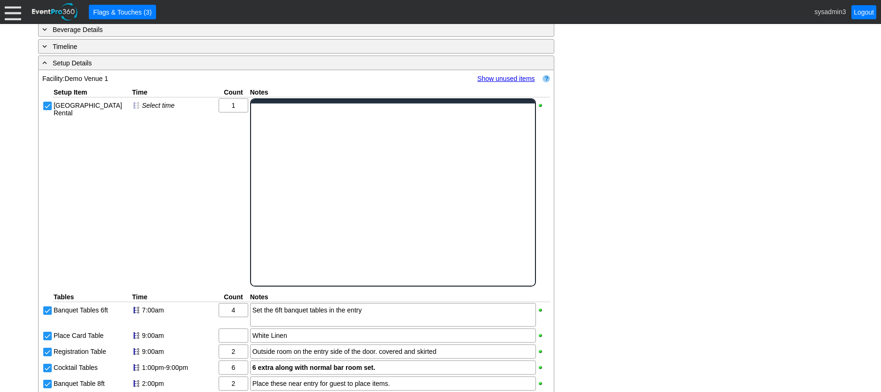
scroll to position [0, 0]
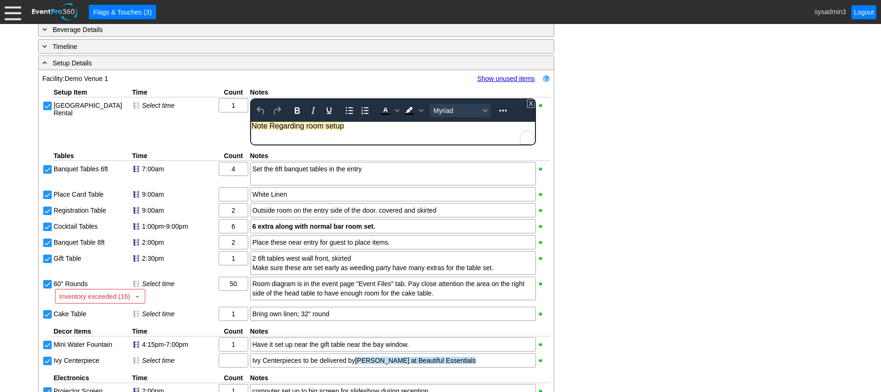
click at [359, 126] on div "Note Regarding room setup" at bounding box center [392, 126] width 283 height 8
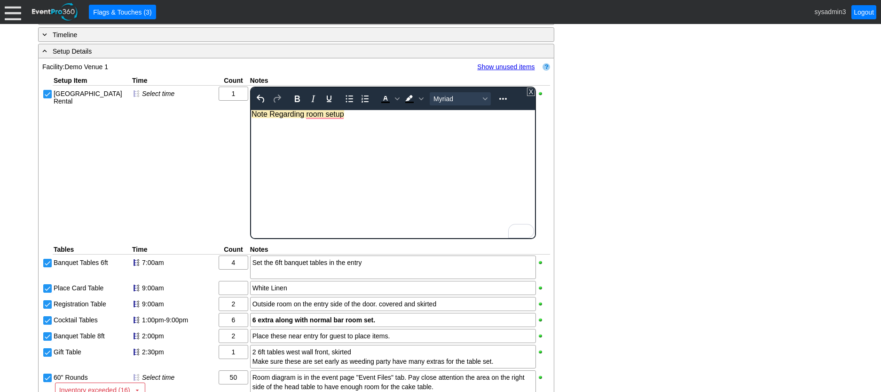
scroll to position [555, 0]
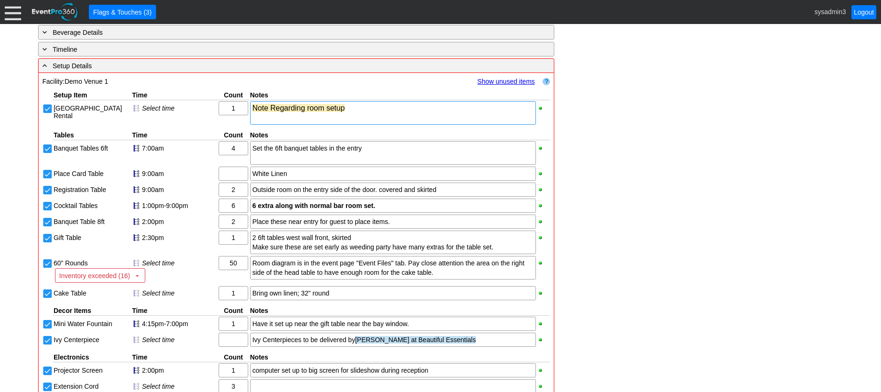
click at [657, 156] on div "- General Information ▼ Loading.... Remove all highlights Facility: ▼ Χ Demo Ve…" at bounding box center [440, 241] width 811 height 1210
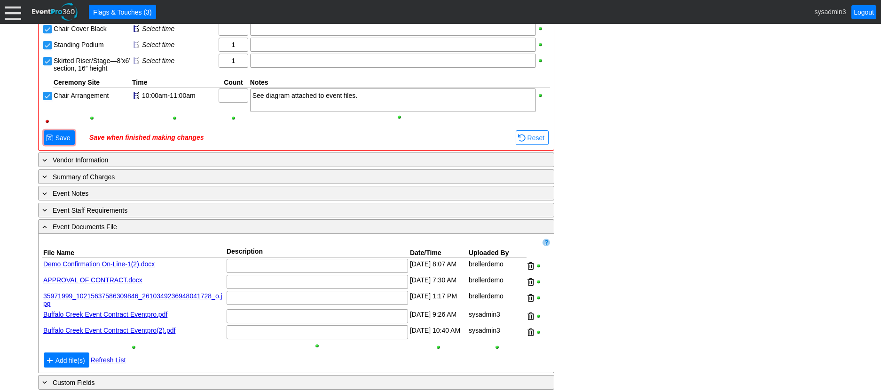
scroll to position [1038, 0]
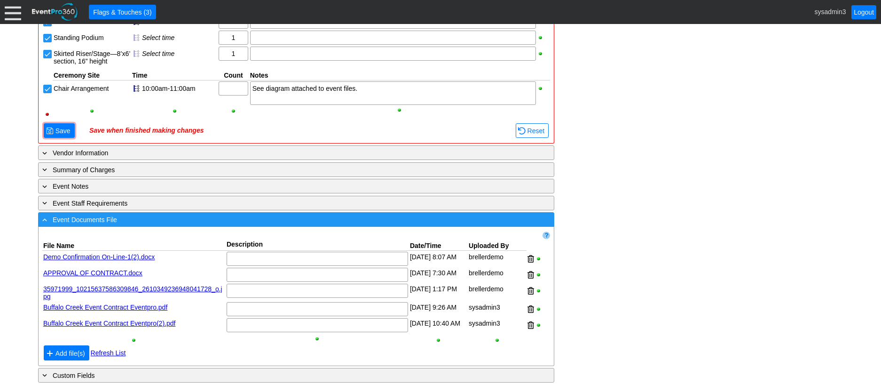
click at [212, 215] on div "- Event Documents File" at bounding box center [276, 219] width 473 height 11
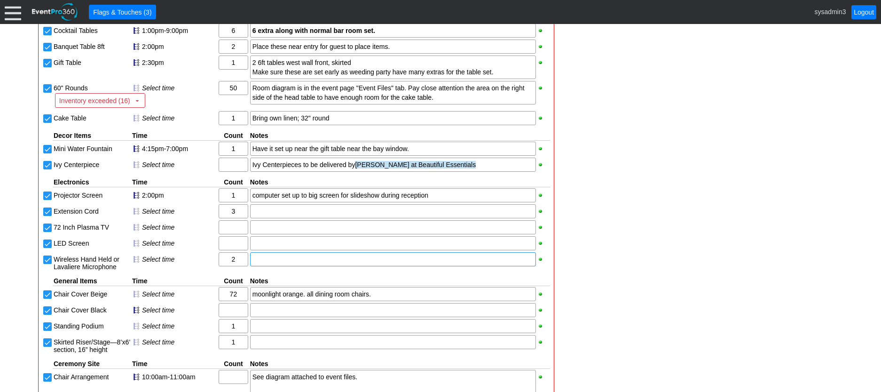
scroll to position [803, 0]
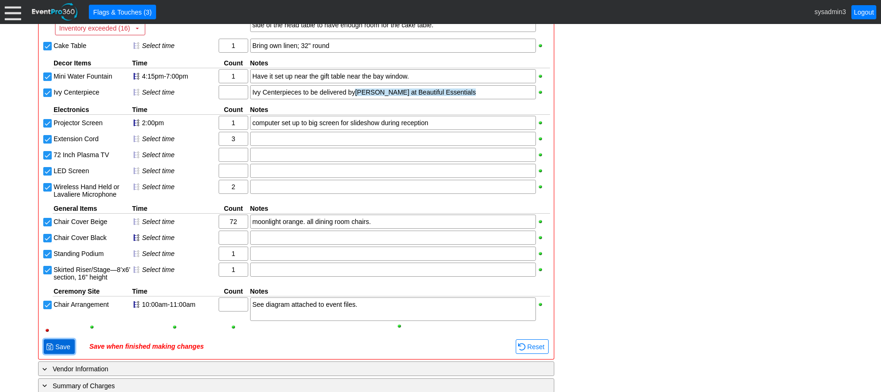
click at [65, 351] on span "Save" at bounding box center [63, 346] width 19 height 9
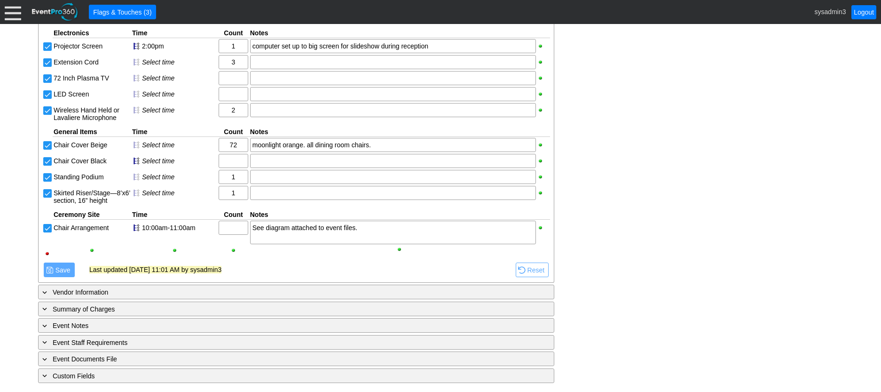
scroll to position [897, 0]
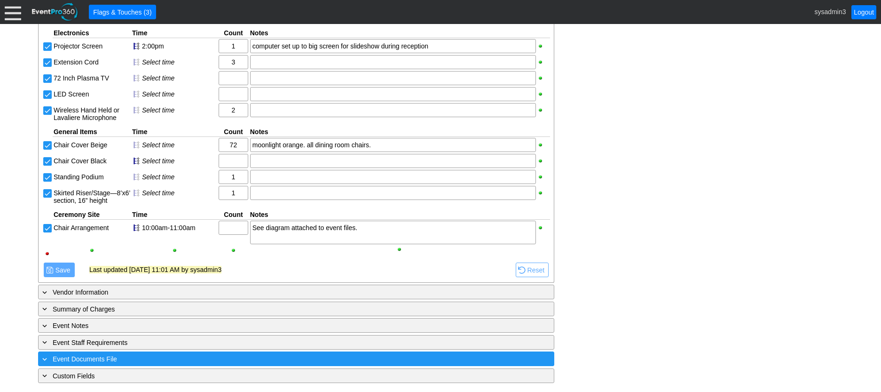
click at [154, 353] on div "+ Event Documents File" at bounding box center [276, 358] width 473 height 11
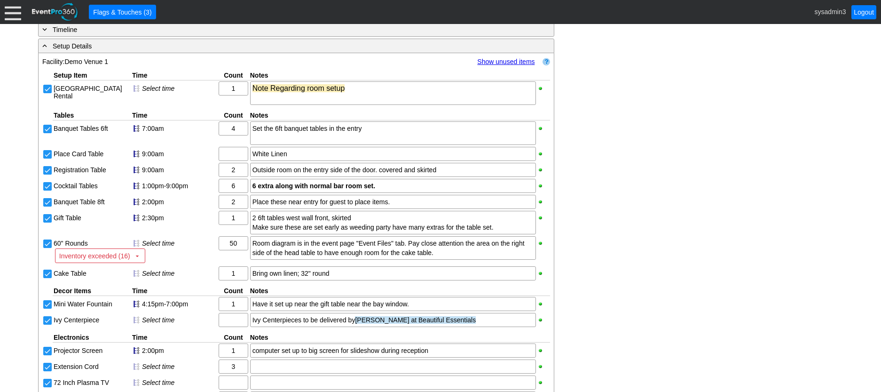
scroll to position [568, 0]
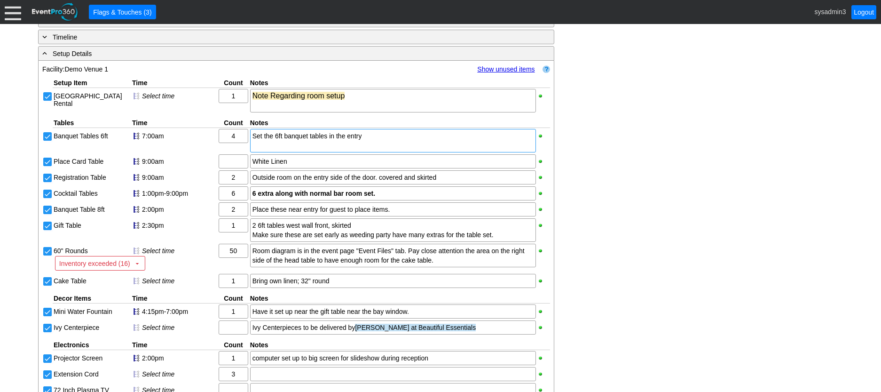
click at [381, 141] on div "Set the 6ft banquet tables in the entry" at bounding box center [393, 135] width 281 height 9
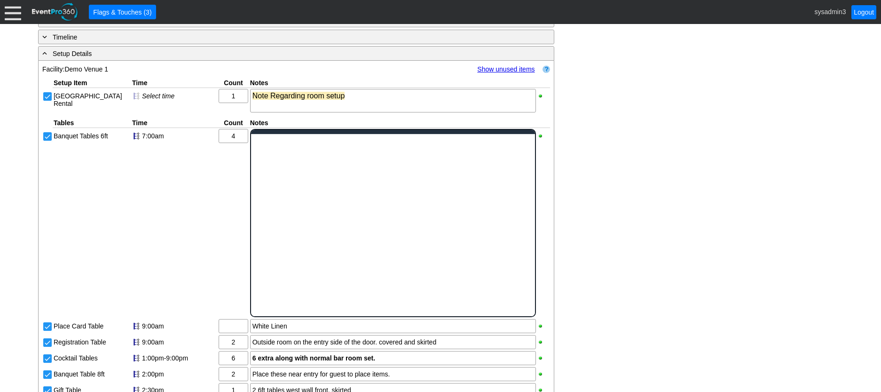
scroll to position [0, 0]
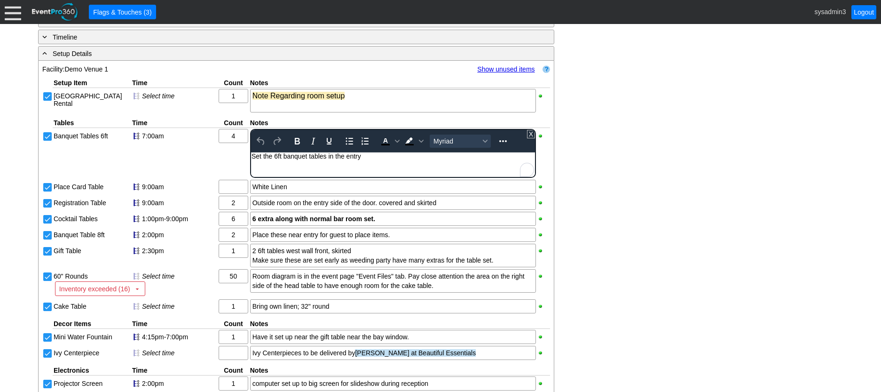
click at [372, 158] on div "Set the 6ft banquet tables in the entry" at bounding box center [392, 156] width 283 height 8
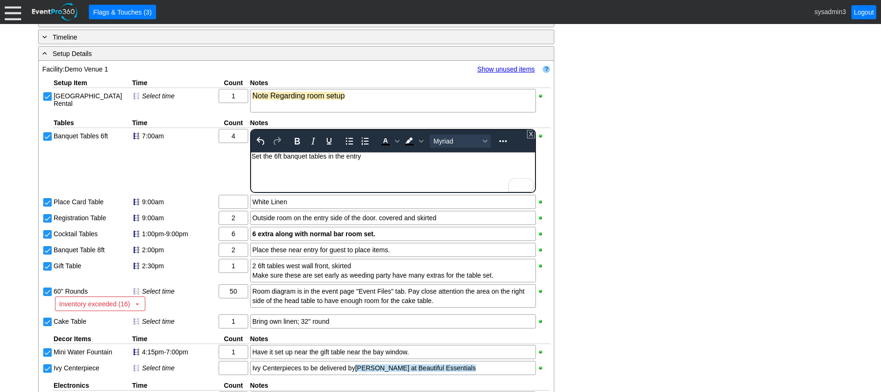
paste body "To enrich screen reader interactions, please activate Accessibility in Grammarl…"
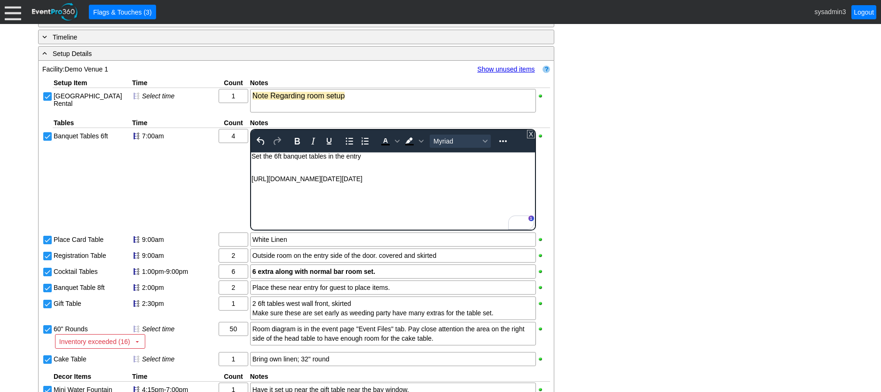
click at [263, 164] on div "To enrich screen reader interactions, please activate Accessibility in Grammarl…" at bounding box center [392, 164] width 283 height 8
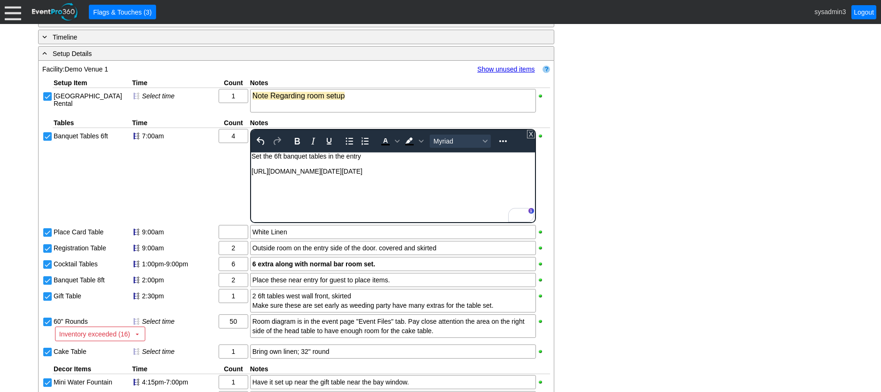
click at [288, 175] on div "https://eventpro360.blob.core.windows.net/eventfiles/d222ba0c-f558-44af-92a4-b1…" at bounding box center [392, 171] width 283 height 8
click at [294, 175] on div "https://eventpro360.blob.core.windows.net/eventfiles/d222ba0c-f558-44af-92a4-b1…" at bounding box center [392, 171] width 283 height 8
click at [692, 199] on div "- General Information ▼ Loading.... Remove all highlights Facility: ▼ Χ Demo Ve…" at bounding box center [440, 264] width 811 height 1281
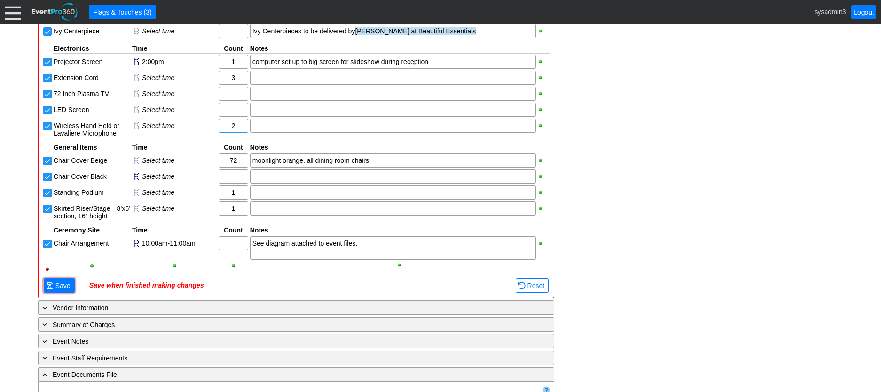
scroll to position [991, 0]
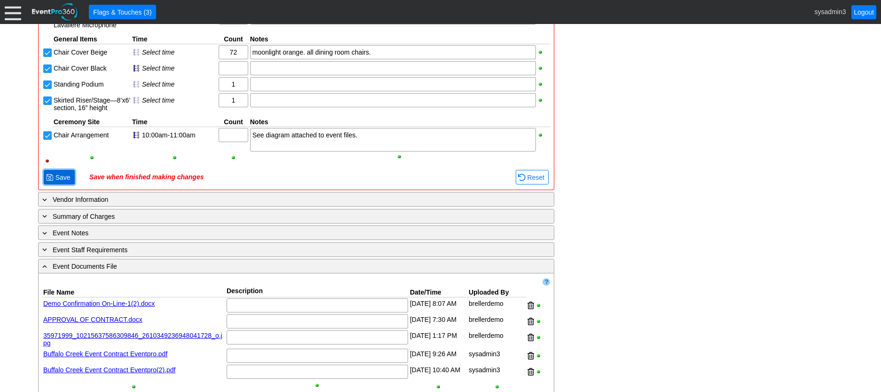
click at [64, 182] on span "Save" at bounding box center [63, 177] width 19 height 9
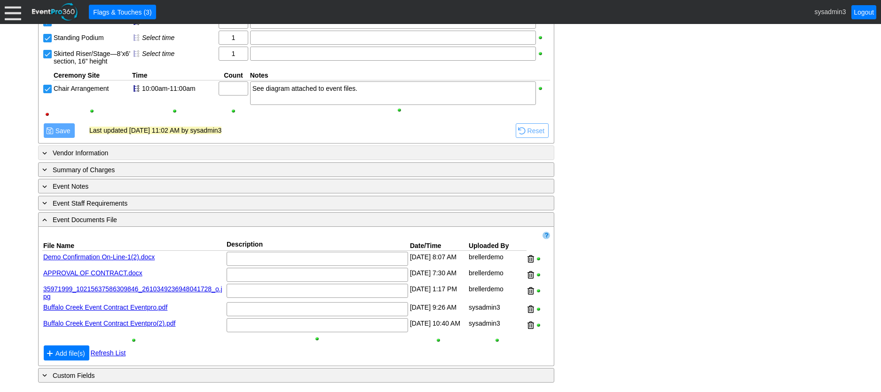
scroll to position [1094, 0]
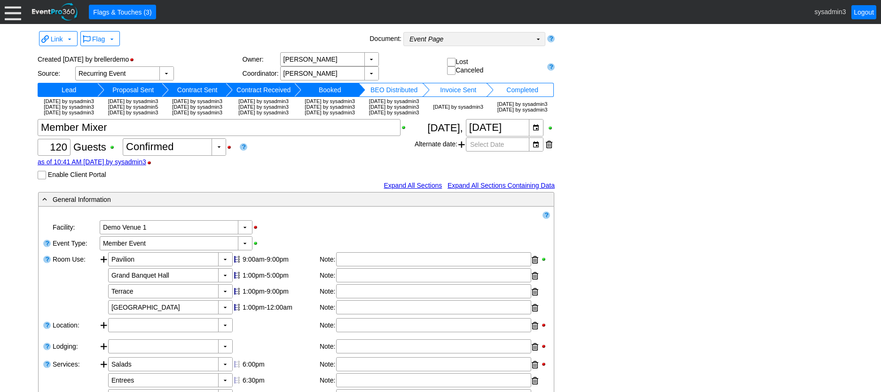
click at [486, 39] on td "Event Page Χ" at bounding box center [468, 38] width 128 height 13
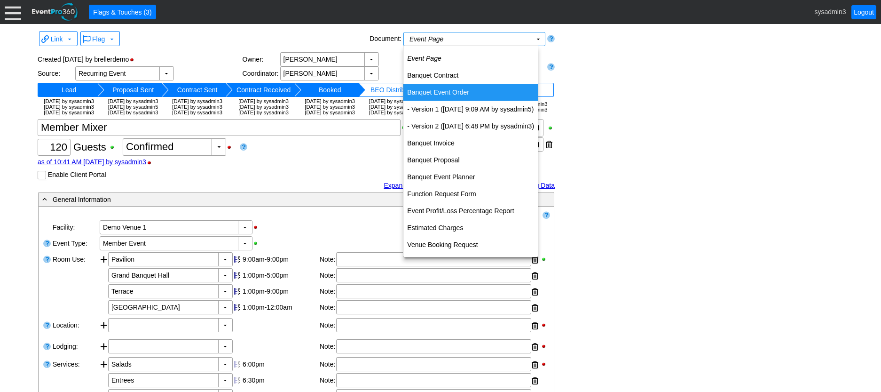
click at [442, 90] on td "Banquet Event Order" at bounding box center [470, 92] width 134 height 17
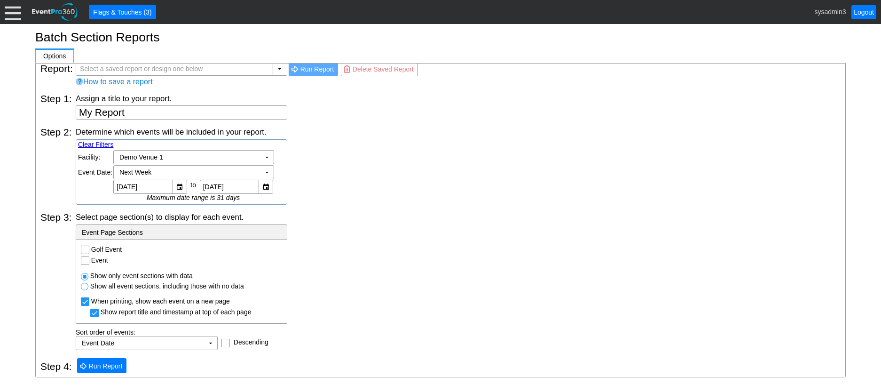
scroll to position [10, 0]
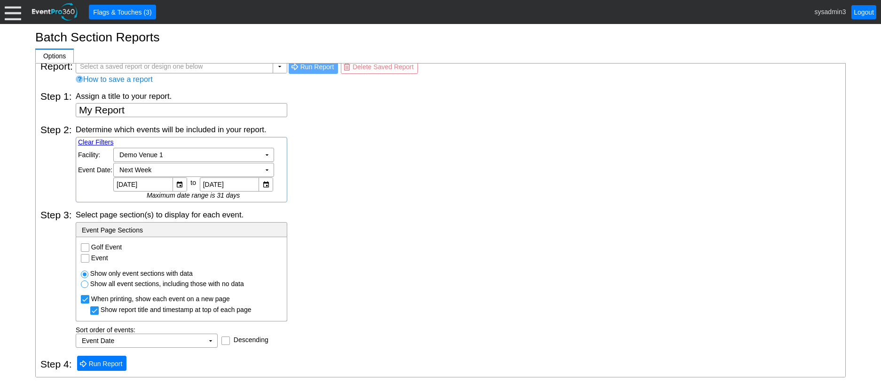
click at [84, 246] on input "Golf Event" at bounding box center [85, 248] width 9 height 9
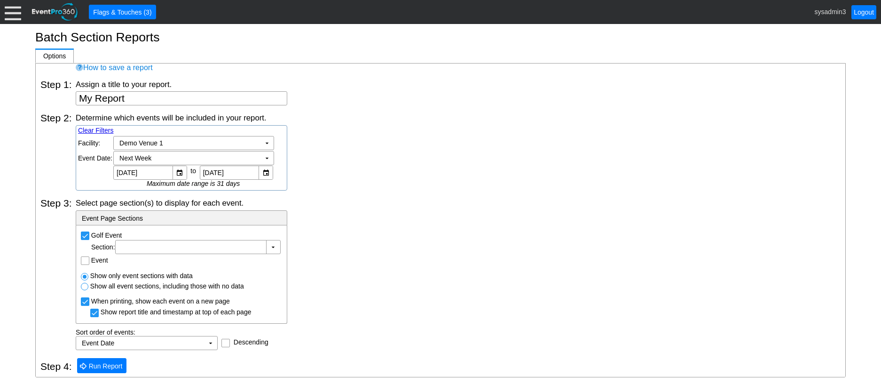
scroll to position [24, 0]
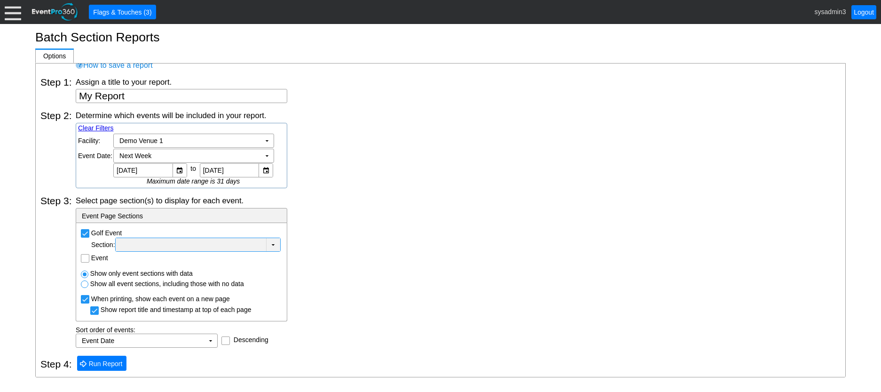
click at [190, 249] on div at bounding box center [191, 244] width 147 height 9
click at [420, 226] on div "Select page section(s) to display for each event. - Event Page Sections Golf Ev…" at bounding box center [458, 271] width 765 height 152
click at [82, 233] on input "Golf Event" at bounding box center [85, 233] width 9 height 9
checkbox input "false"
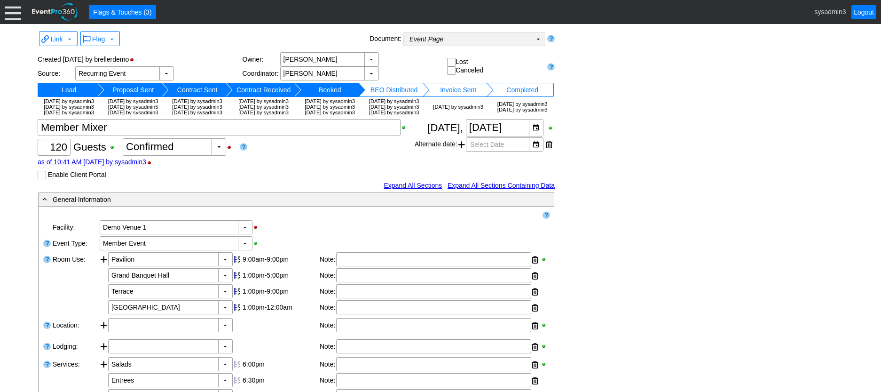
click at [460, 43] on td "Event Page Χ" at bounding box center [468, 38] width 128 height 13
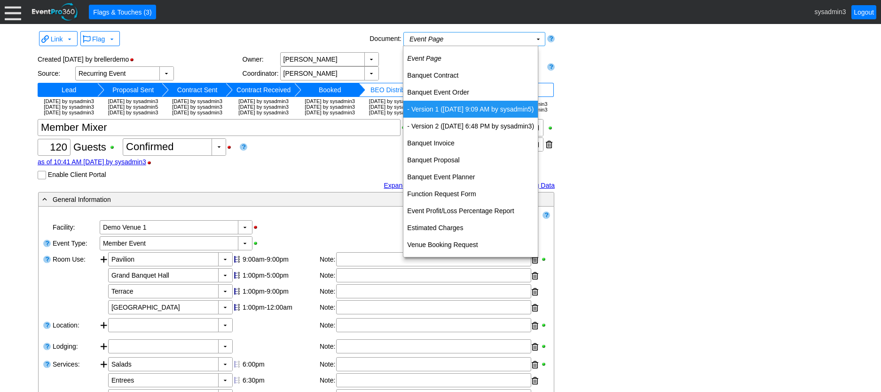
click at [592, 110] on div "Link ▼ Flag ▼ Document: Event Page Χ ▼ ● Print or PDF E-Sign ▼ Insert ▼ Save ▼ …" at bounding box center [440, 383] width 811 height 709
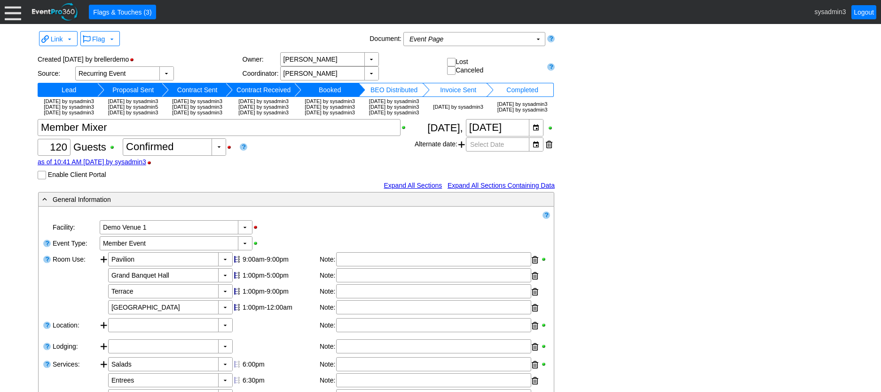
click at [8, 11] on div at bounding box center [13, 12] width 16 height 16
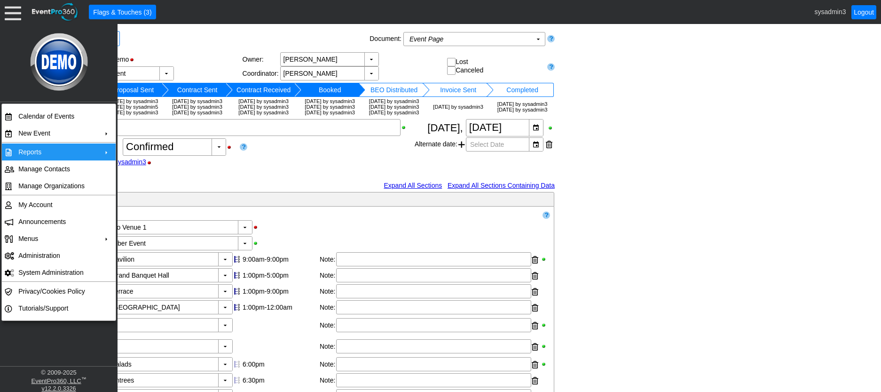
click at [99, 150] on td "+" at bounding box center [107, 151] width 17 height 17
click at [302, 166] on div "as of 10:41 AM [DATE] by sysadmin3" at bounding box center [226, 162] width 377 height 8
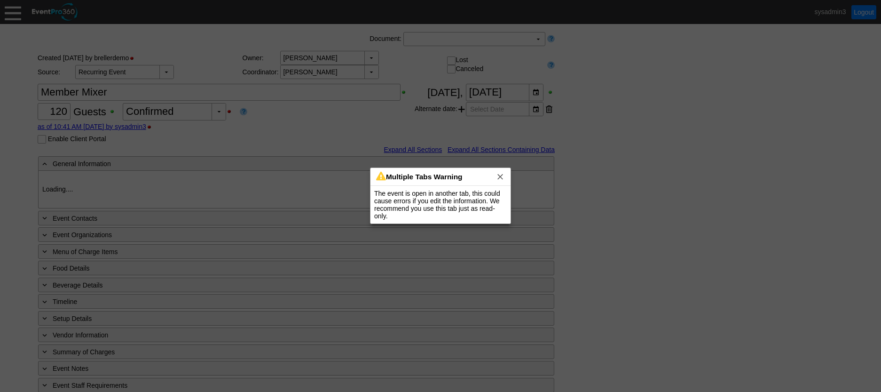
type input "Demo Venue 1"
type input "Member Event"
type input "[URL][DOMAIN_NAME]"
type input "675609"
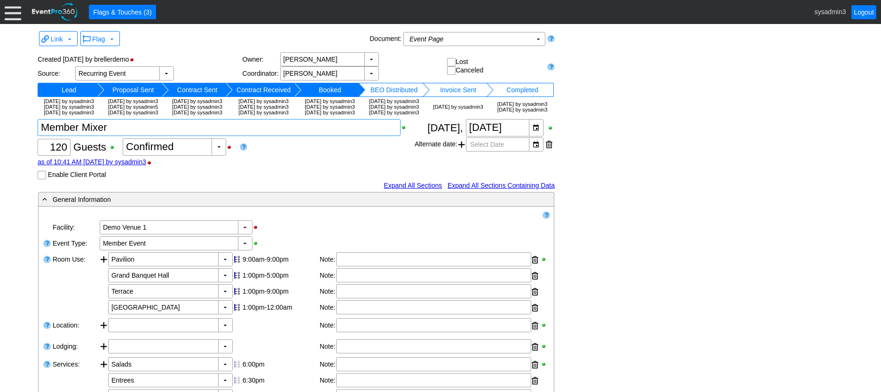
scroll to position [47, 0]
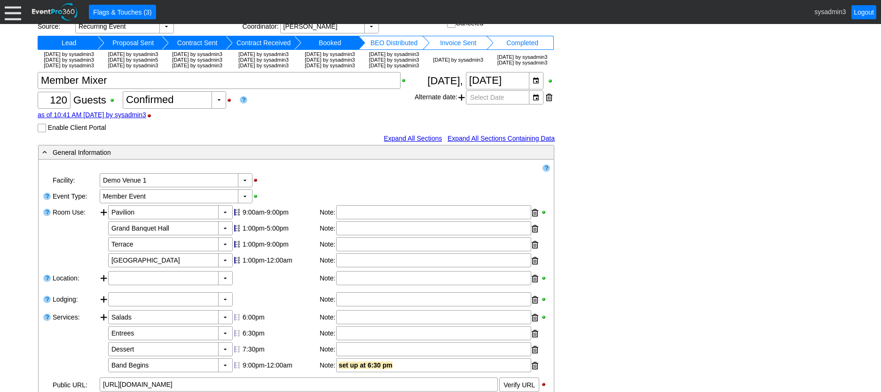
click at [43, 134] on input "Enable Client Portal" at bounding box center [42, 128] width 9 height 9
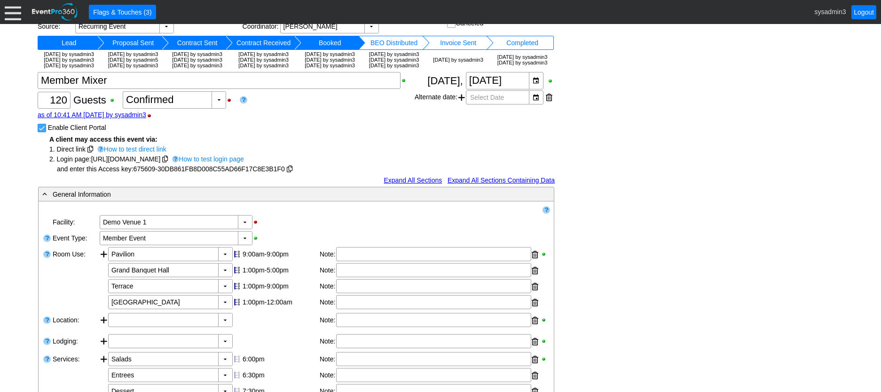
click at [43, 134] on input "Enable Client Portal" at bounding box center [42, 128] width 9 height 9
checkbox input "false"
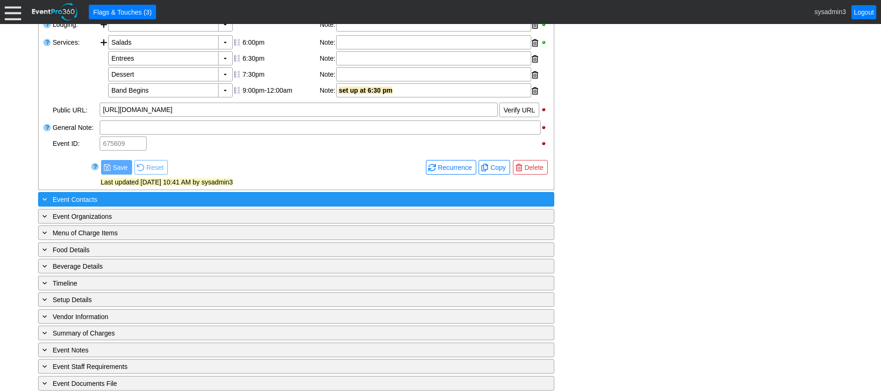
scroll to position [322, 0]
click at [150, 205] on div "+ Event Contacts" at bounding box center [276, 199] width 473 height 11
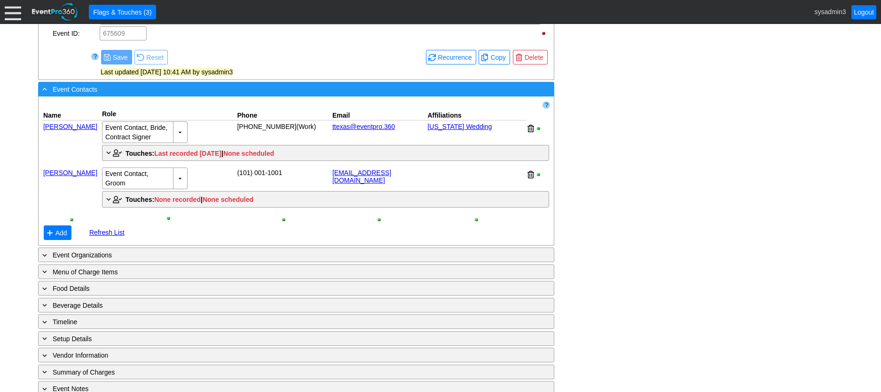
scroll to position [416, 0]
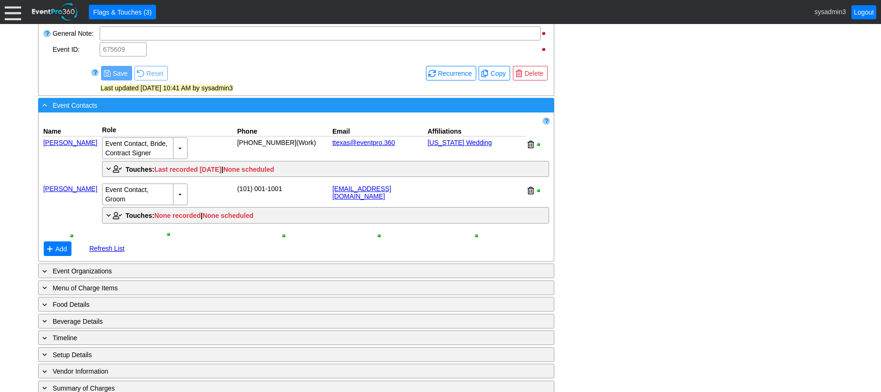
click at [240, 111] on div "- Event Contacts" at bounding box center [276, 105] width 473 height 11
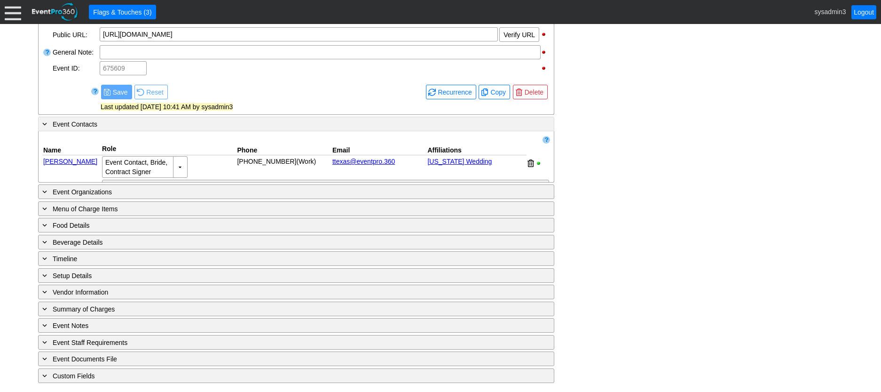
scroll to position [363, 0]
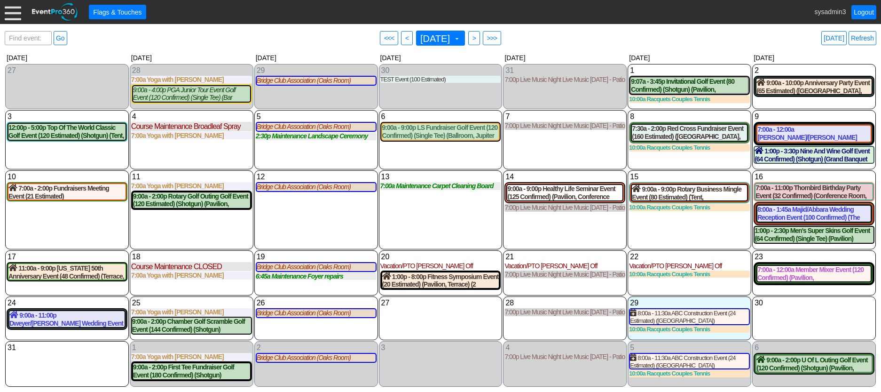
click at [12, 13] on div at bounding box center [13, 12] width 16 height 16
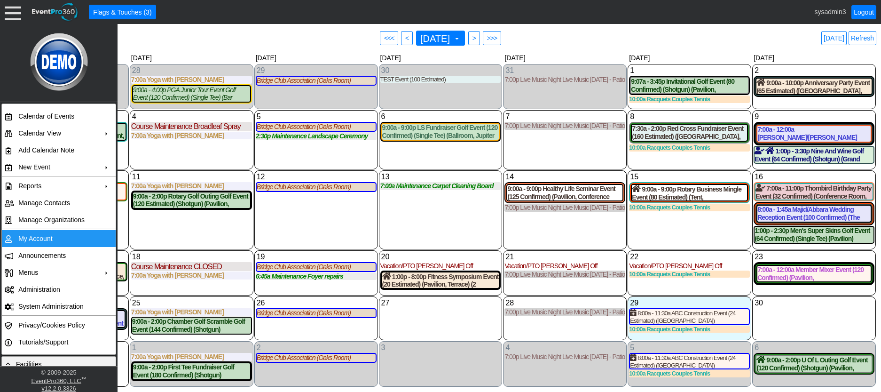
click at [40, 239] on td "My Account" at bounding box center [57, 238] width 84 height 17
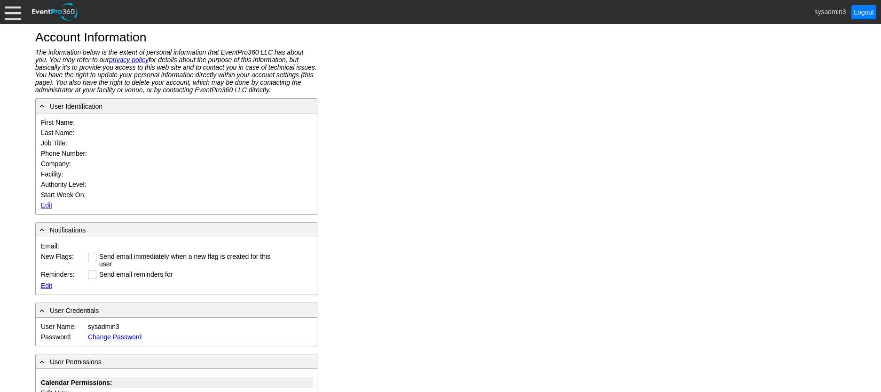
type input "System"
type input "Administrator"
type input "System Administrator"
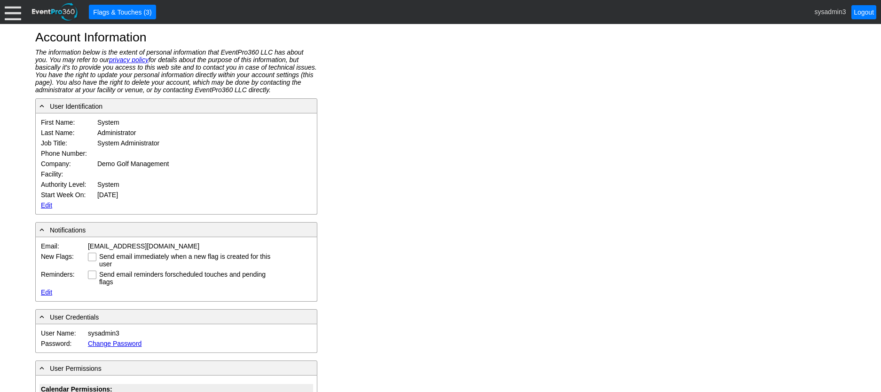
click at [43, 203] on link "Edit" at bounding box center [46, 205] width 11 height 8
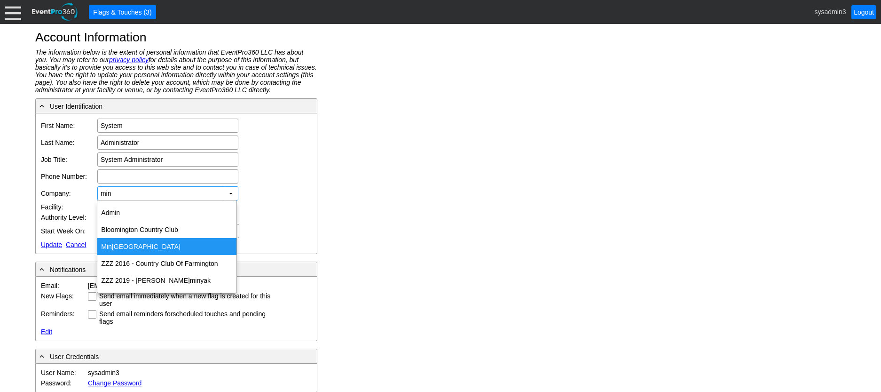
click at [125, 248] on div "[GEOGRAPHIC_DATA]" at bounding box center [166, 246] width 139 height 17
type input "[GEOGRAPHIC_DATA]"
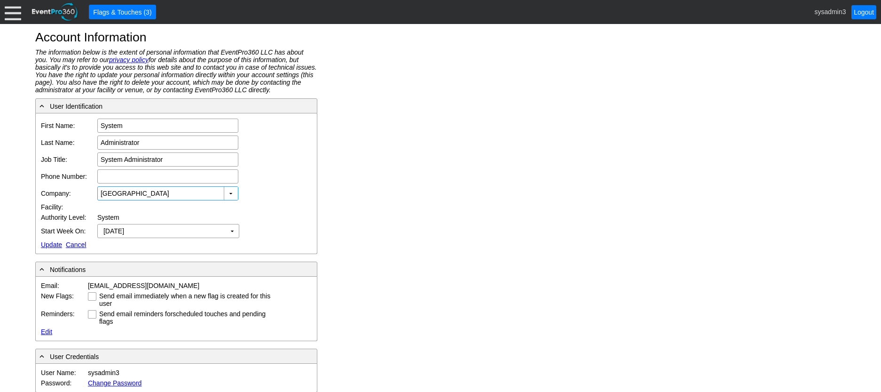
click at [48, 245] on link "Update" at bounding box center [51, 245] width 21 height 8
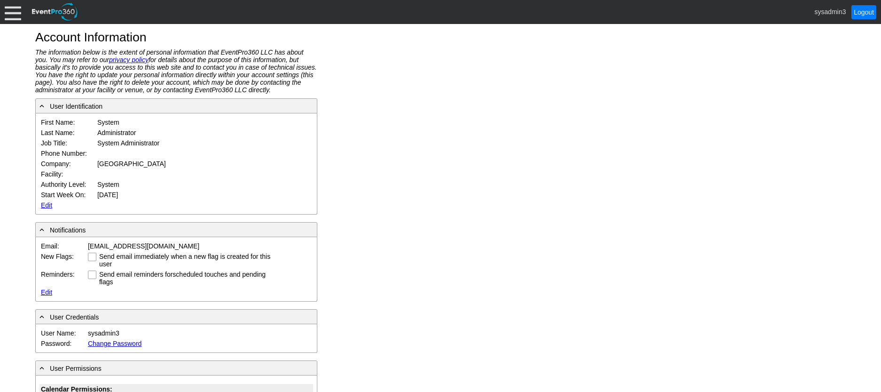
click at [16, 14] on div at bounding box center [13, 12] width 16 height 16
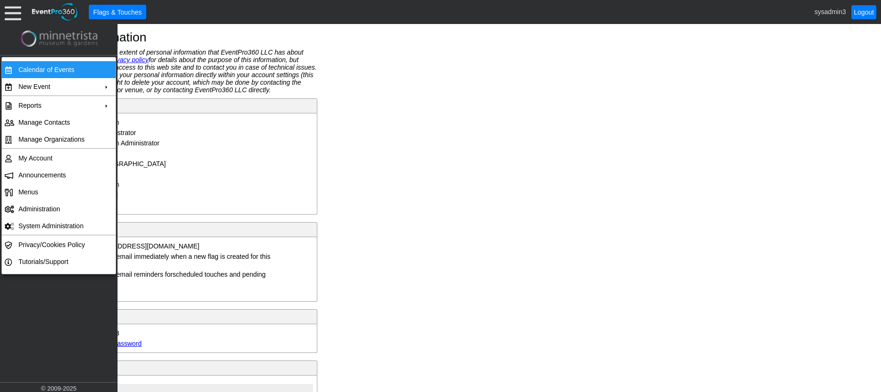
click at [36, 66] on td "Calendar of Events" at bounding box center [57, 69] width 84 height 17
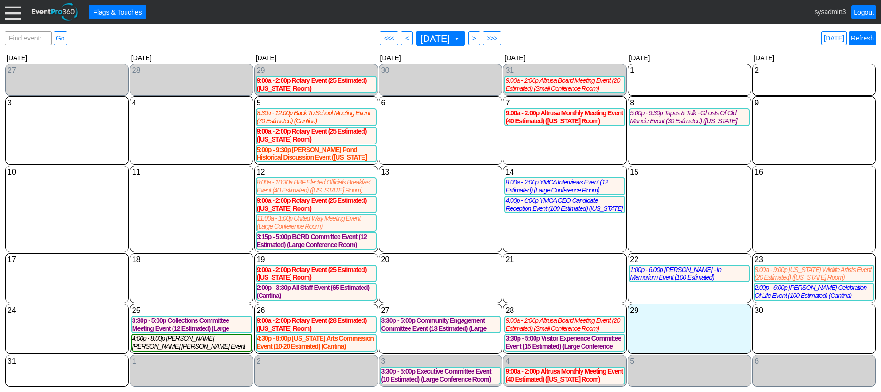
click at [864, 37] on link "Refresh" at bounding box center [863, 38] width 28 height 14
click at [10, 7] on div at bounding box center [13, 12] width 16 height 16
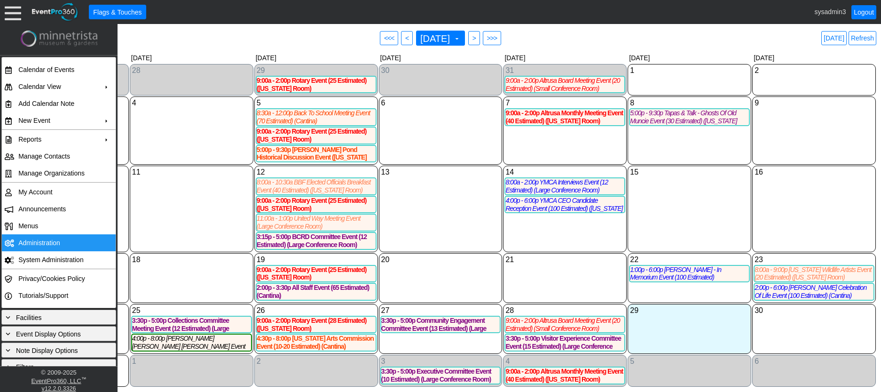
click at [43, 245] on td "Administration" at bounding box center [57, 242] width 84 height 17
click at [403, 35] on span "<" at bounding box center [406, 37] width 7 height 9
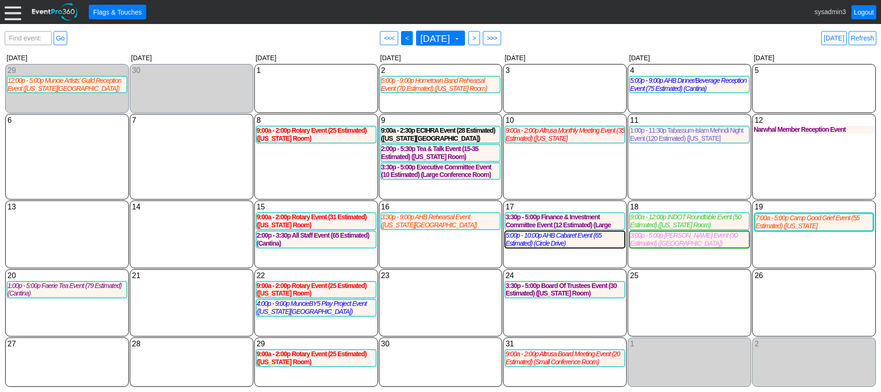
click at [403, 36] on span "<" at bounding box center [406, 37] width 7 height 9
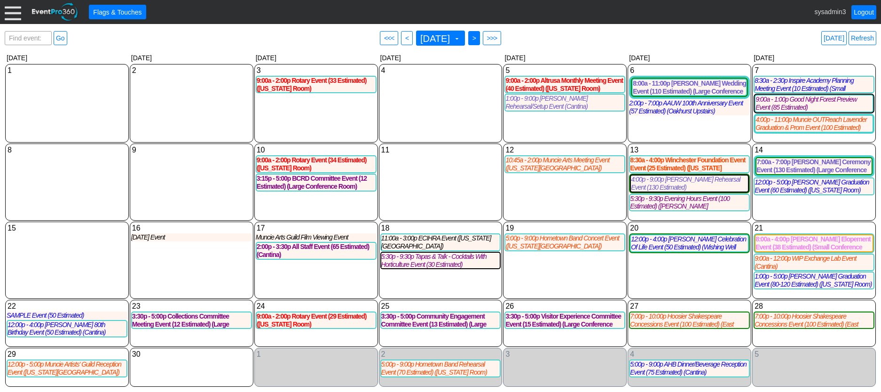
click at [476, 33] on span "● >" at bounding box center [474, 38] width 12 height 14
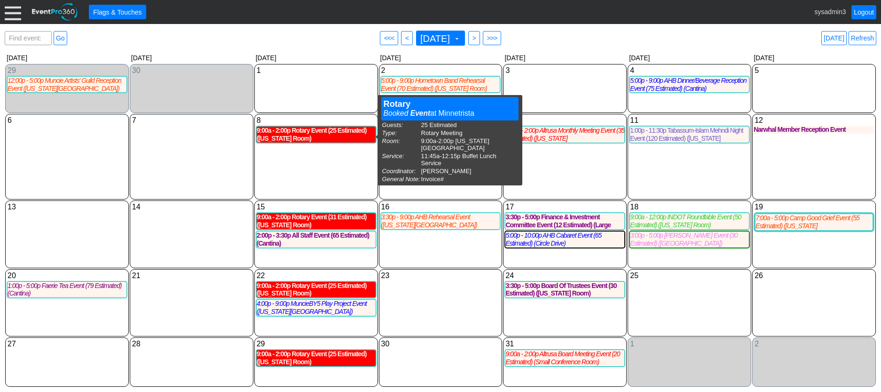
click at [290, 133] on div "9:00a - 2:00p Rotary Event (25 Estimated) ([US_STATE] Room)" at bounding box center [316, 135] width 119 height 16
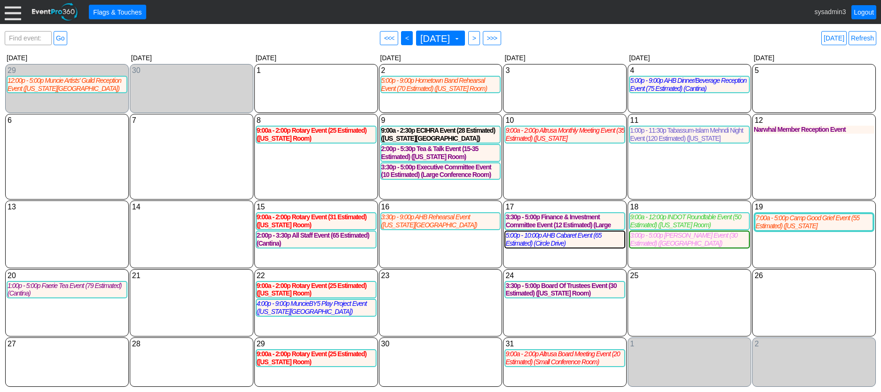
click at [403, 37] on span "<" at bounding box center [406, 37] width 7 height 9
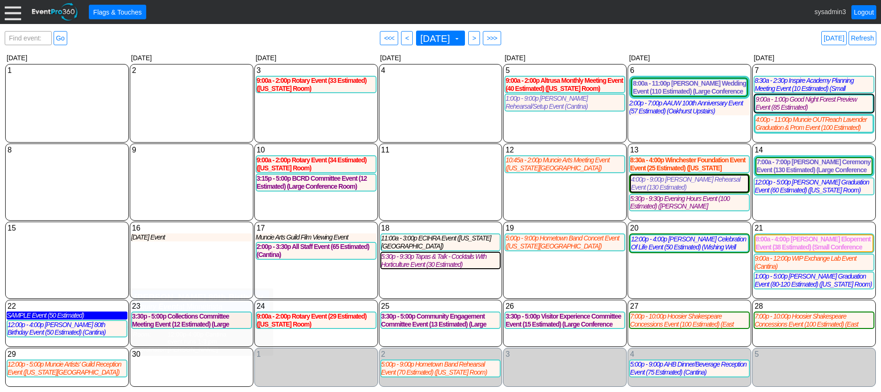
click at [45, 314] on div "SAMPLE Event (50 Estimated)" at bounding box center [67, 315] width 121 height 8
click at [862, 39] on link "Refresh" at bounding box center [863, 38] width 28 height 14
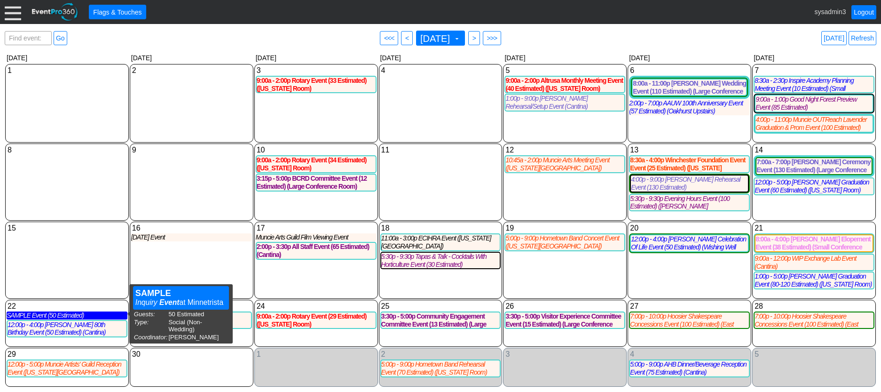
click at [54, 312] on div "SAMPLE Event (50 Estimated)" at bounding box center [67, 315] width 121 height 8
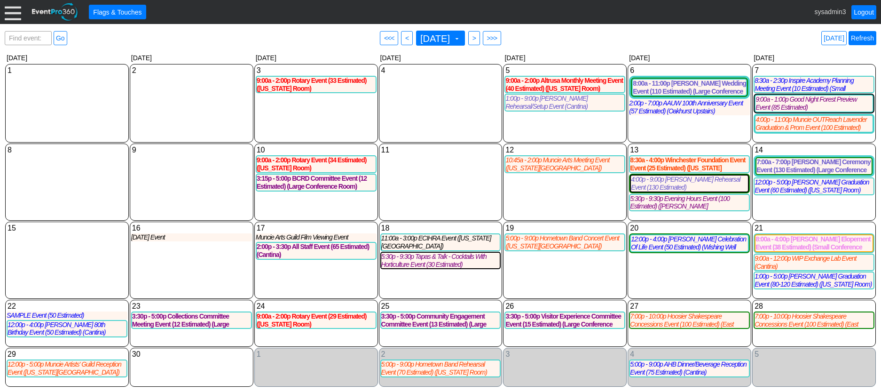
click at [870, 33] on link "Refresh" at bounding box center [863, 38] width 28 height 14
click at [865, 10] on link "Logout" at bounding box center [864, 12] width 25 height 14
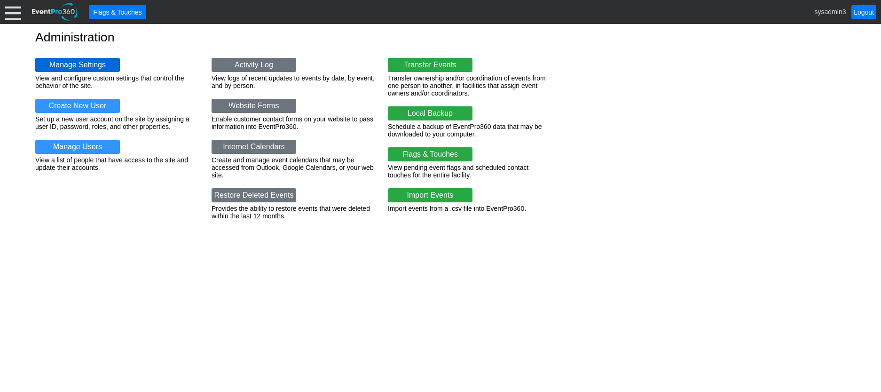
click at [95, 61] on link "Manage Settings" at bounding box center [77, 65] width 85 height 14
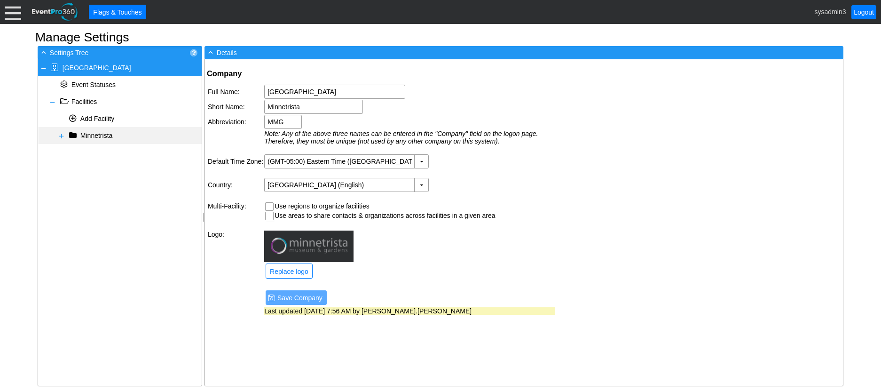
click at [59, 136] on span at bounding box center [62, 136] width 8 height 8
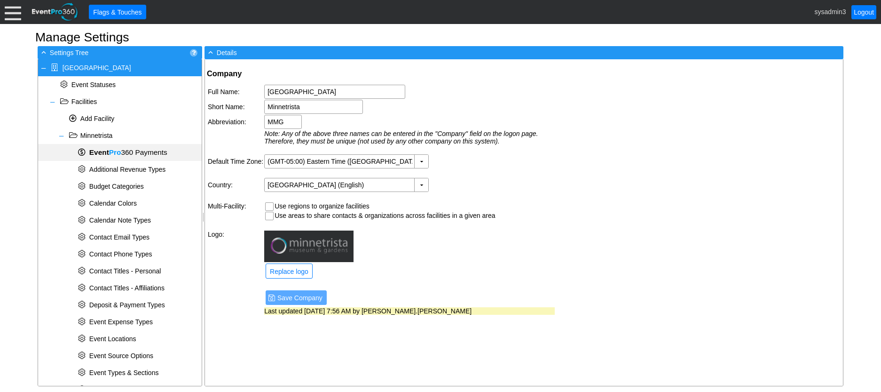
click at [121, 151] on span "Event Pro 360 Payments" at bounding box center [128, 152] width 78 height 8
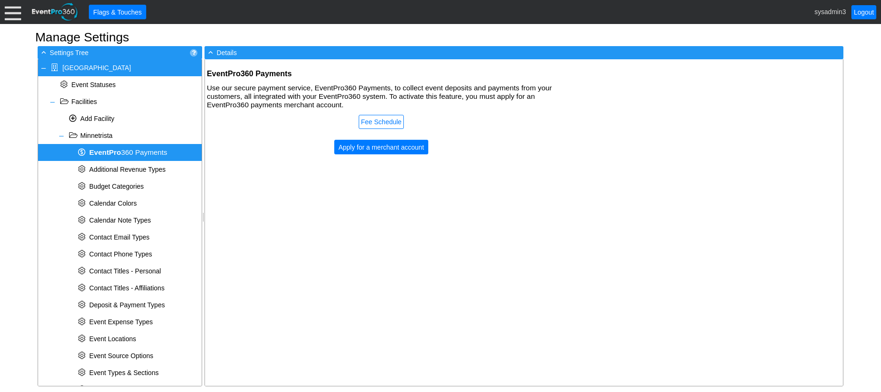
click at [12, 9] on div at bounding box center [13, 12] width 16 height 16
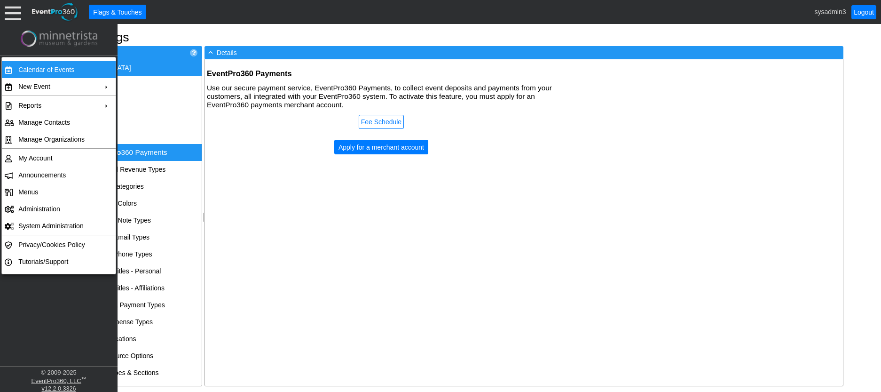
click at [27, 68] on td "Calendar of Events" at bounding box center [57, 69] width 84 height 17
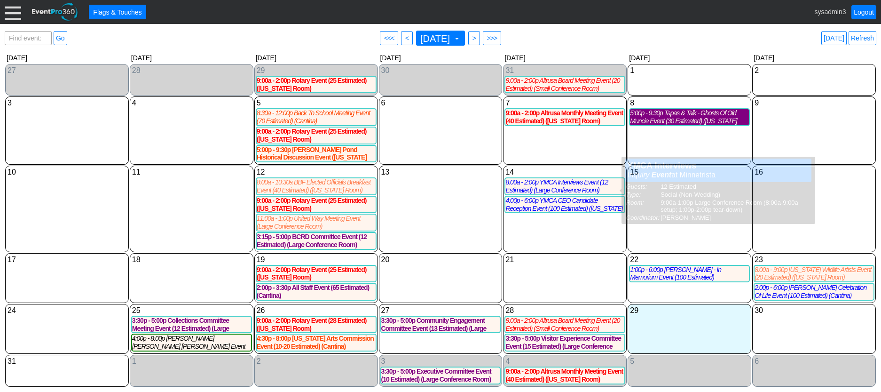
click at [692, 116] on div "5:00p - 9:30p Tapas & Talk - Ghosts Of Old Muncie Event (30 Estimated) ([US_STA…" at bounding box center [689, 117] width 119 height 16
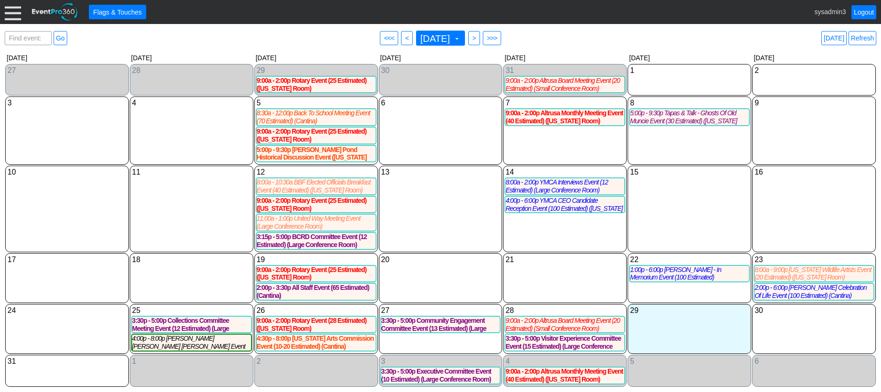
click at [9, 16] on div at bounding box center [13, 12] width 16 height 16
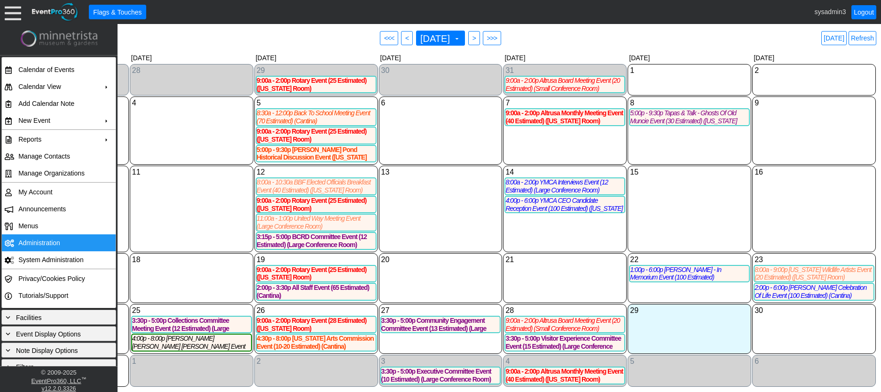
click at [23, 244] on td "Administration" at bounding box center [57, 242] width 84 height 17
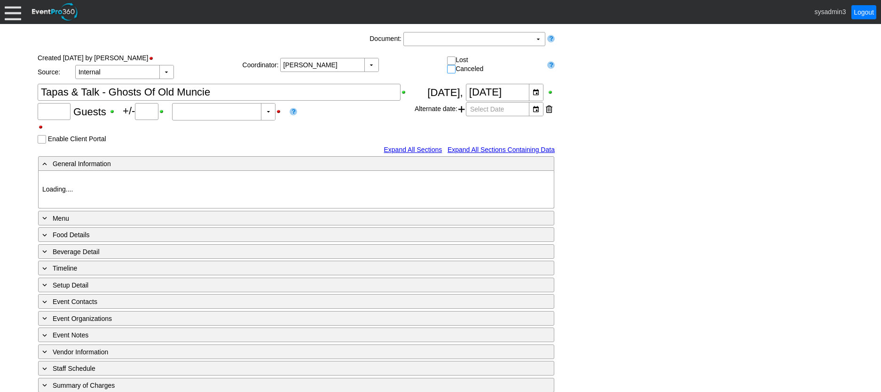
type input "30"
type input "0"
type input "Estimated"
type input "Minnetrista"
type input "In-House"
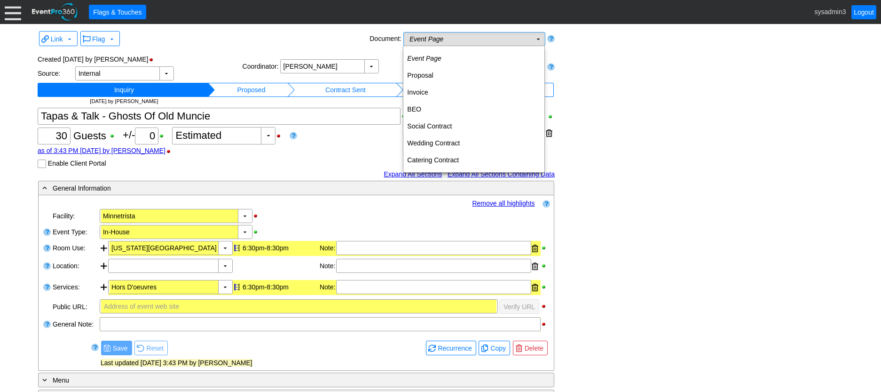
click at [497, 39] on td "Event Page Χ" at bounding box center [468, 38] width 128 height 13
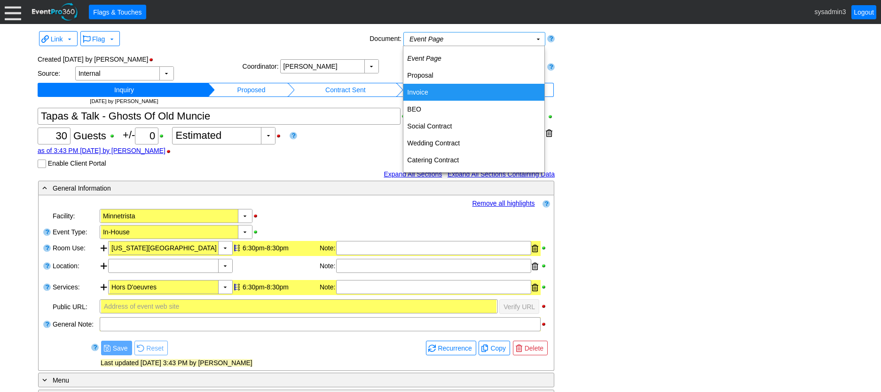
click at [423, 87] on td "Invoice" at bounding box center [473, 92] width 141 height 17
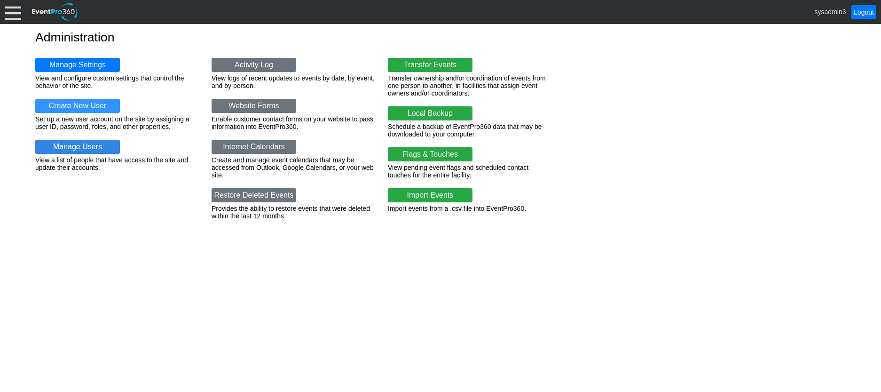
click at [82, 144] on link "Manage Users" at bounding box center [77, 147] width 85 height 14
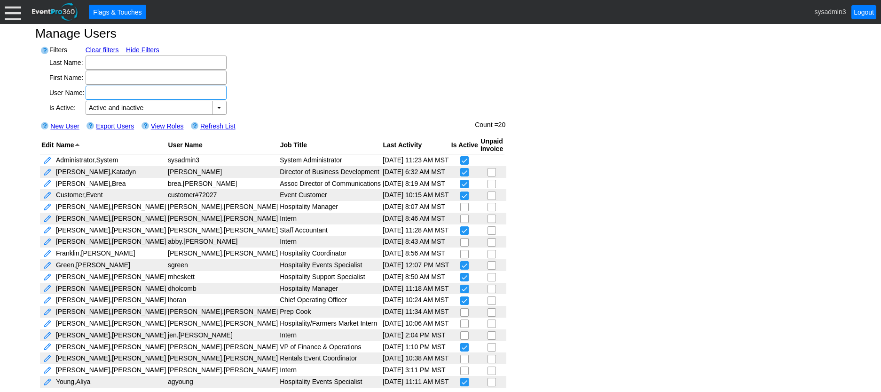
scroll to position [5, 0]
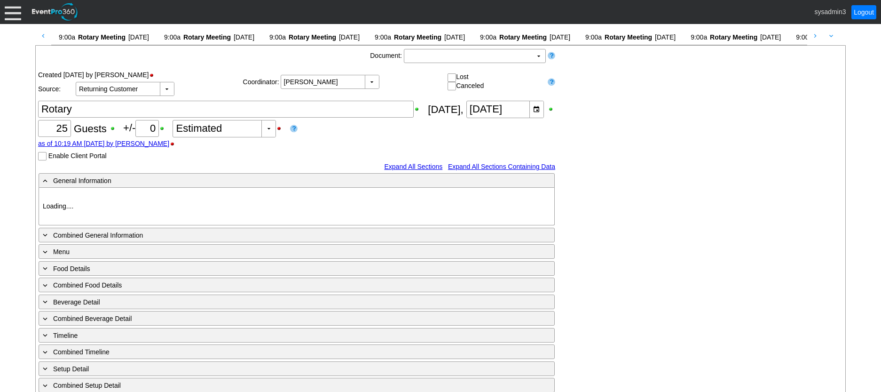
scroll to position [0, 5484]
drag, startPoint x: 0, startPoint y: 0, endPoint x: 736, endPoint y: 102, distance: 743.0
click at [736, 102] on div "Link ▼ Flag ▼ Document: Χ ▼ ● Print or PDF E-Sign ▼ Insert ▼ Save ▼ Delete ▼" at bounding box center [441, 308] width 810 height 524
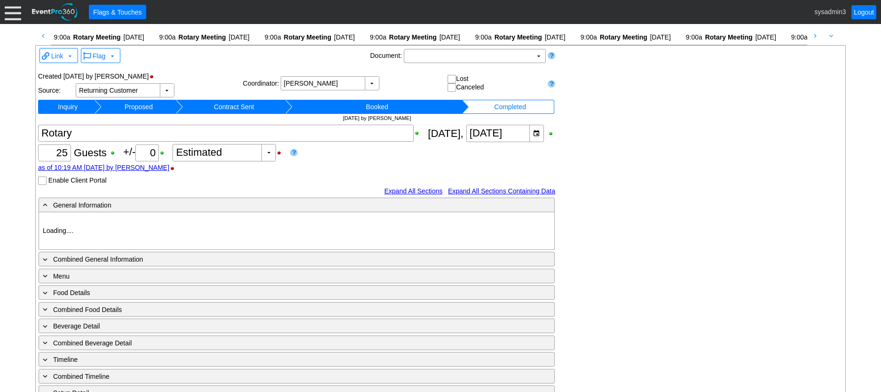
type input "Minnetrista"
type input "Rotary Meeting"
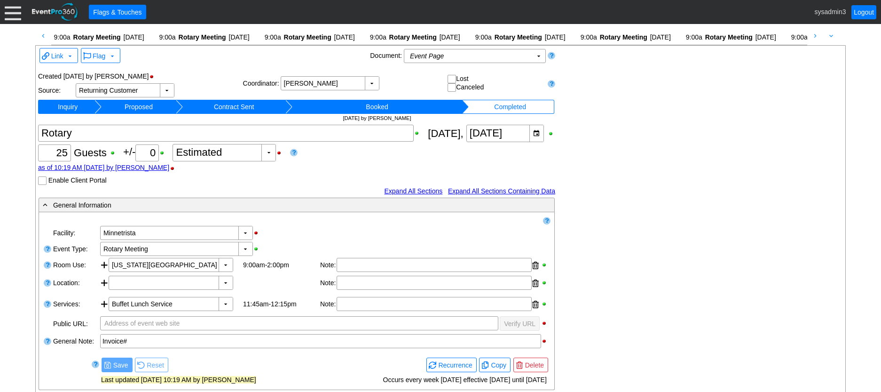
scroll to position [0, 0]
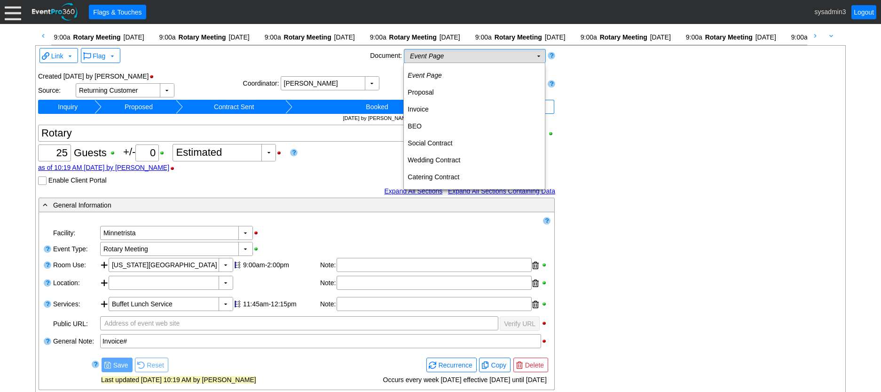
click at [482, 57] on td "Event Page Χ" at bounding box center [468, 55] width 128 height 13
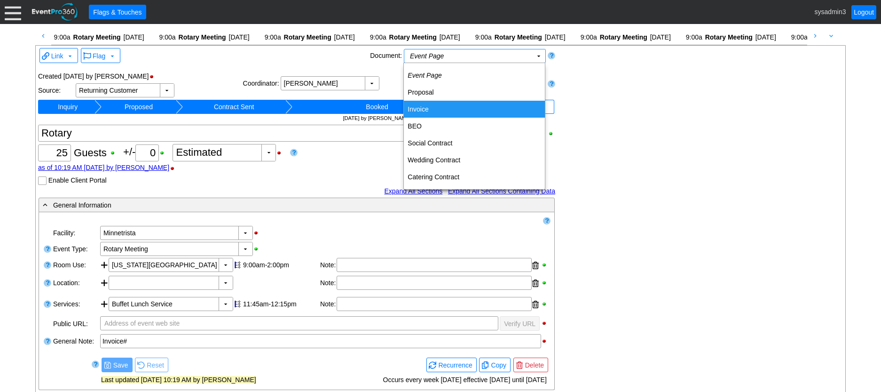
click at [426, 105] on td "Invoice" at bounding box center [474, 109] width 141 height 17
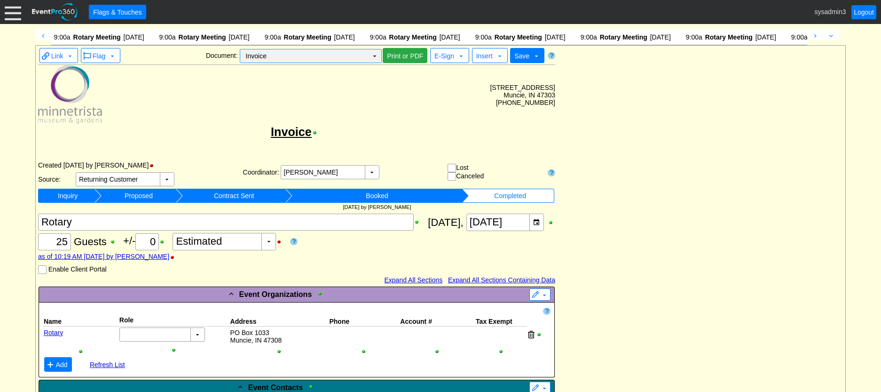
click at [374, 57] on td "▼" at bounding box center [374, 55] width 13 height 13
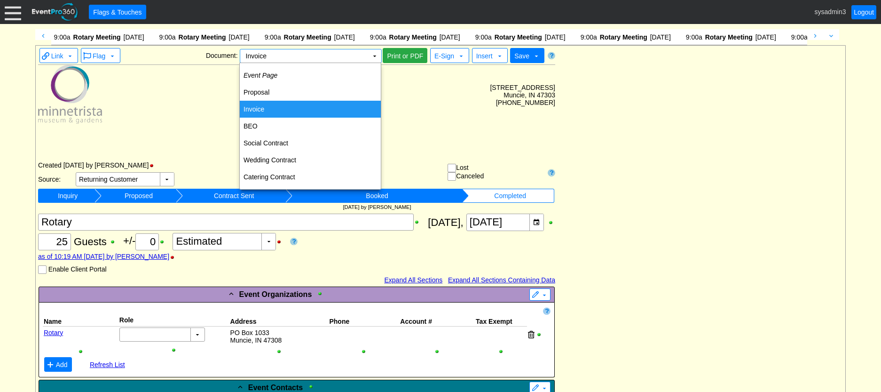
click at [260, 106] on td "Invoice" at bounding box center [310, 109] width 141 height 17
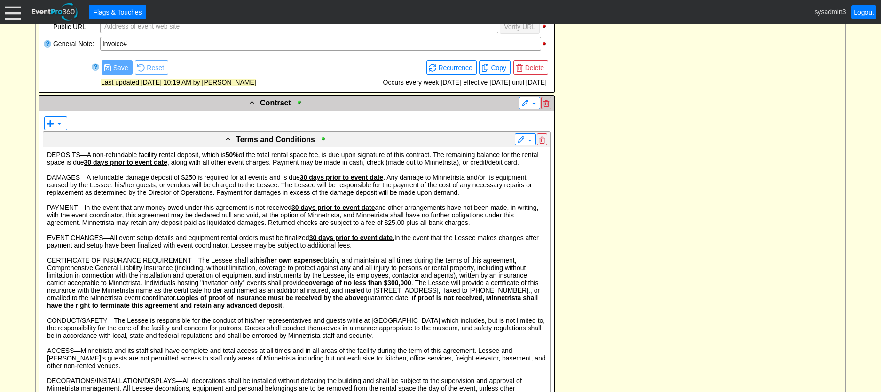
scroll to position [611, 0]
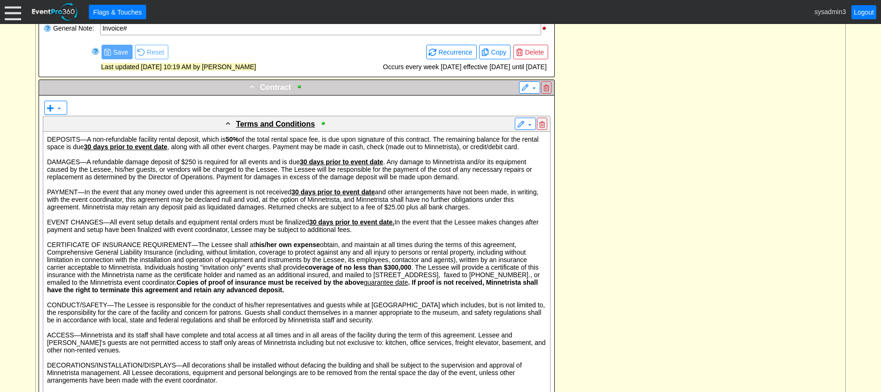
click at [434, 88] on div "- Contract" at bounding box center [277, 86] width 473 height 11
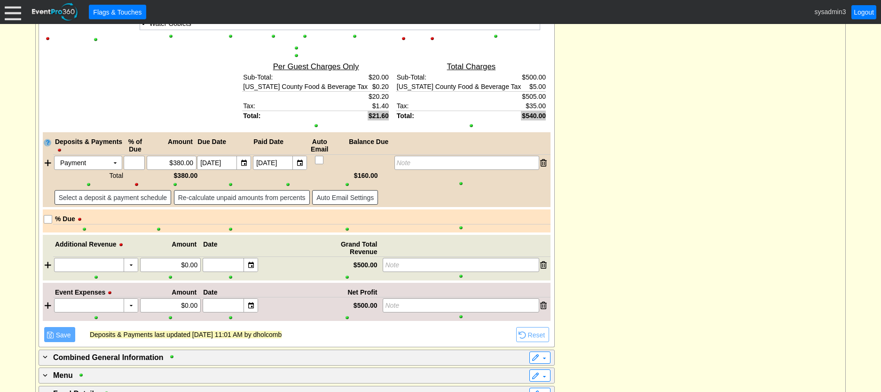
scroll to position [1129, 0]
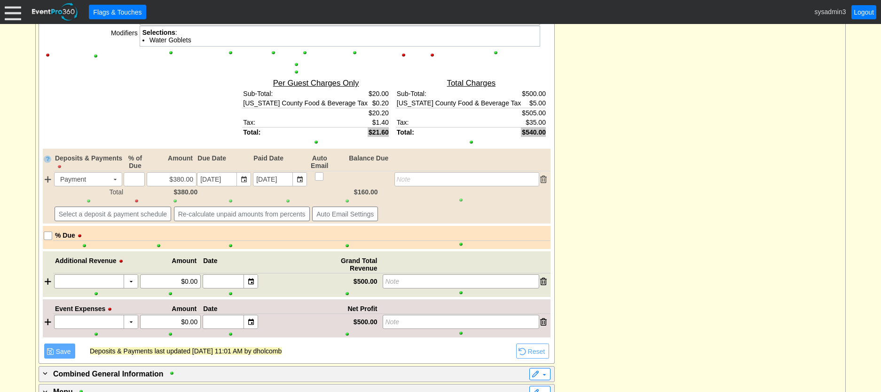
click at [59, 167] on div at bounding box center [60, 166] width 9 height 7
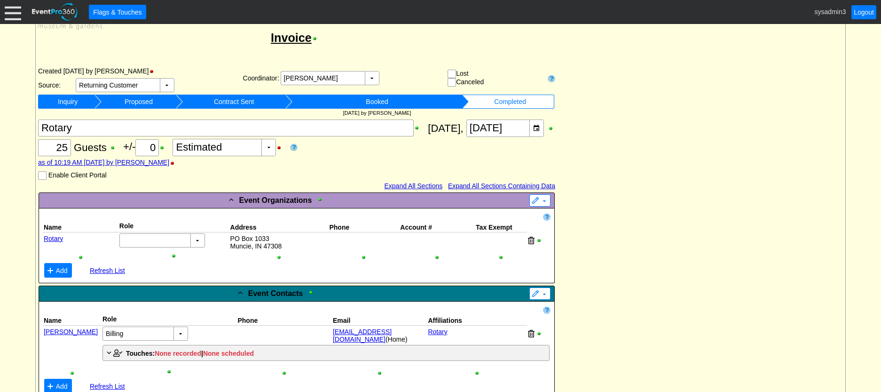
scroll to position [0, 0]
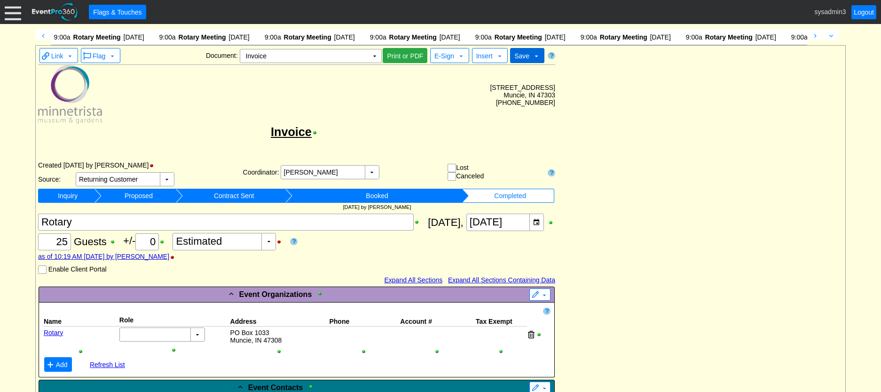
click at [526, 53] on span "Save" at bounding box center [521, 56] width 15 height 8
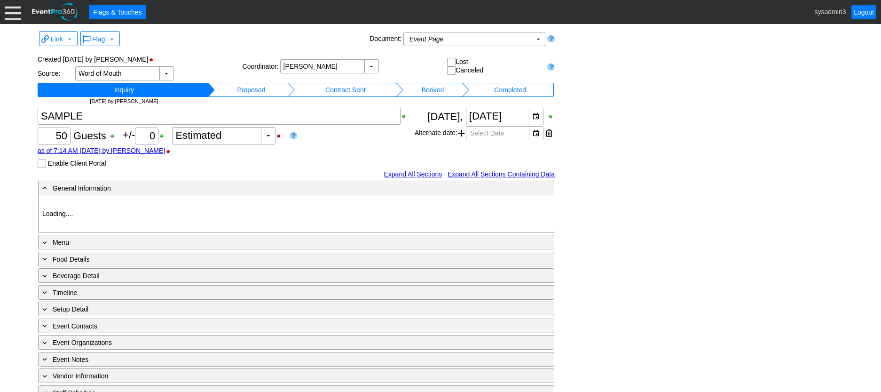
type input "Minnetrista"
type input "Social (Non-Wedding)"
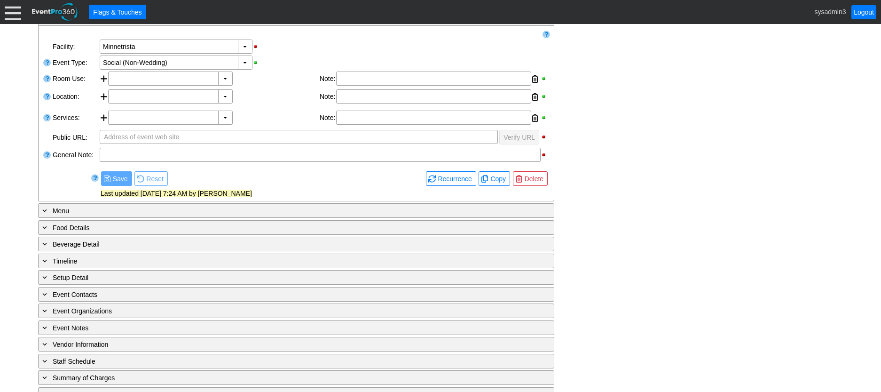
scroll to position [189, 0]
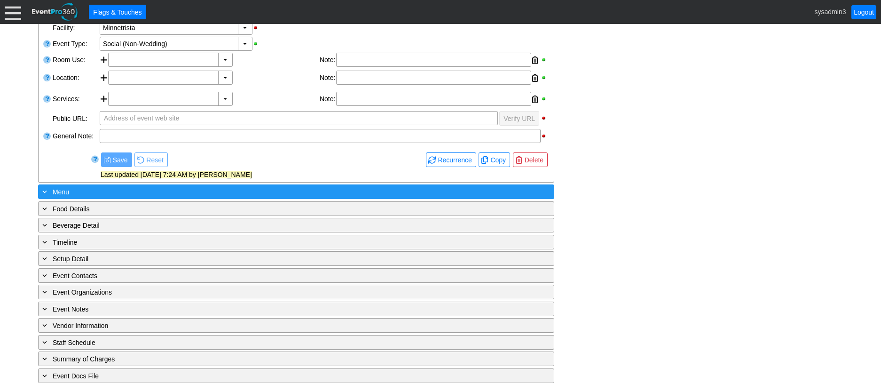
click at [176, 194] on div "+ Menu" at bounding box center [276, 191] width 473 height 11
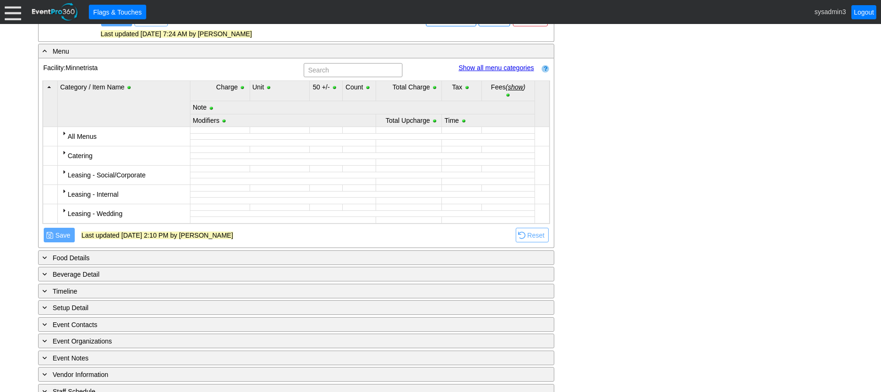
scroll to position [330, 0]
click at [64, 172] on div at bounding box center [64, 171] width 8 height 8
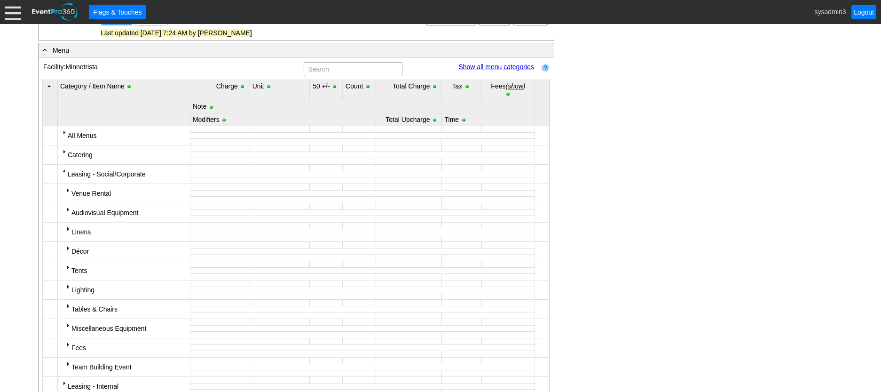
click at [64, 172] on div at bounding box center [64, 171] width 8 height 8
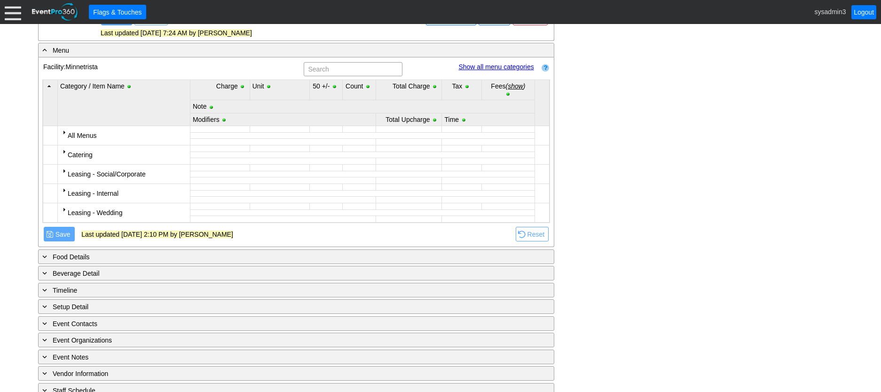
click at [62, 191] on div at bounding box center [64, 190] width 8 height 8
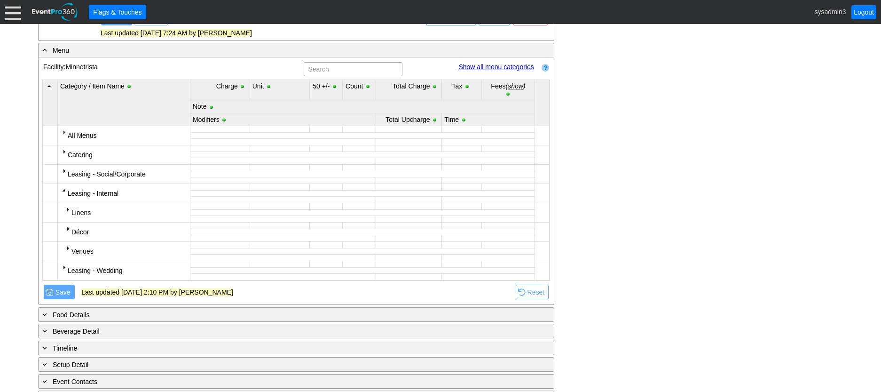
click at [62, 191] on div at bounding box center [64, 190] width 8 height 8
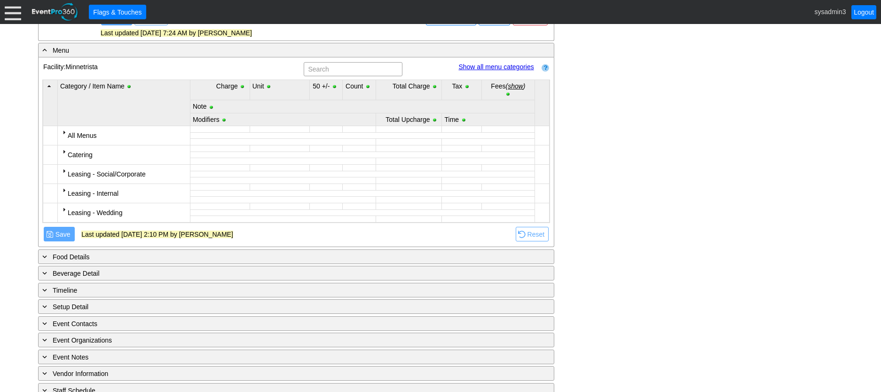
click at [60, 208] on div at bounding box center [64, 210] width 8 height 8
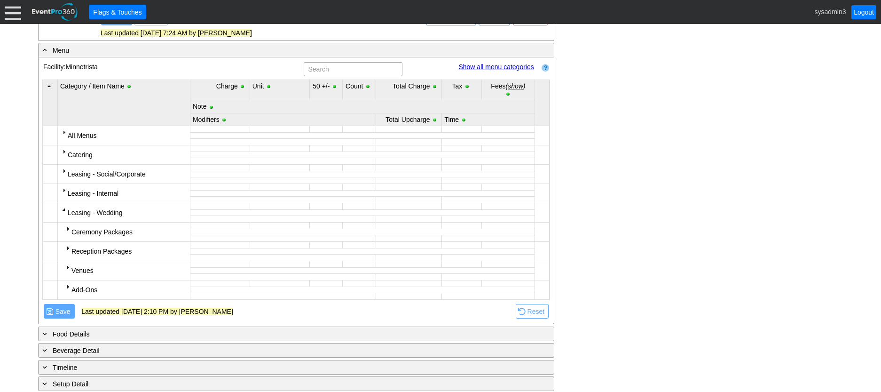
click at [60, 208] on div at bounding box center [64, 210] width 8 height 8
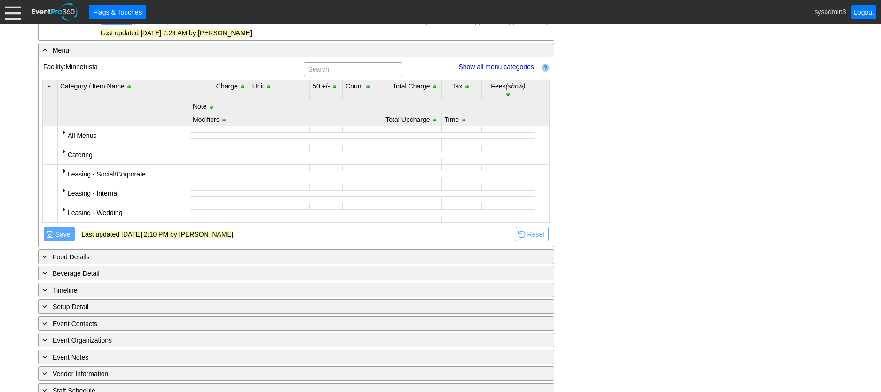
click at [65, 155] on div at bounding box center [64, 152] width 8 height 8
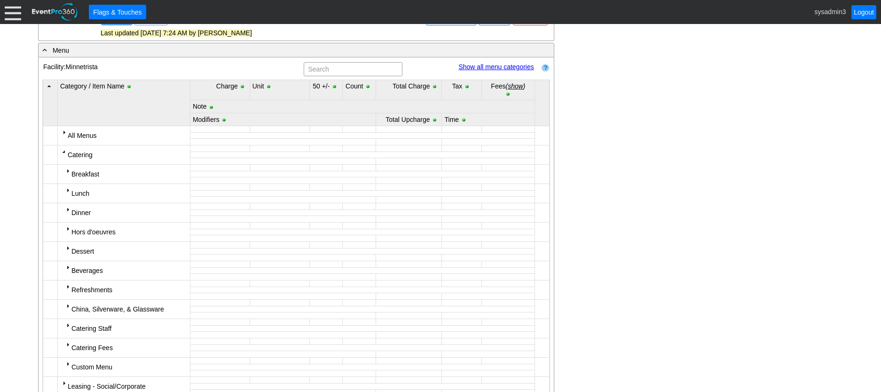
click at [67, 171] on div at bounding box center [68, 171] width 8 height 8
click at [59, 154] on td "Catering" at bounding box center [123, 154] width 133 height 19
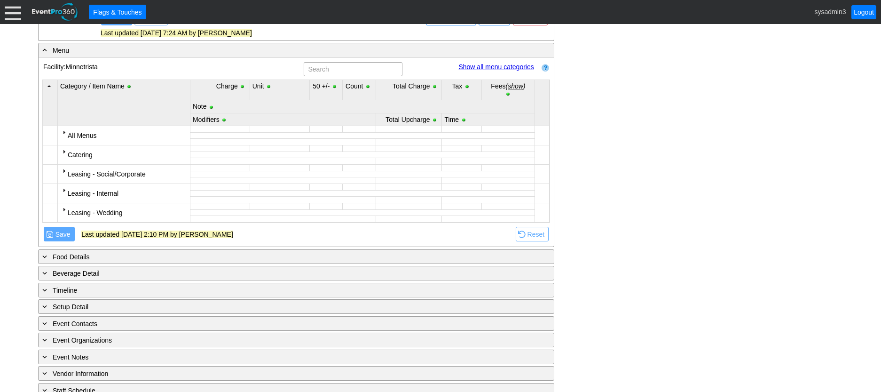
click at [65, 131] on div at bounding box center [64, 132] width 8 height 8
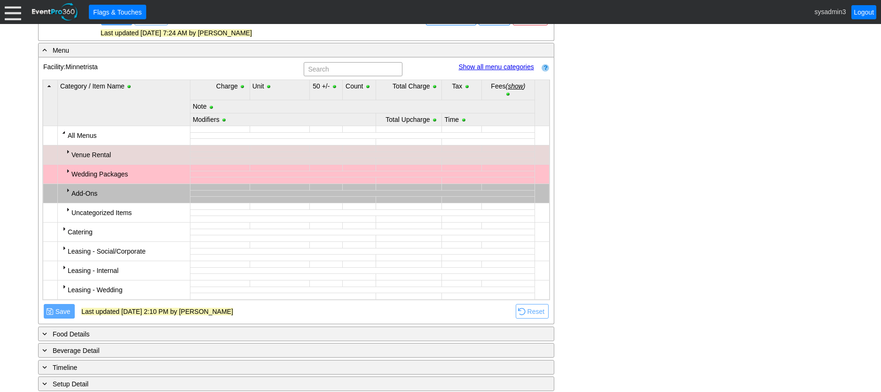
click at [62, 133] on div at bounding box center [64, 132] width 8 height 8
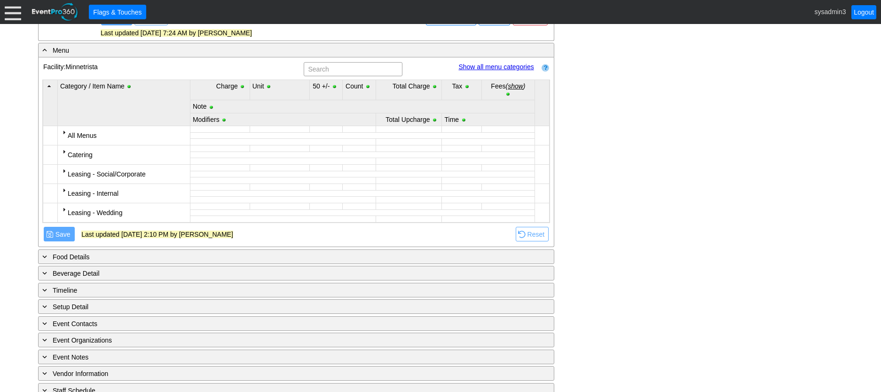
click at [63, 154] on div at bounding box center [64, 152] width 8 height 8
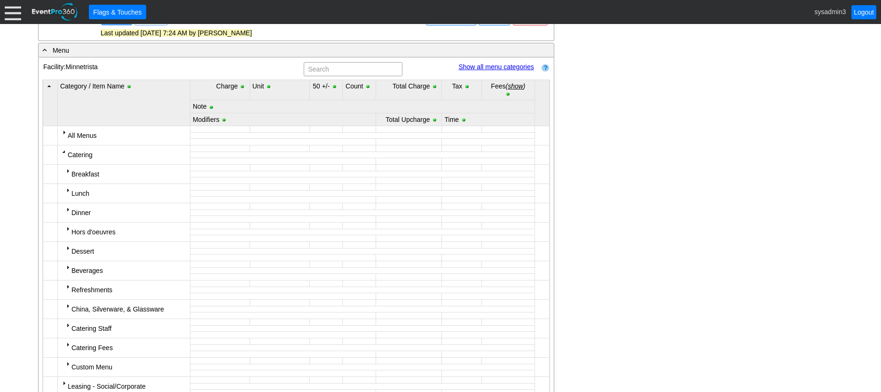
click at [63, 154] on div at bounding box center [64, 152] width 8 height 8
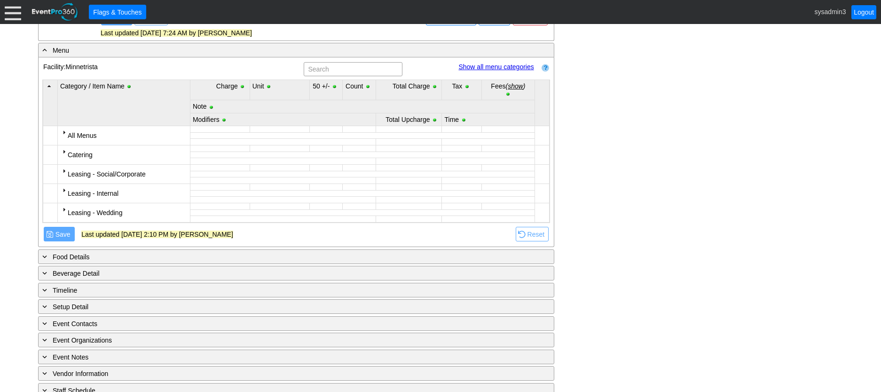
click at [63, 132] on div at bounding box center [64, 132] width 8 height 8
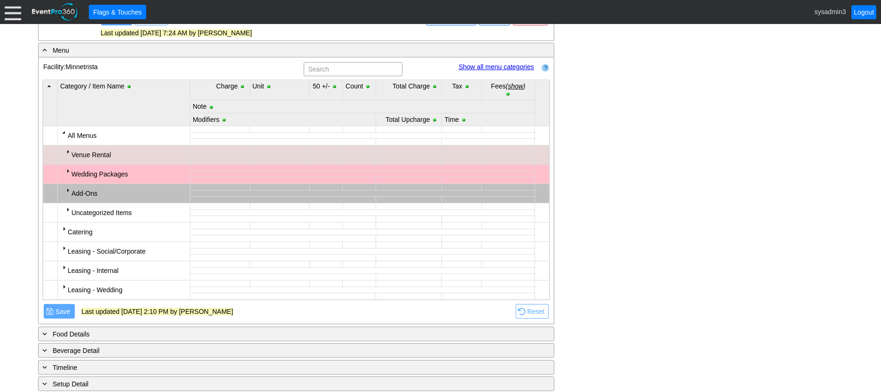
click at [63, 132] on div at bounding box center [64, 132] width 8 height 8
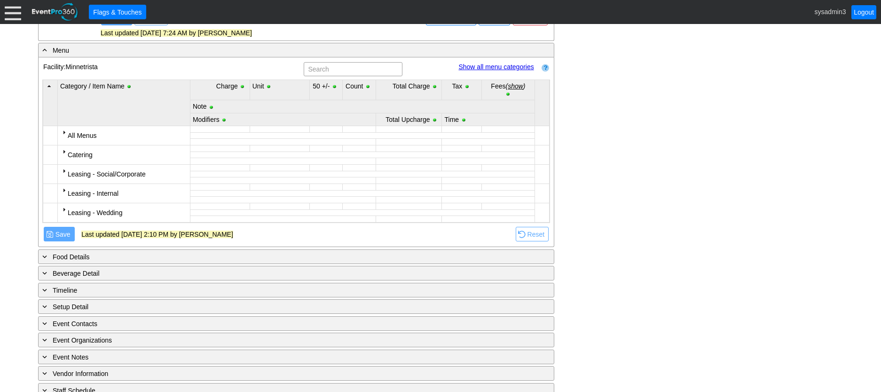
click at [63, 132] on div at bounding box center [64, 132] width 8 height 8
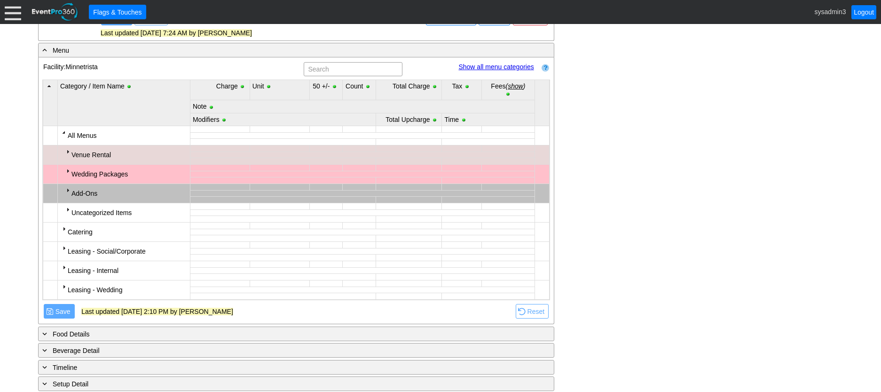
click at [63, 132] on div at bounding box center [64, 132] width 8 height 8
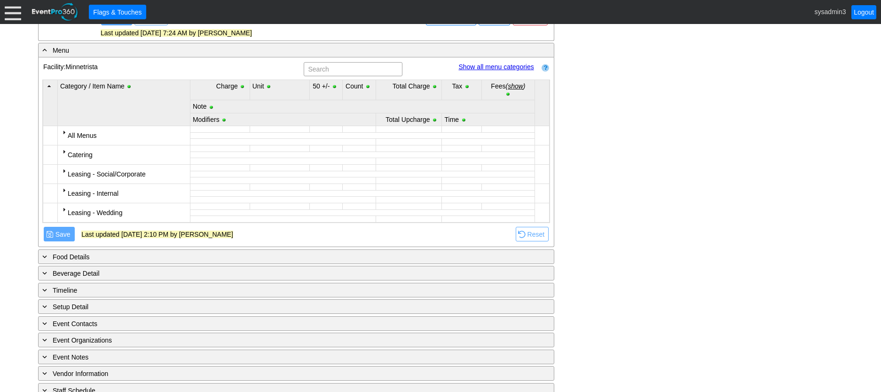
click at [63, 154] on div at bounding box center [64, 152] width 8 height 8
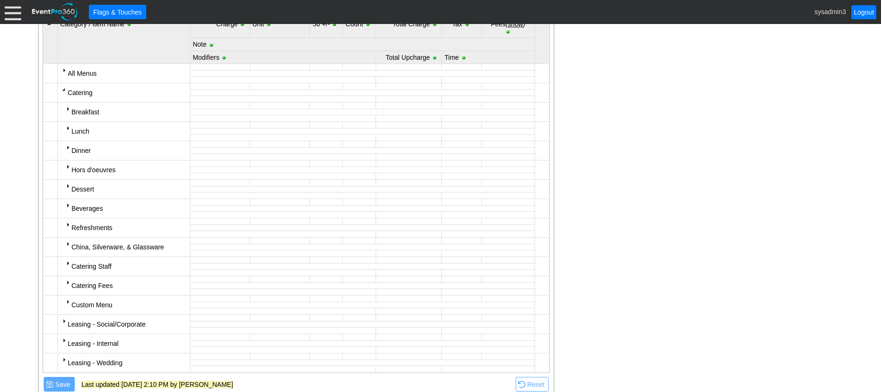
scroll to position [377, 0]
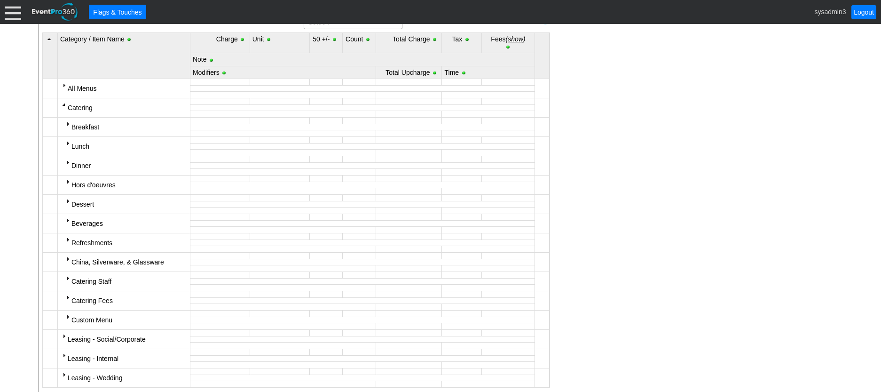
click at [63, 104] on div at bounding box center [64, 105] width 8 height 8
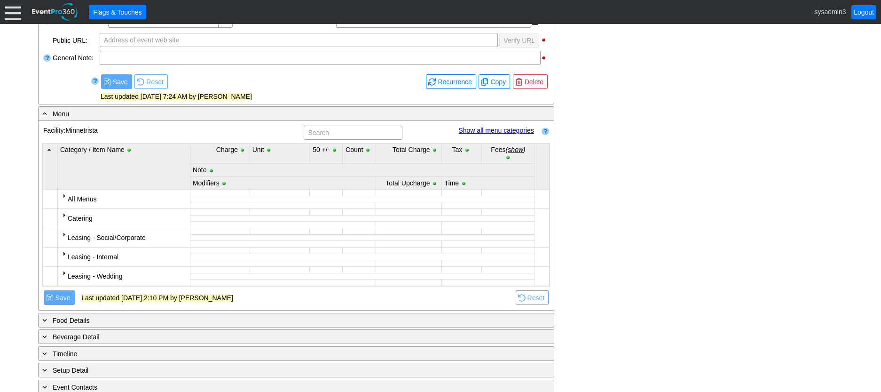
scroll to position [283, 0]
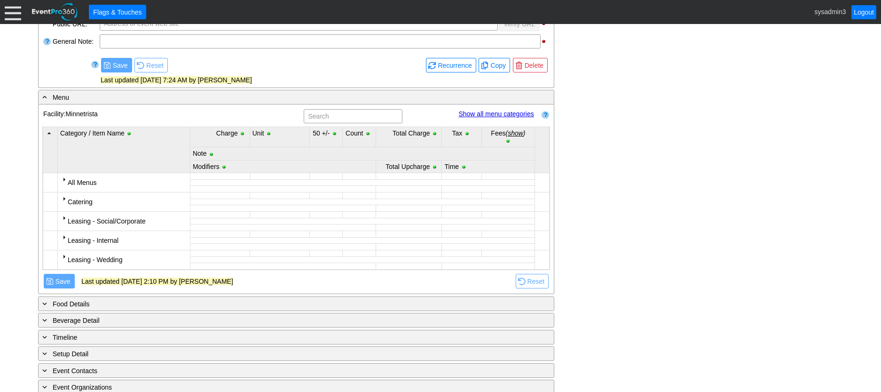
click at [504, 113] on link "Show all menu categories" at bounding box center [496, 114] width 75 height 8
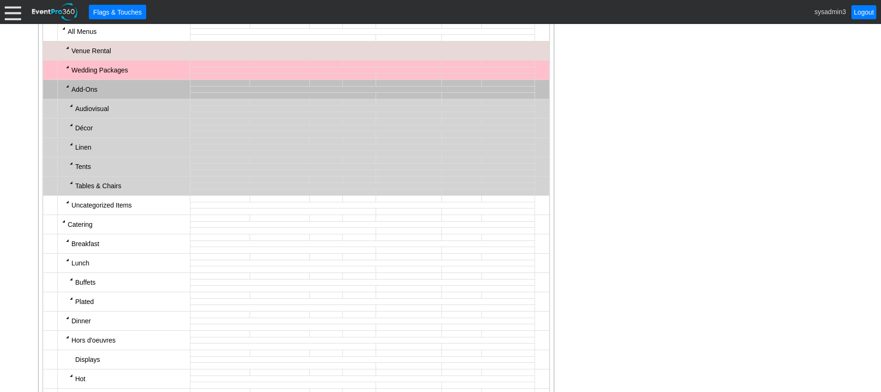
scroll to position [377, 0]
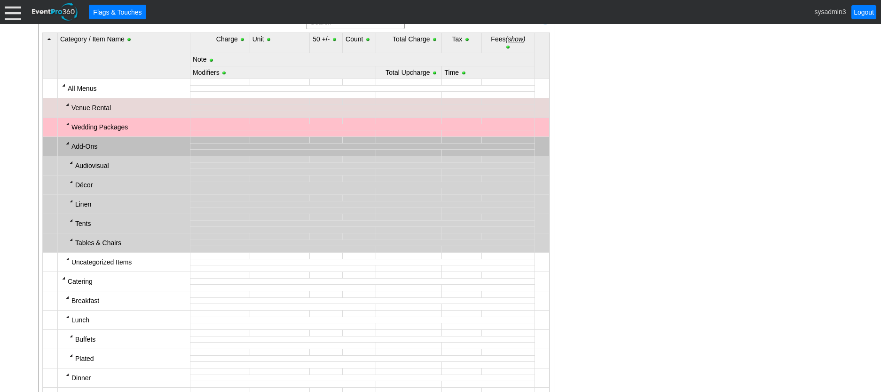
click at [66, 123] on div at bounding box center [68, 124] width 8 height 8
click at [69, 127] on div at bounding box center [68, 124] width 8 height 8
click at [68, 125] on div at bounding box center [68, 124] width 8 height 8
click at [70, 204] on div at bounding box center [72, 201] width 8 height 8
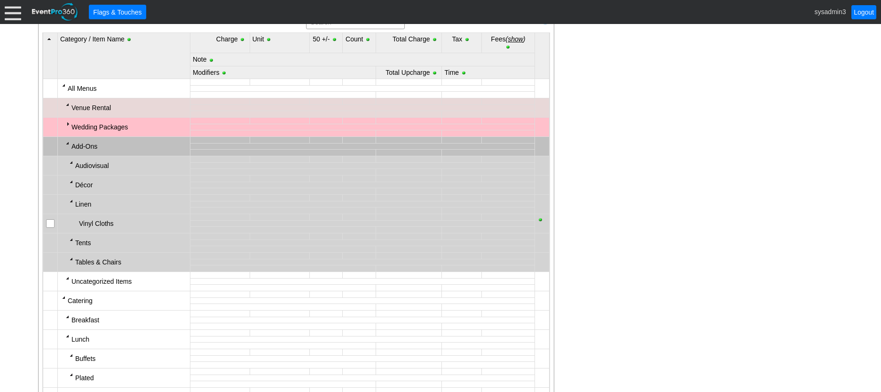
click at [52, 225] on input "checkbox" at bounding box center [51, 224] width 9 height 9
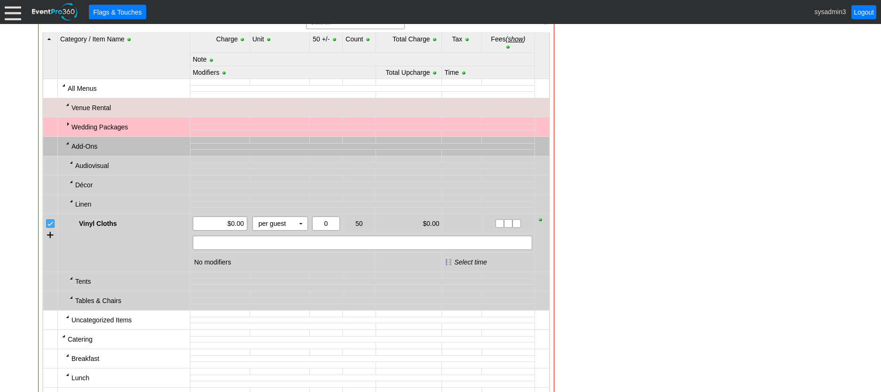
click at [53, 225] on input "checkbox" at bounding box center [51, 224] width 9 height 9
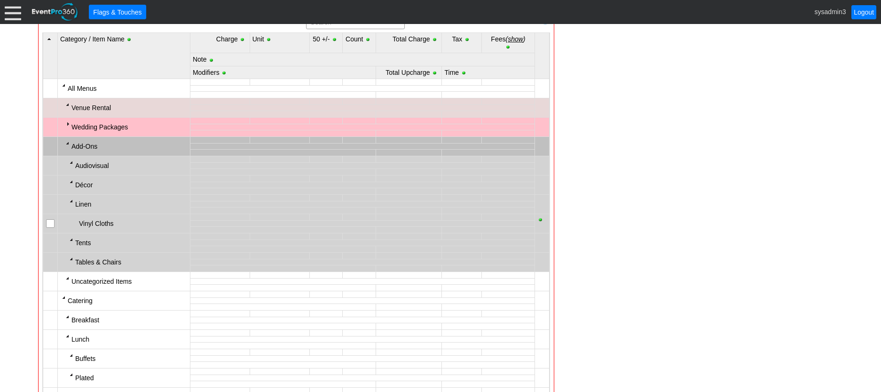
click at [70, 199] on div at bounding box center [72, 201] width 8 height 8
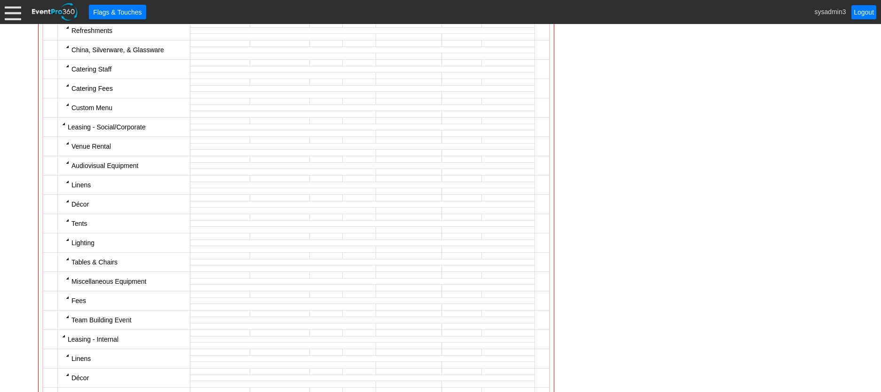
scroll to position [941, 0]
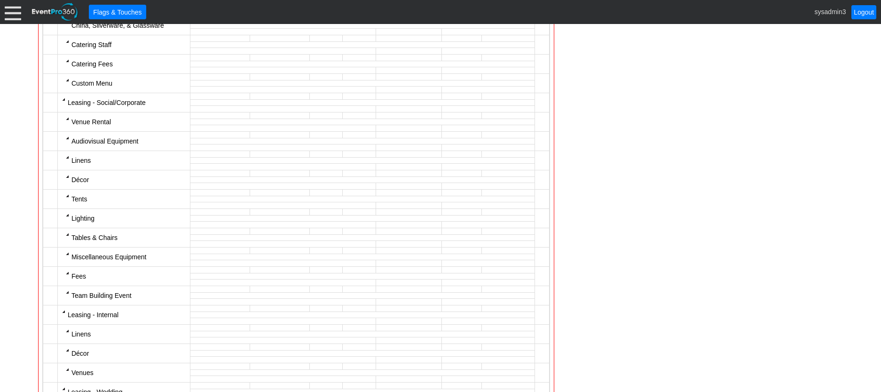
click at [67, 158] on div at bounding box center [68, 157] width 8 height 8
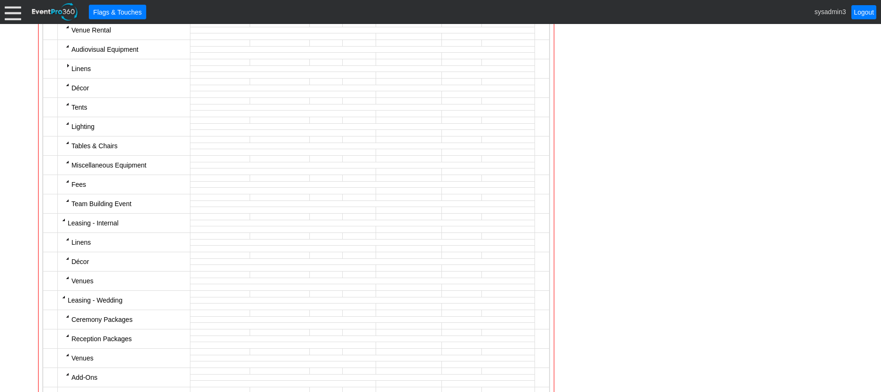
scroll to position [1035, 0]
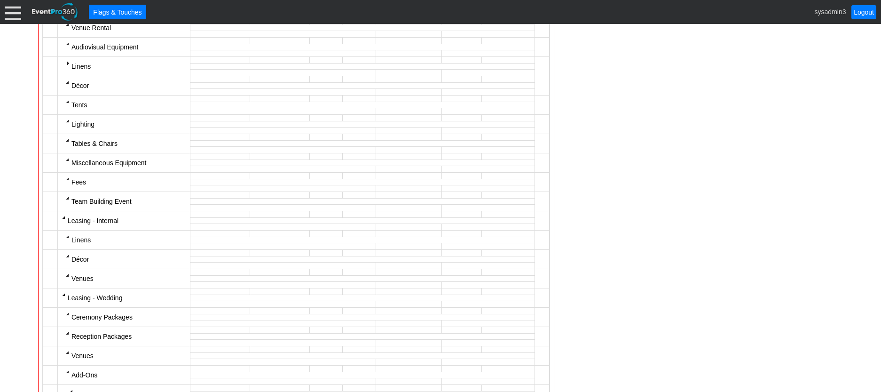
click at [68, 237] on div at bounding box center [68, 237] width 8 height 8
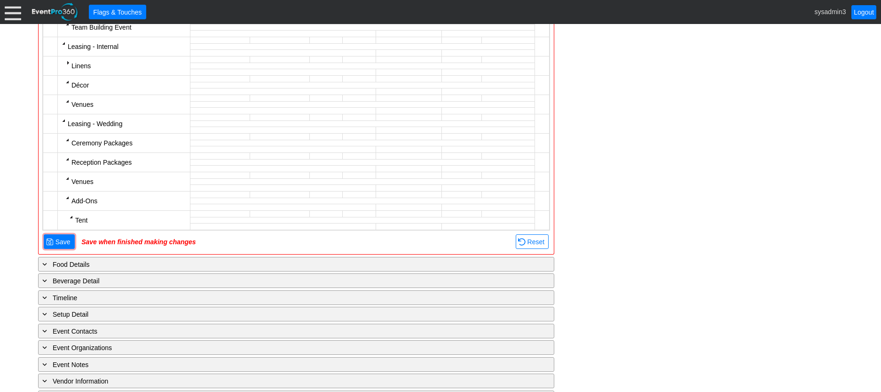
scroll to position [1223, 0]
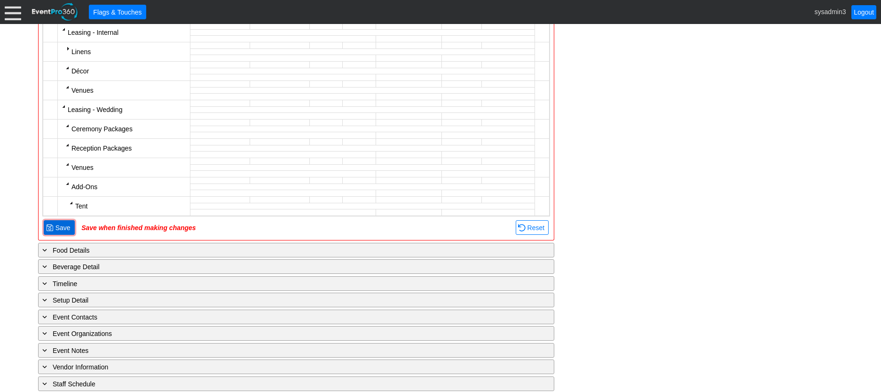
click at [68, 226] on span "Save" at bounding box center [63, 227] width 19 height 9
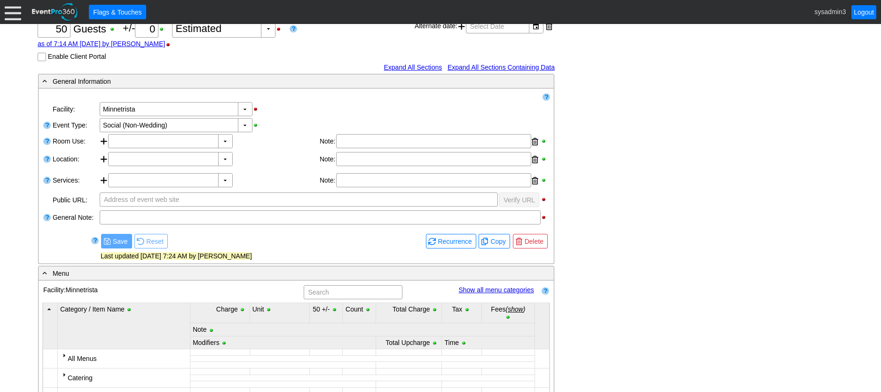
scroll to position [0, 0]
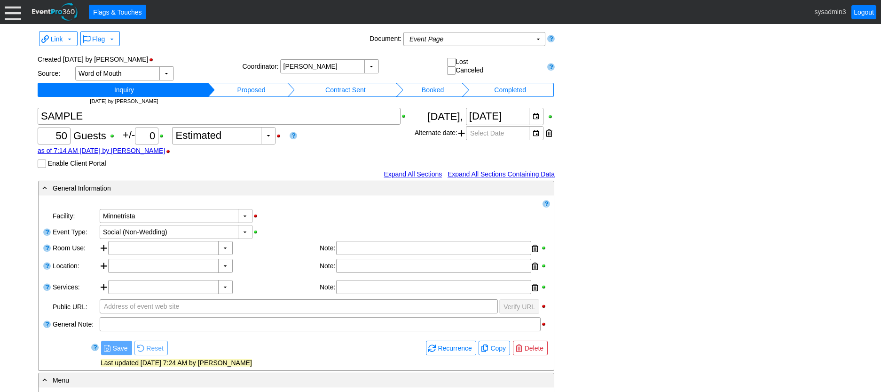
click at [12, 8] on div at bounding box center [13, 12] width 16 height 16
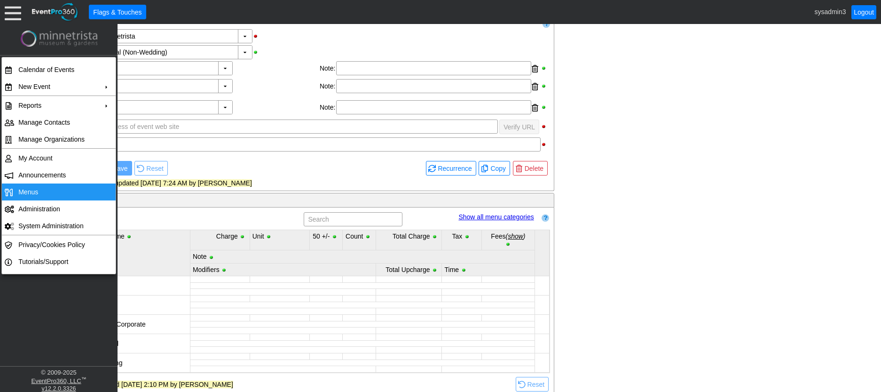
click at [32, 188] on span "Menus" at bounding box center [28, 192] width 20 height 8
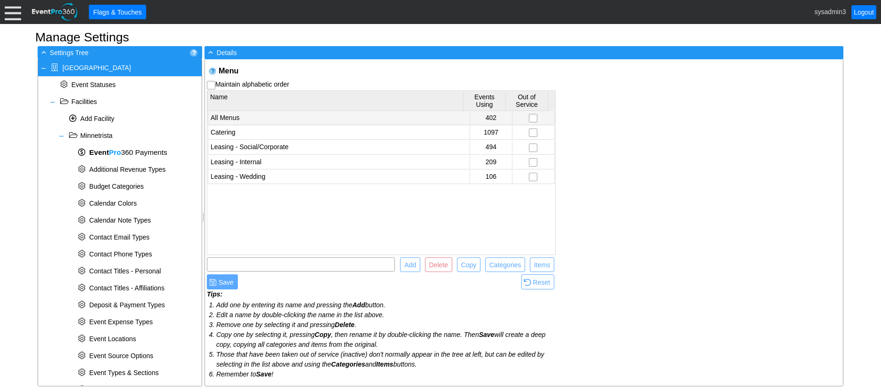
scroll to position [380, 0]
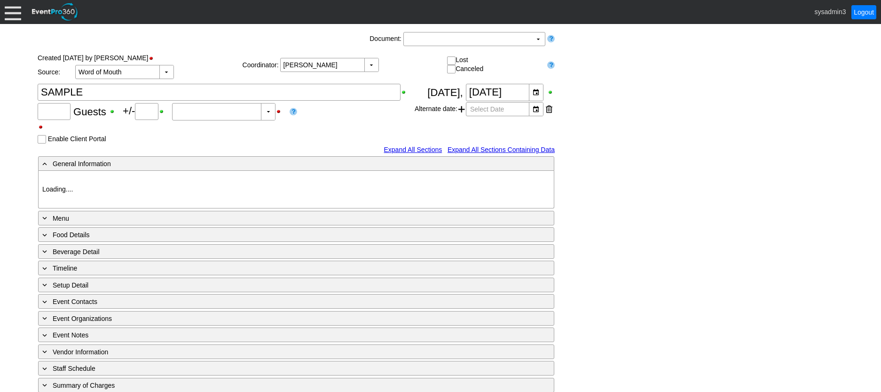
type input "50"
type input "0"
type input "Estimated"
type input "Minnetrista"
type input "Social (Non-Wedding)"
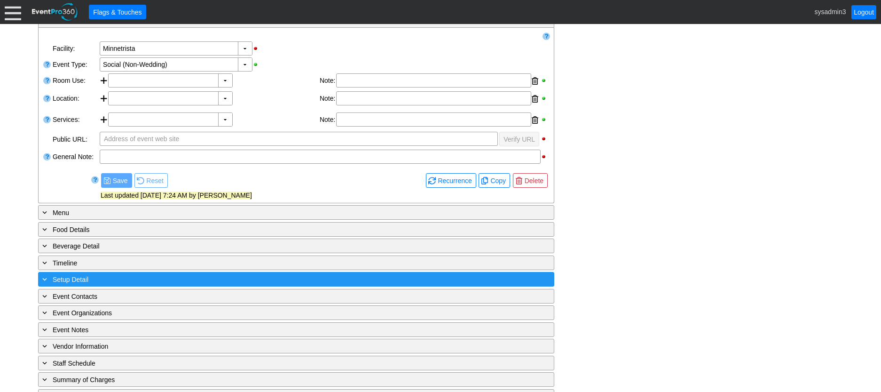
click at [135, 278] on div "+ Setup Detail" at bounding box center [276, 279] width 473 height 11
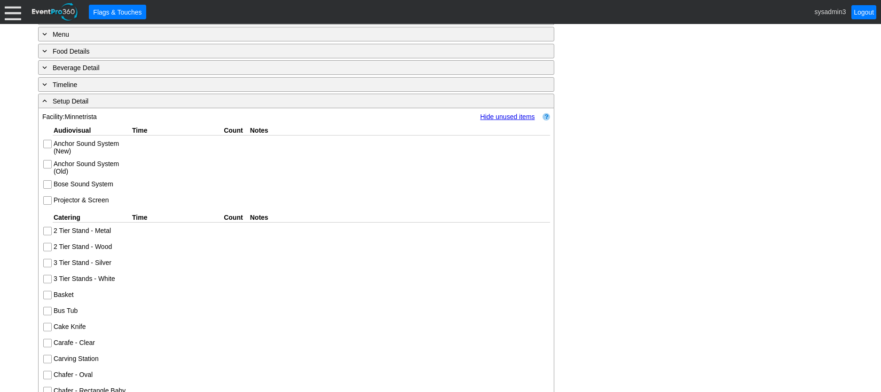
scroll to position [261, 0]
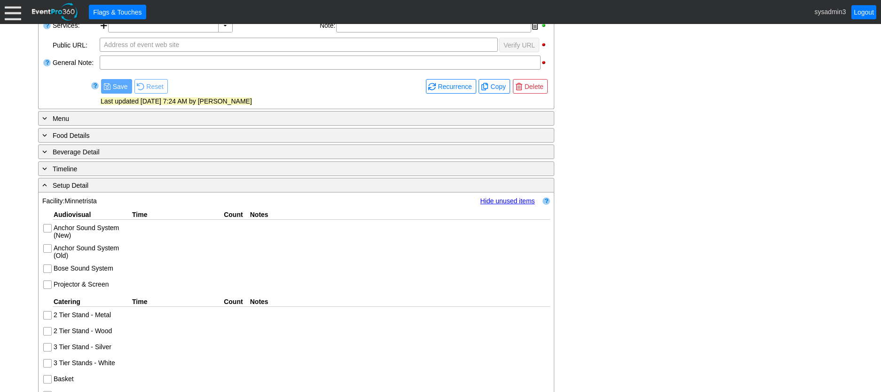
click at [87, 214] on div "Audiovisual" at bounding box center [92, 215] width 79 height 10
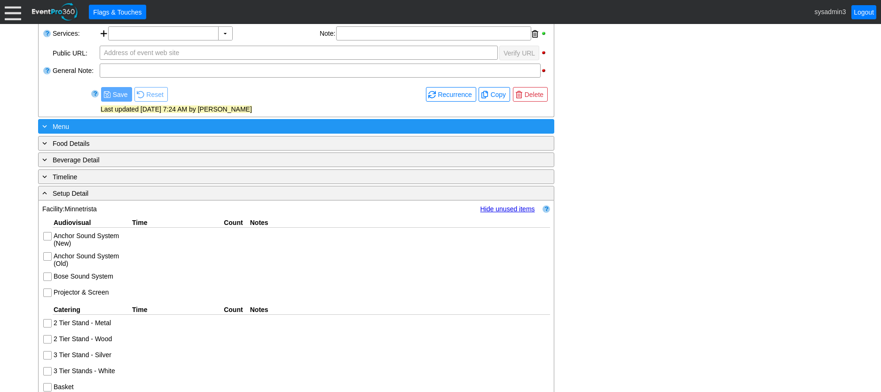
scroll to position [356, 0]
